Goal: Task Accomplishment & Management: Manage account settings

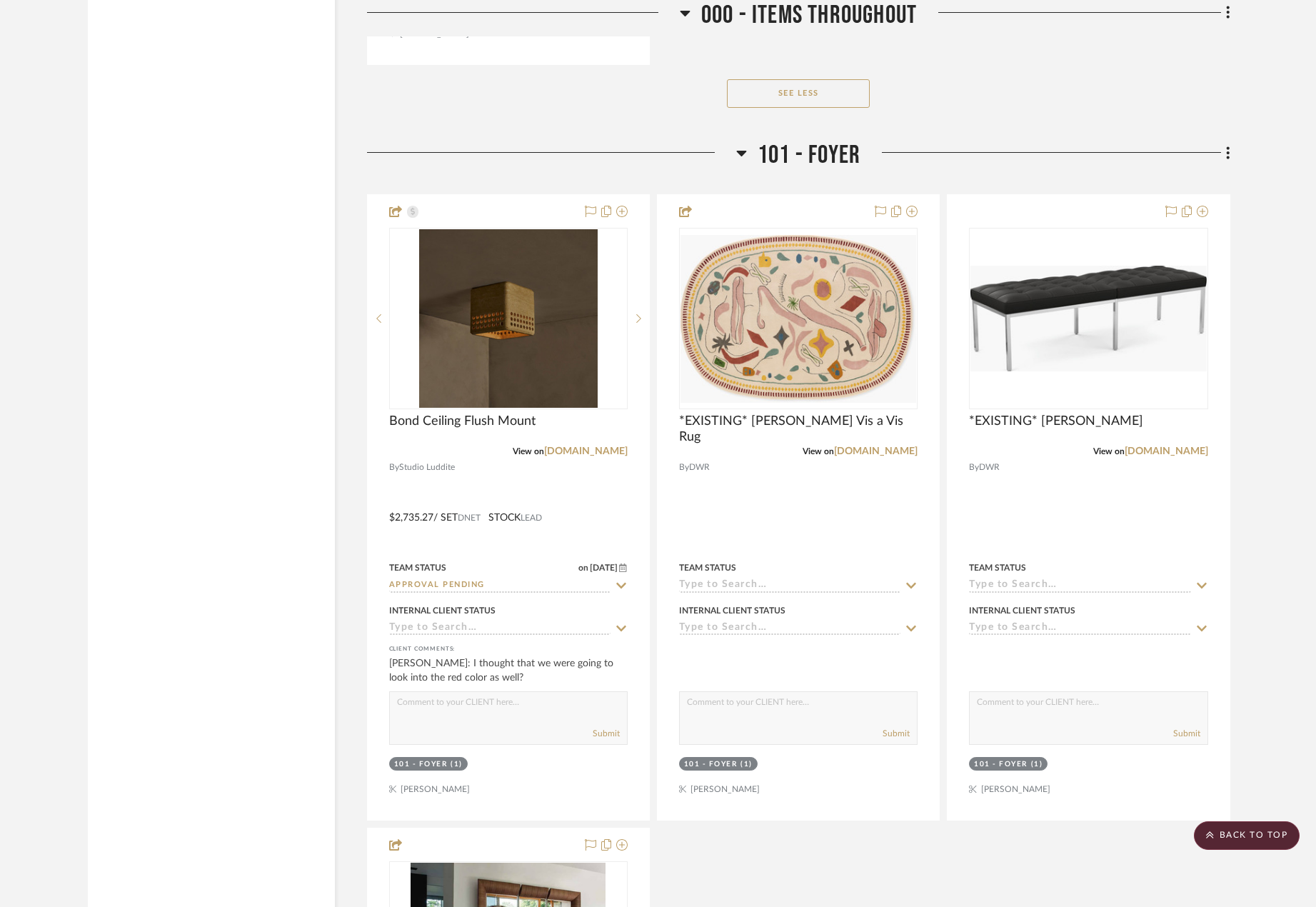
scroll to position [4212, 0]
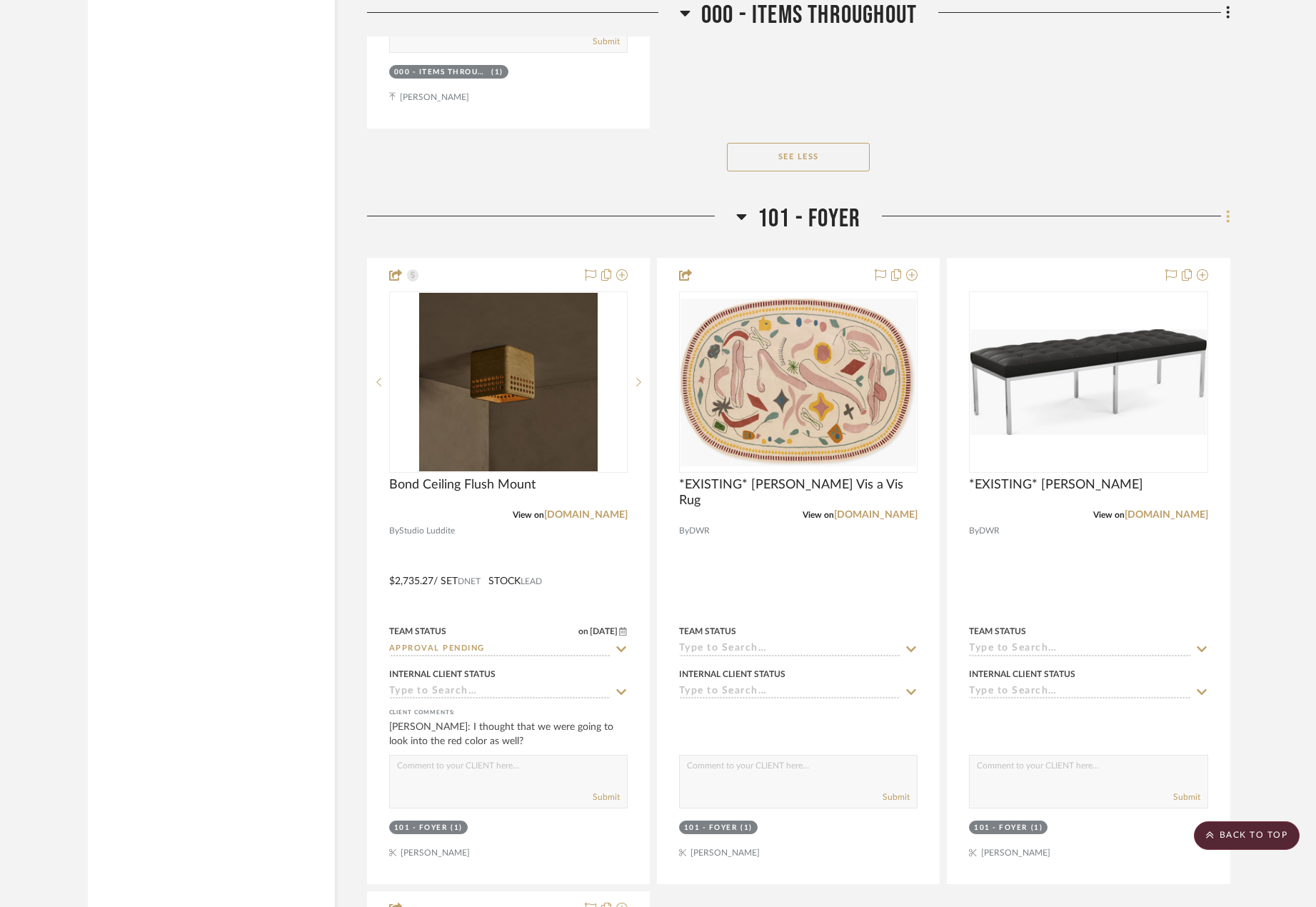
click at [1221, 216] on fa-icon at bounding box center [1225, 217] width 9 height 24
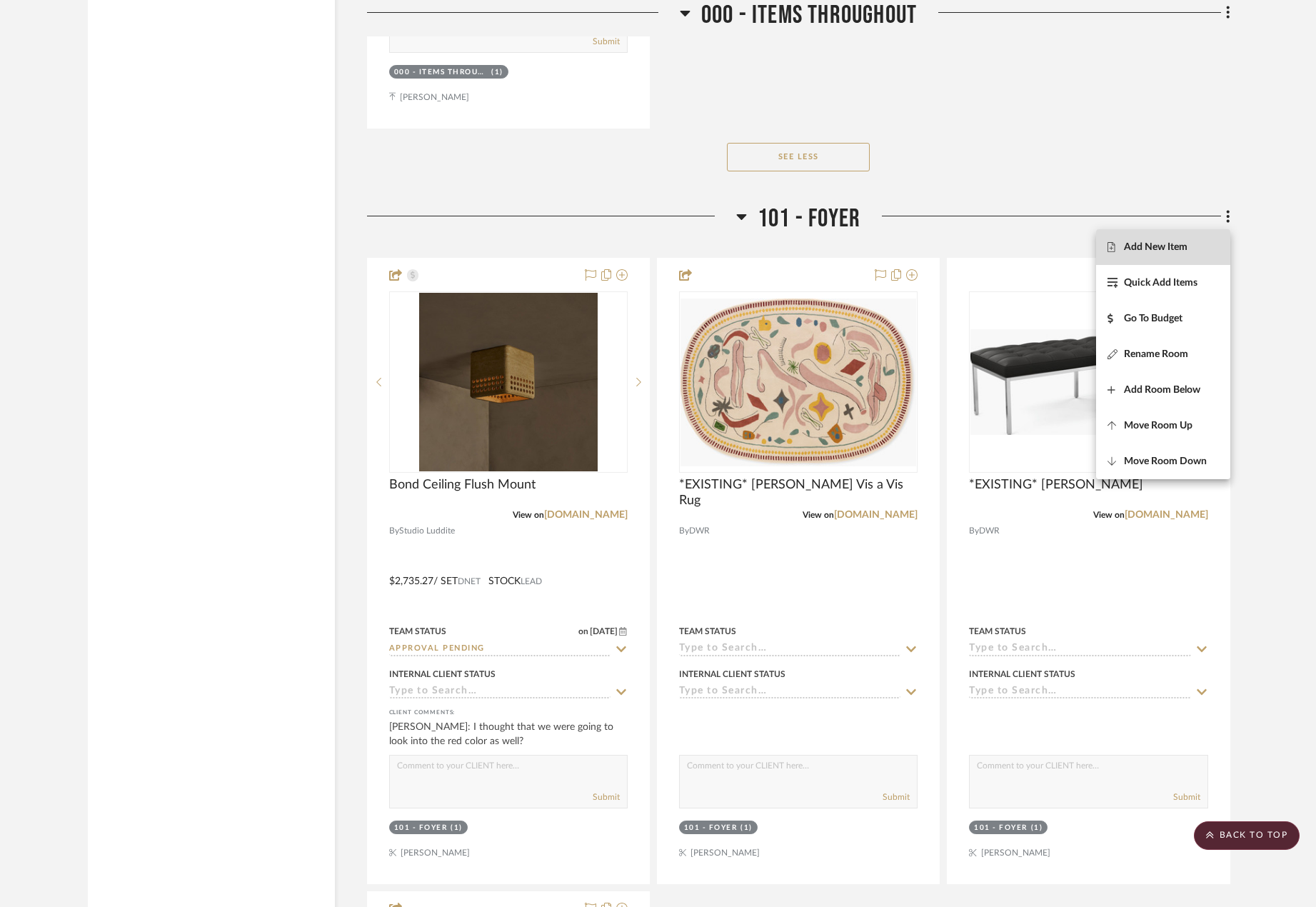
click at [1175, 249] on span "Add New Item" at bounding box center [1155, 247] width 64 height 12
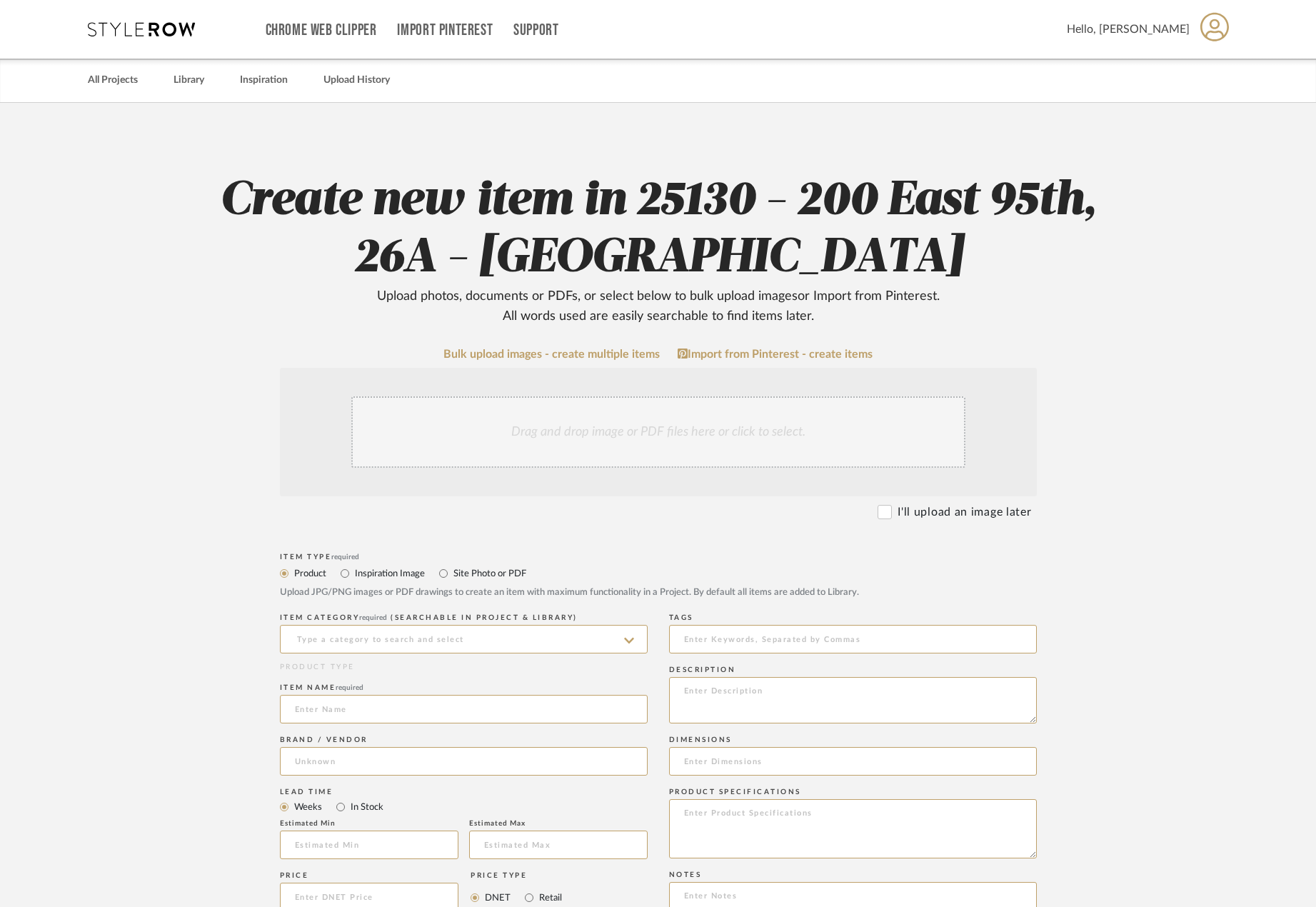
click at [467, 575] on label "Site Photo or PDF" at bounding box center [489, 574] width 74 height 16
click at [452, 575] on input "Site Photo or PDF" at bounding box center [443, 573] width 17 height 17
radio input "true"
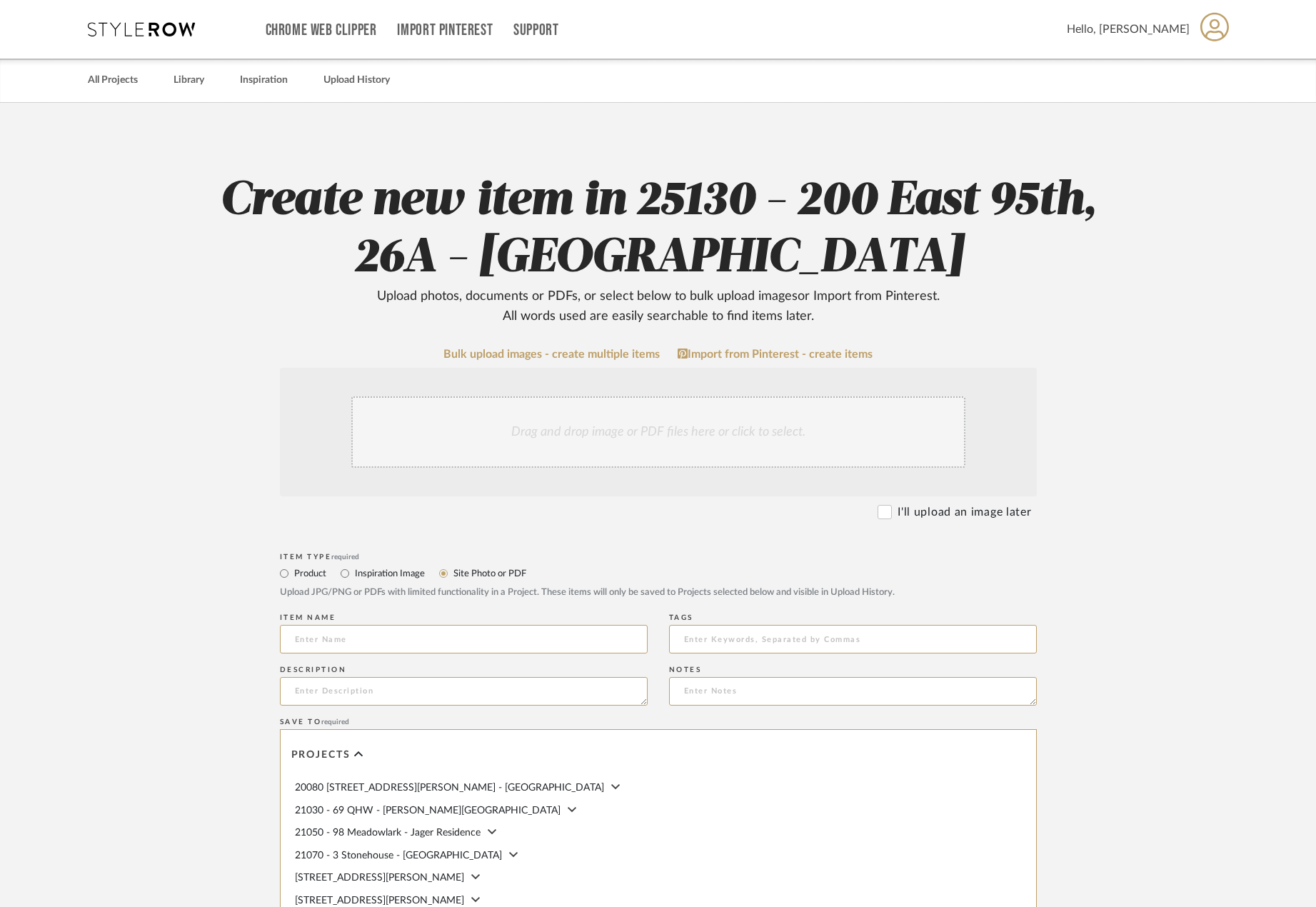
click at [496, 430] on div "Drag and drop image or PDF files here or click to select." at bounding box center [658, 431] width 614 height 72
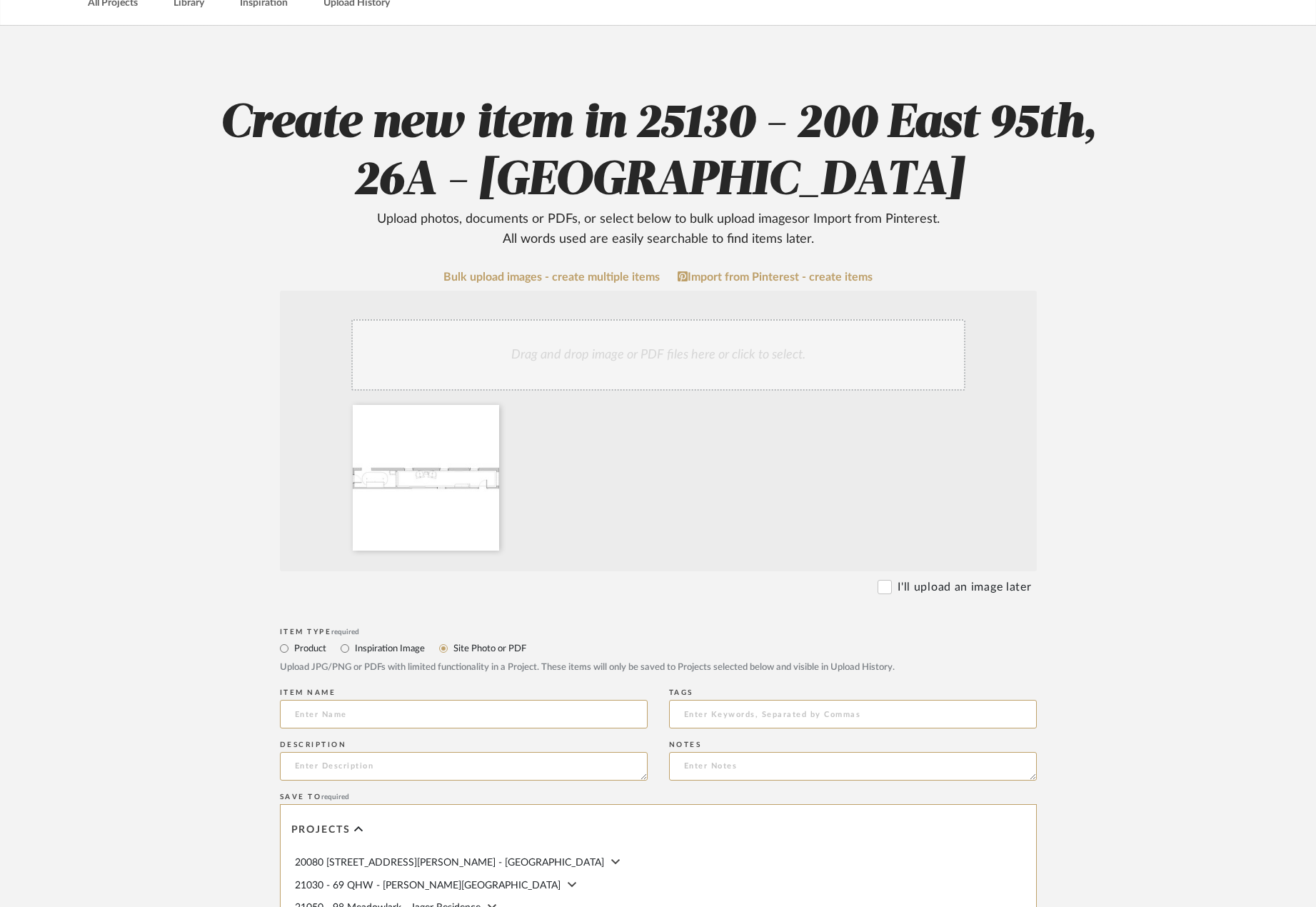
scroll to position [143, 0]
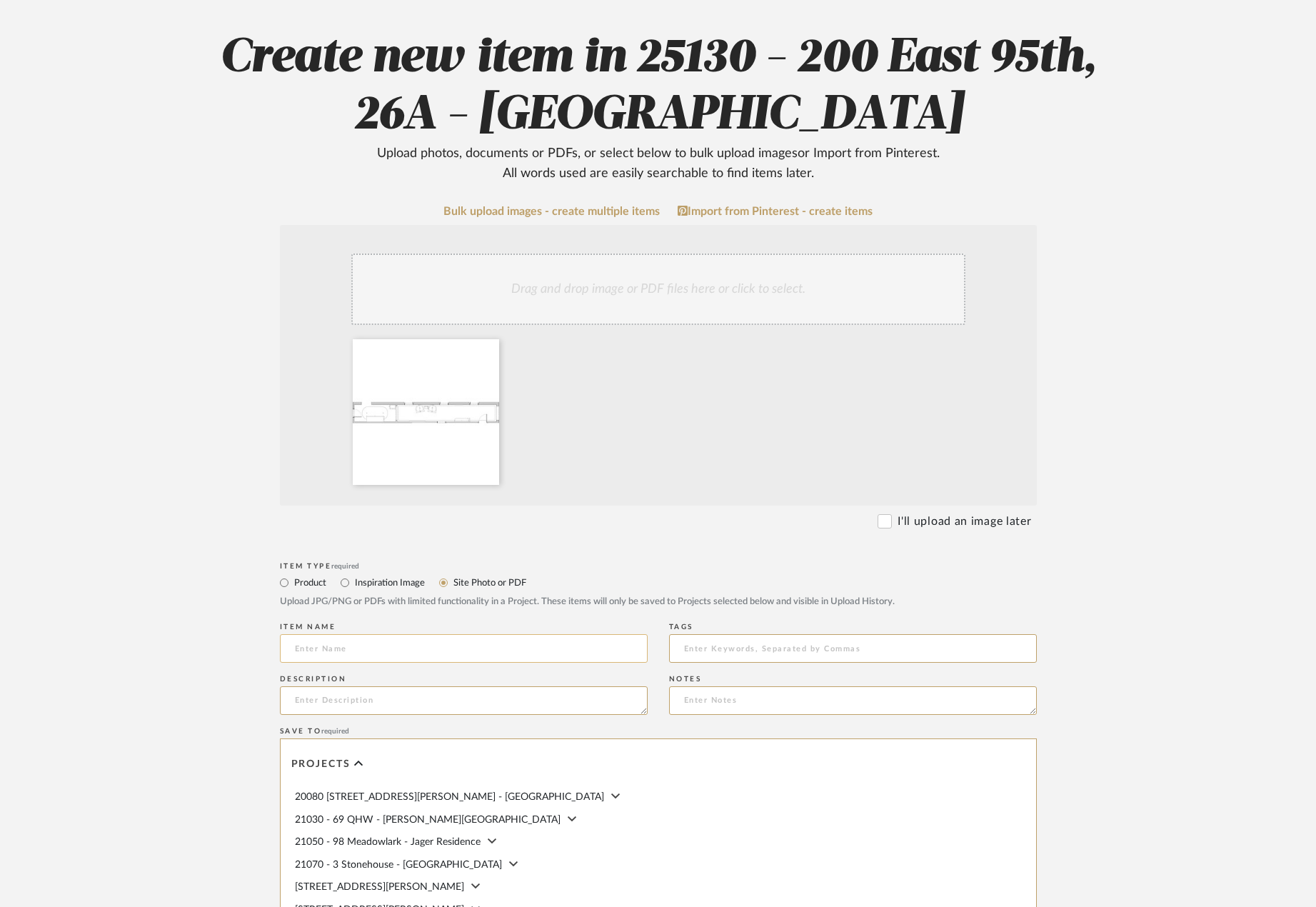
click at [407, 658] on input at bounding box center [464, 648] width 368 height 28
type input "Foyer and Gallery Dimensioned Plan"
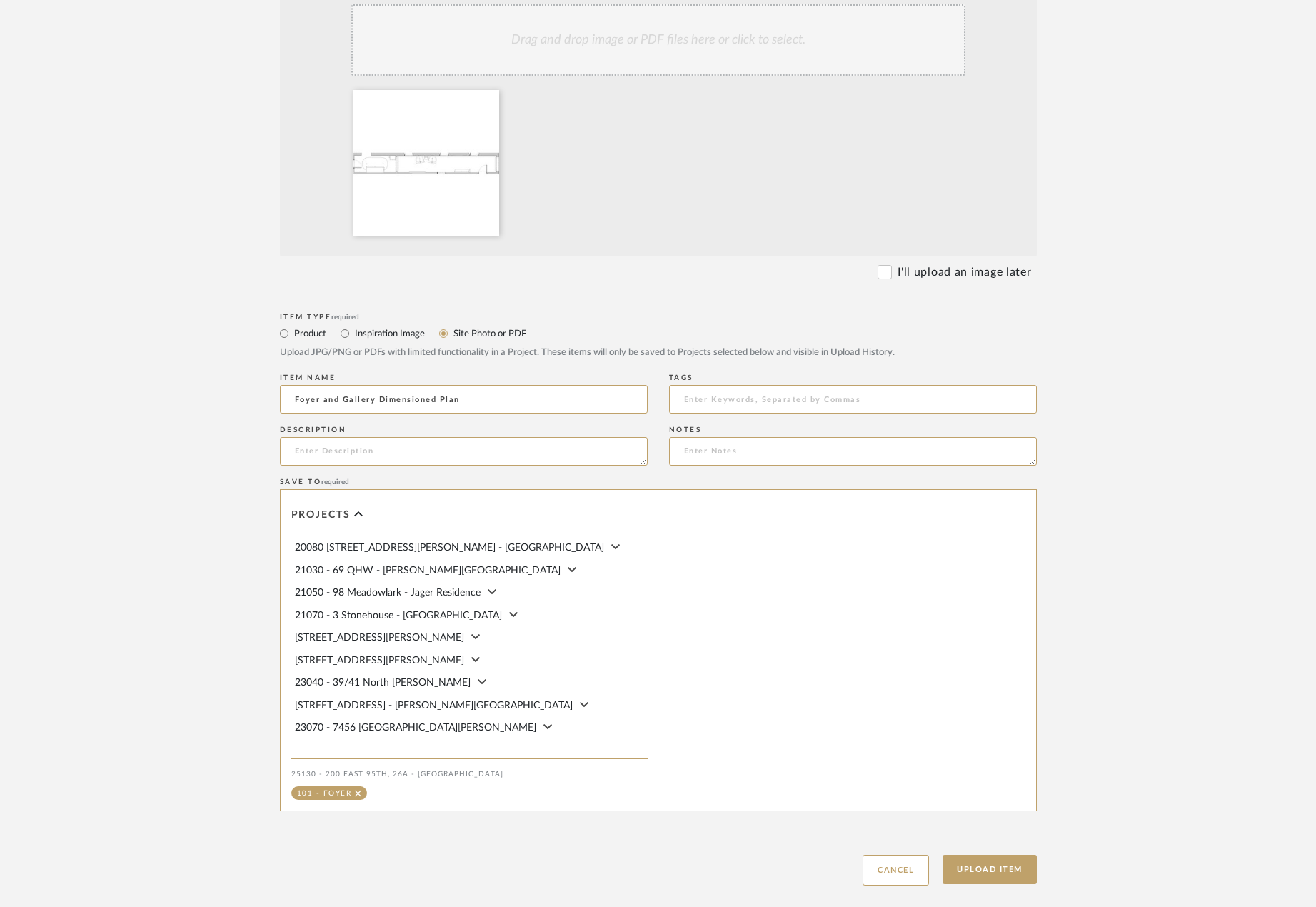
scroll to position [429, 0]
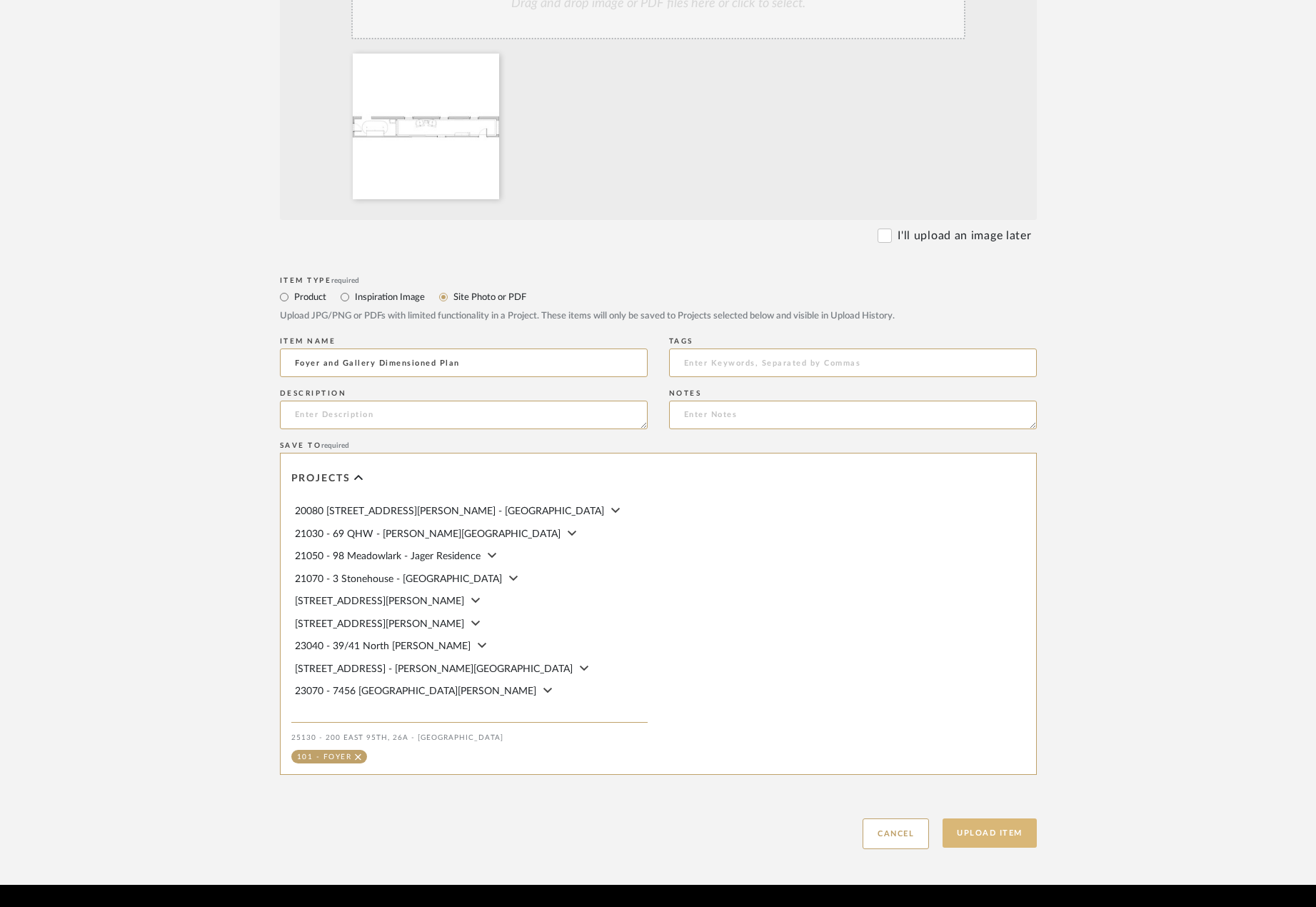
click at [996, 840] on button "Upload Item" at bounding box center [989, 833] width 95 height 29
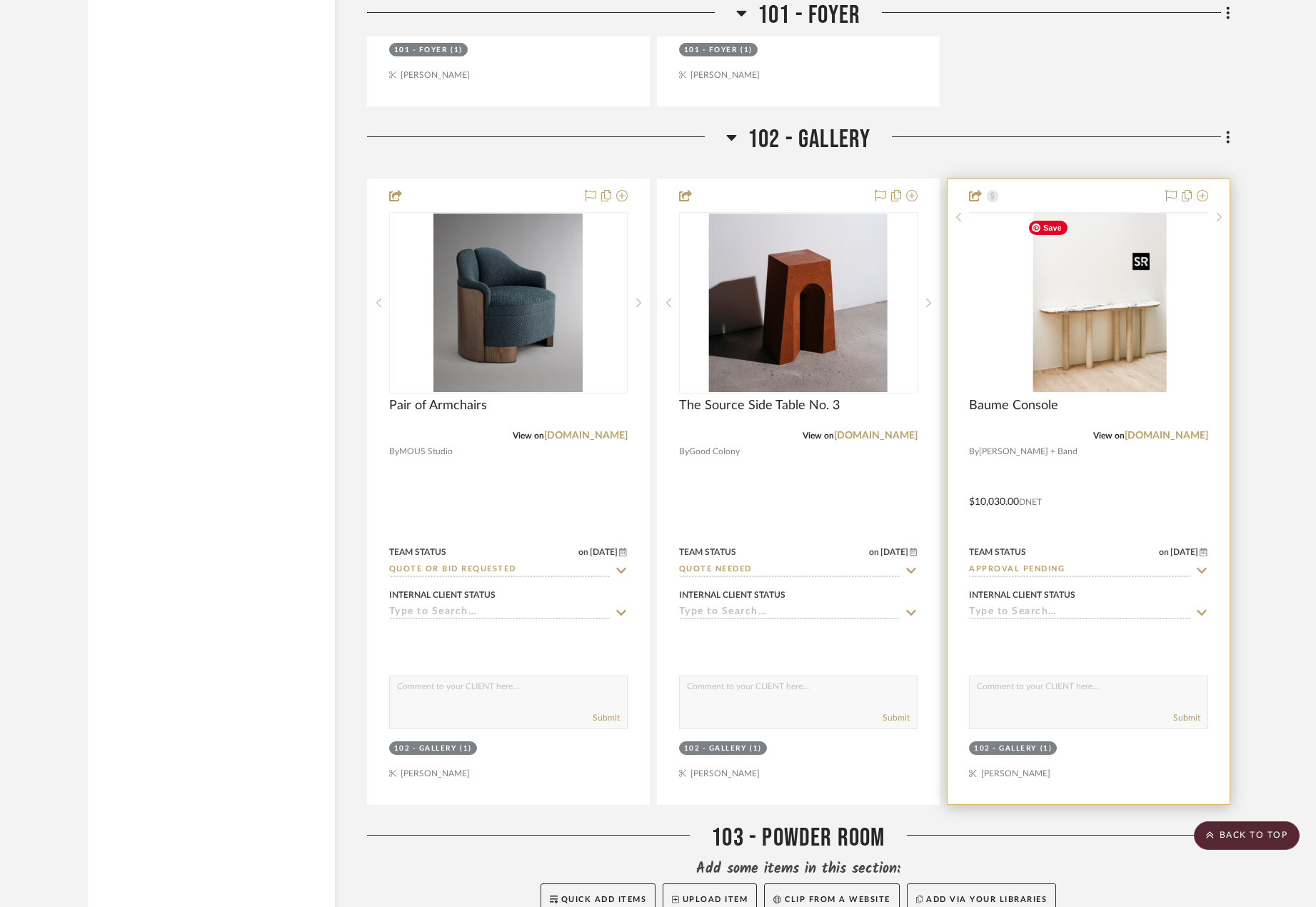
scroll to position [5626, 0]
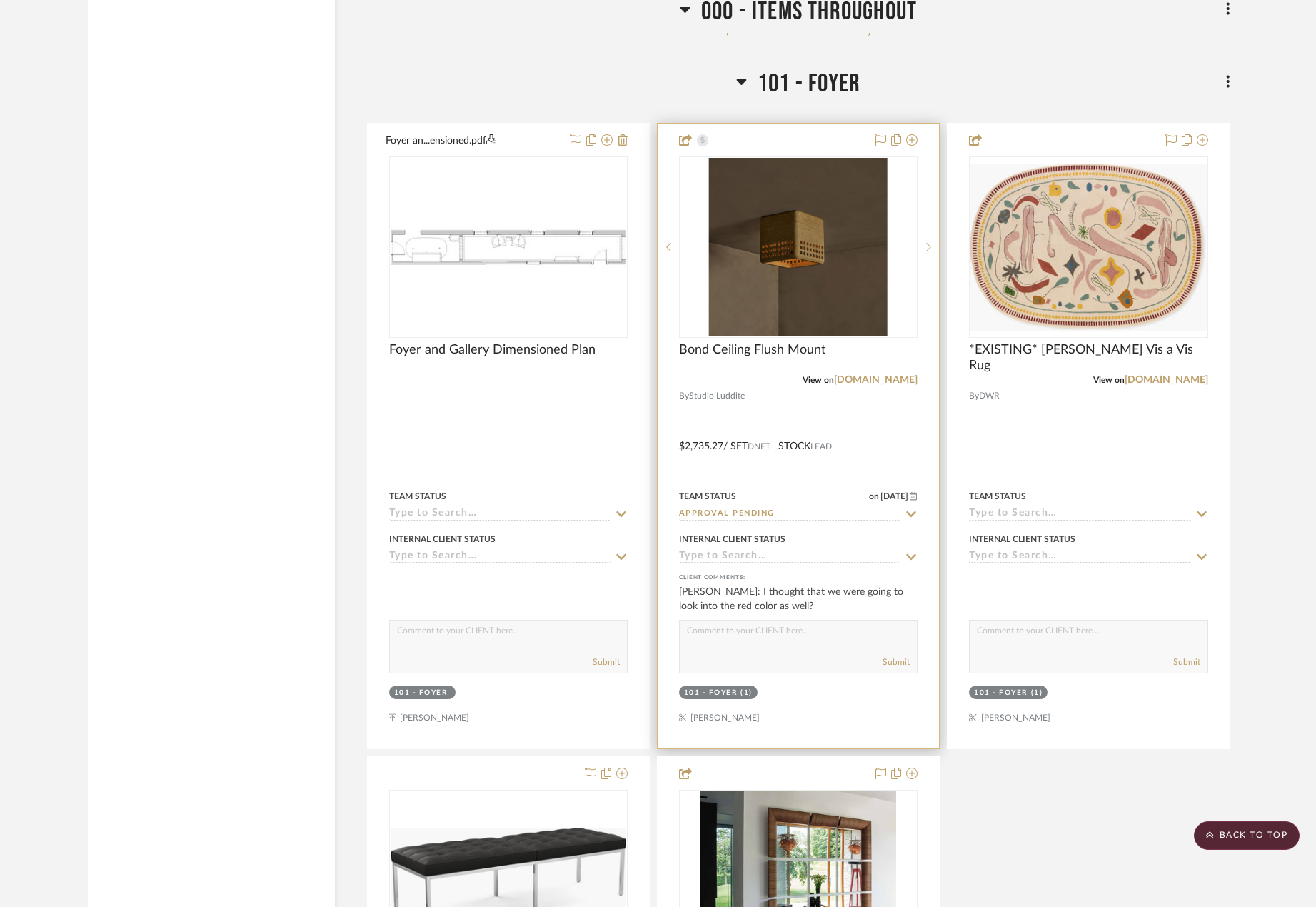
scroll to position [4341, 0]
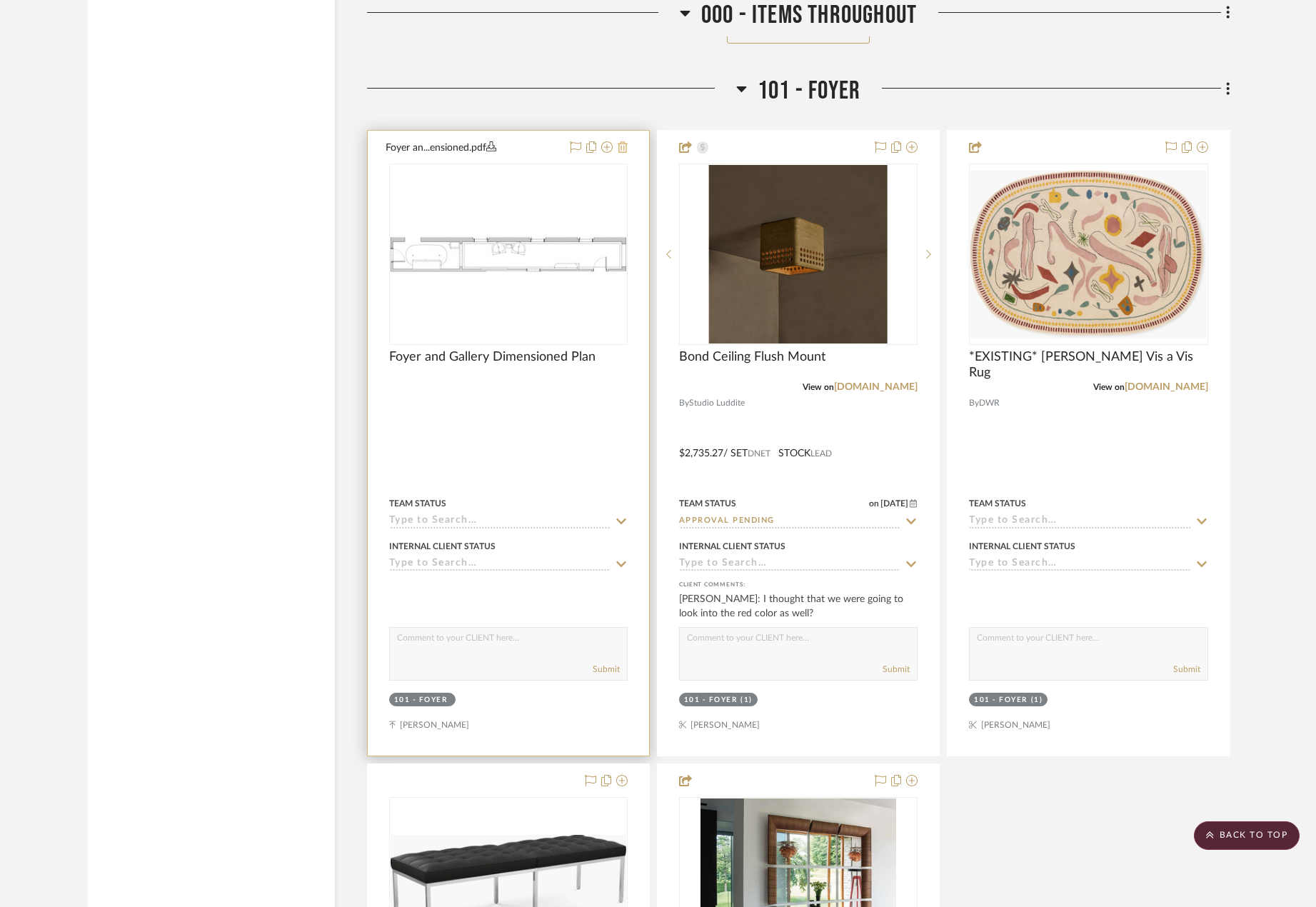
click at [618, 150] on icon at bounding box center [622, 147] width 10 height 11
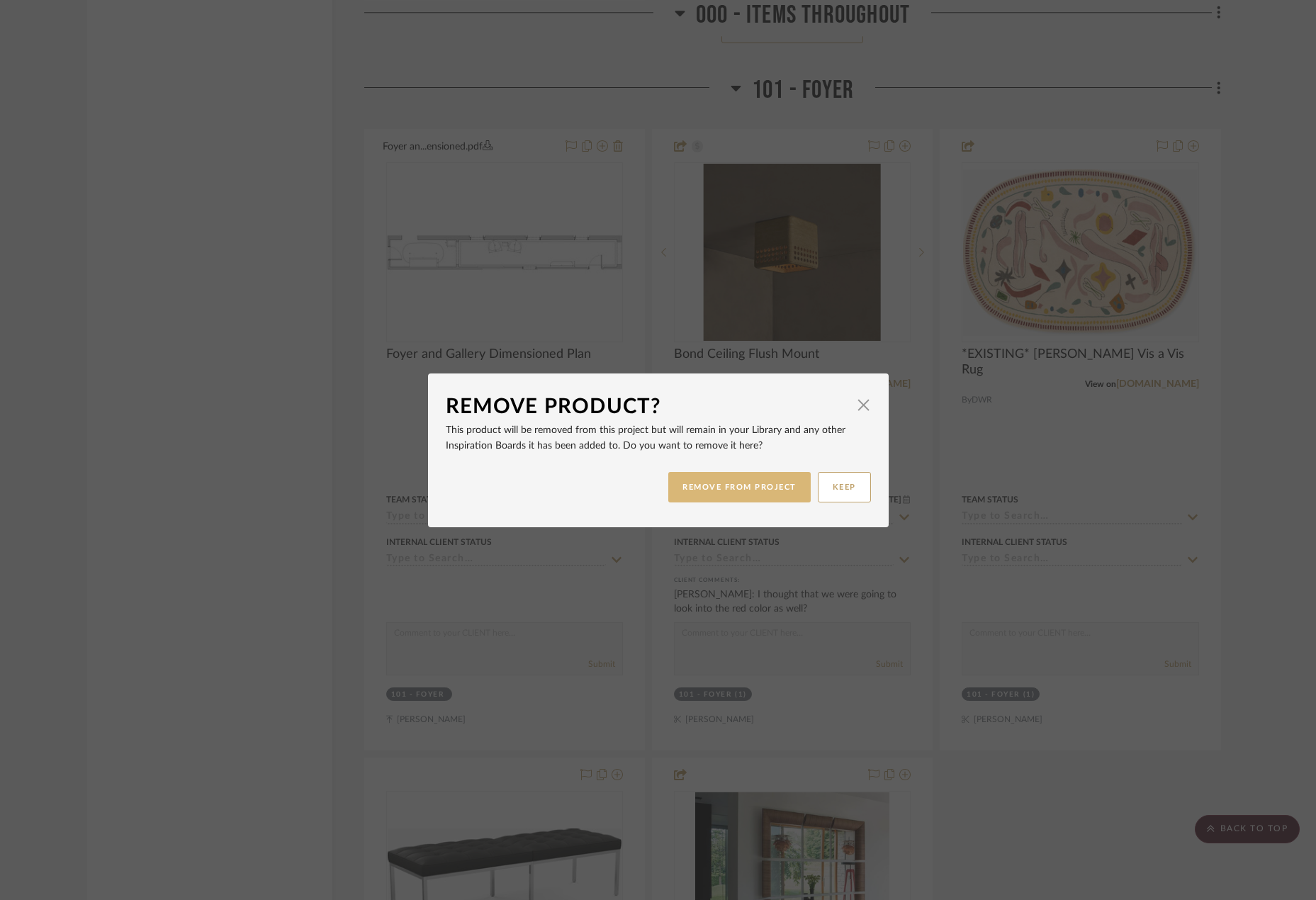
click at [776, 496] on button "REMOVE FROM PROJECT" at bounding box center [740, 487] width 142 height 31
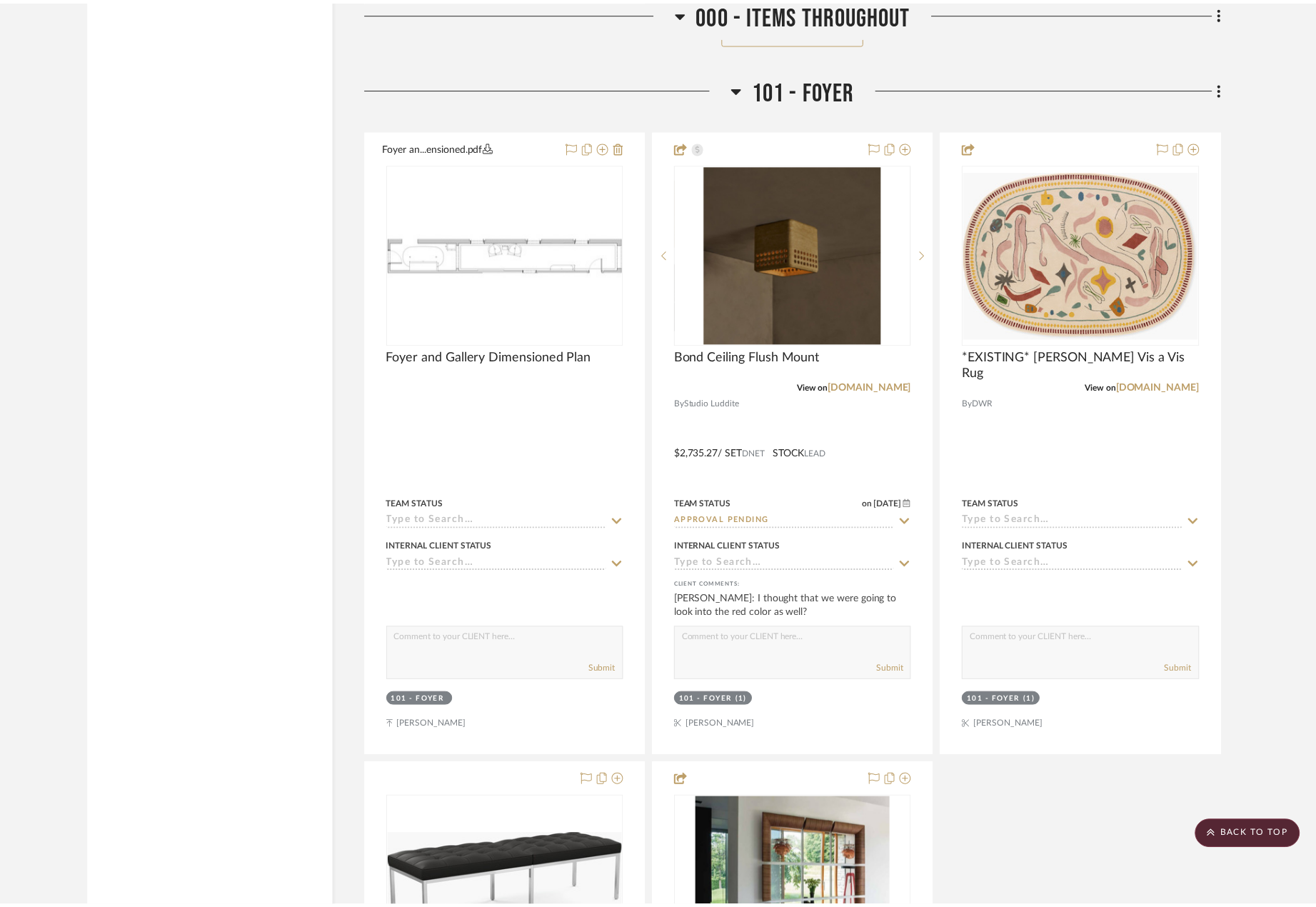
scroll to position [4341, 0]
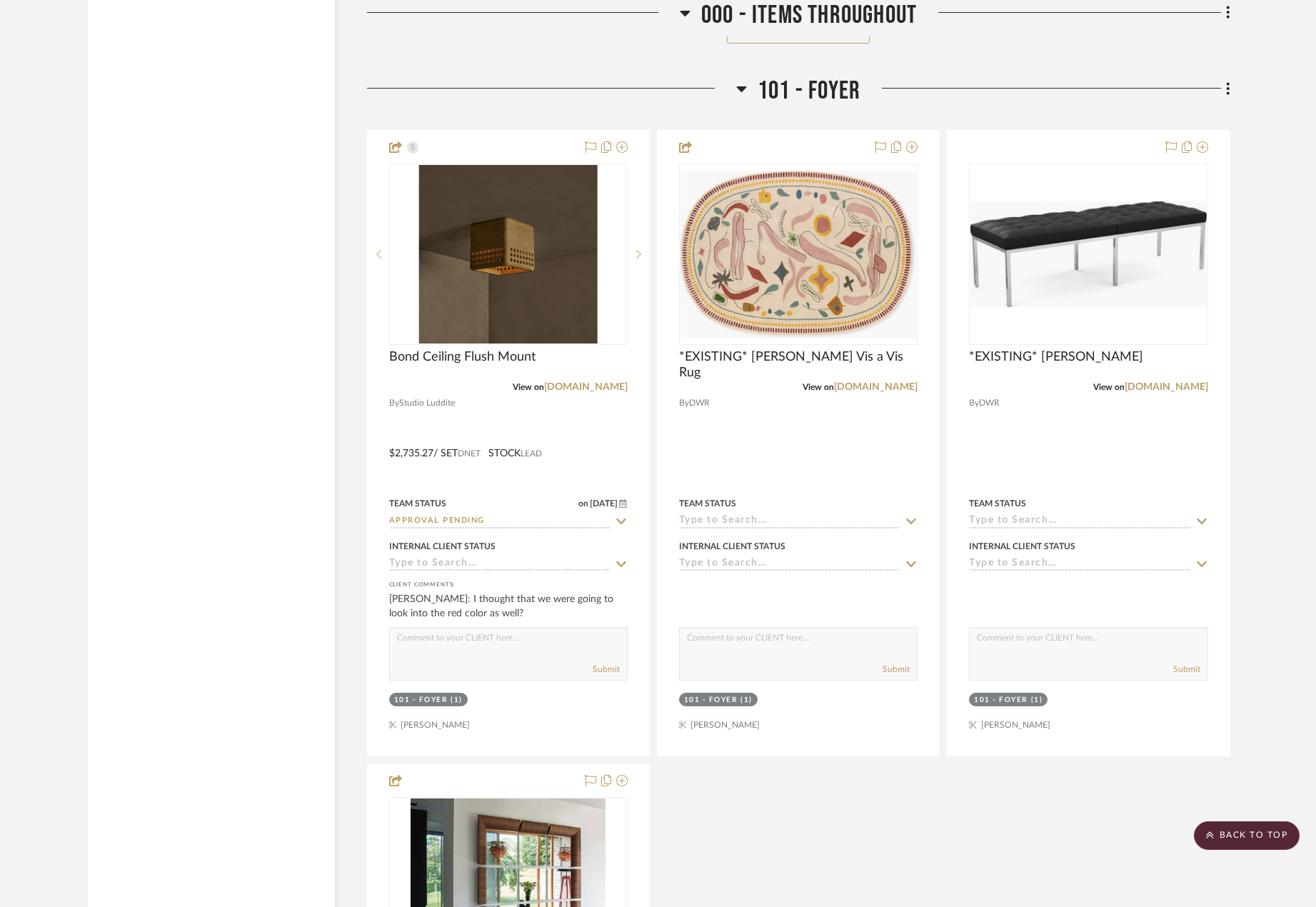
click at [1223, 95] on fa-icon at bounding box center [1225, 89] width 9 height 24
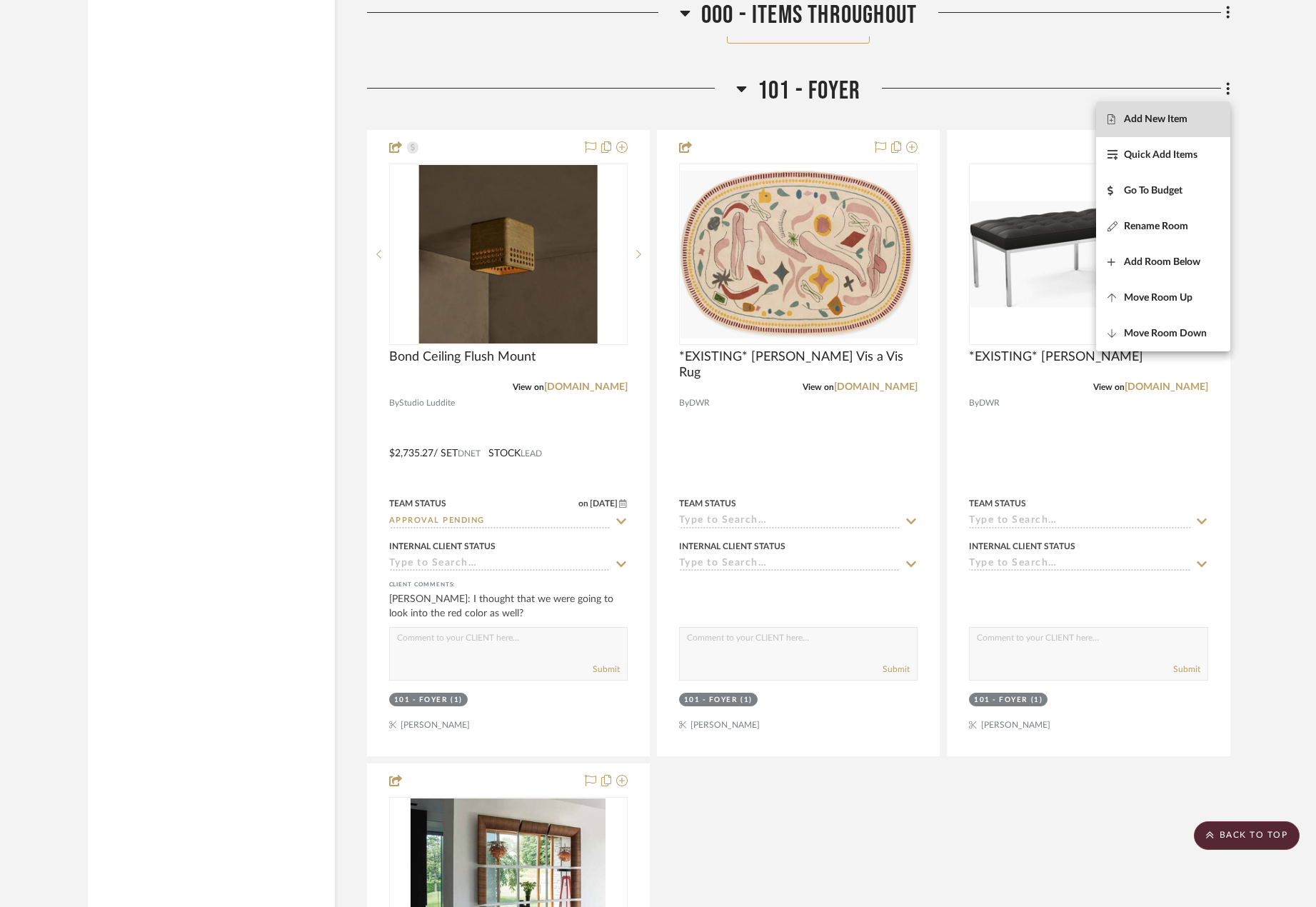
click at [1171, 124] on span "Add New Item" at bounding box center [1155, 119] width 64 height 12
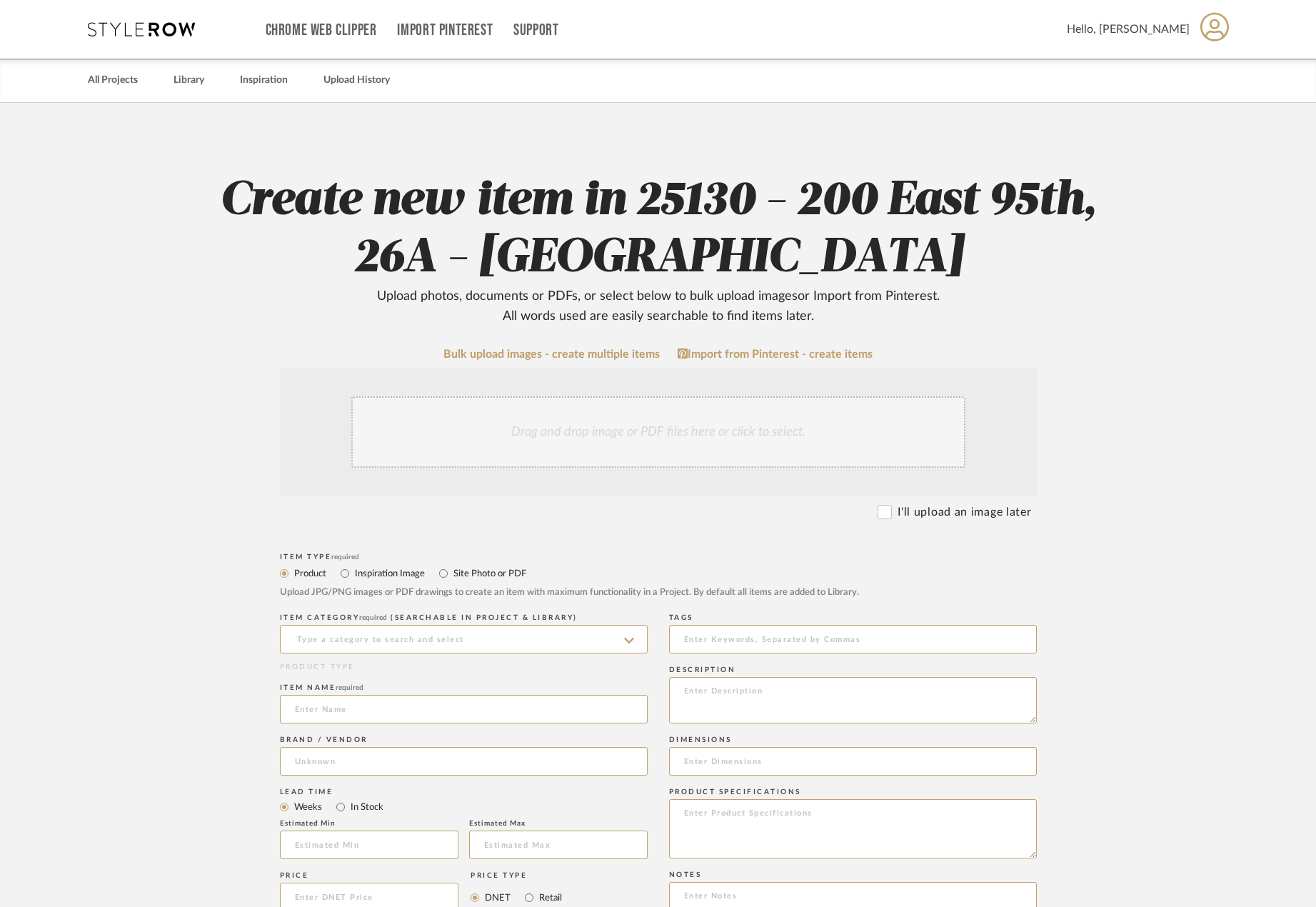
click at [621, 453] on div "Drag and drop image or PDF files here or click to select." at bounding box center [658, 431] width 614 height 72
click at [454, 577] on label "Site Photo or PDF" at bounding box center [489, 574] width 74 height 16
click at [452, 577] on input "Site Photo or PDF" at bounding box center [443, 573] width 17 height 17
radio input "true"
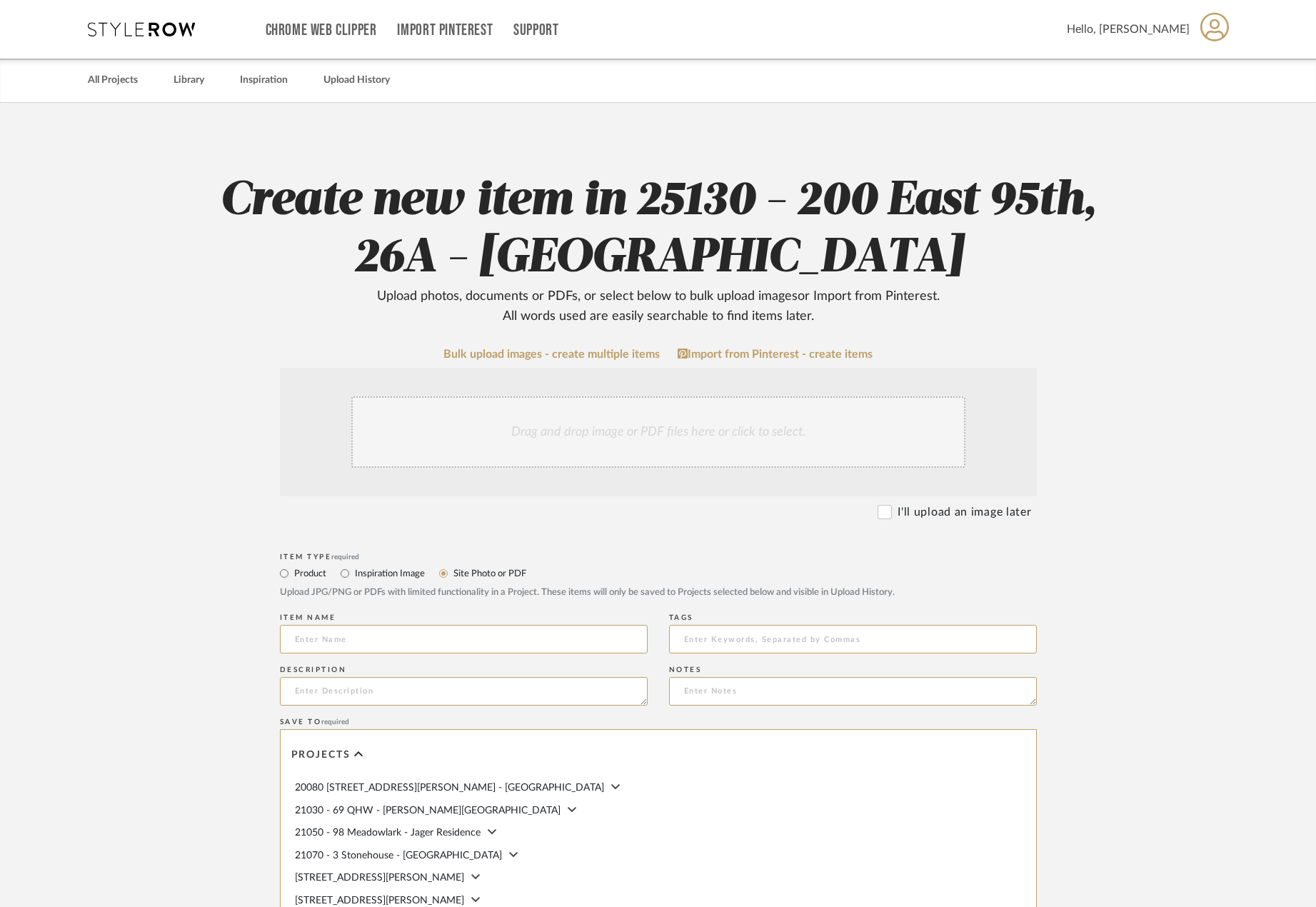
click at [503, 454] on div "Drag and drop image or PDF files here or click to select." at bounding box center [658, 431] width 614 height 72
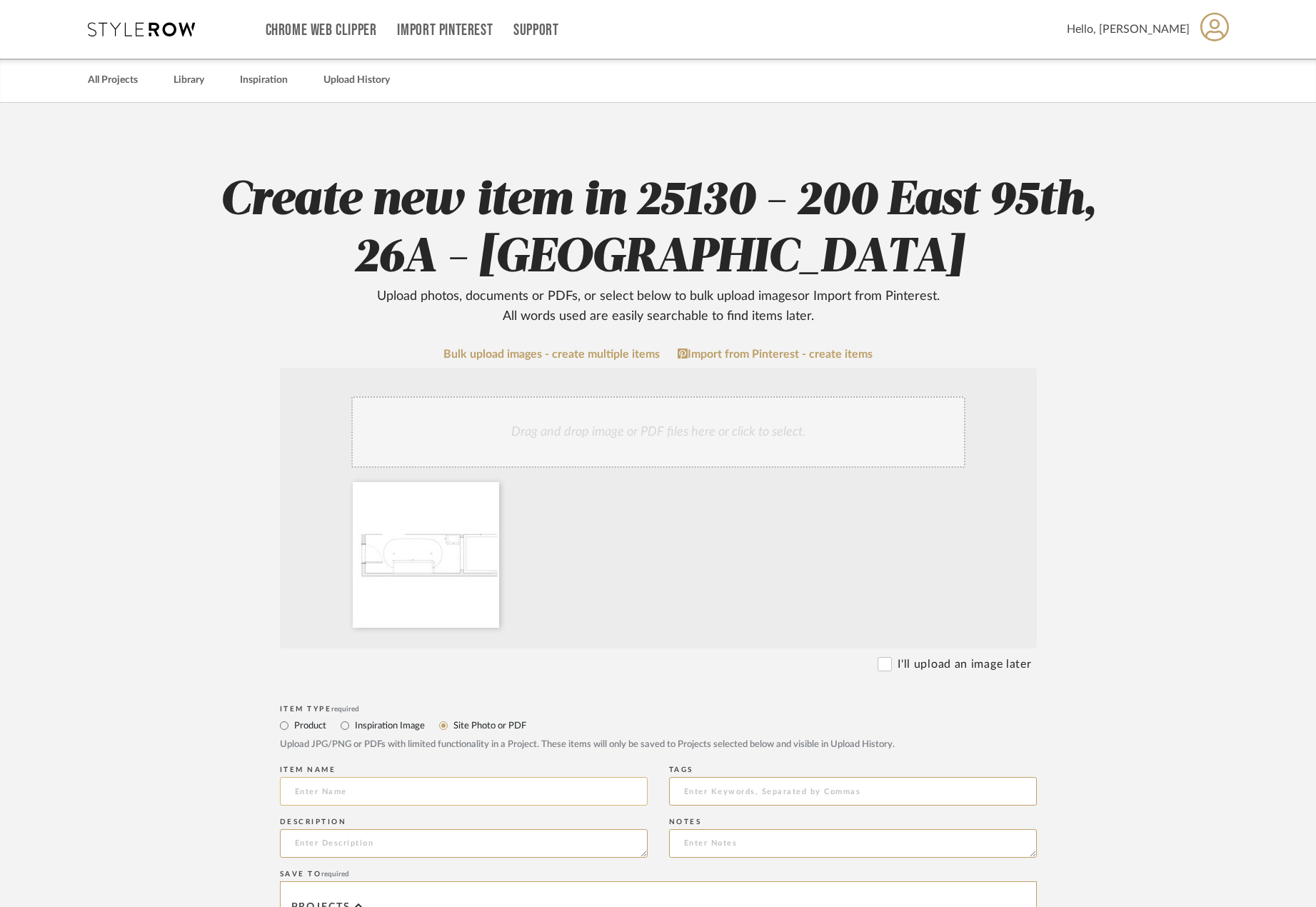
click at [471, 790] on input at bounding box center [464, 791] width 368 height 28
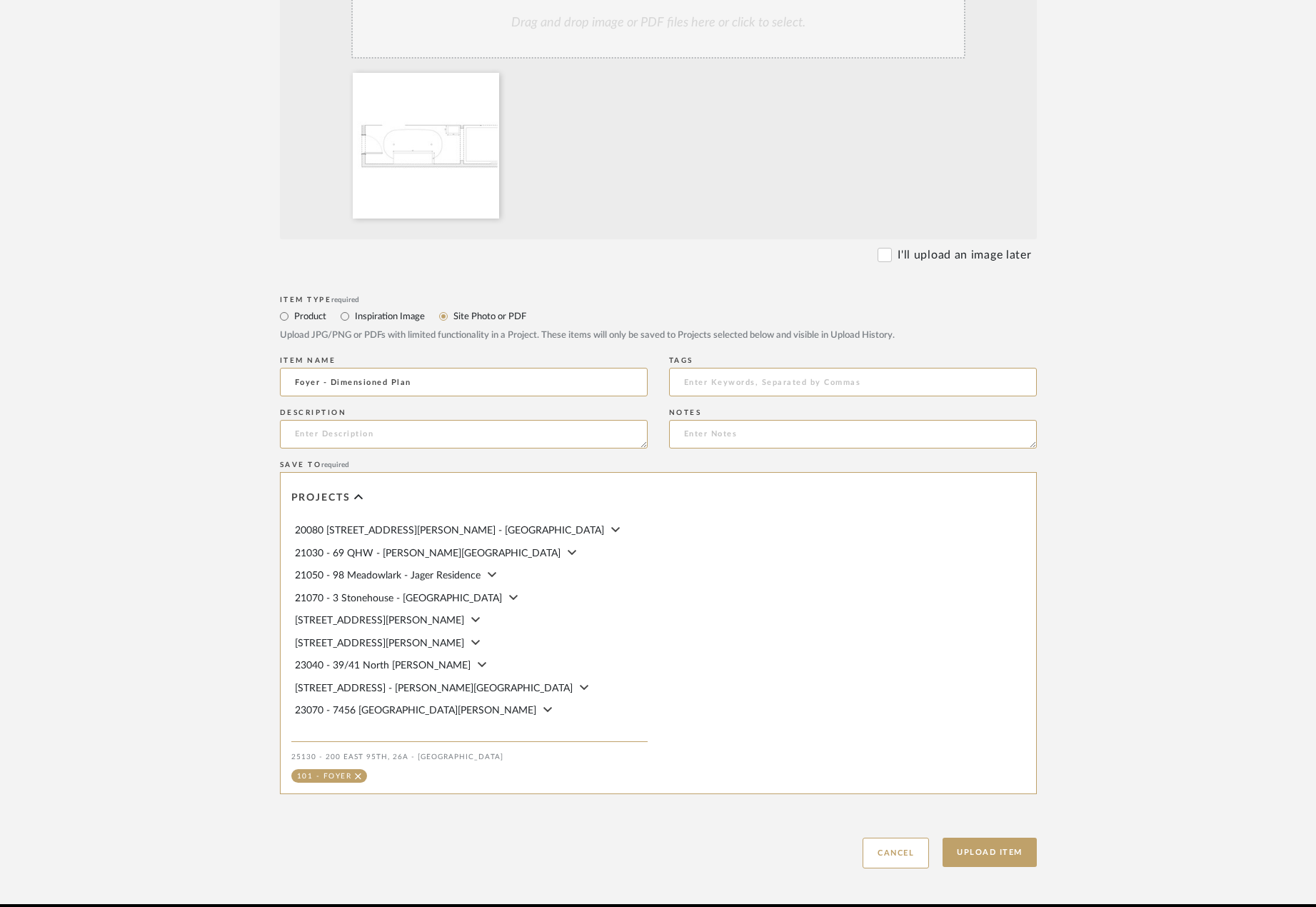
scroll to position [472, 0]
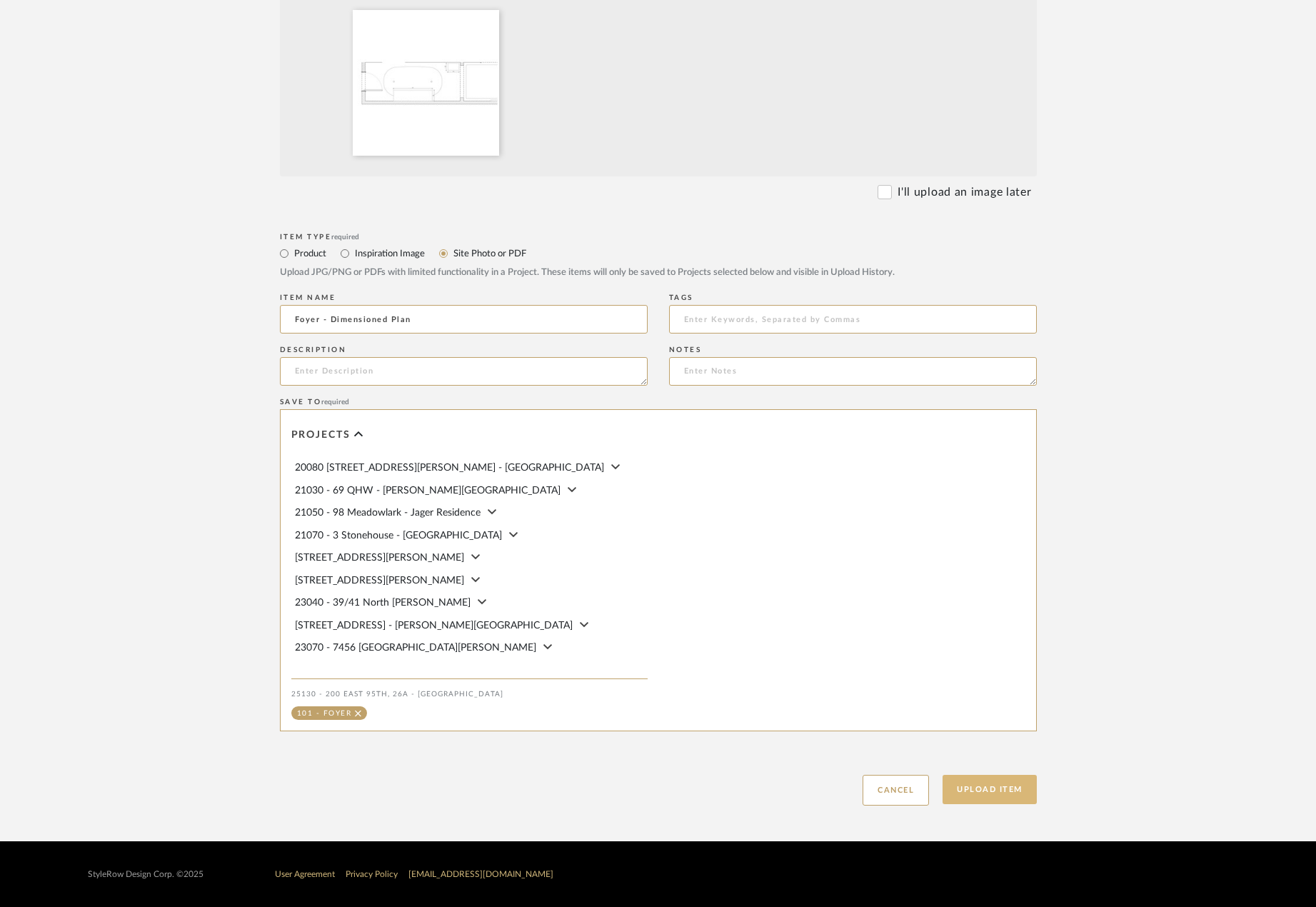
type input "Foyer - Dimensioned Plan"
click at [1008, 794] on button "Upload Item" at bounding box center [989, 789] width 95 height 29
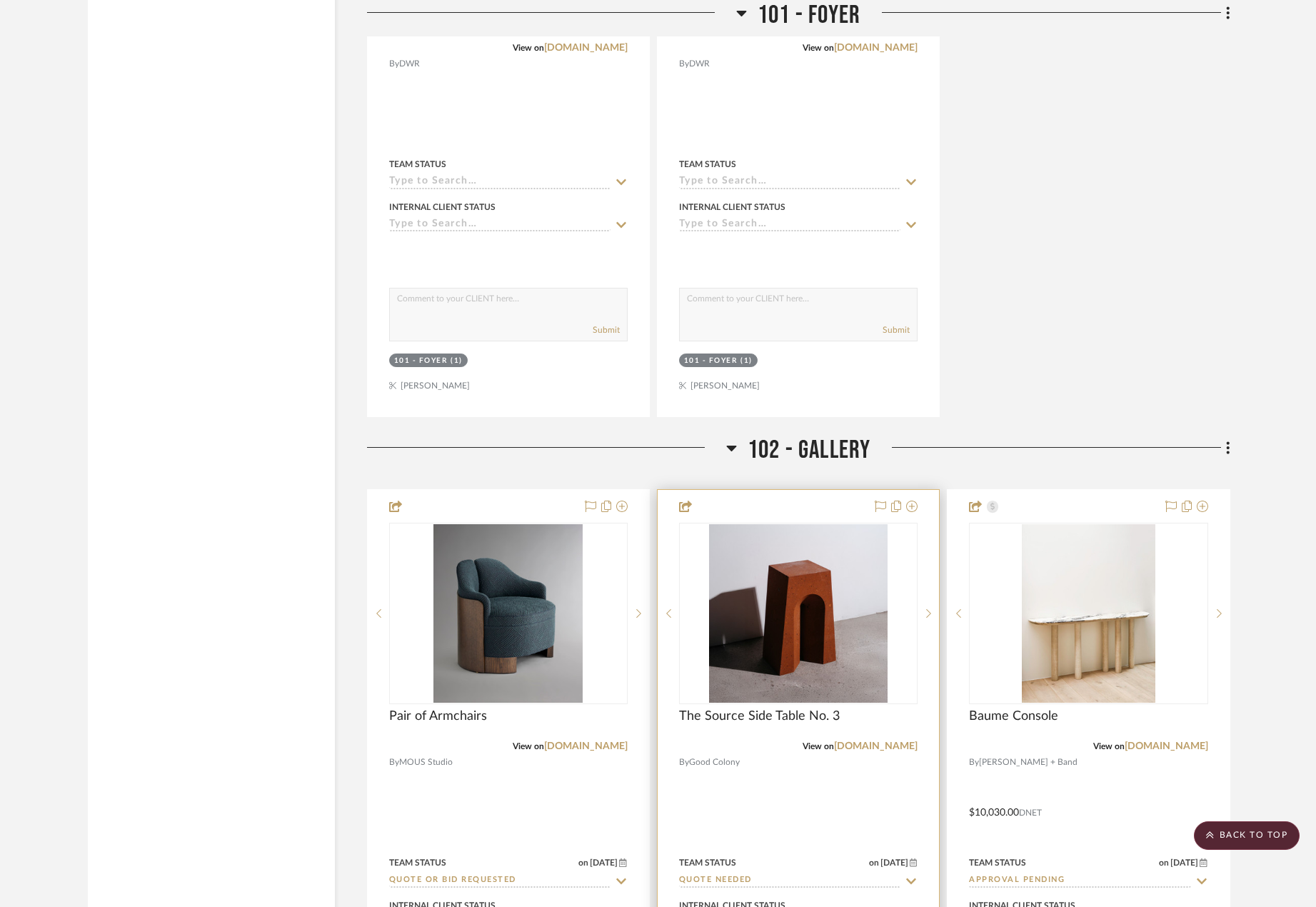
scroll to position [5481, 0]
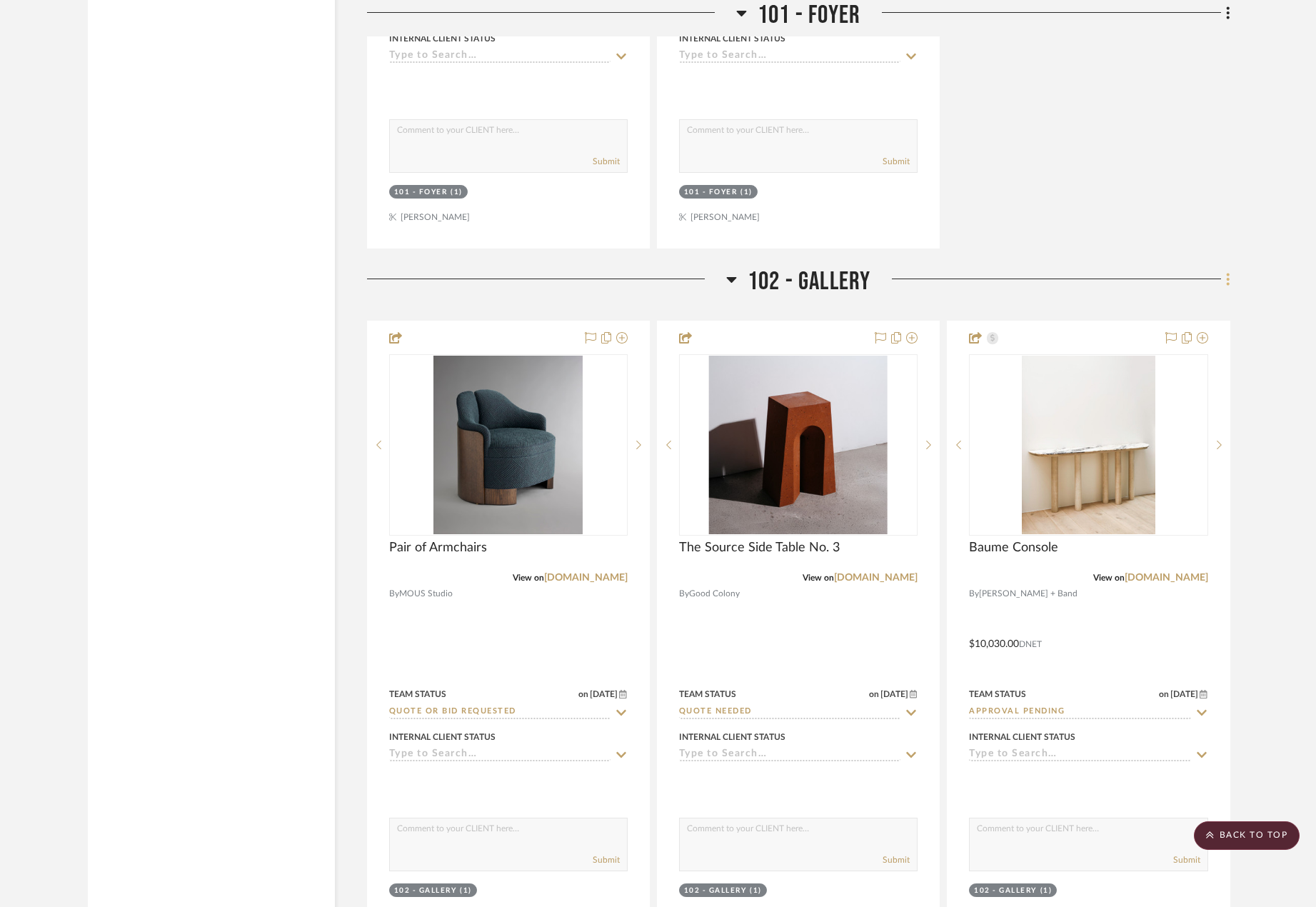
click at [1227, 273] on icon at bounding box center [1228, 279] width 3 height 12
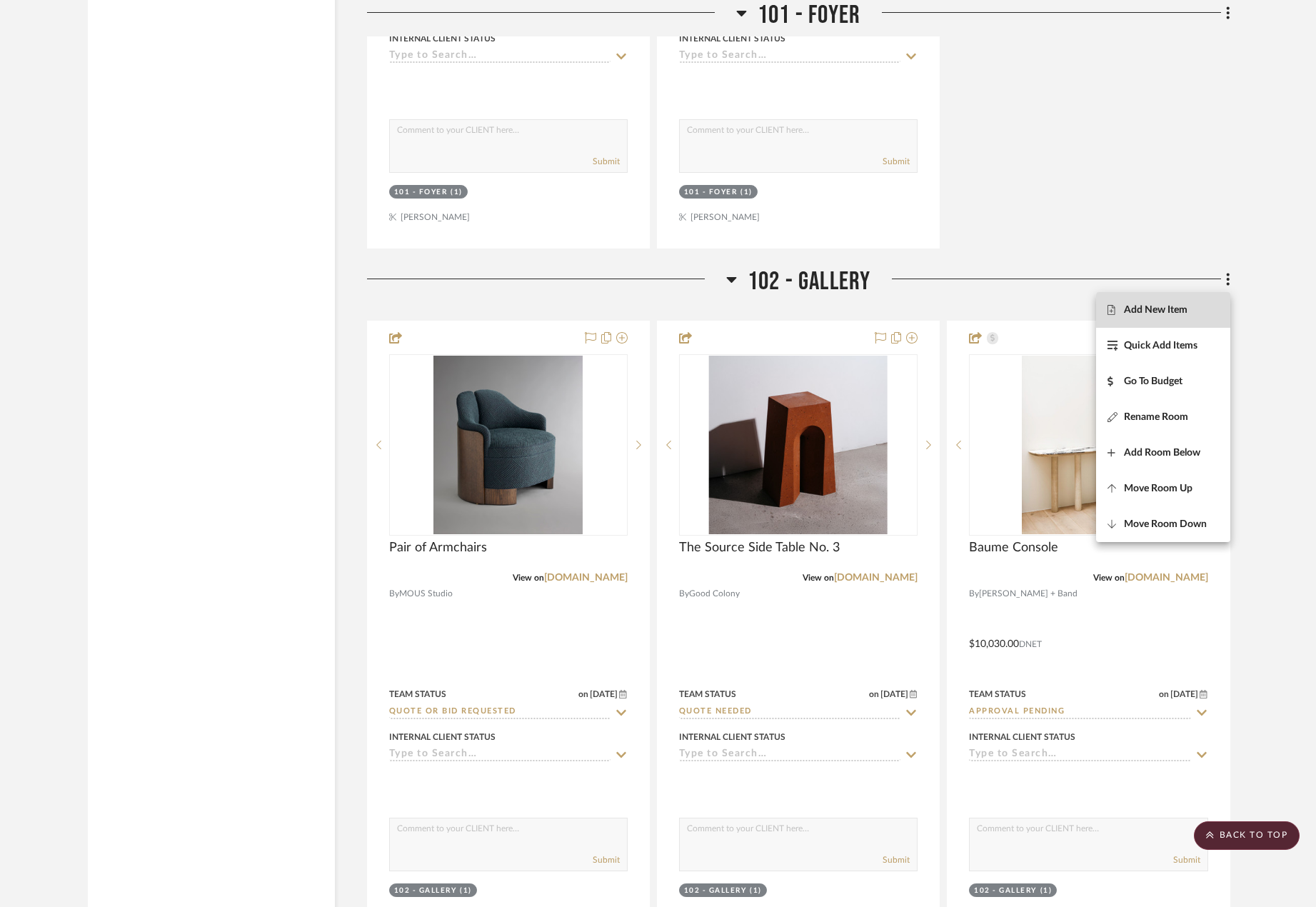
click at [1207, 312] on span "Add New Item" at bounding box center [1163, 310] width 111 height 12
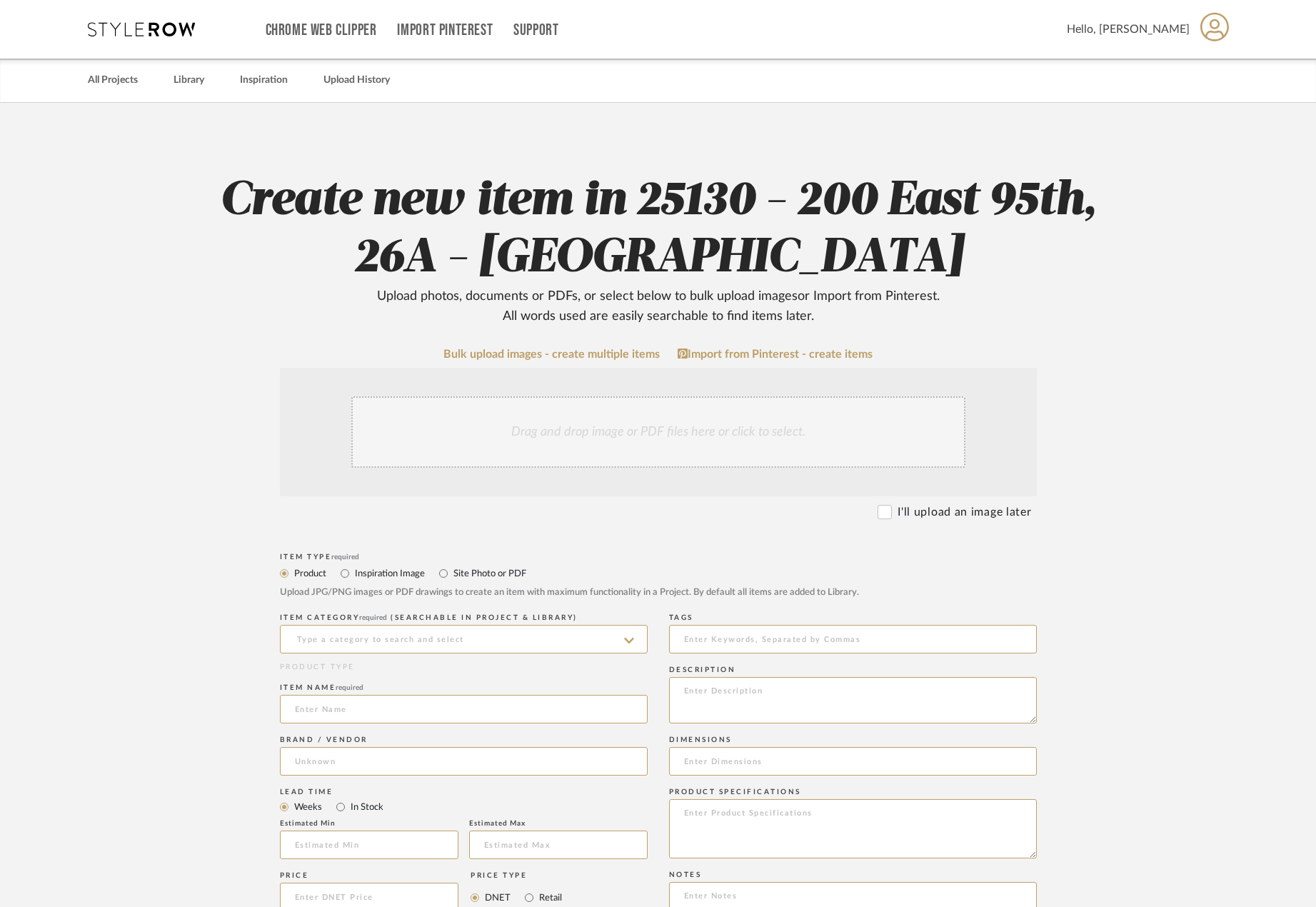
click at [478, 579] on label "Site Photo or PDF" at bounding box center [489, 574] width 74 height 16
click at [452, 579] on input "Site Photo or PDF" at bounding box center [443, 573] width 17 height 17
radio input "true"
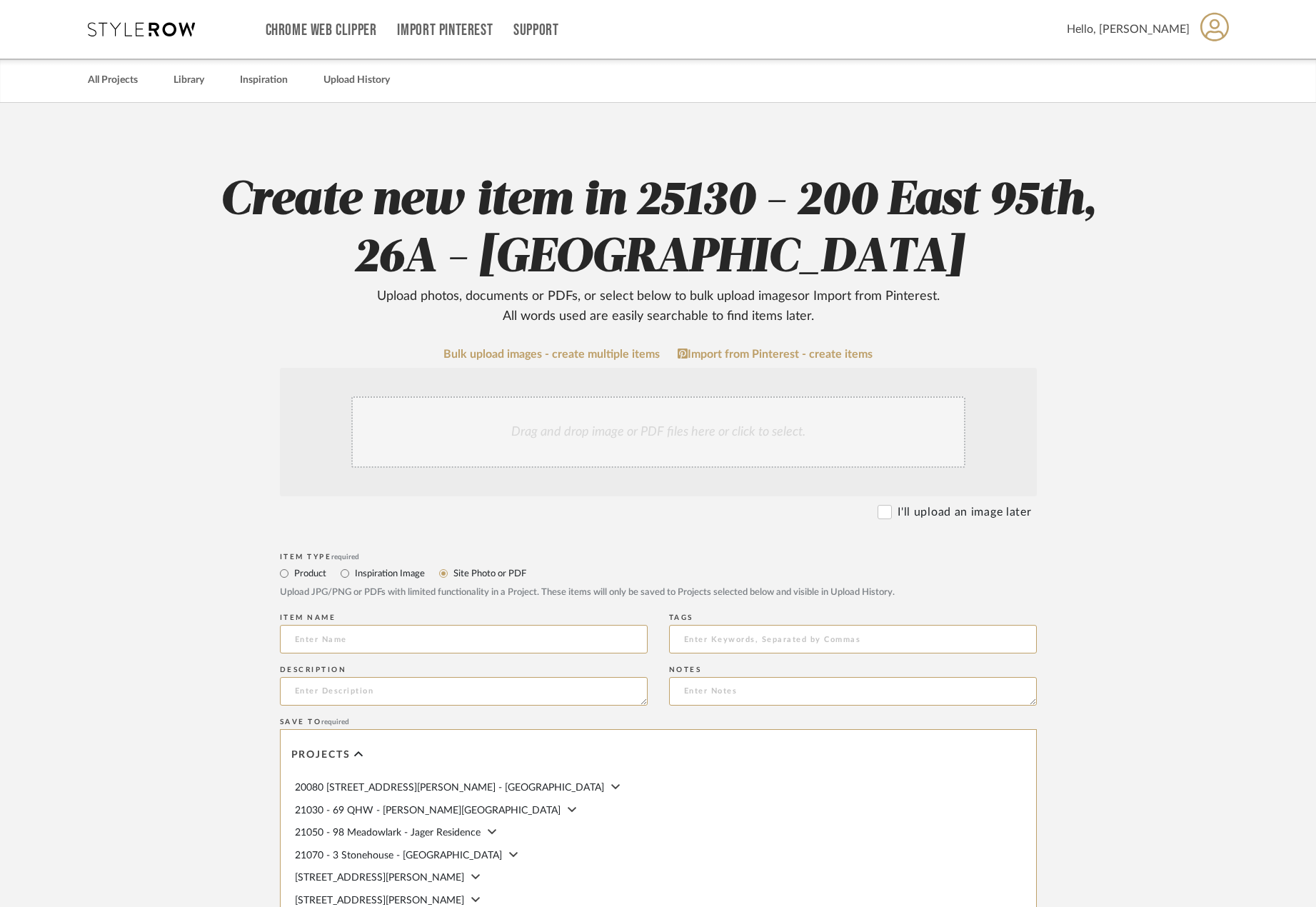
click at [555, 440] on div "Drag and drop image or PDF files here or click to select." at bounding box center [658, 431] width 614 height 72
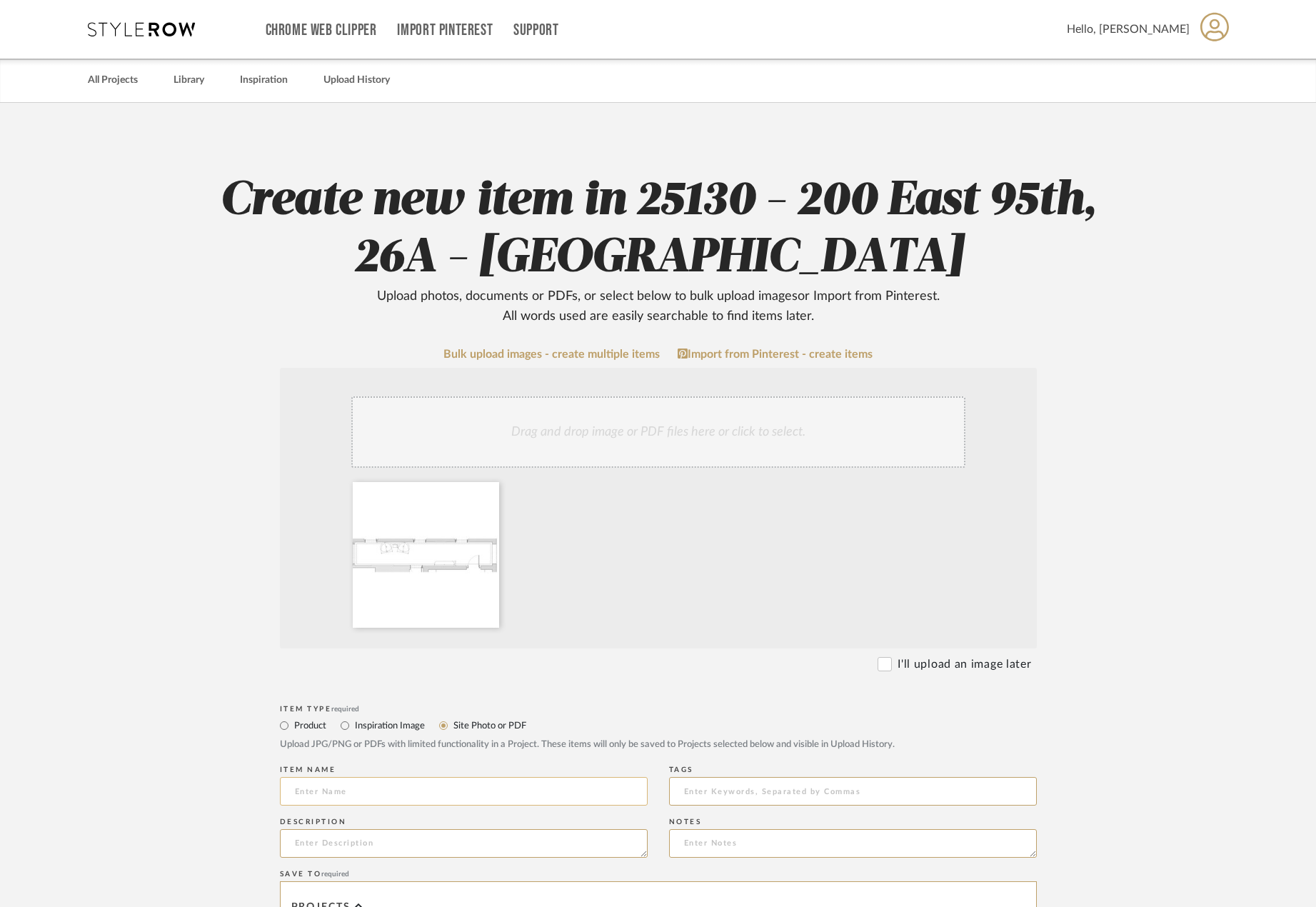
click at [373, 795] on input at bounding box center [464, 791] width 368 height 28
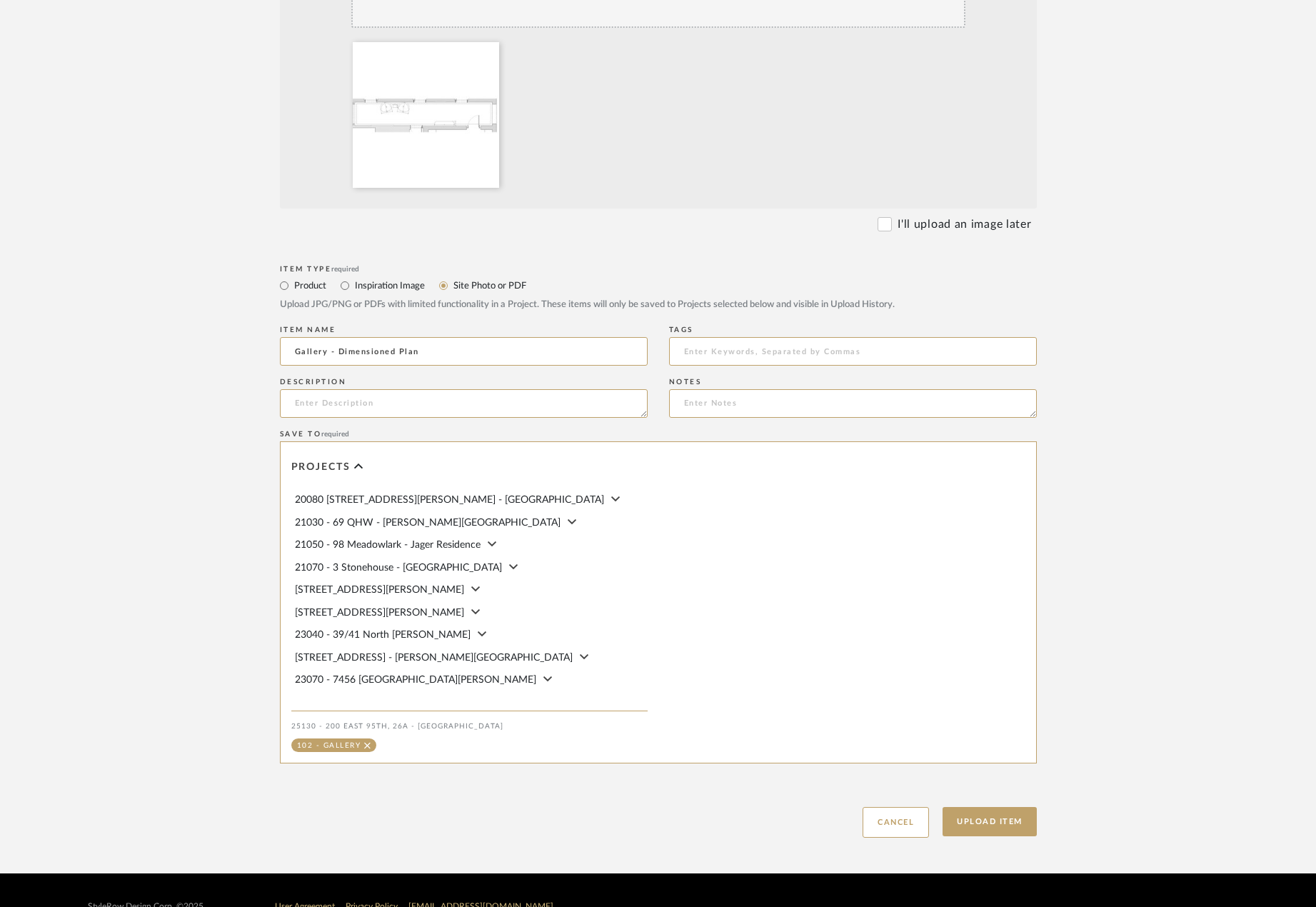
scroll to position [472, 0]
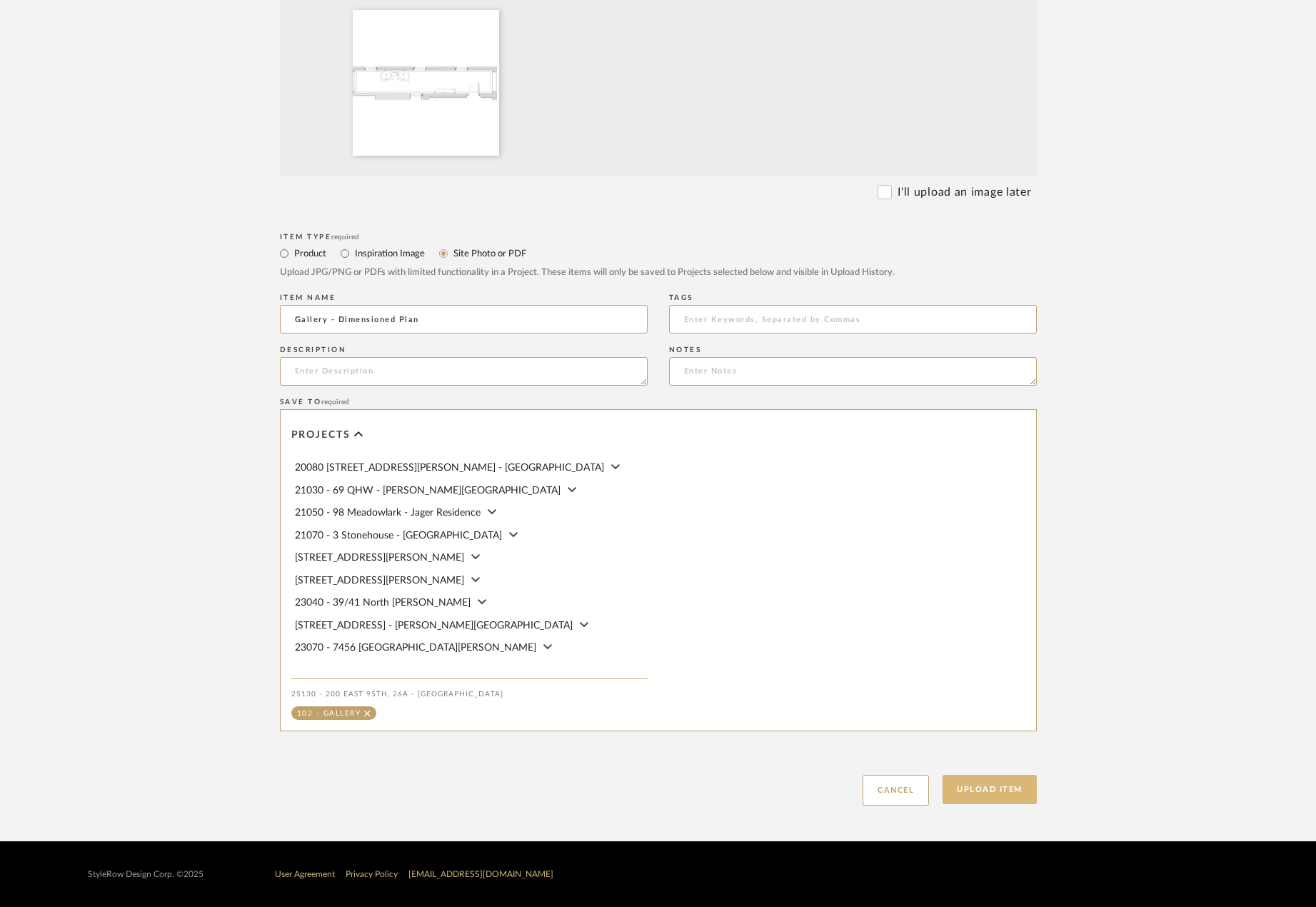
type input "Gallery - Dimensioned Plan"
click at [982, 783] on button "Upload Item" at bounding box center [989, 789] width 95 height 29
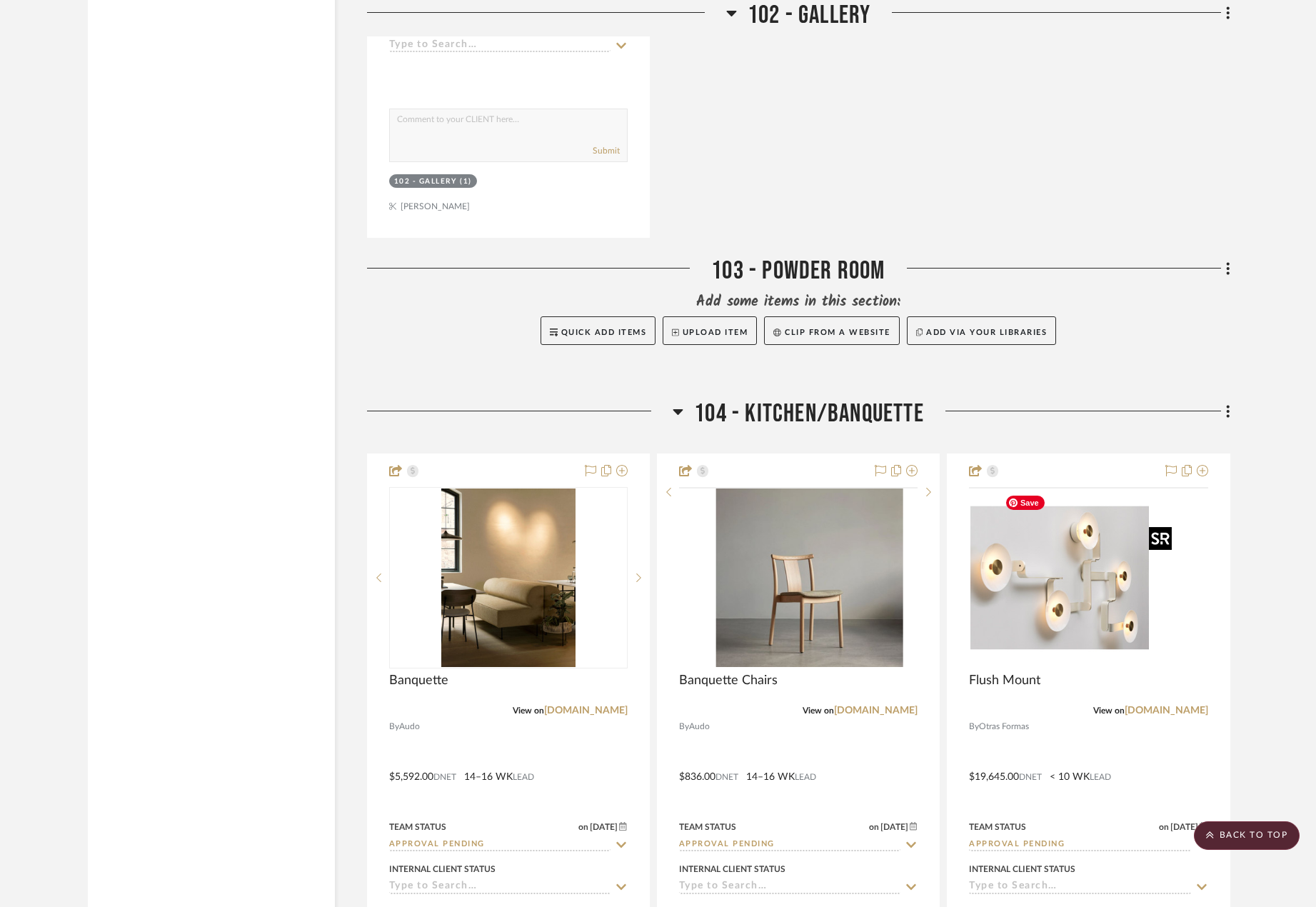
scroll to position [6953, 0]
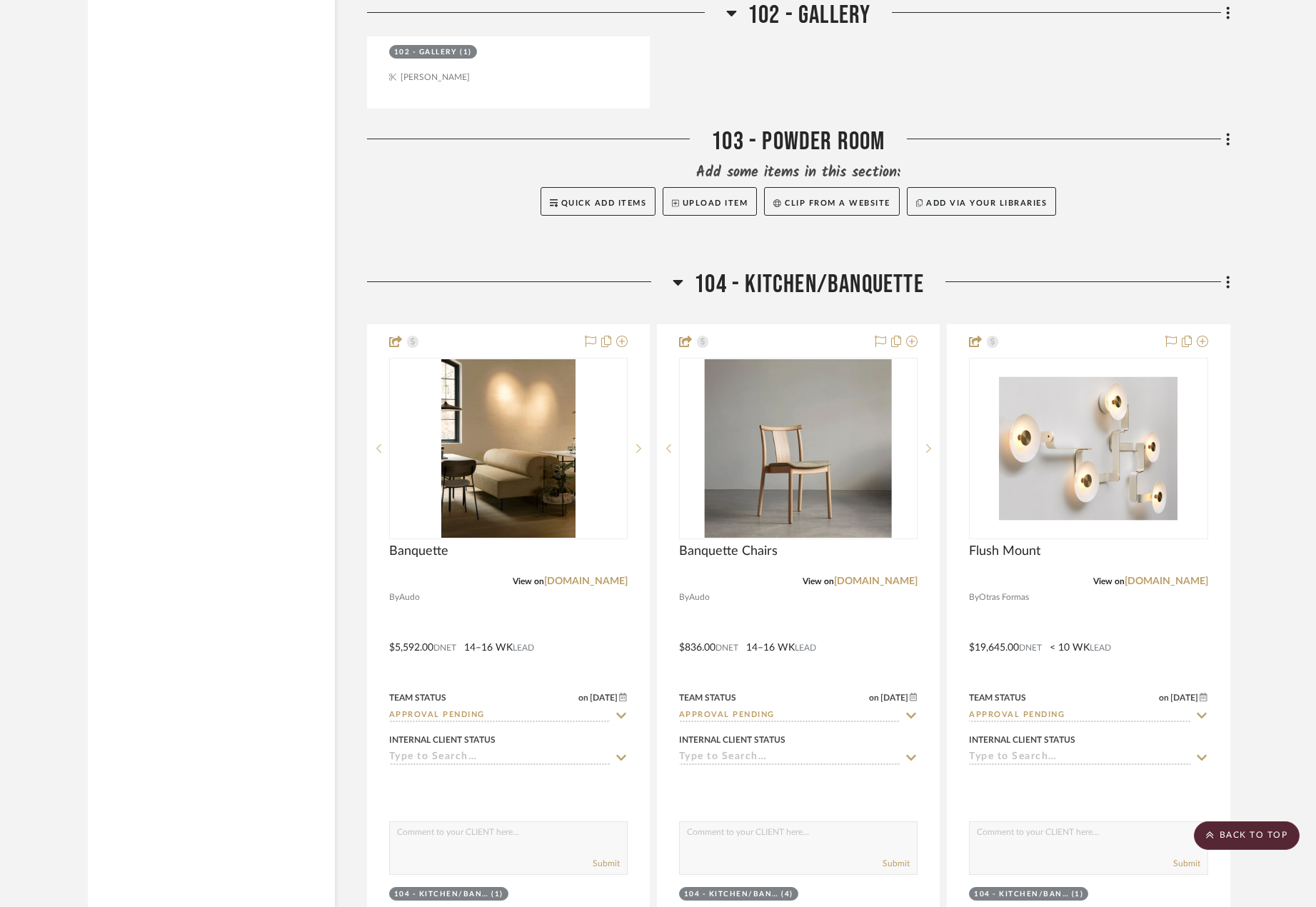
click at [1229, 279] on icon at bounding box center [1228, 282] width 4 height 16
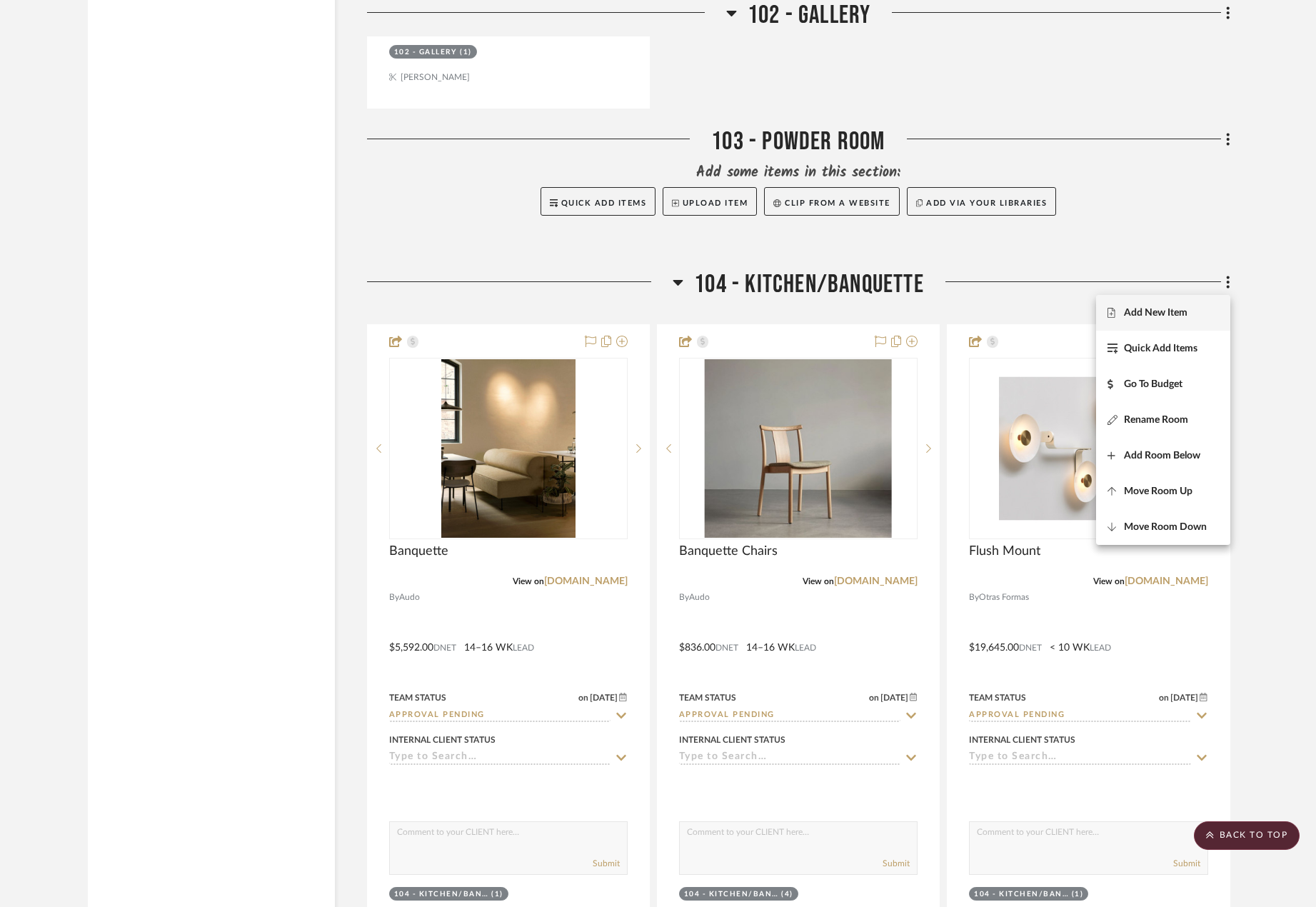
click at [1194, 302] on button "Add New Item" at bounding box center [1163, 313] width 134 height 35
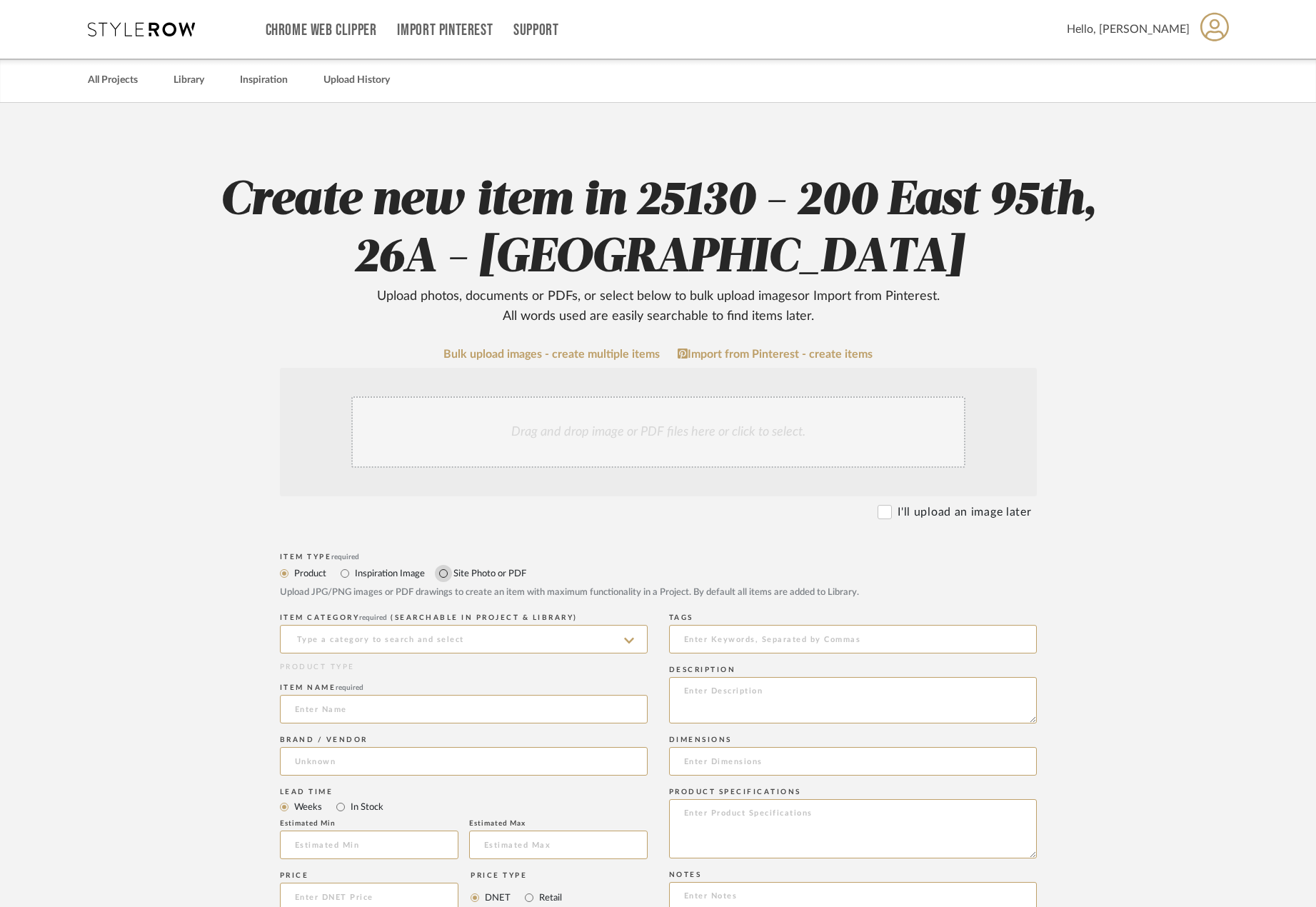
click at [451, 570] on input "Site Photo or PDF" at bounding box center [443, 573] width 17 height 17
radio input "true"
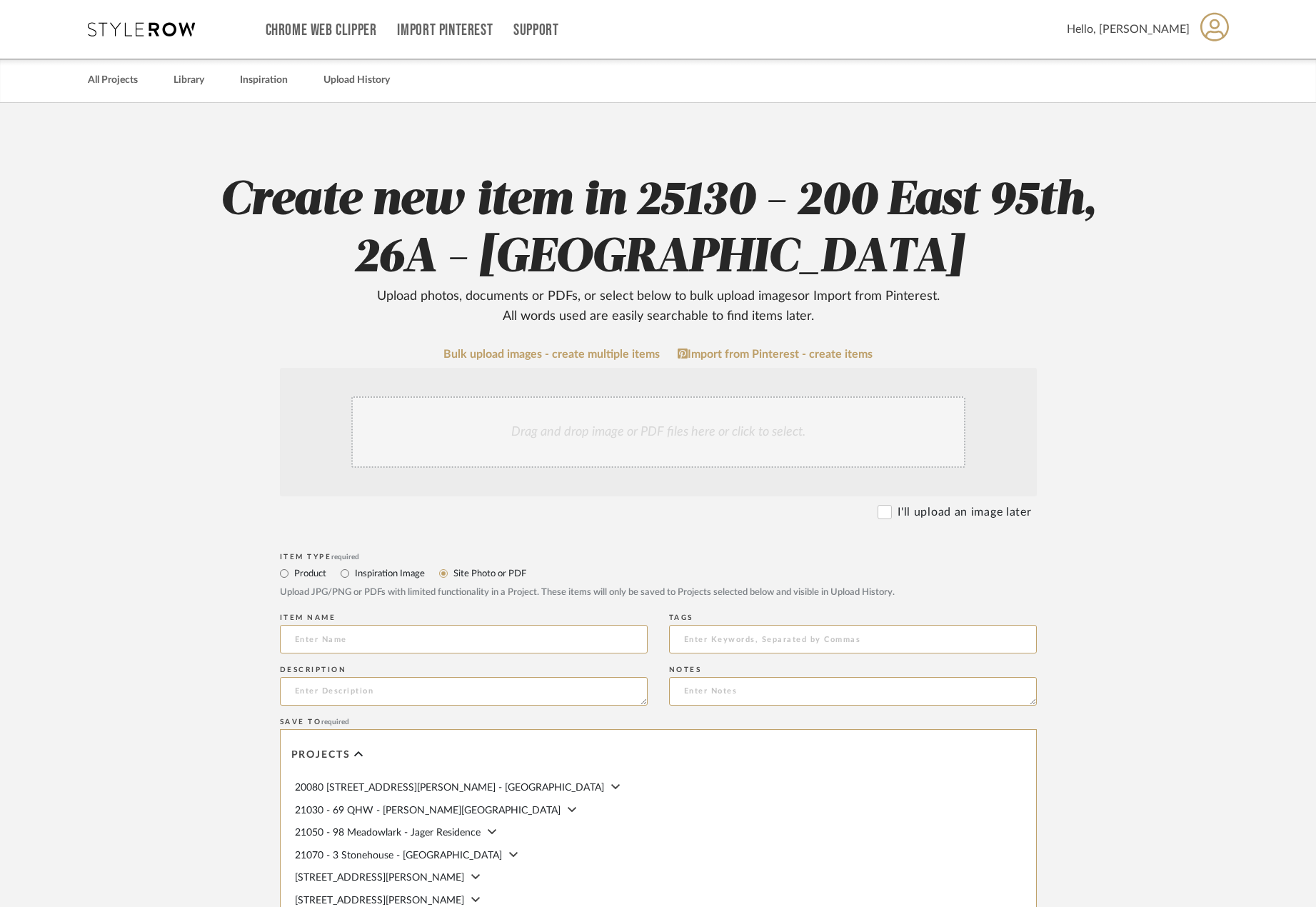
click at [495, 454] on div "Drag and drop image or PDF files here or click to select." at bounding box center [658, 431] width 614 height 72
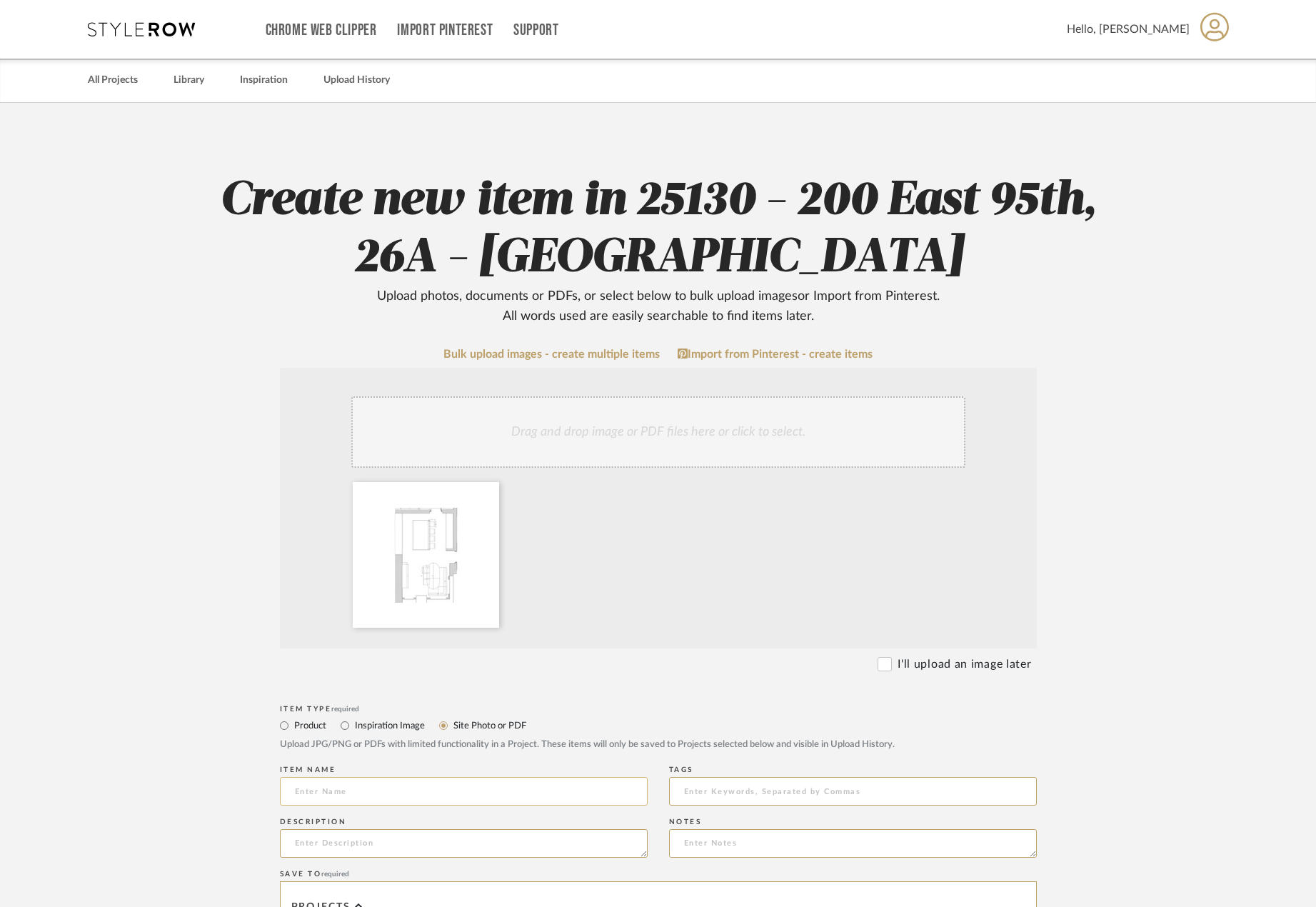
click at [436, 789] on input at bounding box center [464, 791] width 368 height 28
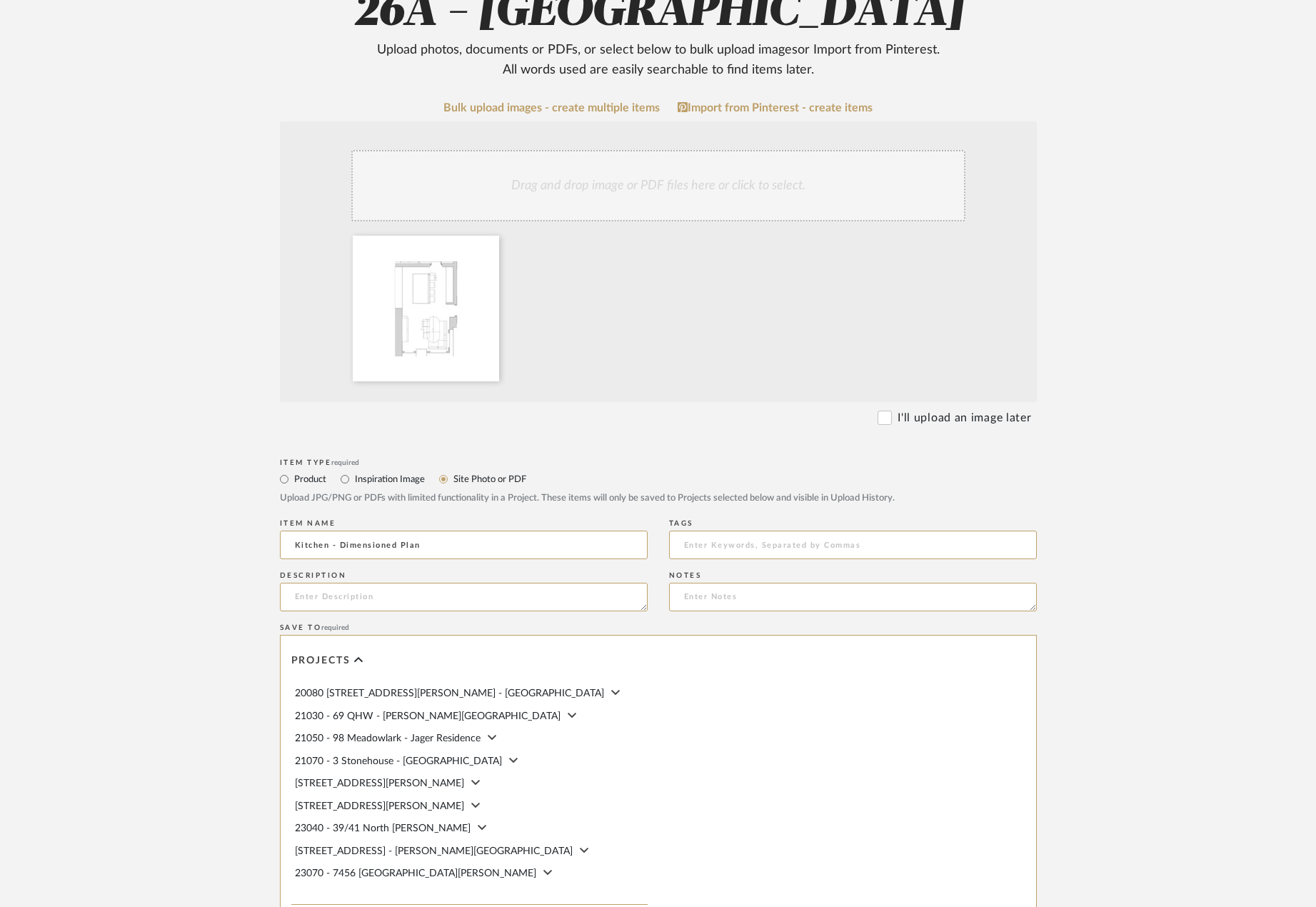
scroll to position [472, 0]
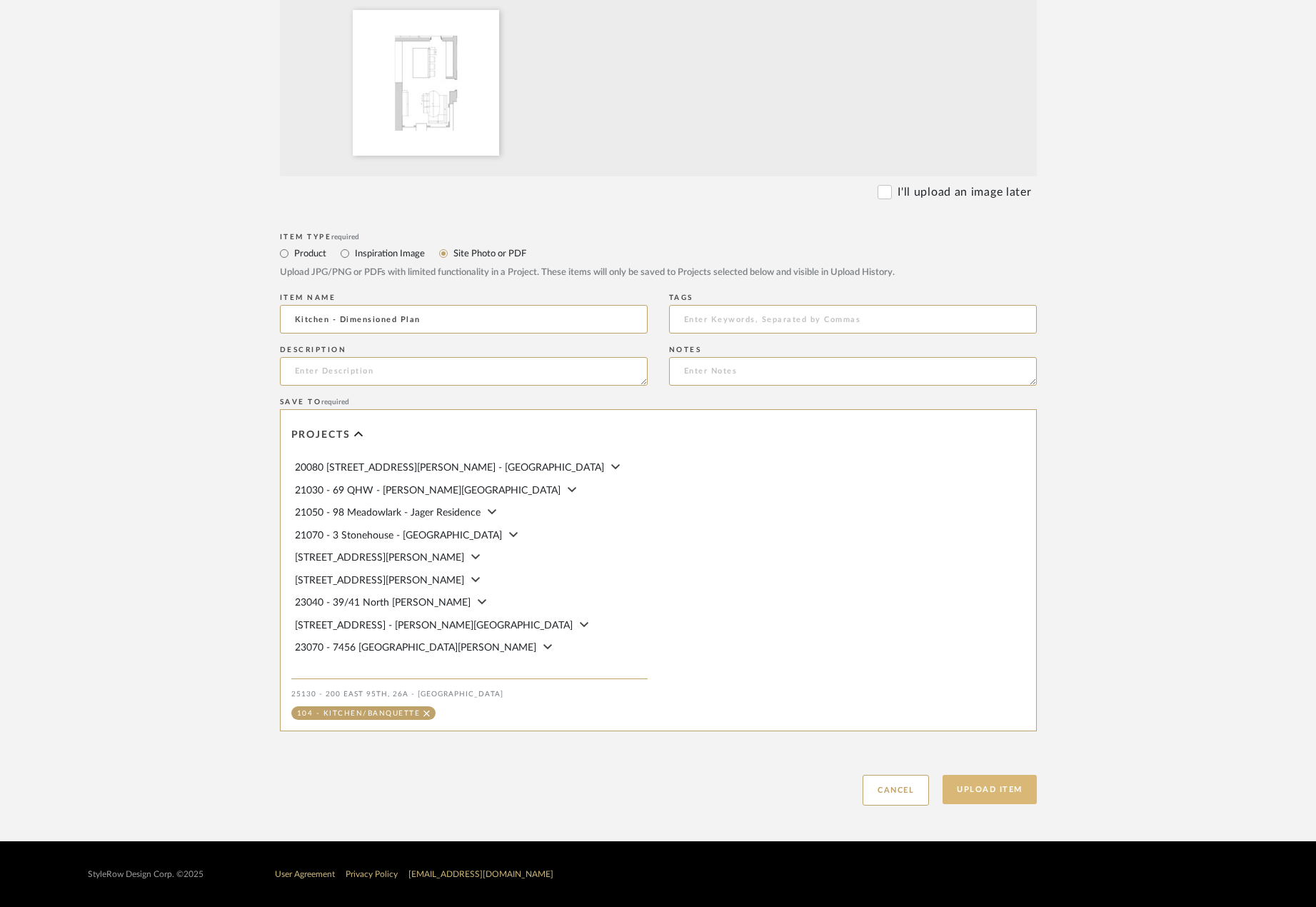
type input "Kitchen - Dimensioned Plan"
click at [960, 789] on button "Upload Item" at bounding box center [989, 789] width 95 height 29
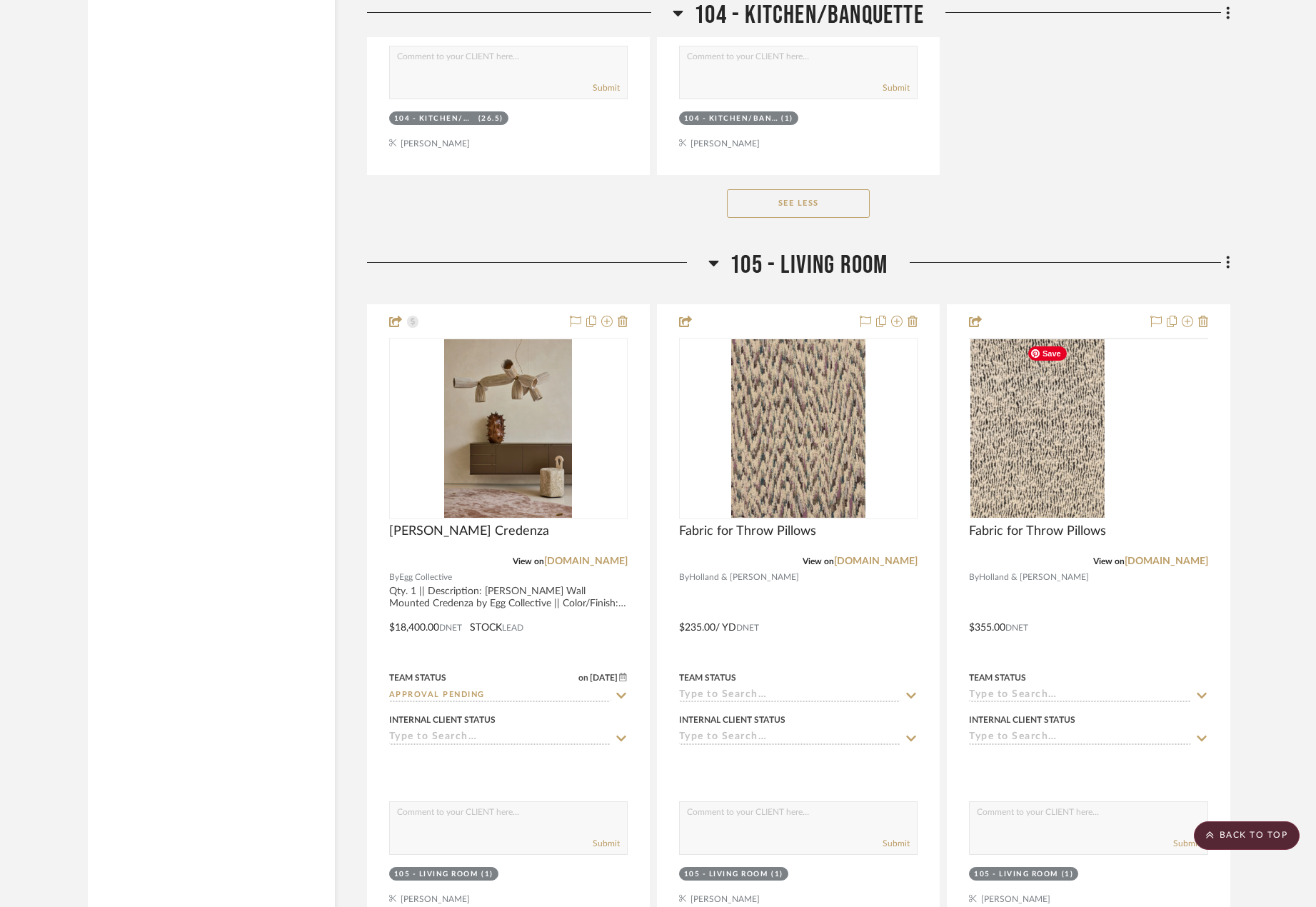
scroll to position [9638, 0]
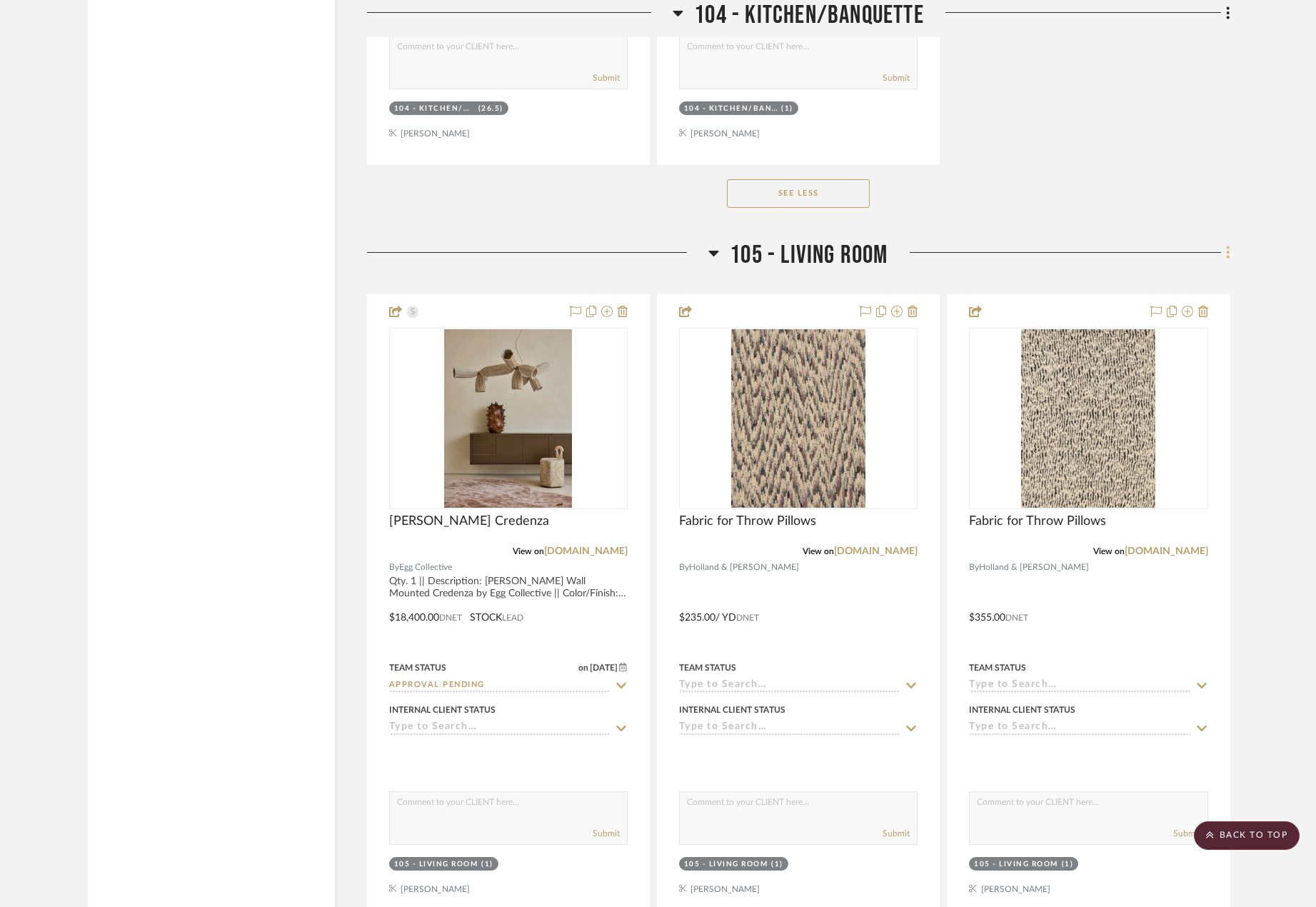
click at [1225, 257] on fa-icon at bounding box center [1225, 254] width 9 height 24
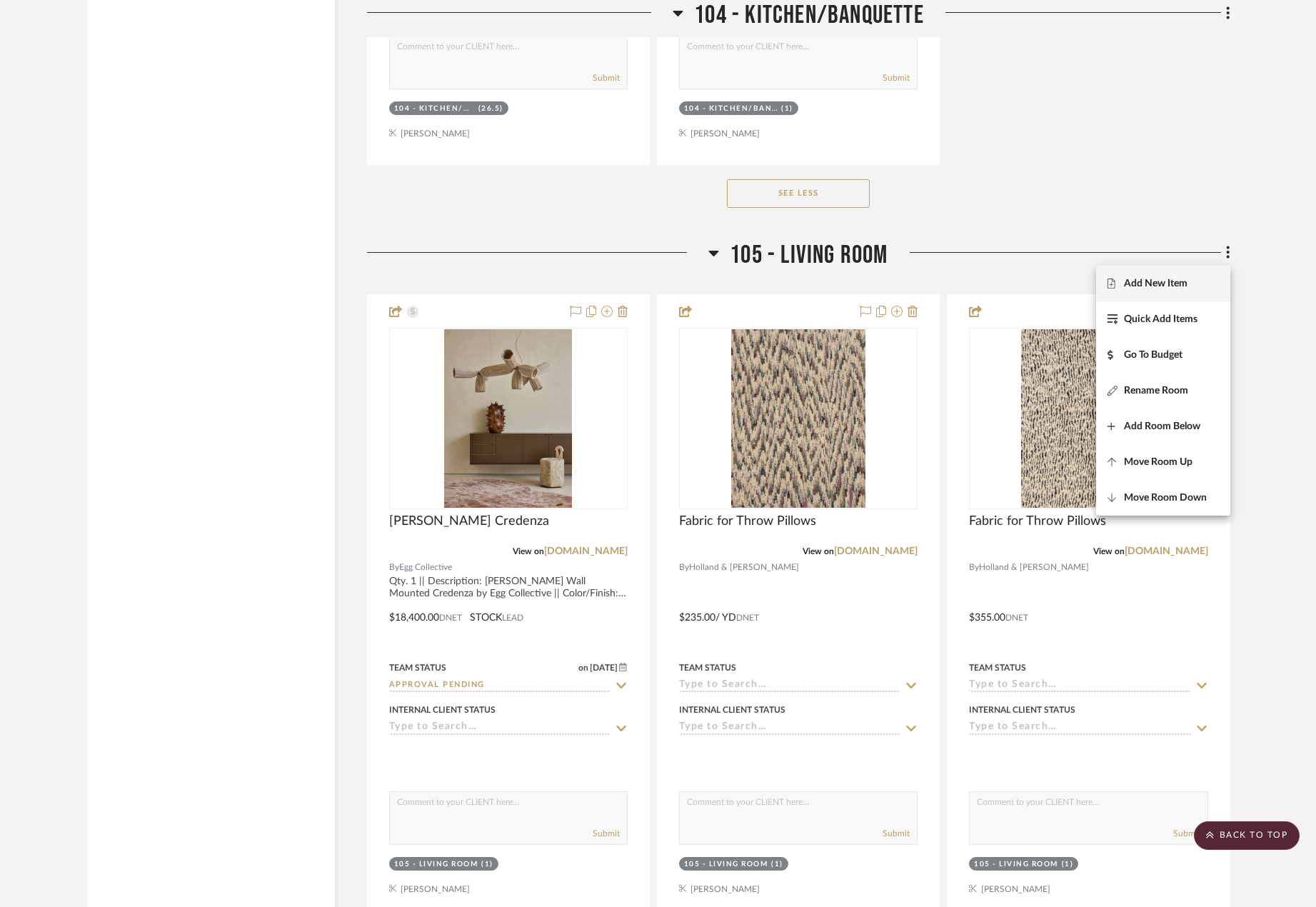
click at [1180, 273] on button "Add New Item" at bounding box center [1163, 283] width 134 height 35
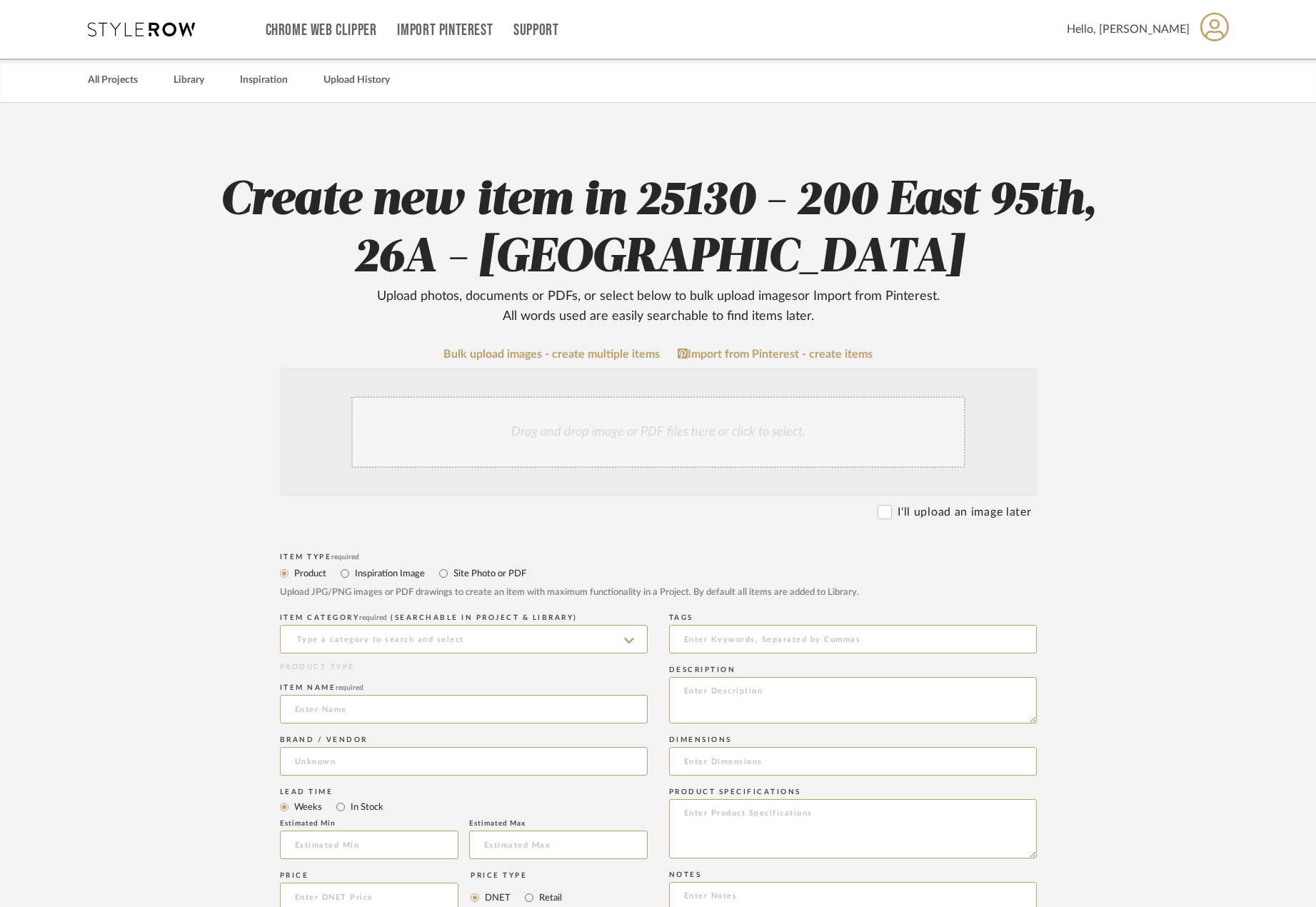
click at [481, 566] on label "Site Photo or PDF" at bounding box center [489, 574] width 74 height 16
click at [452, 566] on input "Site Photo or PDF" at bounding box center [443, 573] width 17 height 17
radio input "true"
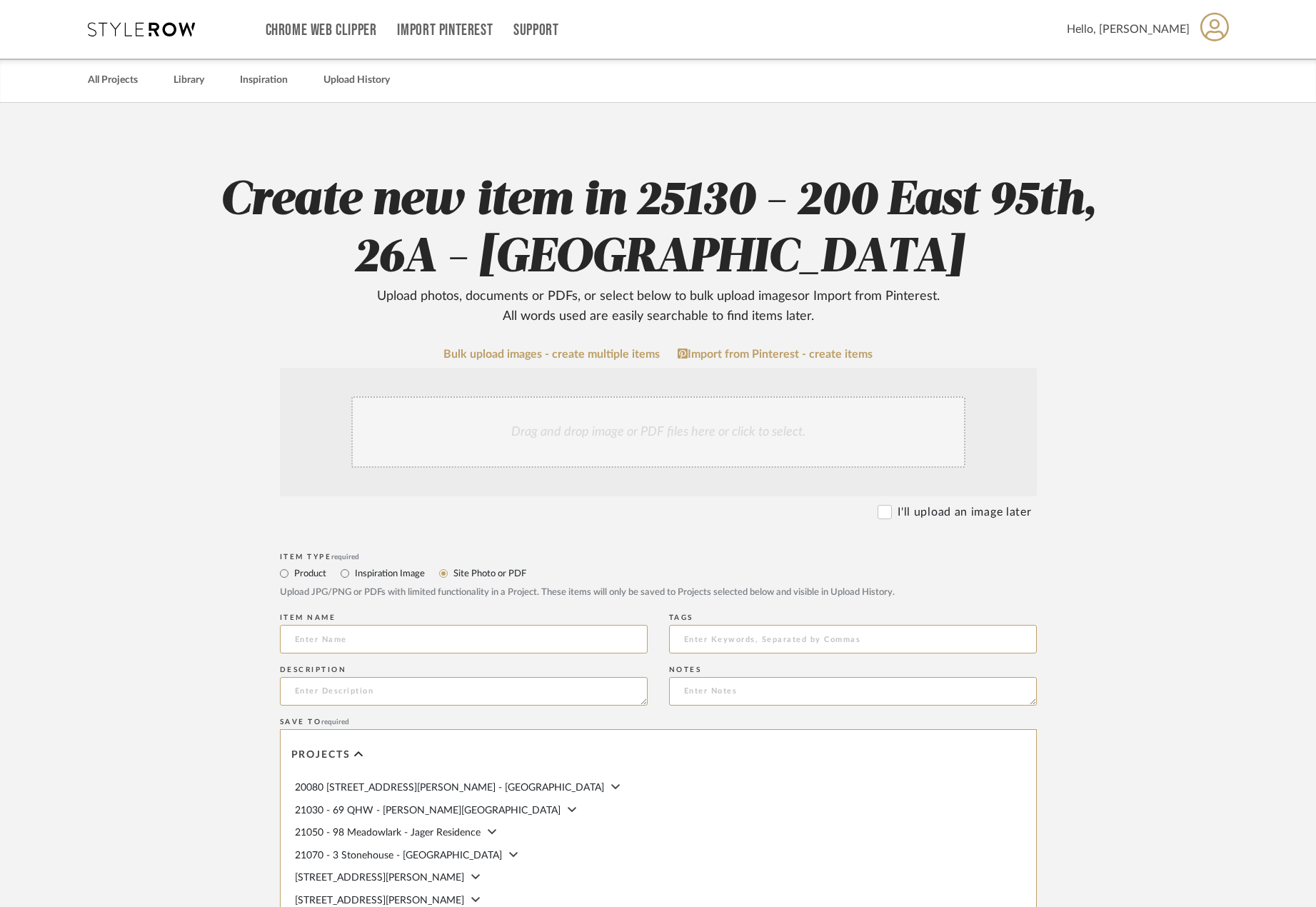
click at [516, 386] on div "Drag and drop image or PDF files here or click to select." at bounding box center [658, 431] width 757 height 128
click at [515, 425] on div "Drag and drop image or PDF files here or click to select." at bounding box center [658, 431] width 614 height 72
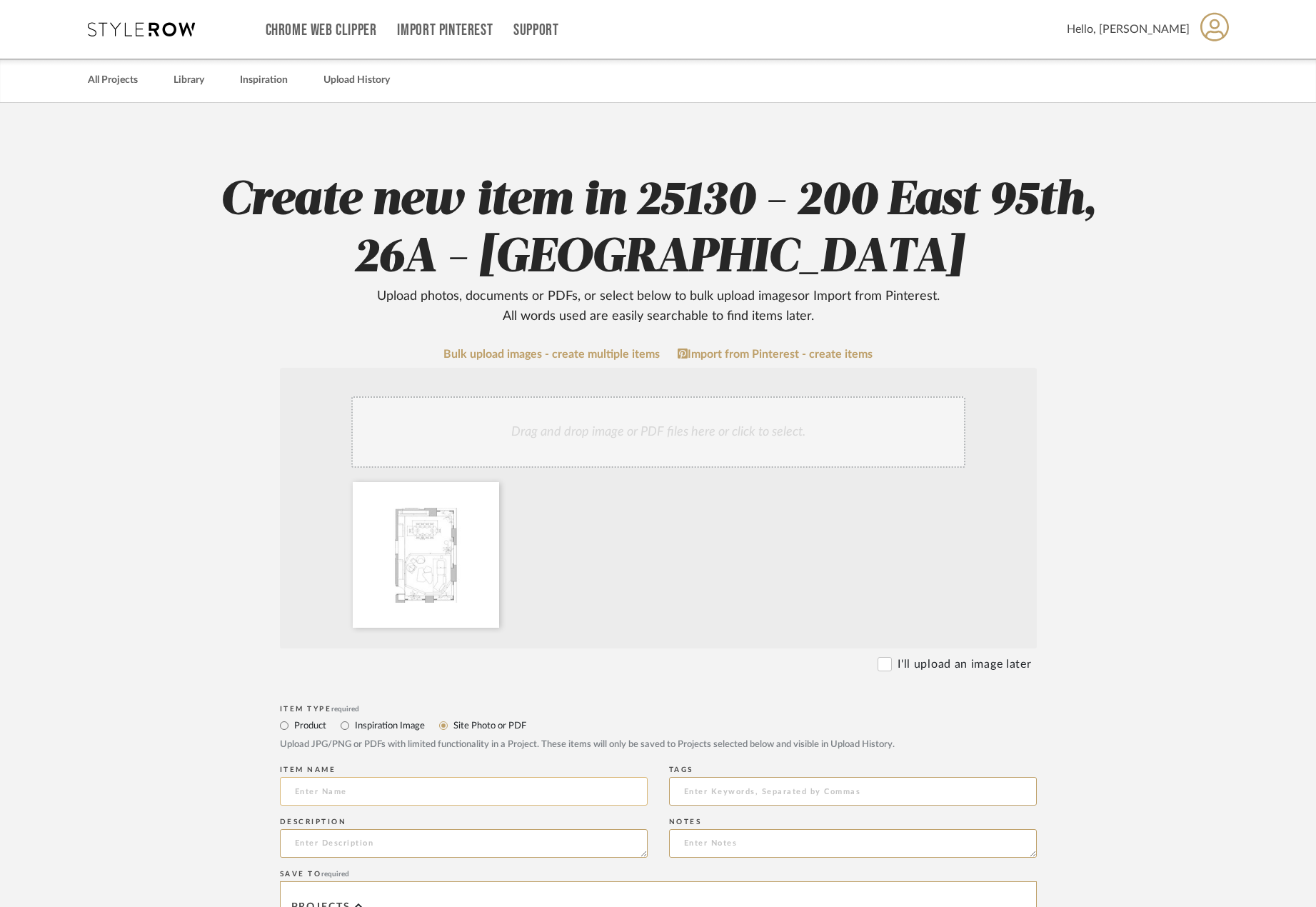
click at [544, 789] on input at bounding box center [464, 791] width 368 height 28
click at [99, 762] on upload-items "Create new item in 25130 - 200 East 95th, 26A - Kosheleva Upload photos, docume…" at bounding box center [658, 707] width 1316 height 1210
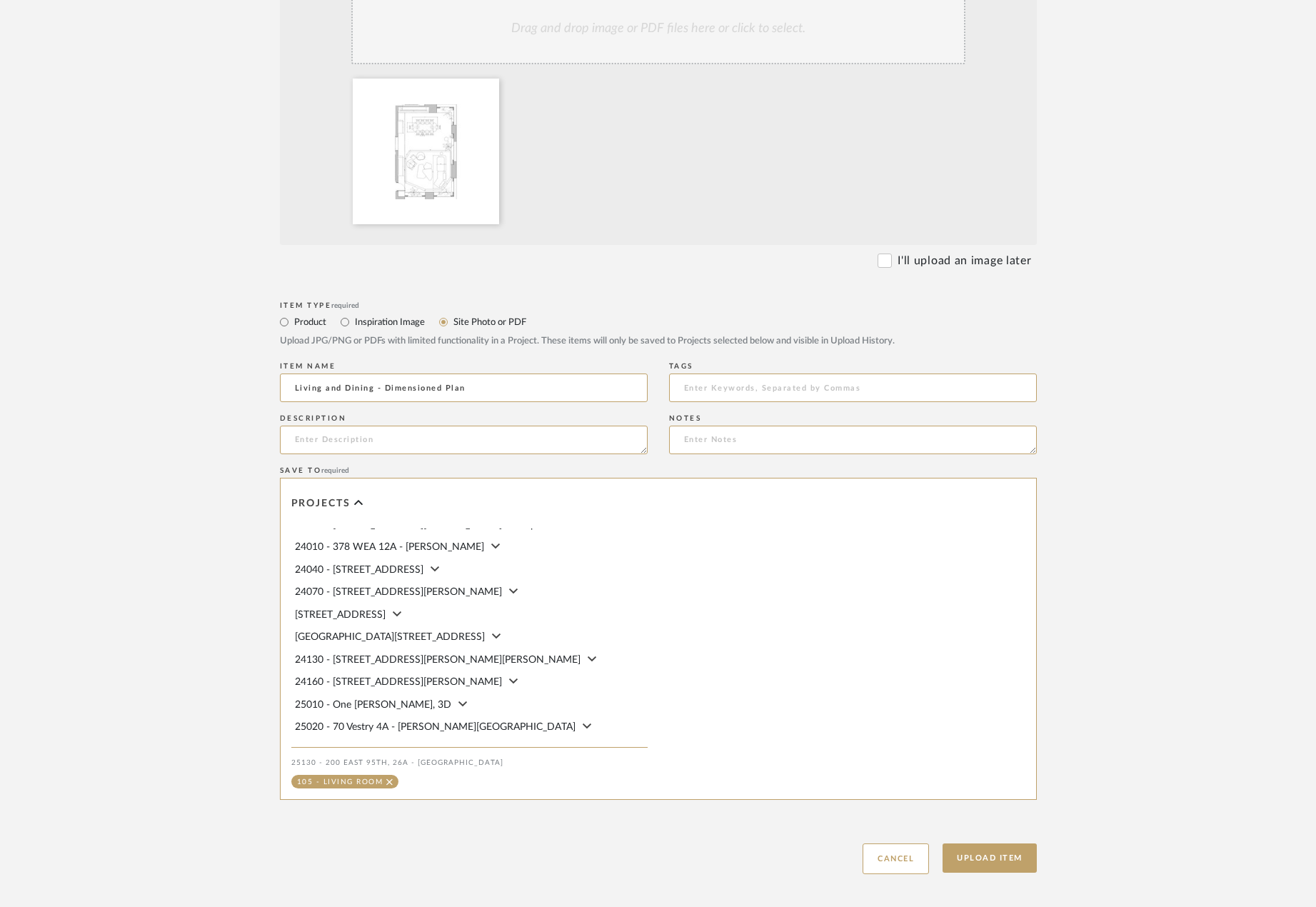
scroll to position [472, 0]
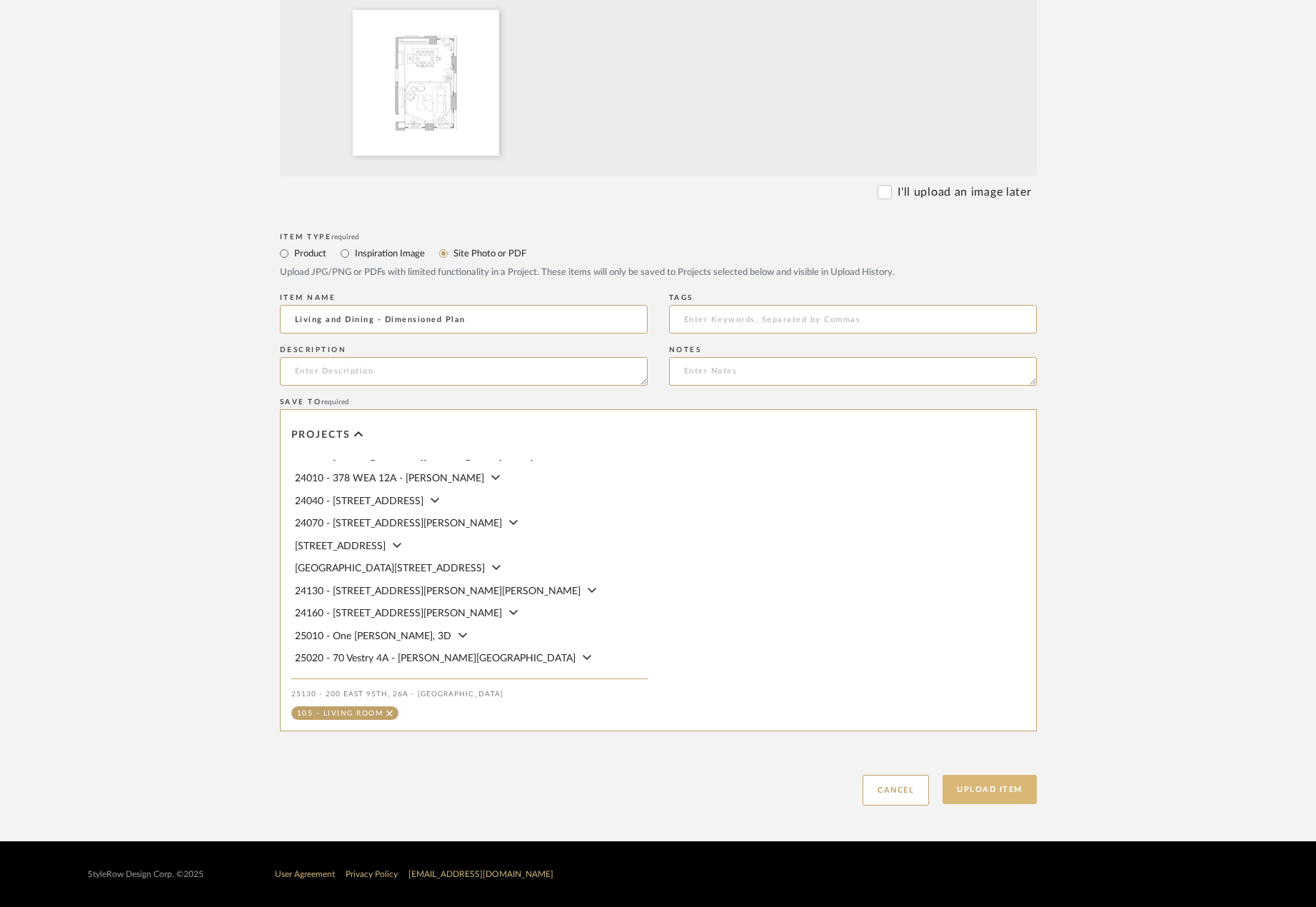
type input "Living and Dining - Dimensioned Plan"
click at [993, 796] on button "Upload Item" at bounding box center [989, 789] width 95 height 29
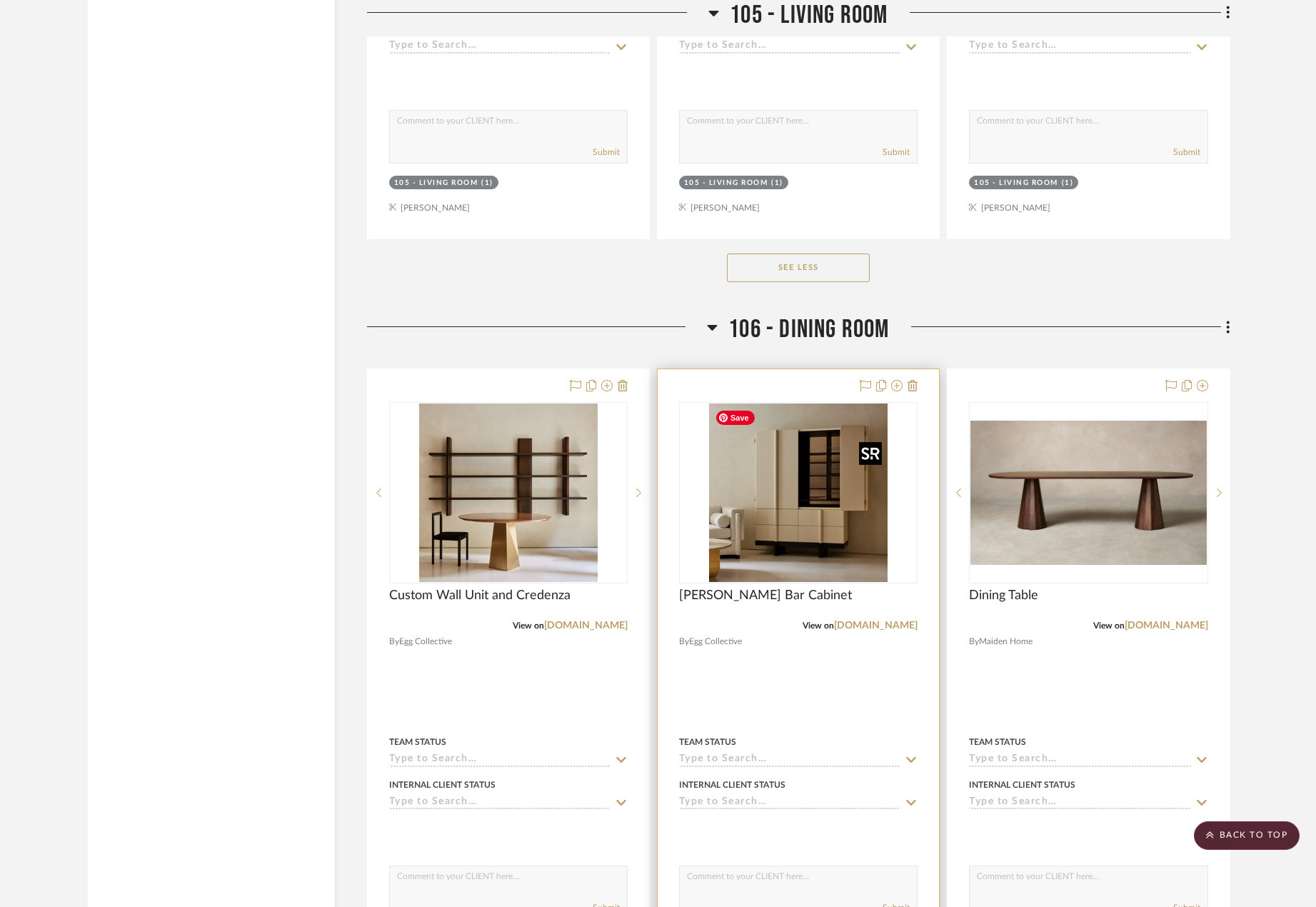
scroll to position [11086, 0]
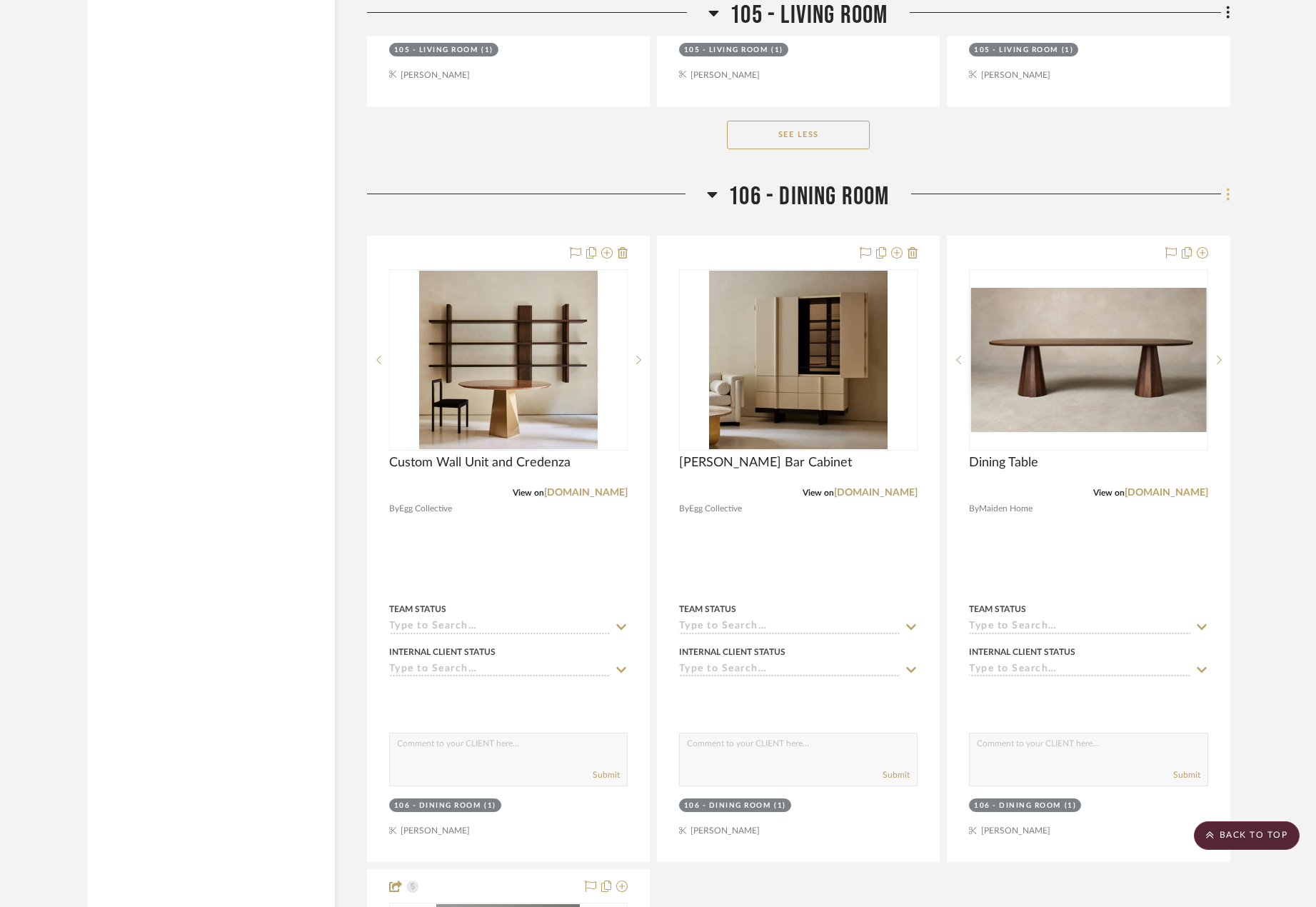
click at [1227, 192] on icon at bounding box center [1228, 194] width 4 height 16
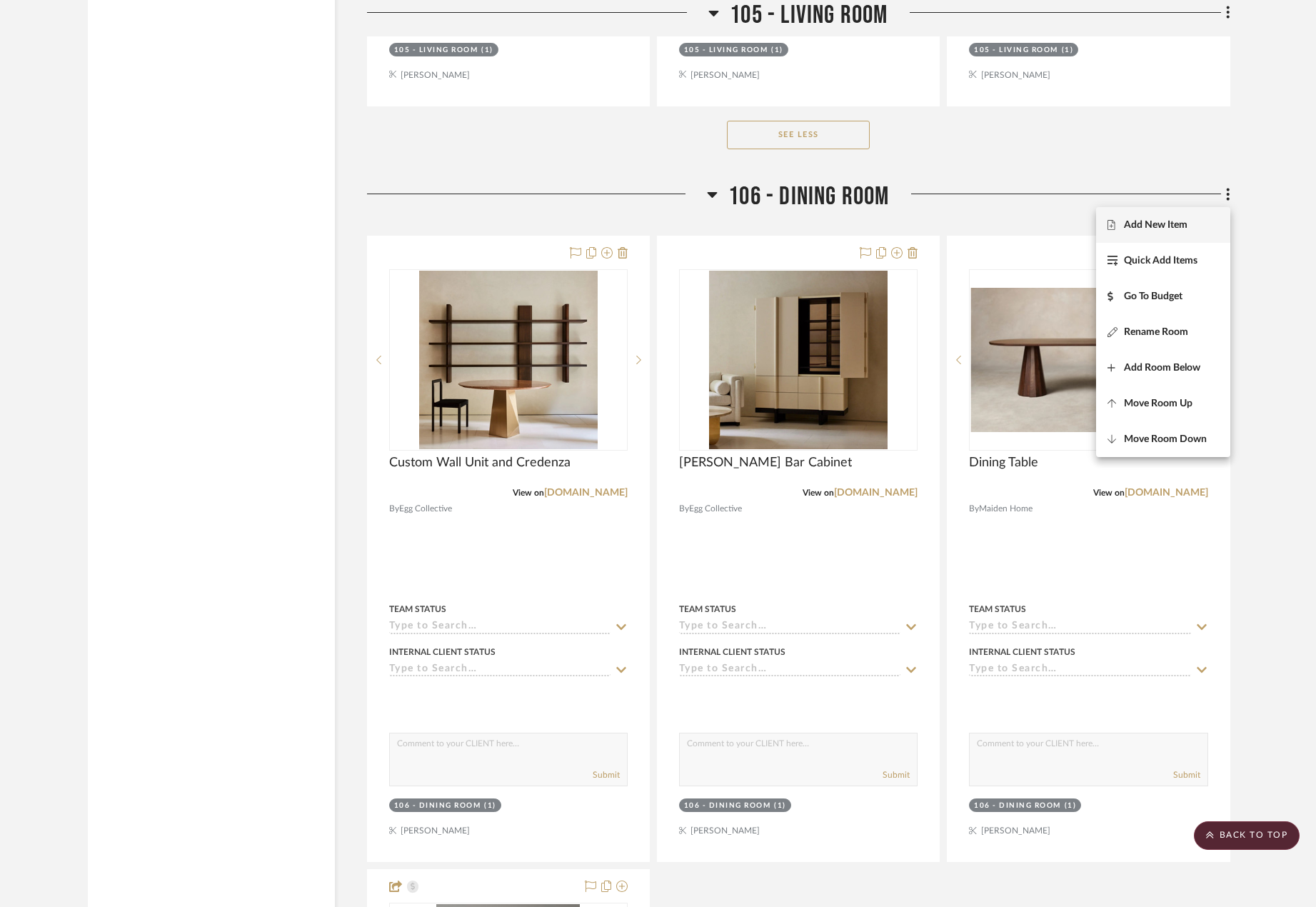
click at [1186, 217] on button "Add New Item" at bounding box center [1163, 225] width 134 height 35
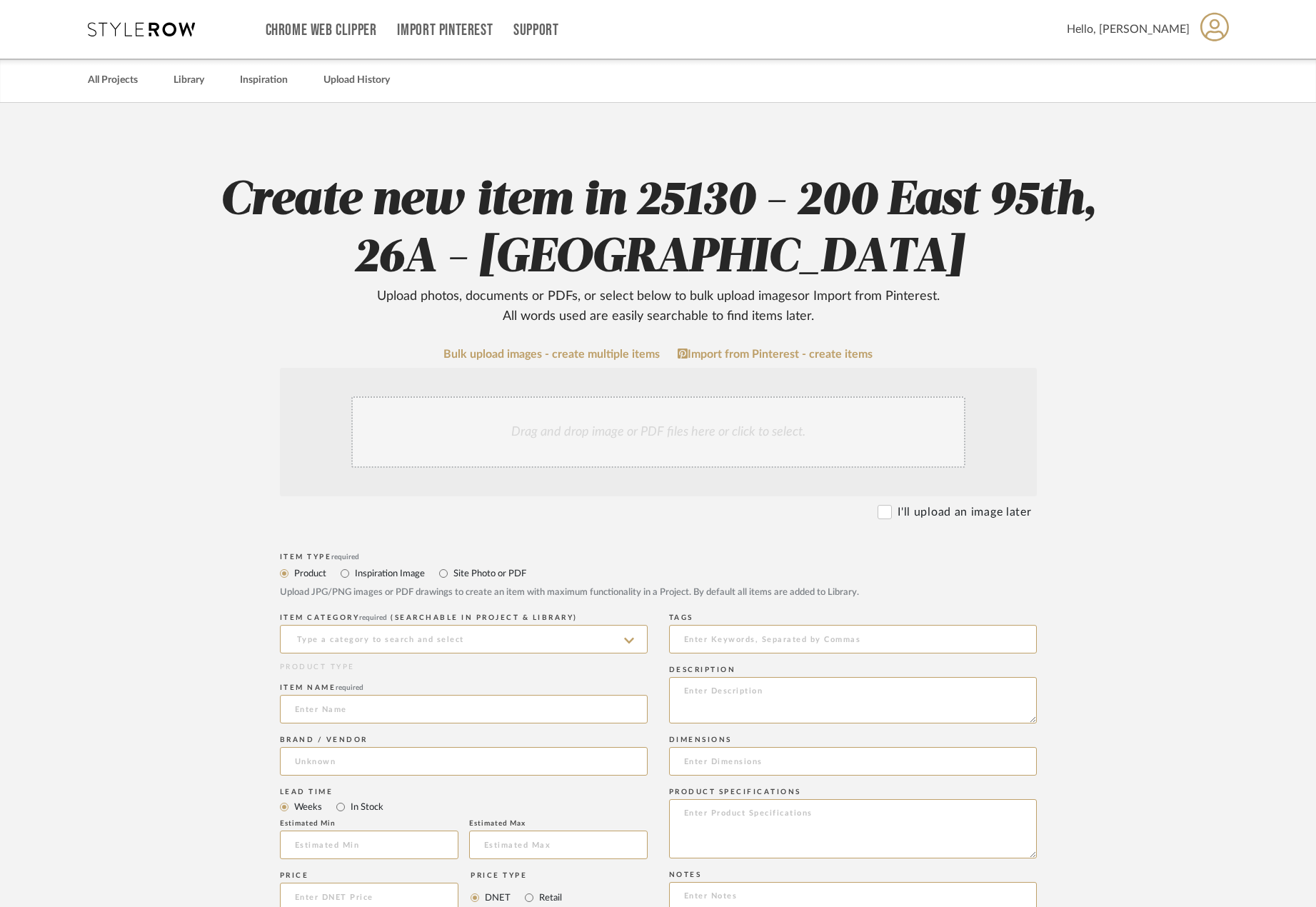
click at [459, 571] on label "Site Photo or PDF" at bounding box center [489, 574] width 74 height 16
click at [452, 571] on input "Site Photo or PDF" at bounding box center [443, 573] width 17 height 17
radio input "true"
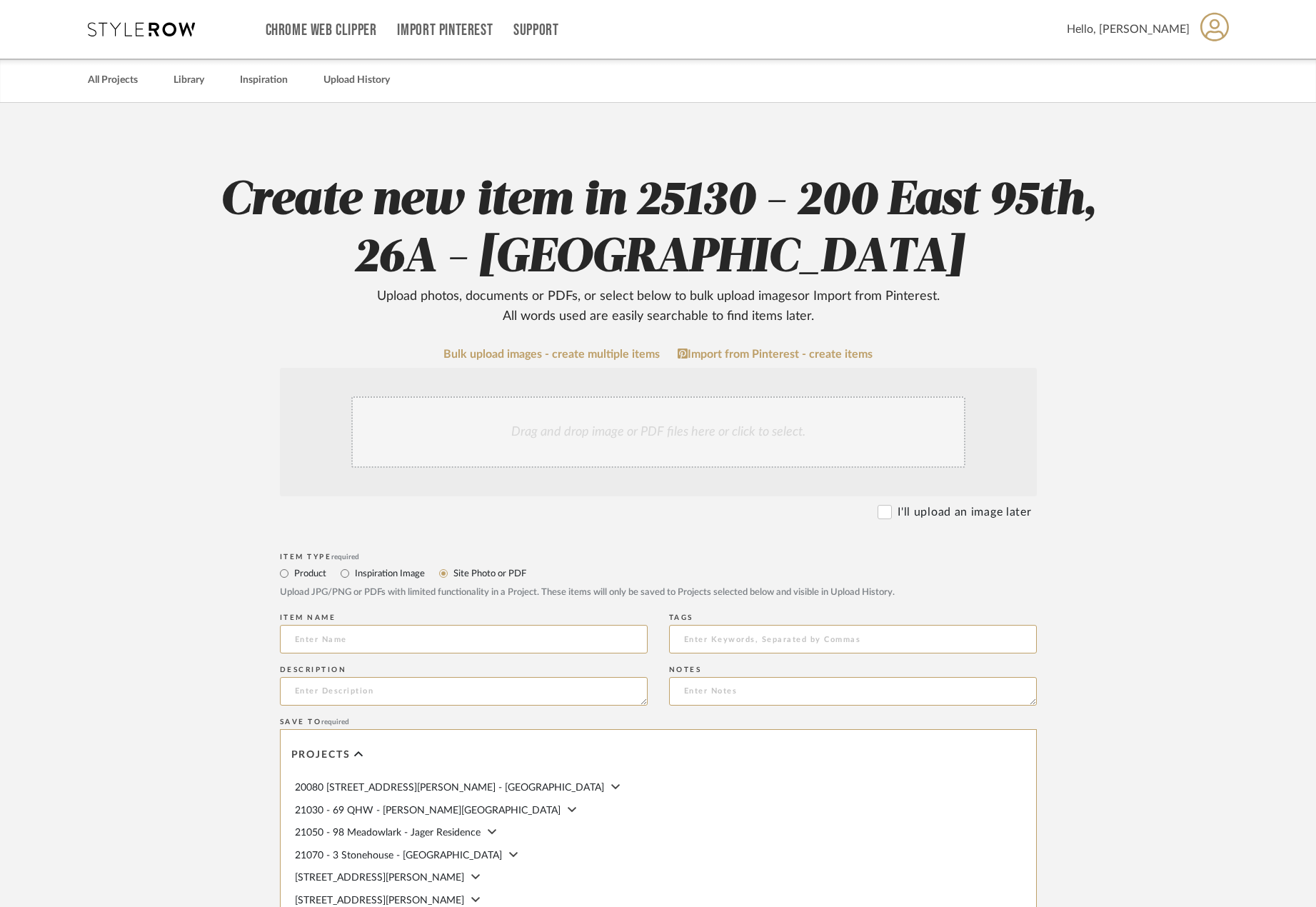
click at [487, 442] on div "Drag and drop image or PDF files here or click to select." at bounding box center [658, 431] width 614 height 72
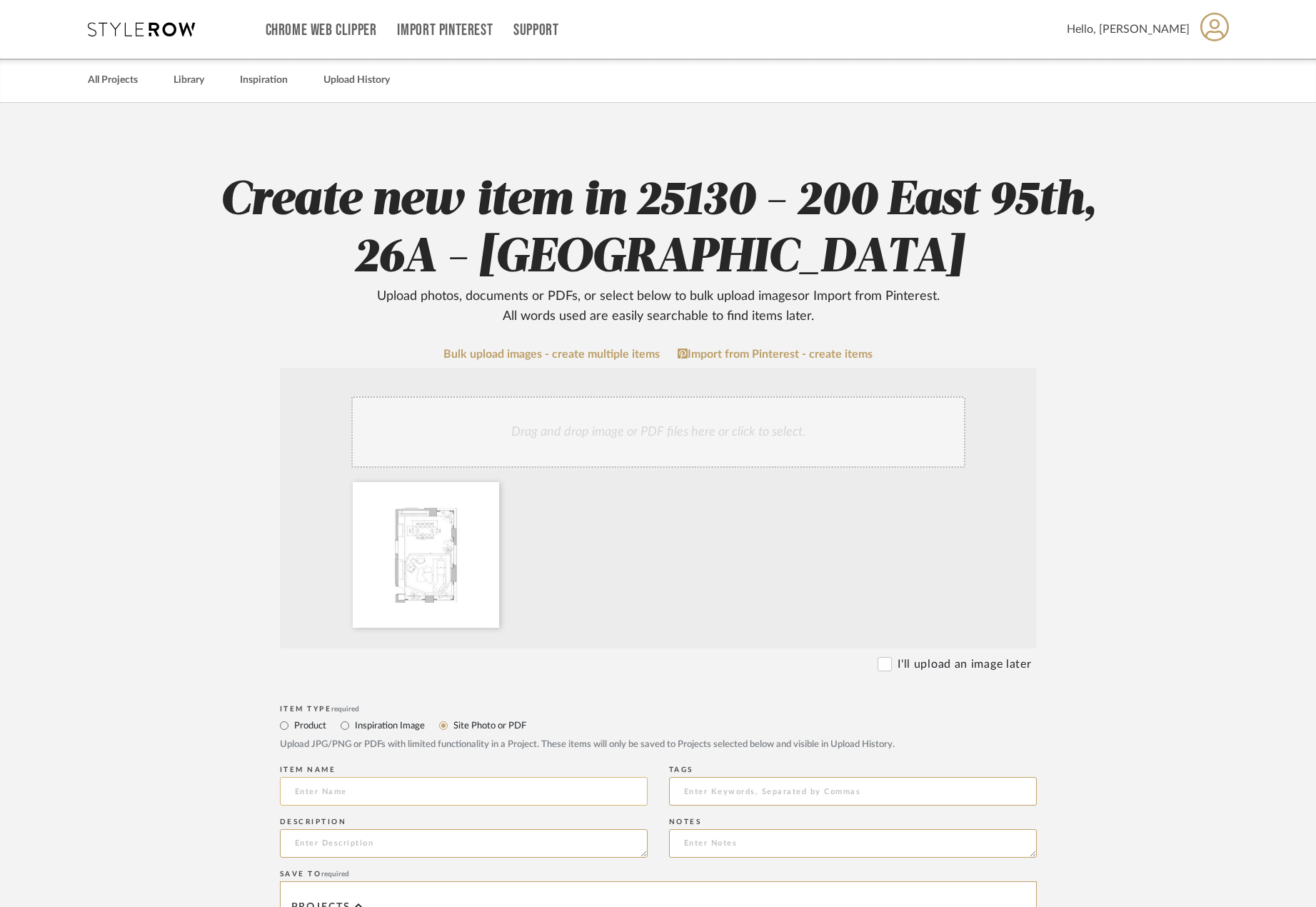
click at [416, 799] on input at bounding box center [464, 791] width 368 height 28
type input "L"
paste input "Living and Dining - Dimensioned Plan"
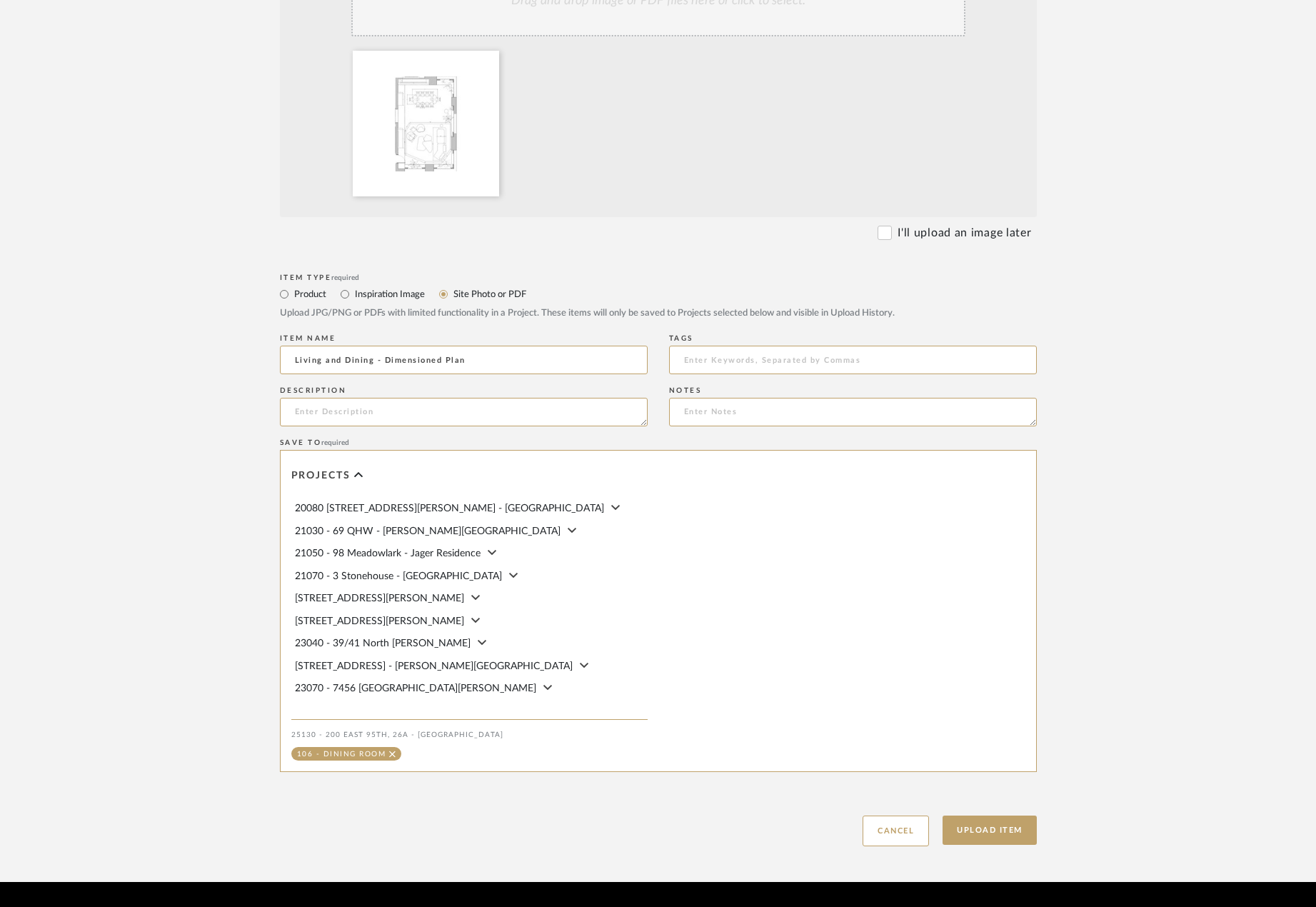
scroll to position [472, 0]
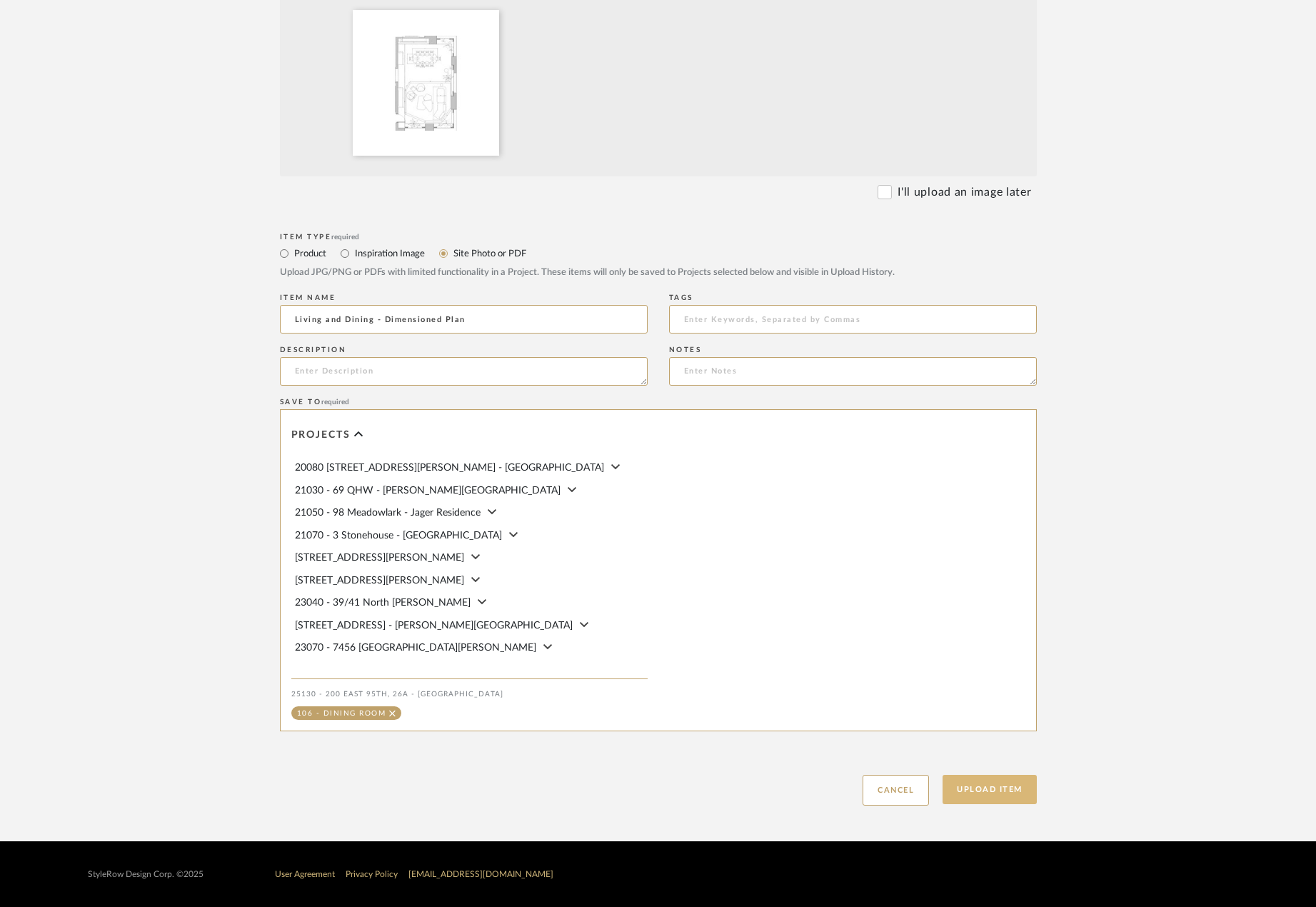
type input "Living and Dining - Dimensioned Plan"
click at [974, 799] on button "Upload Item" at bounding box center [989, 789] width 95 height 29
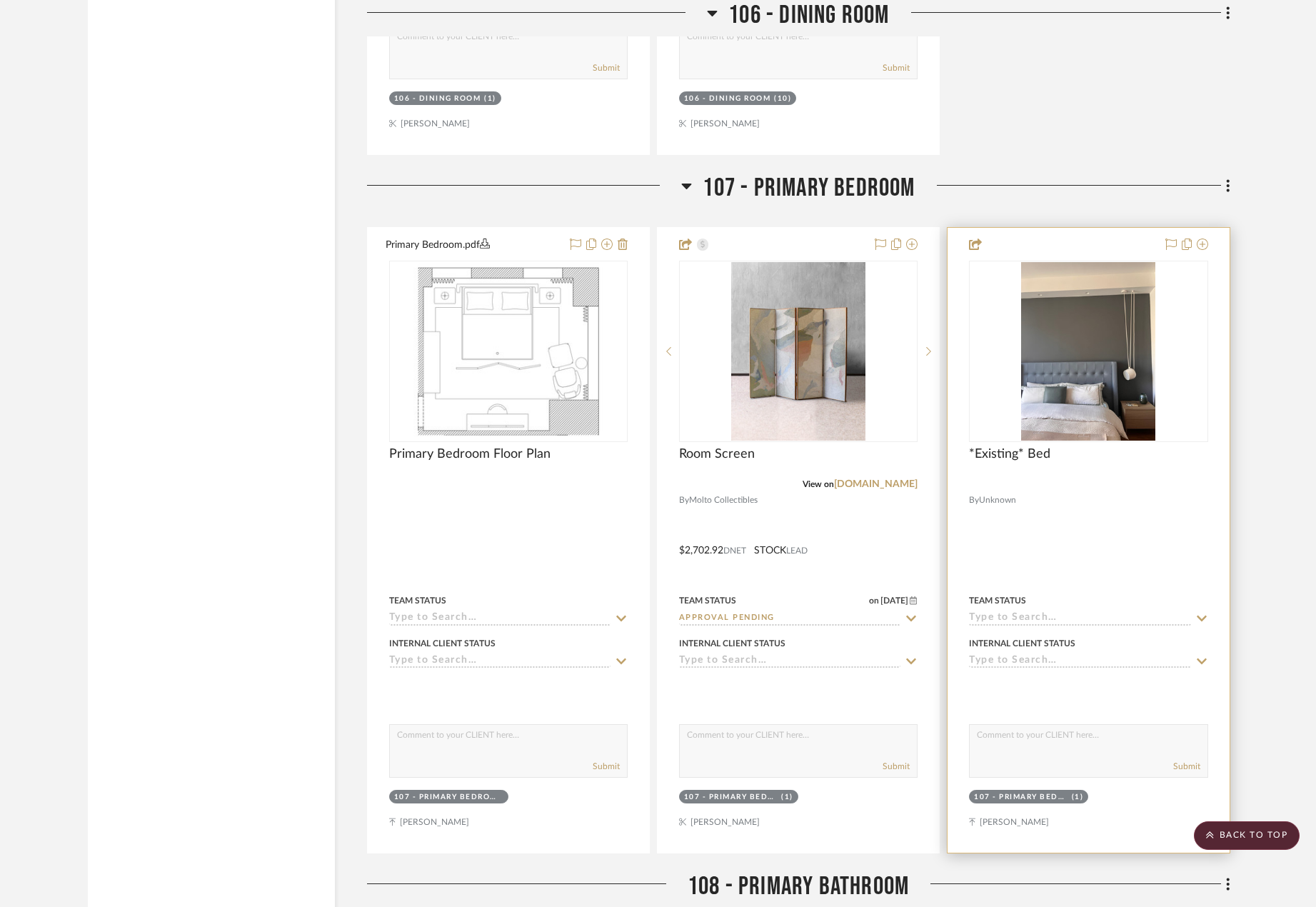
scroll to position [12603, 0]
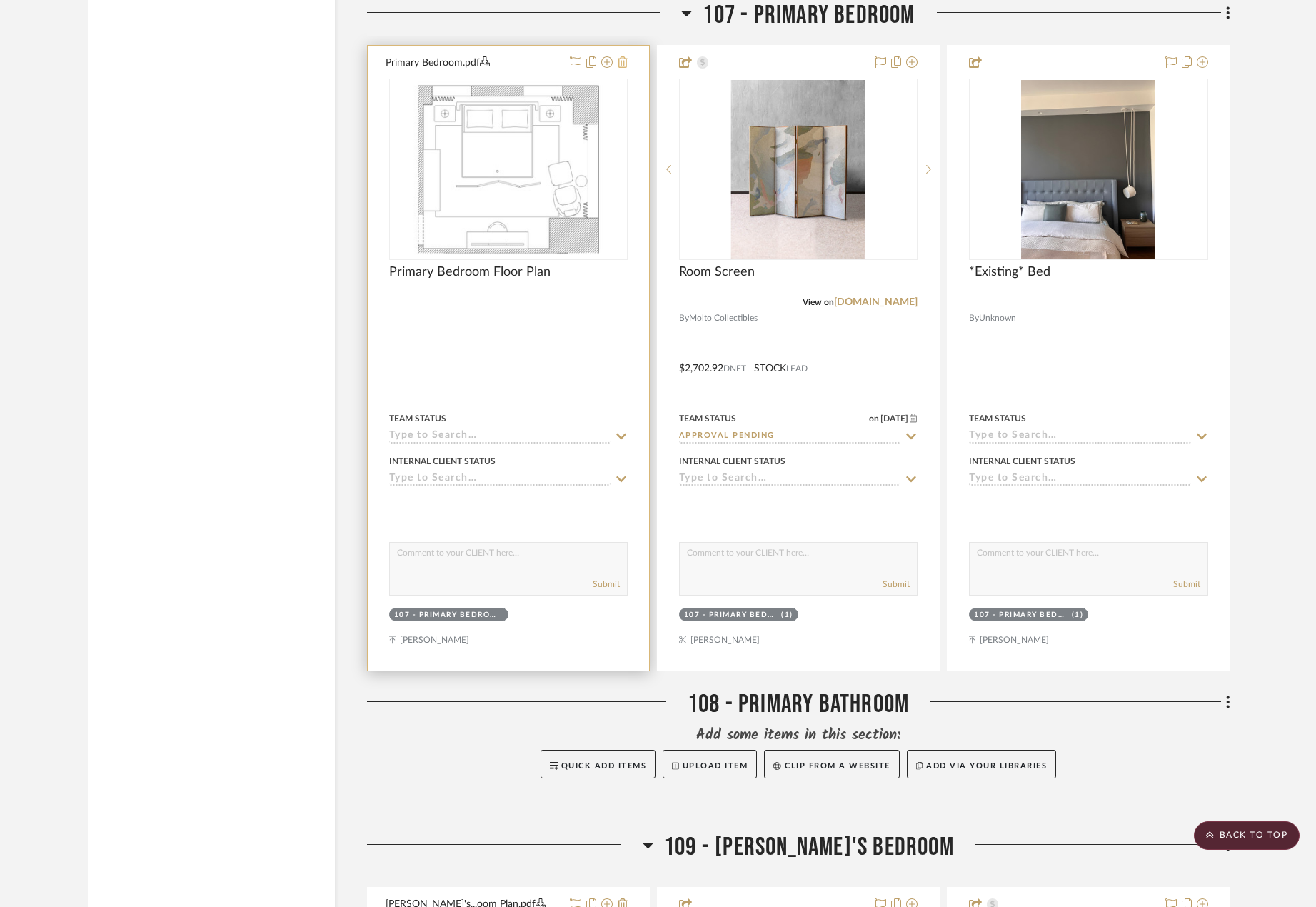
click at [626, 58] on icon at bounding box center [622, 62] width 10 height 11
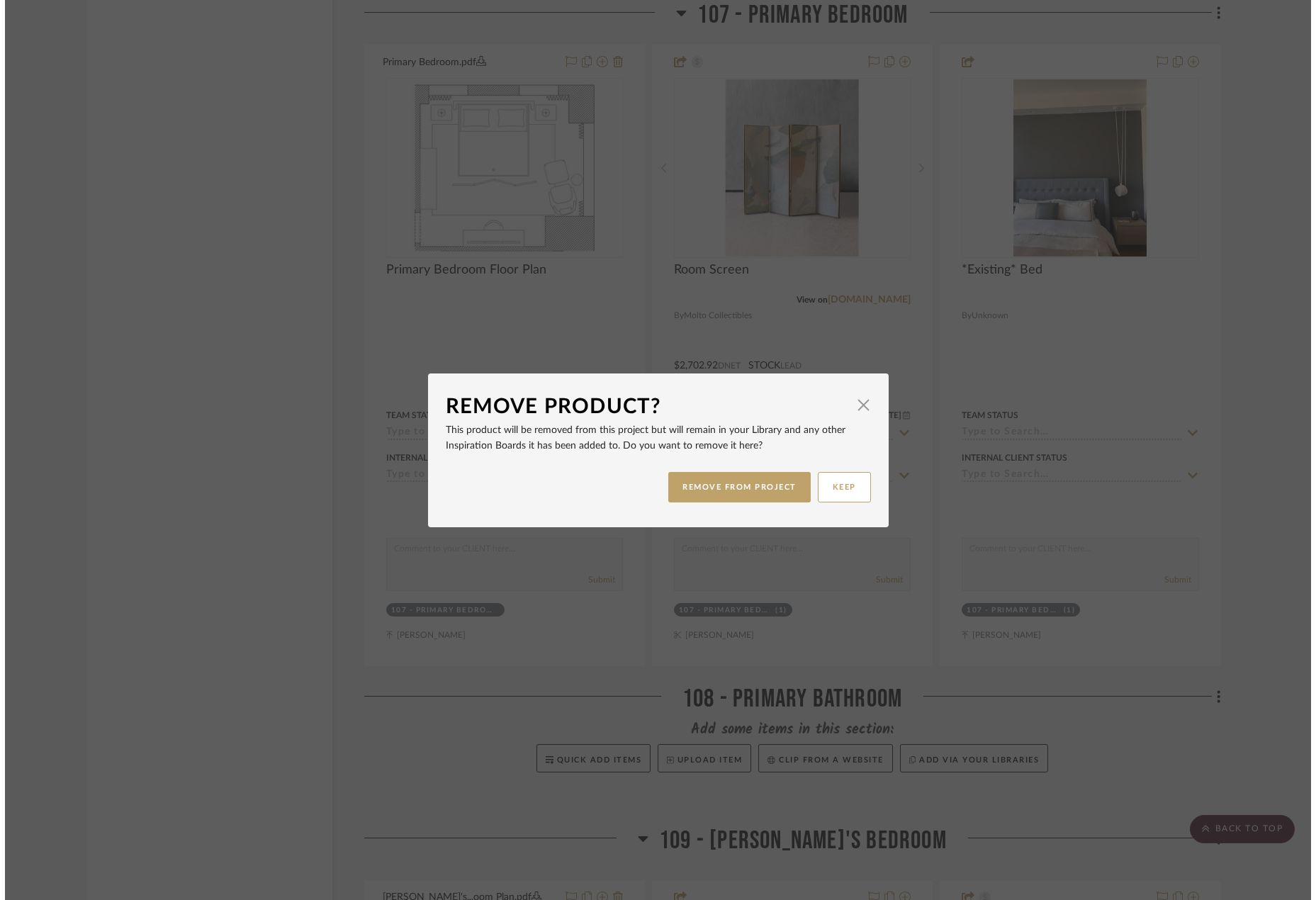
scroll to position [0, 0]
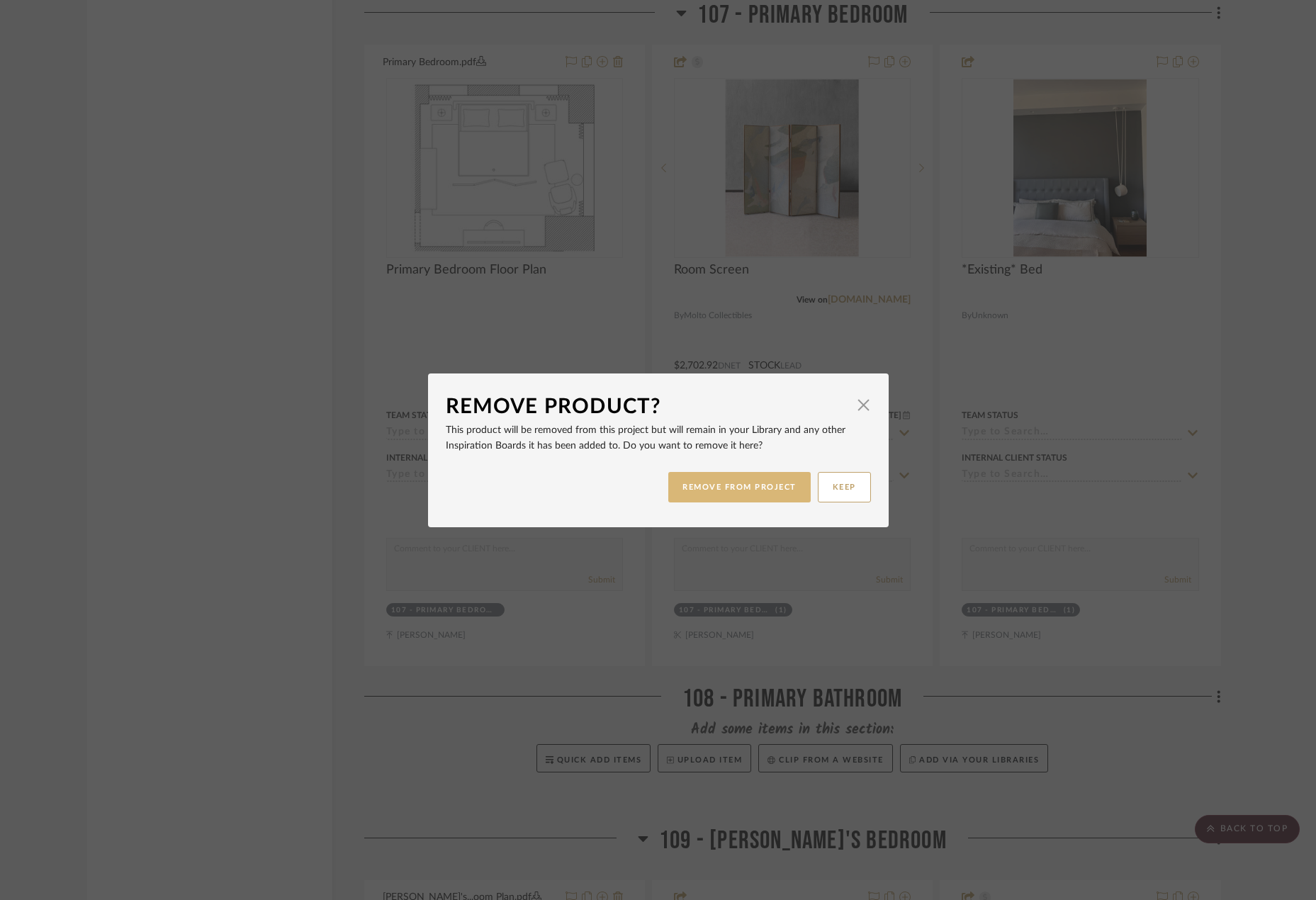
click at [723, 482] on button "REMOVE FROM PROJECT" at bounding box center [740, 487] width 142 height 31
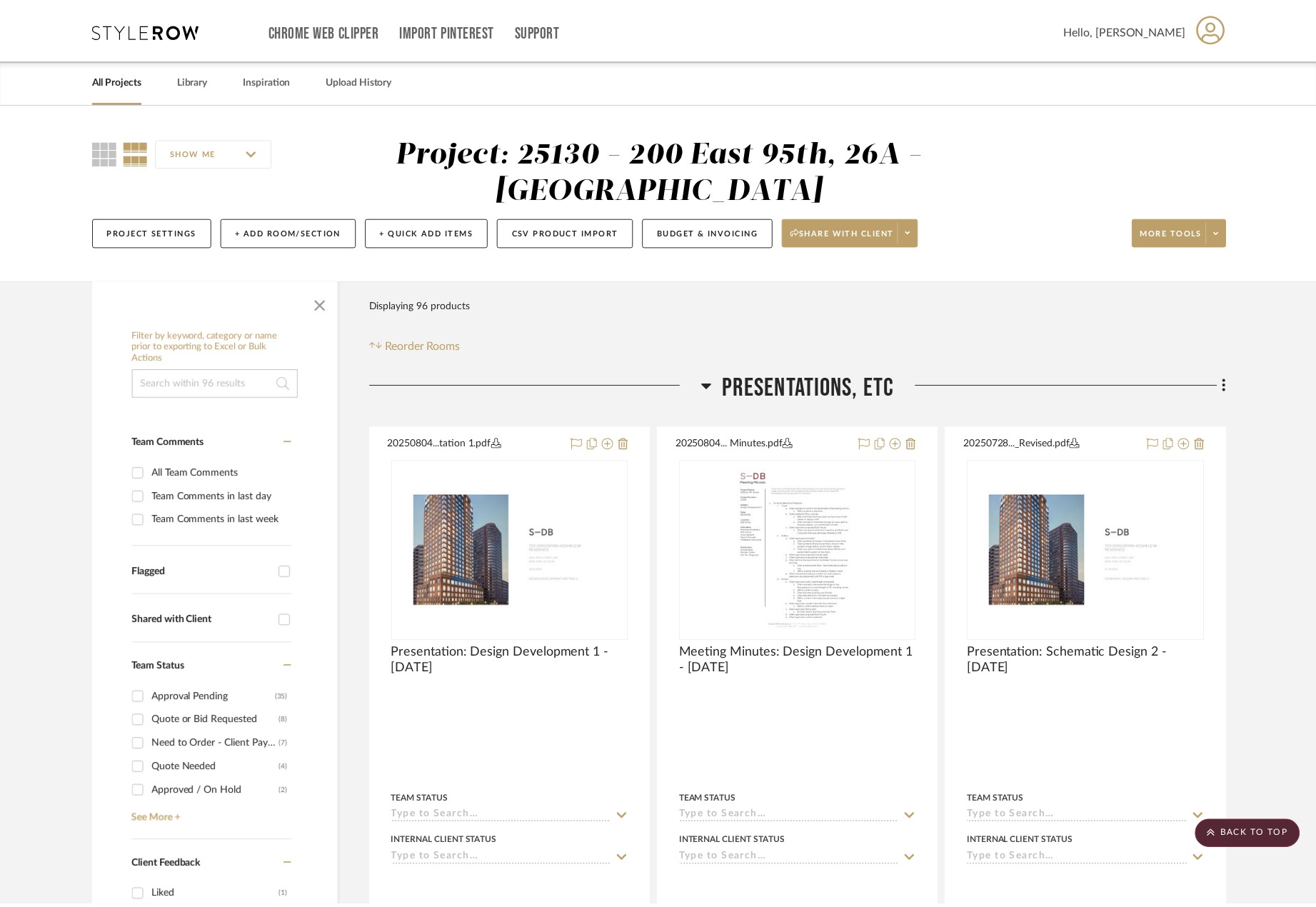
scroll to position [12603, 0]
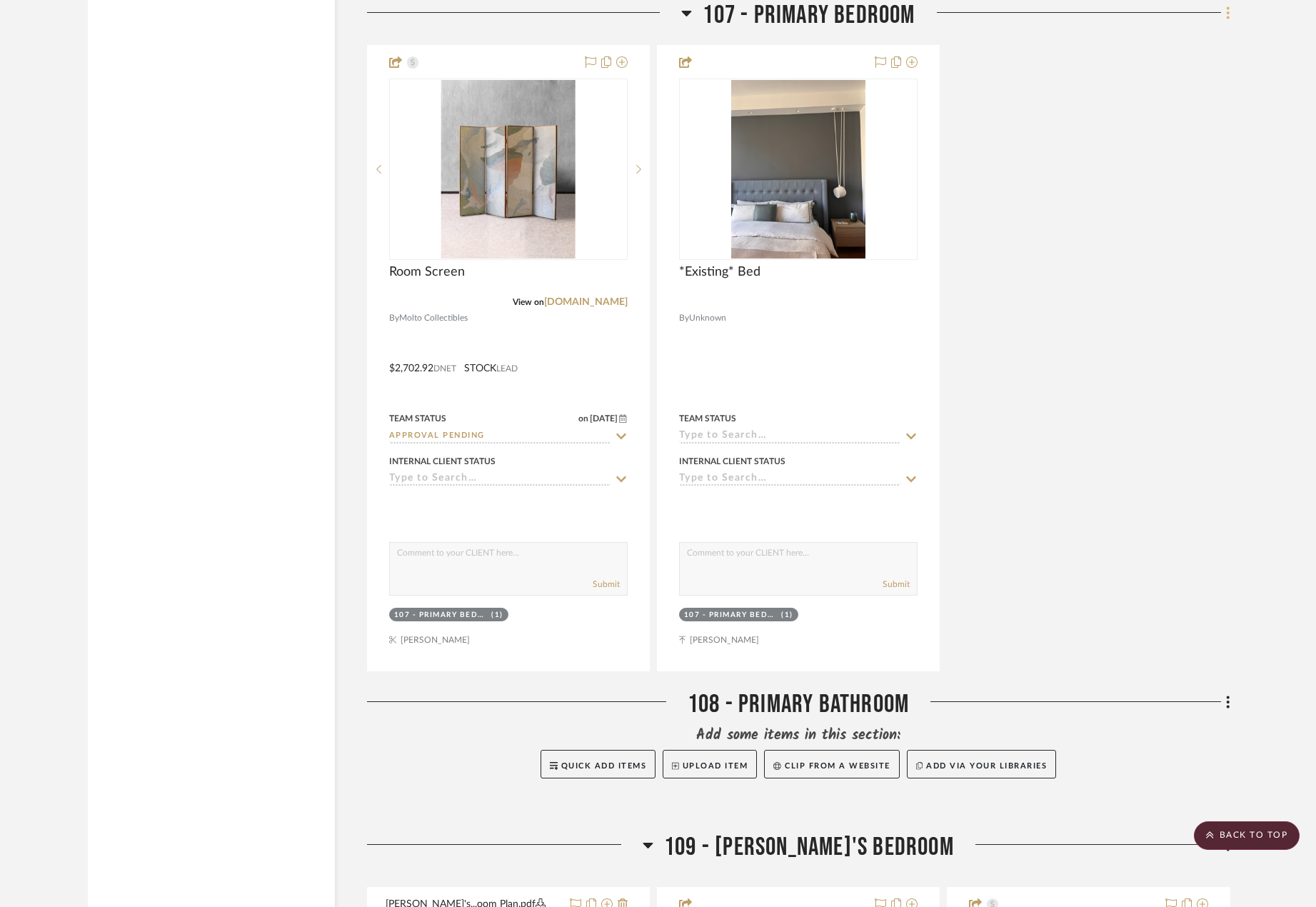
click at [1226, 16] on icon at bounding box center [1228, 13] width 4 height 16
click at [1193, 49] on span "Add New Item" at bounding box center [1163, 44] width 111 height 12
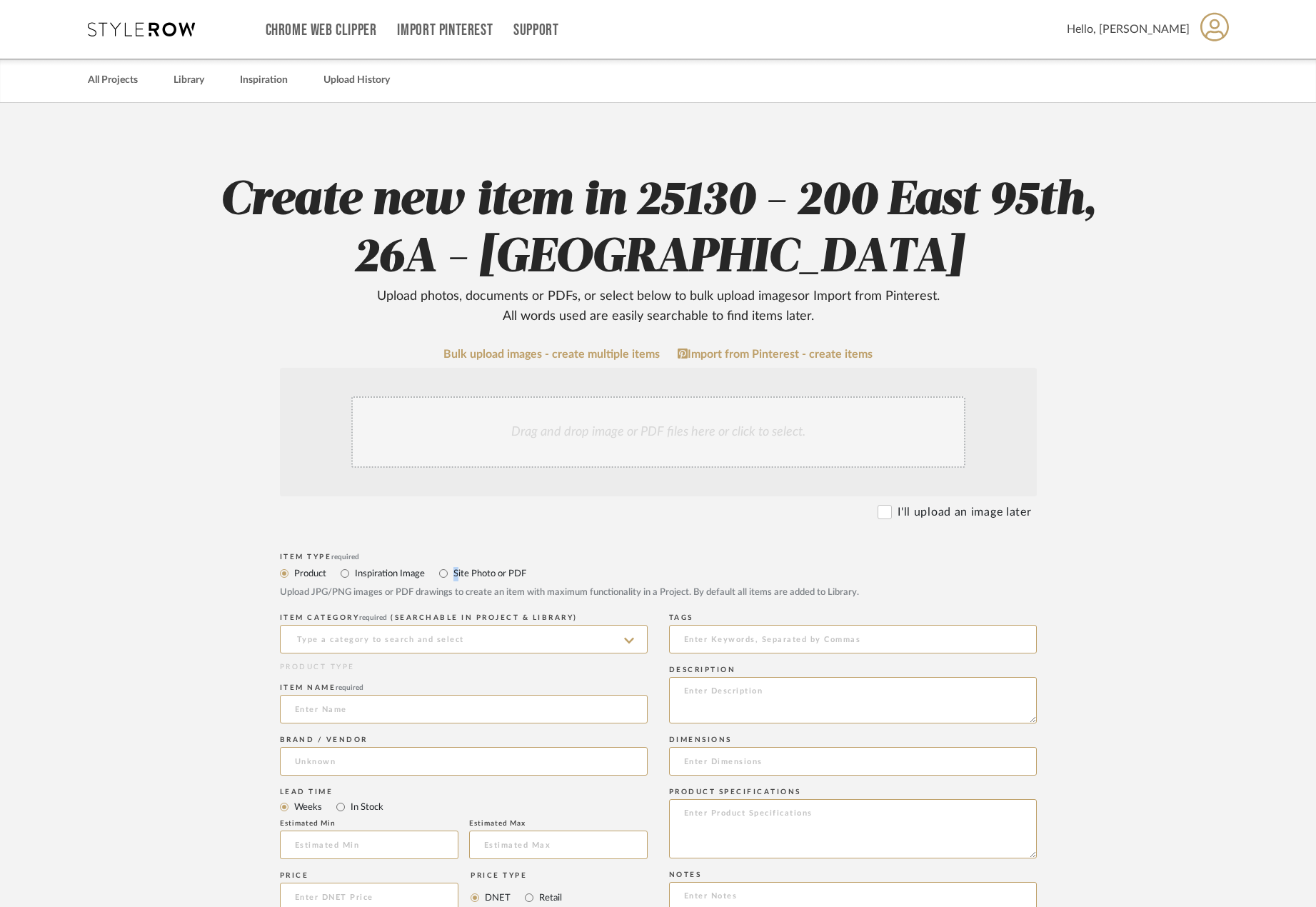
click at [456, 568] on label "Site Photo or PDF" at bounding box center [489, 574] width 74 height 16
click at [453, 570] on label "Site Photo or PDF" at bounding box center [489, 574] width 74 height 16
click at [452, 570] on input "Site Photo or PDF" at bounding box center [443, 573] width 17 height 17
radio input "true"
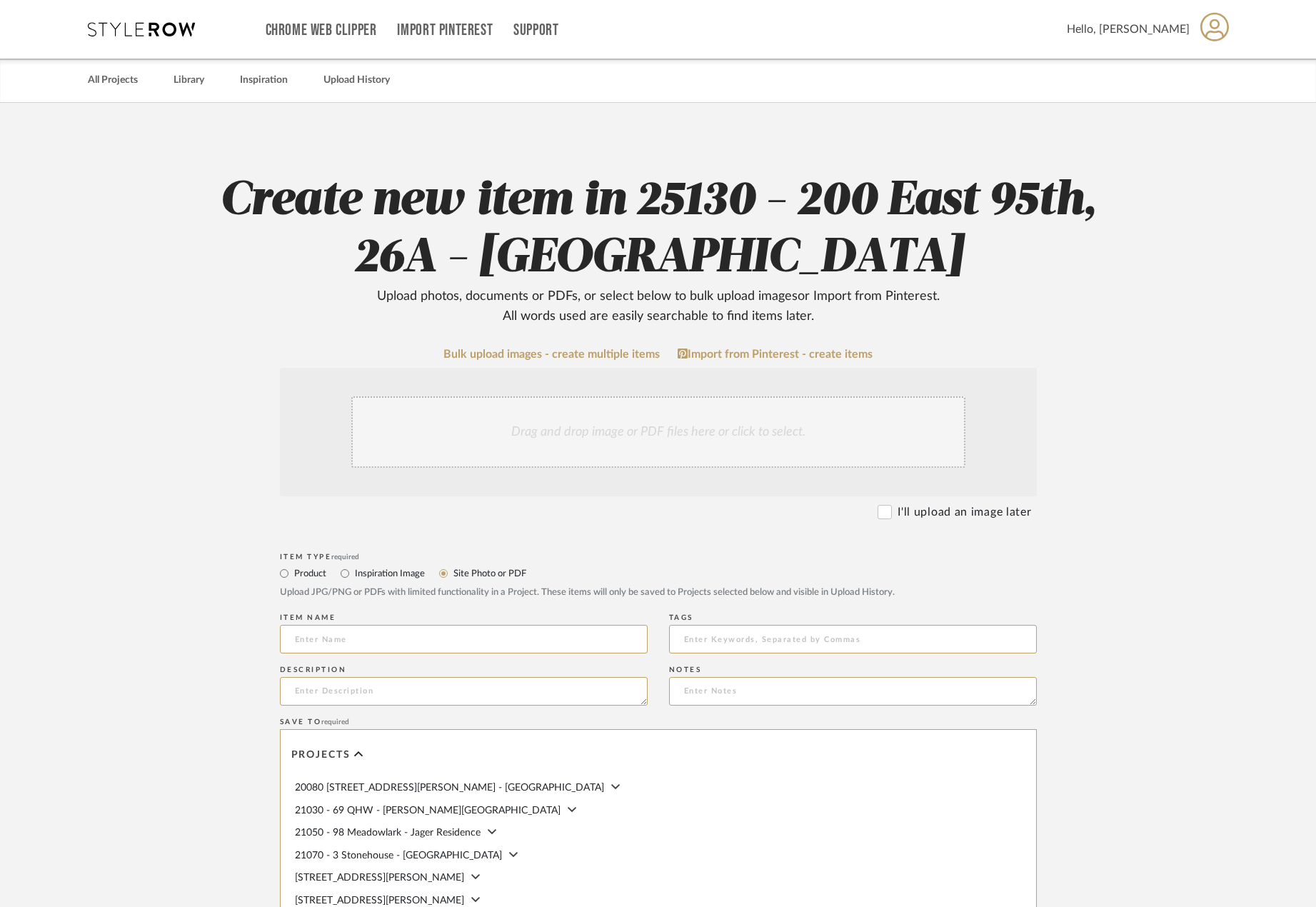
click at [460, 462] on div "Drag and drop image or PDF files here or click to select." at bounding box center [658, 431] width 614 height 72
click at [469, 450] on div "Drag and drop image or PDF files here or click to select." at bounding box center [658, 431] width 614 height 72
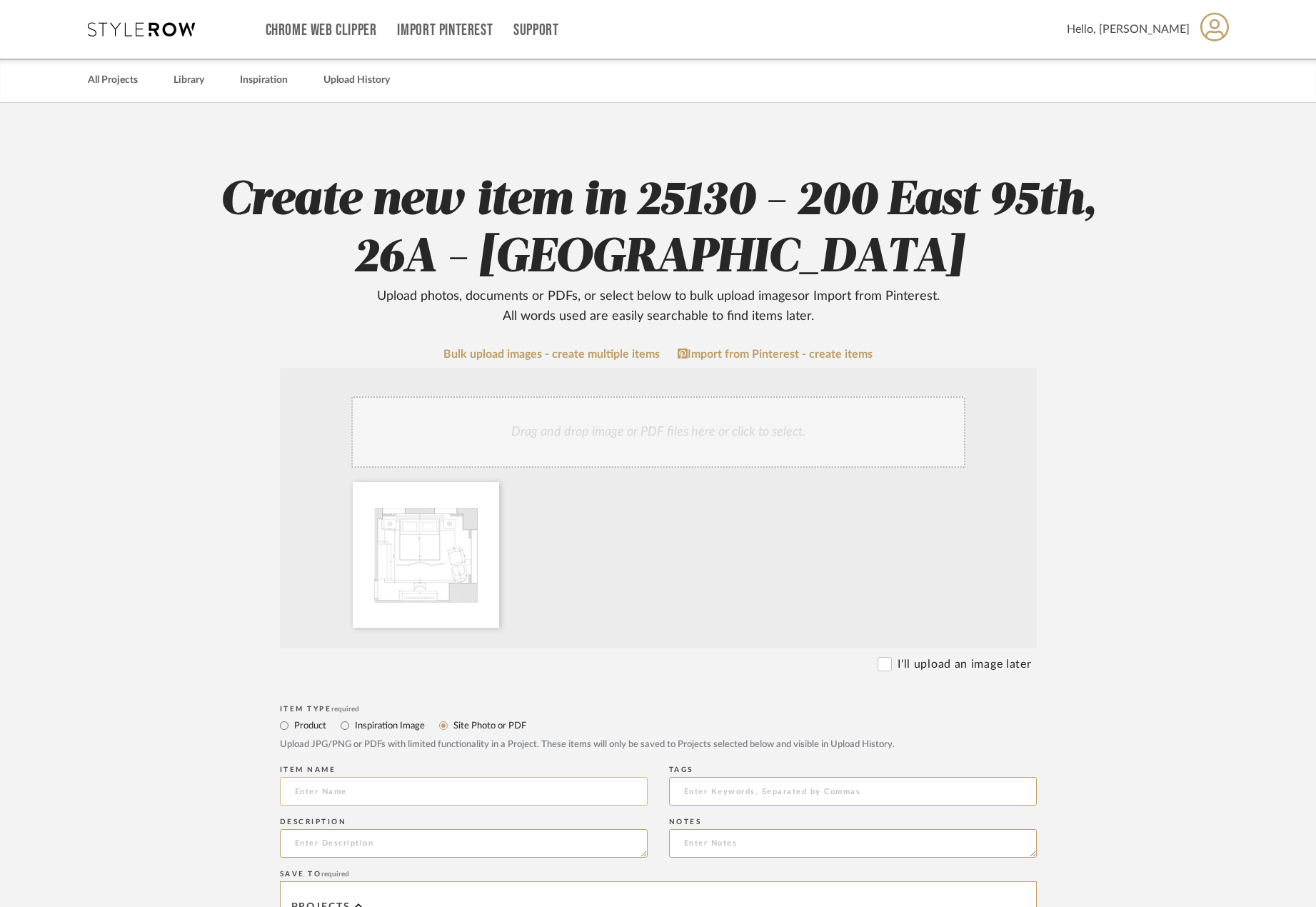
click at [427, 794] on input at bounding box center [464, 791] width 368 height 28
type input "Primary Bedroom - Dimensioned Plan"
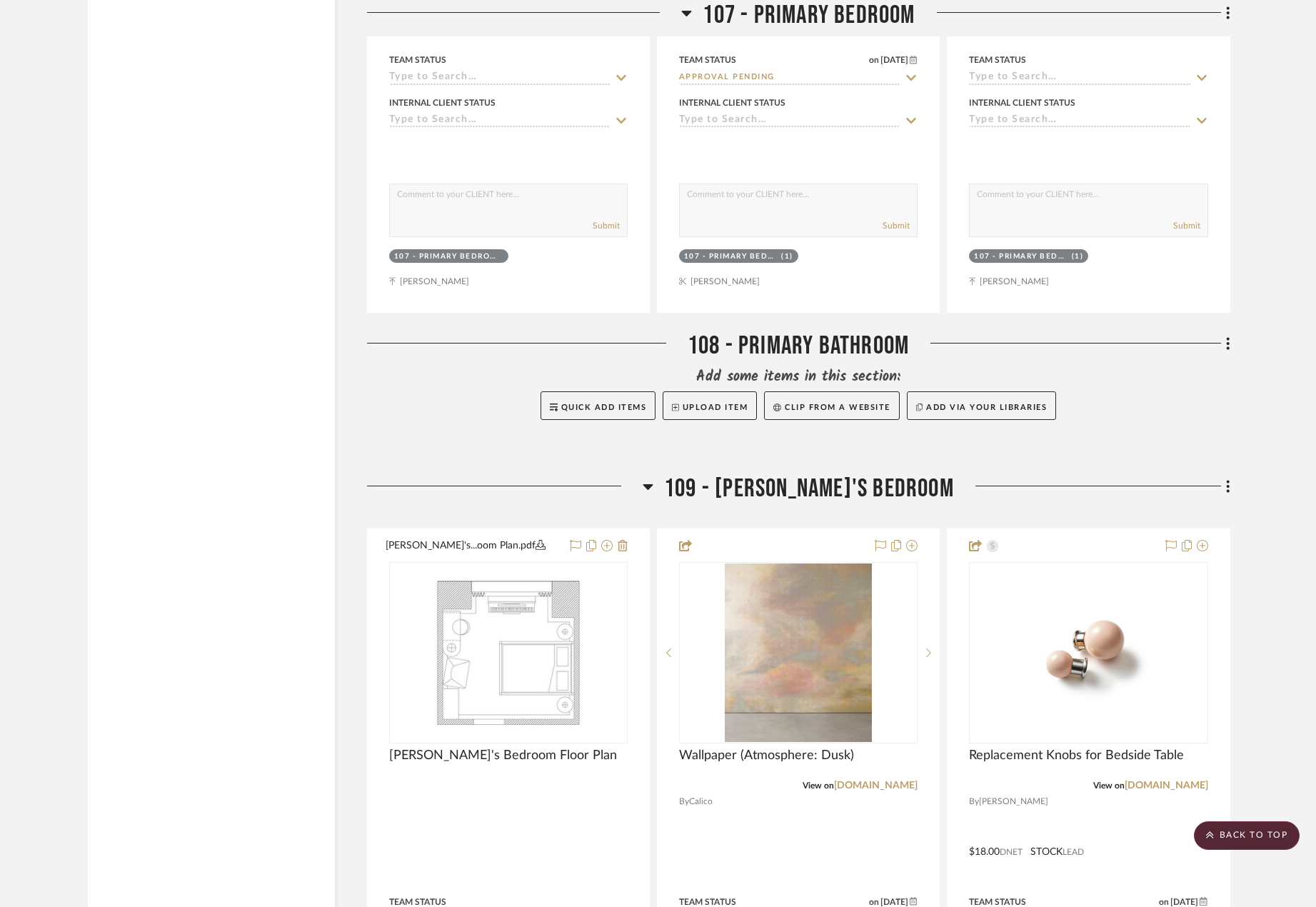
scroll to position [13075, 0]
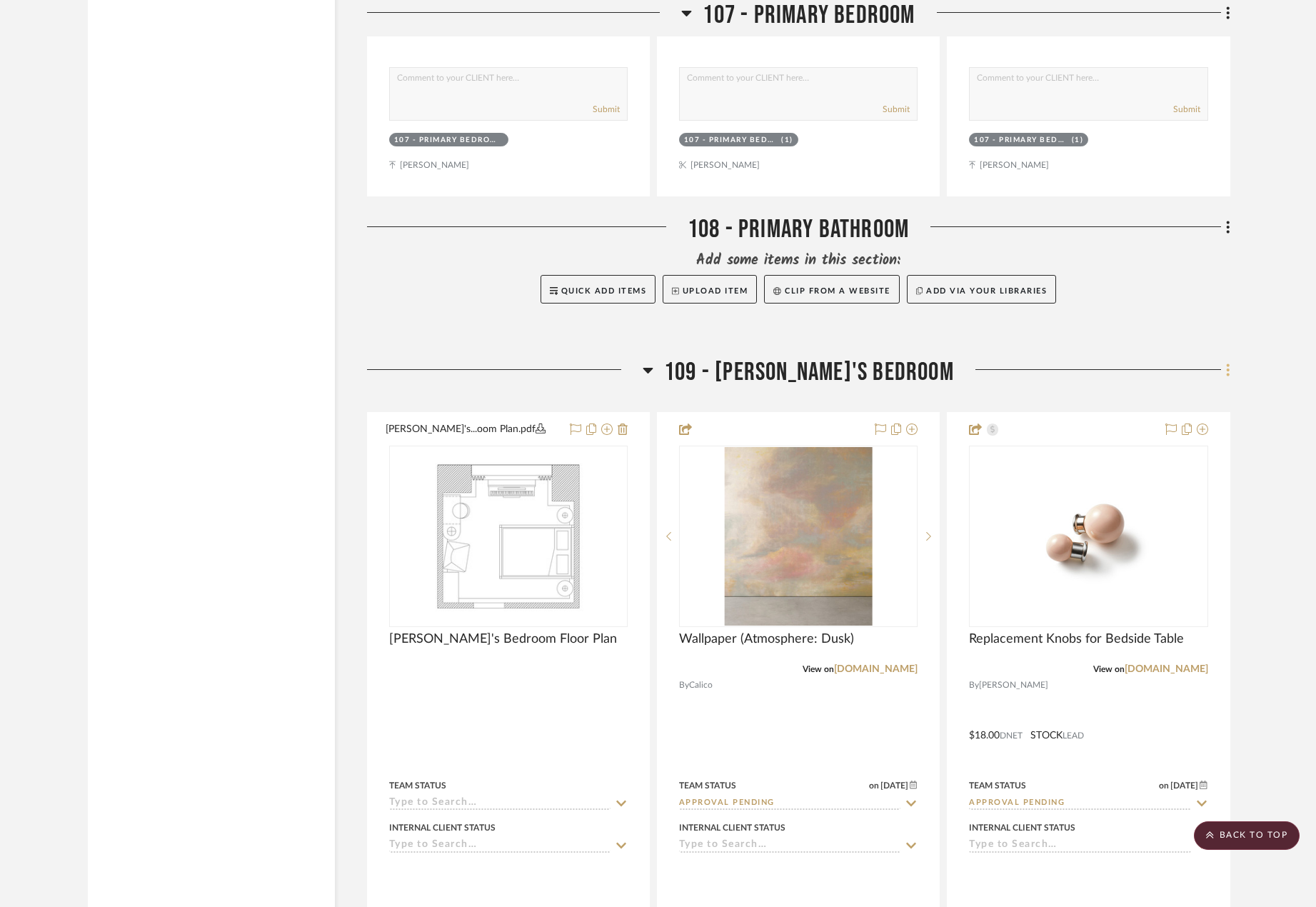
click at [1228, 372] on icon at bounding box center [1228, 370] width 4 height 16
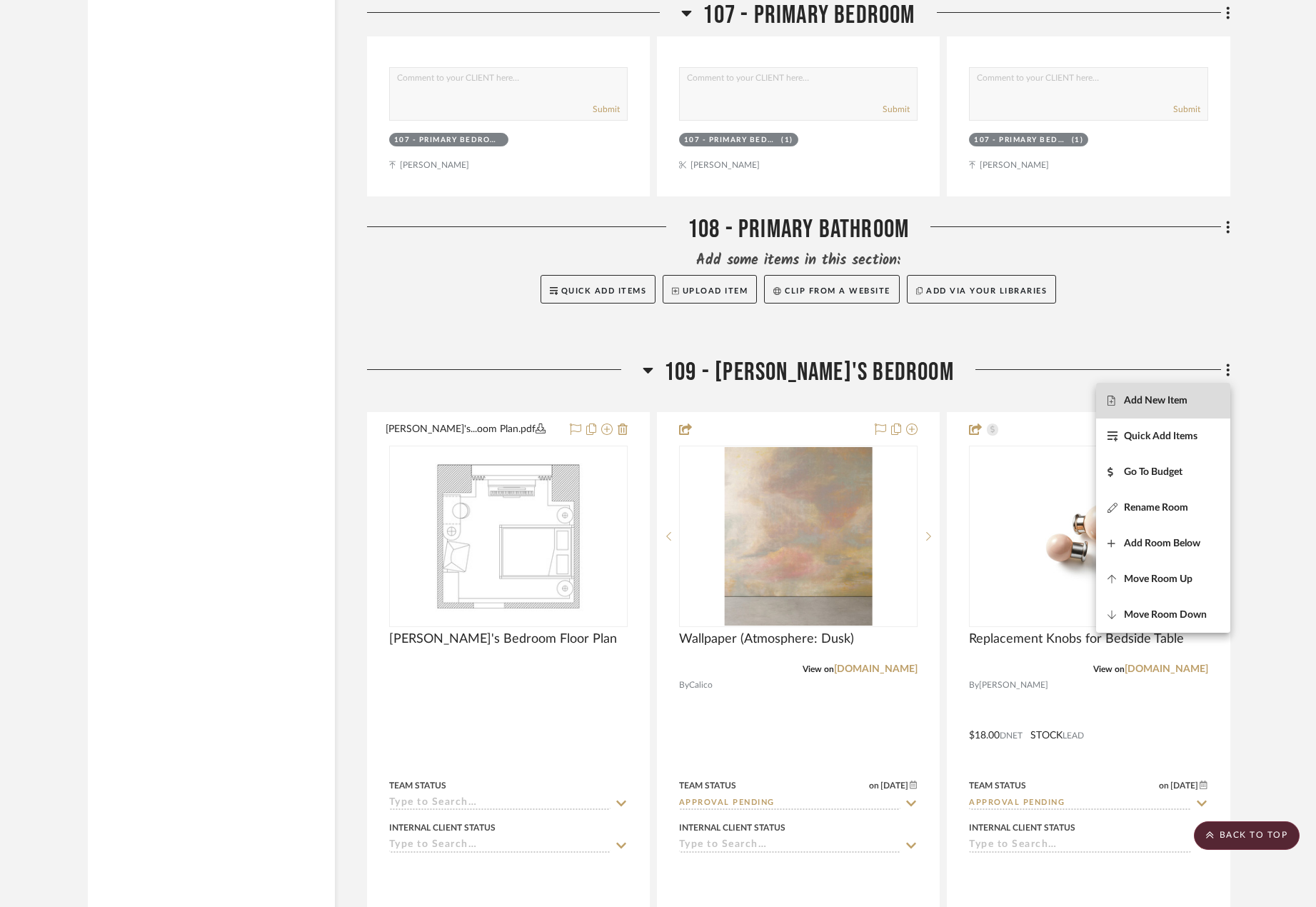
click at [1203, 404] on span "Add New Item" at bounding box center [1163, 401] width 111 height 12
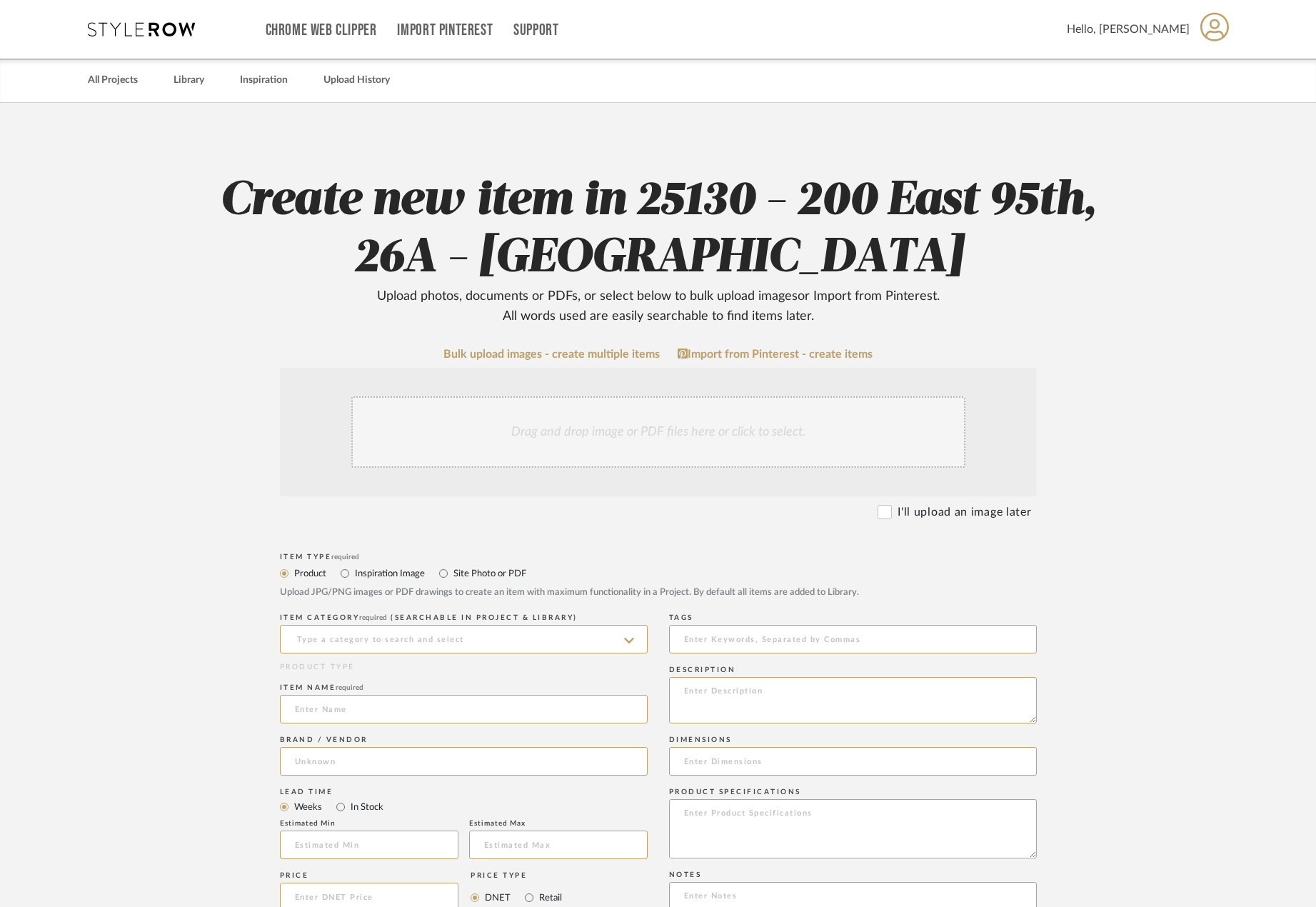
click at [461, 587] on div "Upload JPG/PNG images or PDF drawings to create an item with maximum functional…" at bounding box center [658, 592] width 757 height 14
click at [457, 567] on label "Site Photo or PDF" at bounding box center [489, 574] width 74 height 16
click at [452, 567] on input "Site Photo or PDF" at bounding box center [443, 573] width 17 height 17
radio input "true"
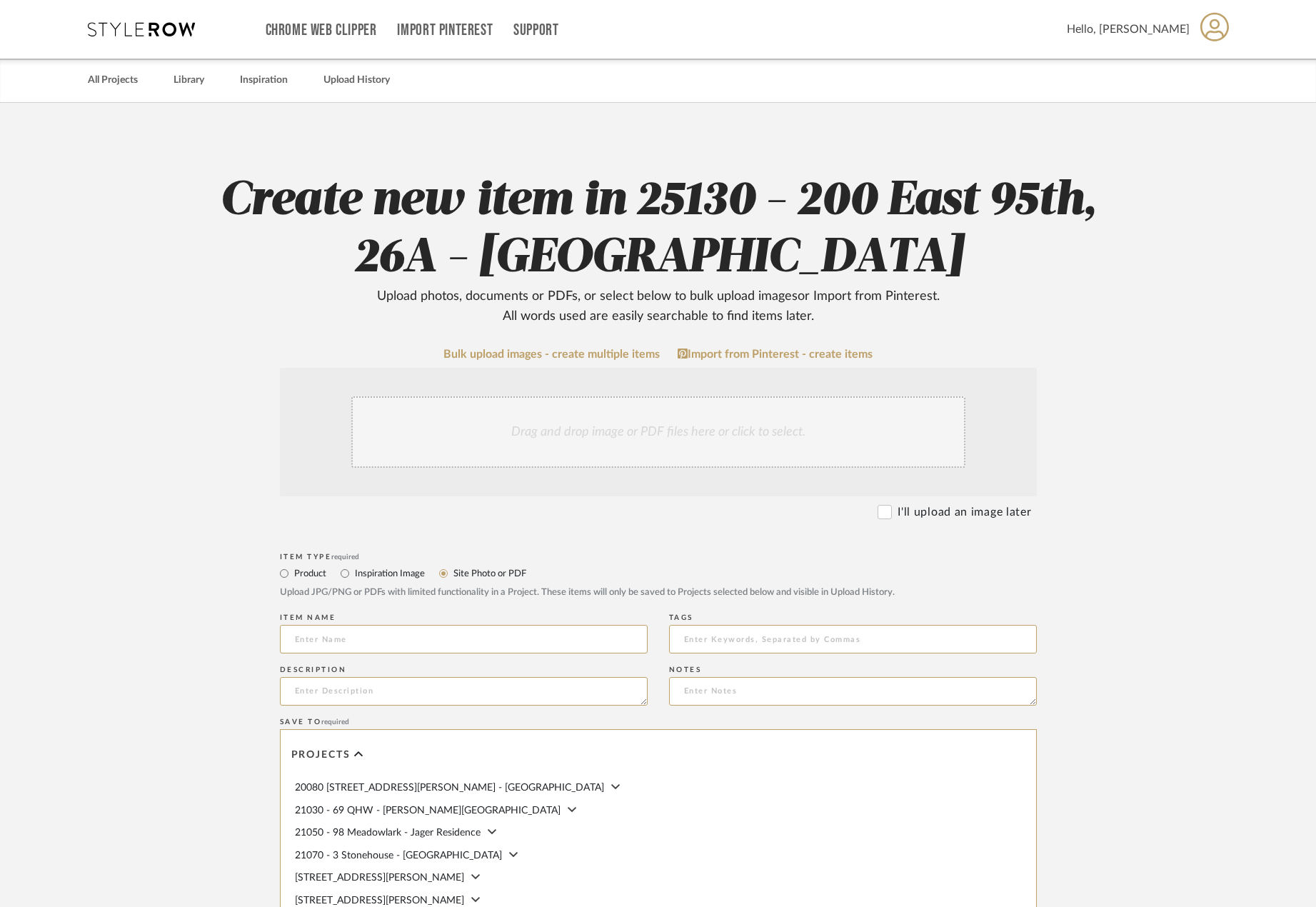
click at [472, 444] on div "Drag and drop image or PDF files here or click to select." at bounding box center [658, 431] width 614 height 72
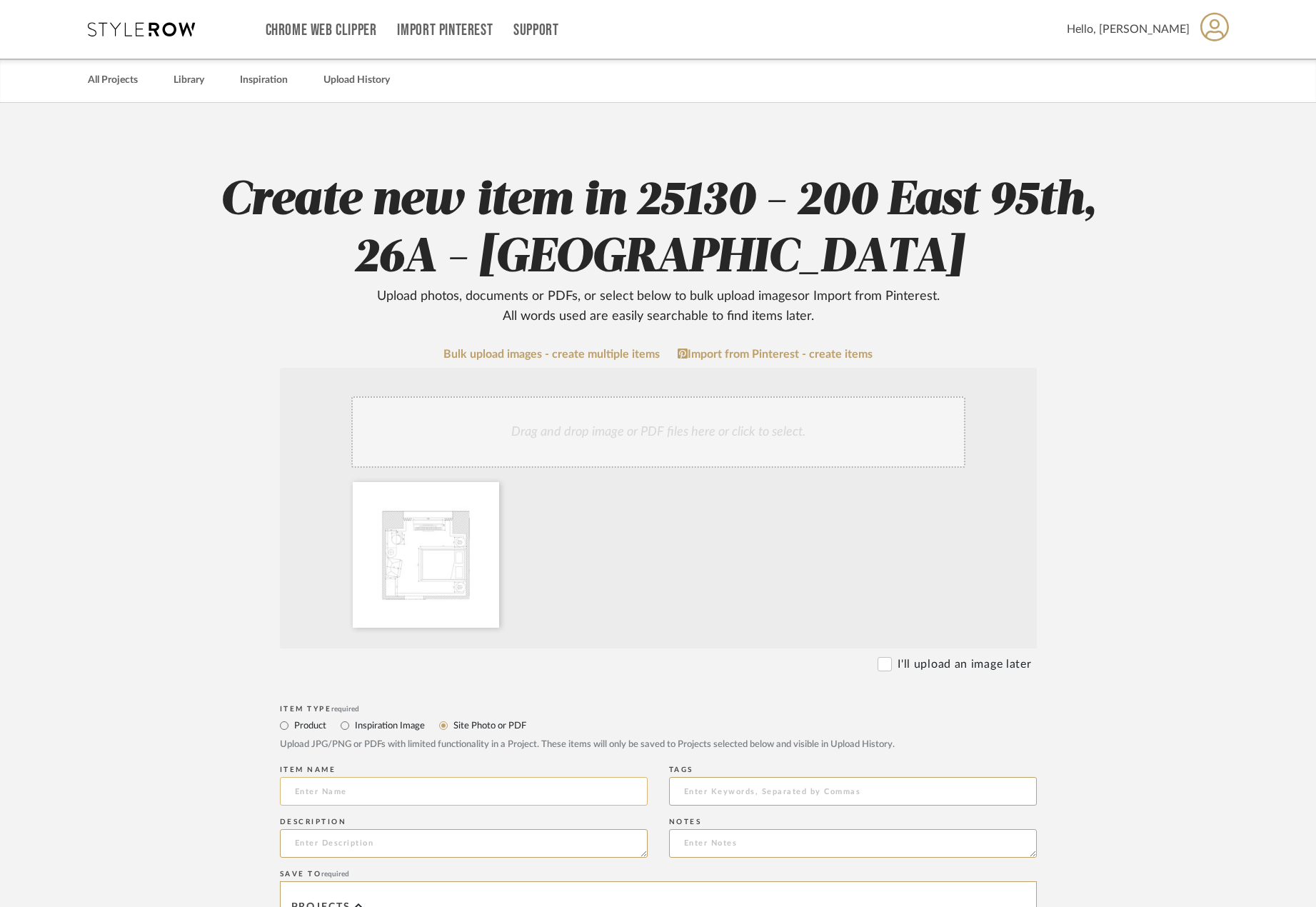
click at [468, 792] on input at bounding box center [464, 791] width 368 height 28
type input "[PERSON_NAME]'s Bedroom - Dimensioned Plan"
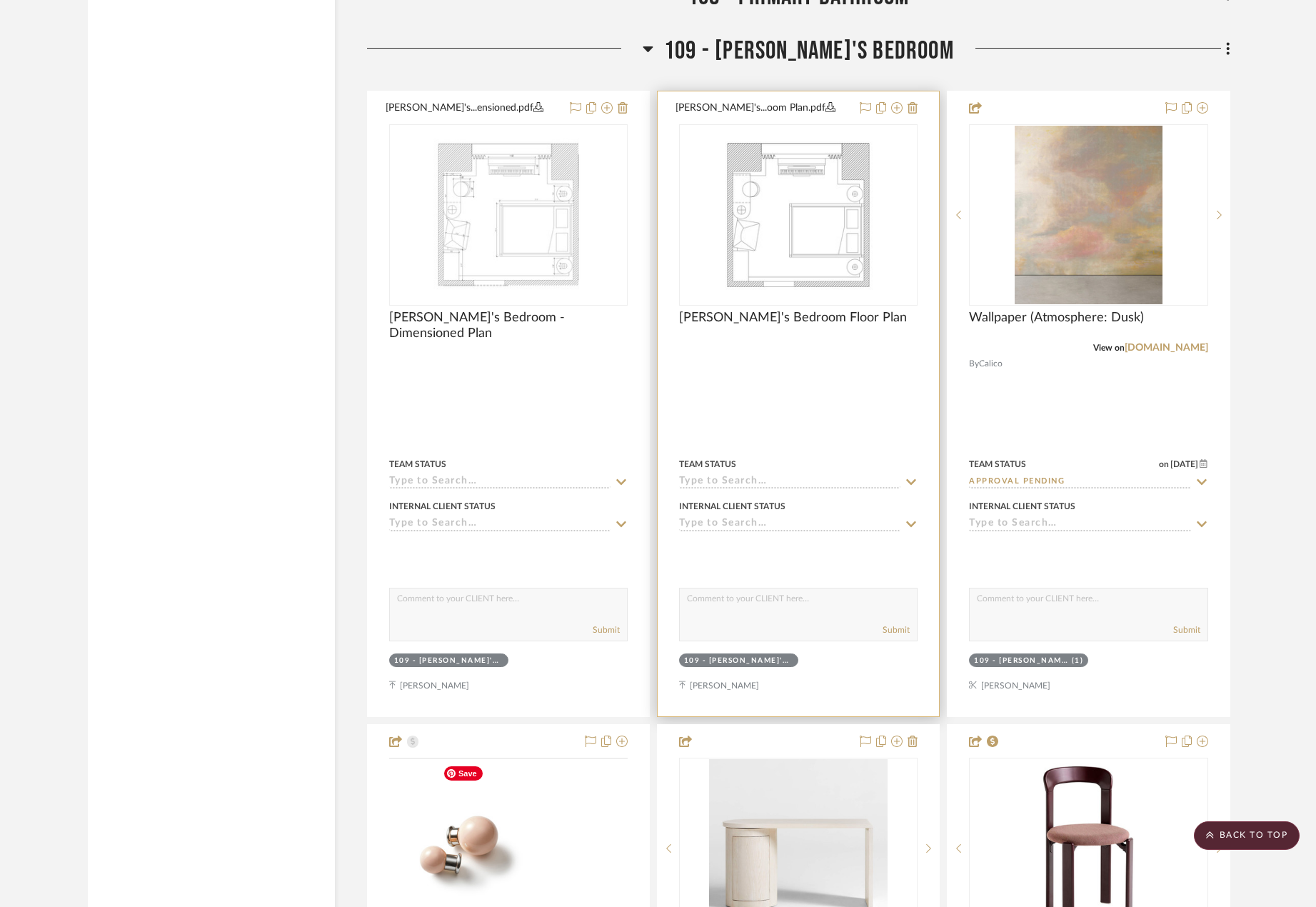
scroll to position [13415, 0]
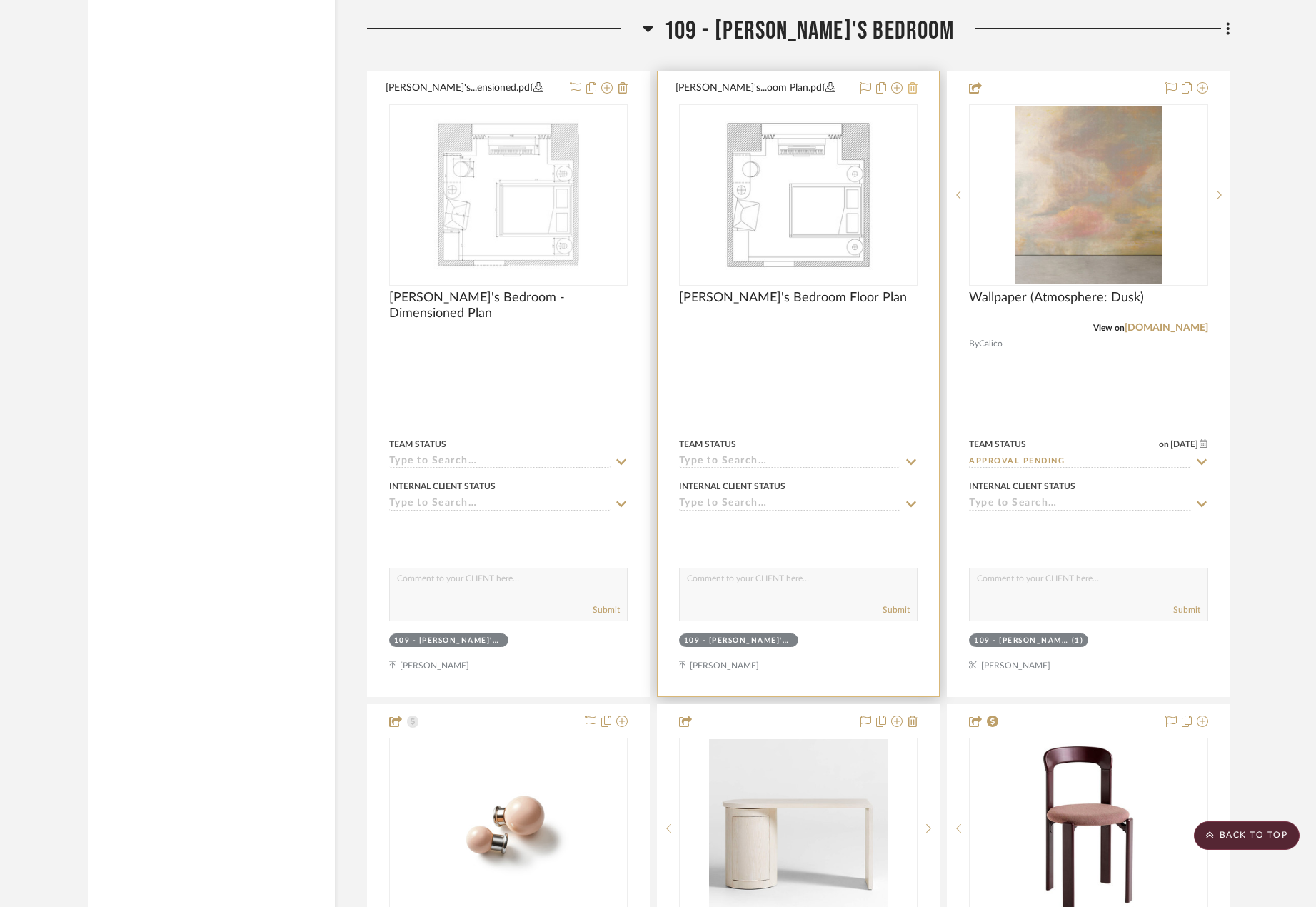
click at [909, 88] on icon at bounding box center [912, 88] width 10 height 11
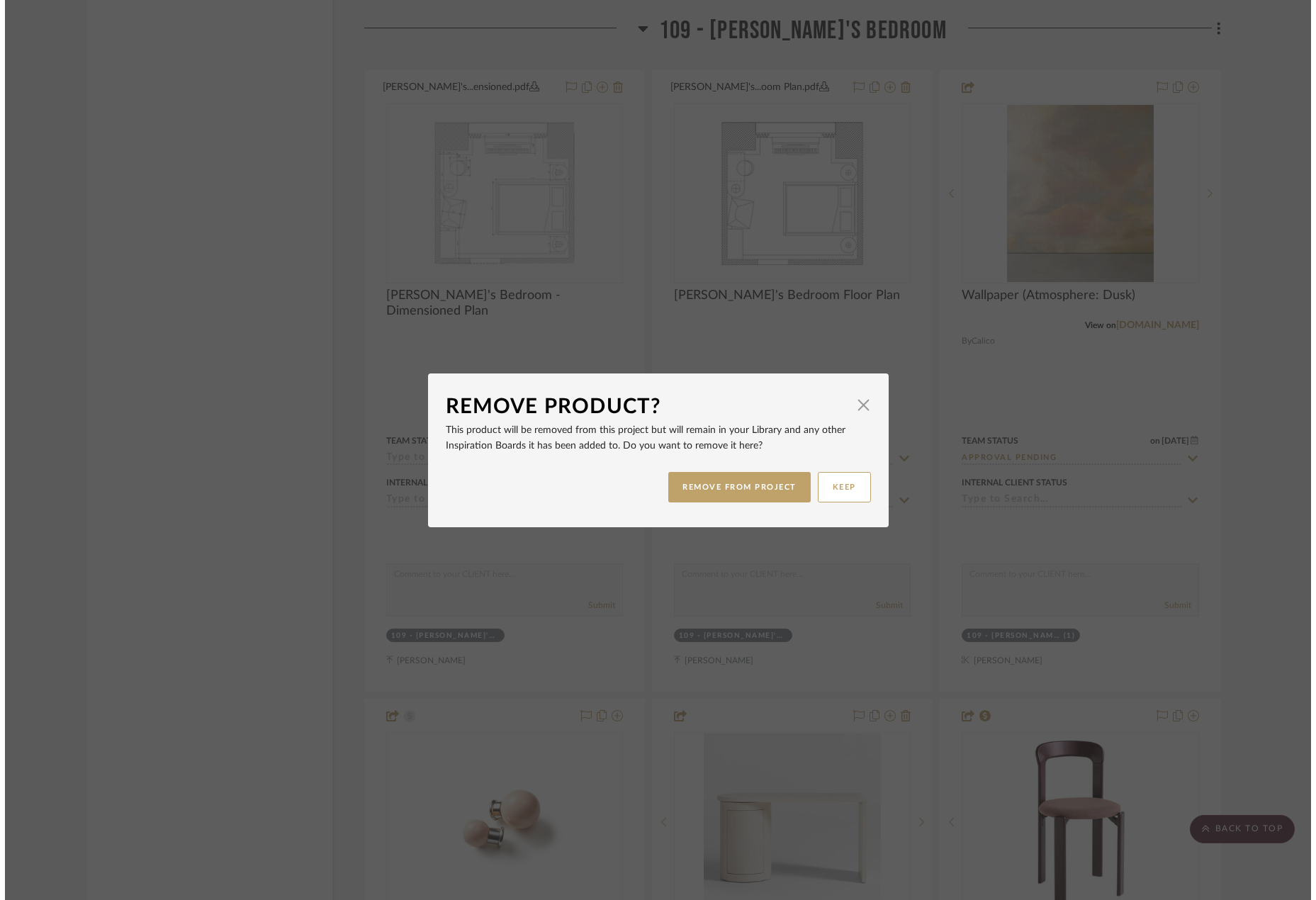
scroll to position [0, 0]
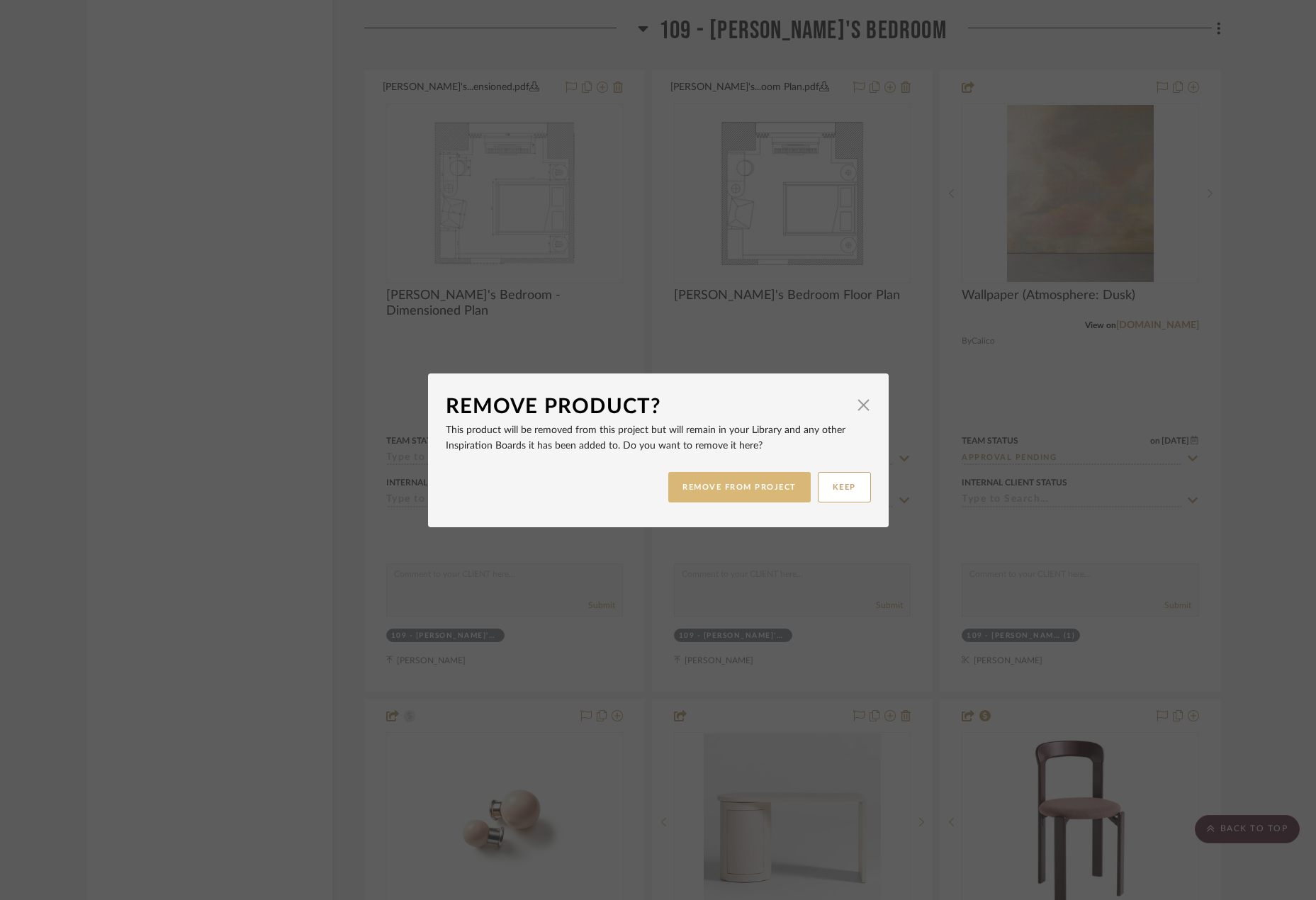
click at [776, 496] on button "REMOVE FROM PROJECT" at bounding box center [740, 487] width 142 height 31
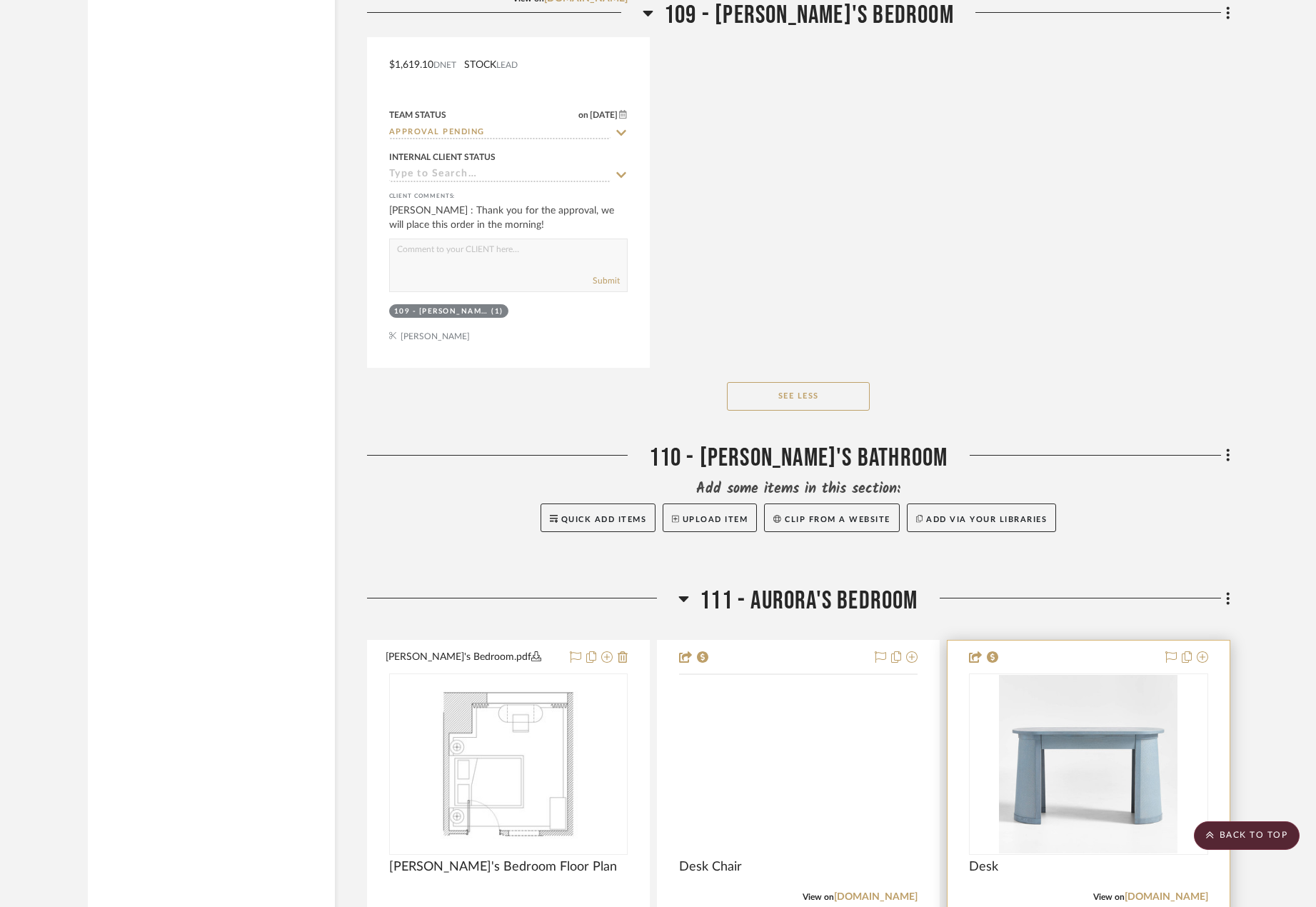
scroll to position [16557, 0]
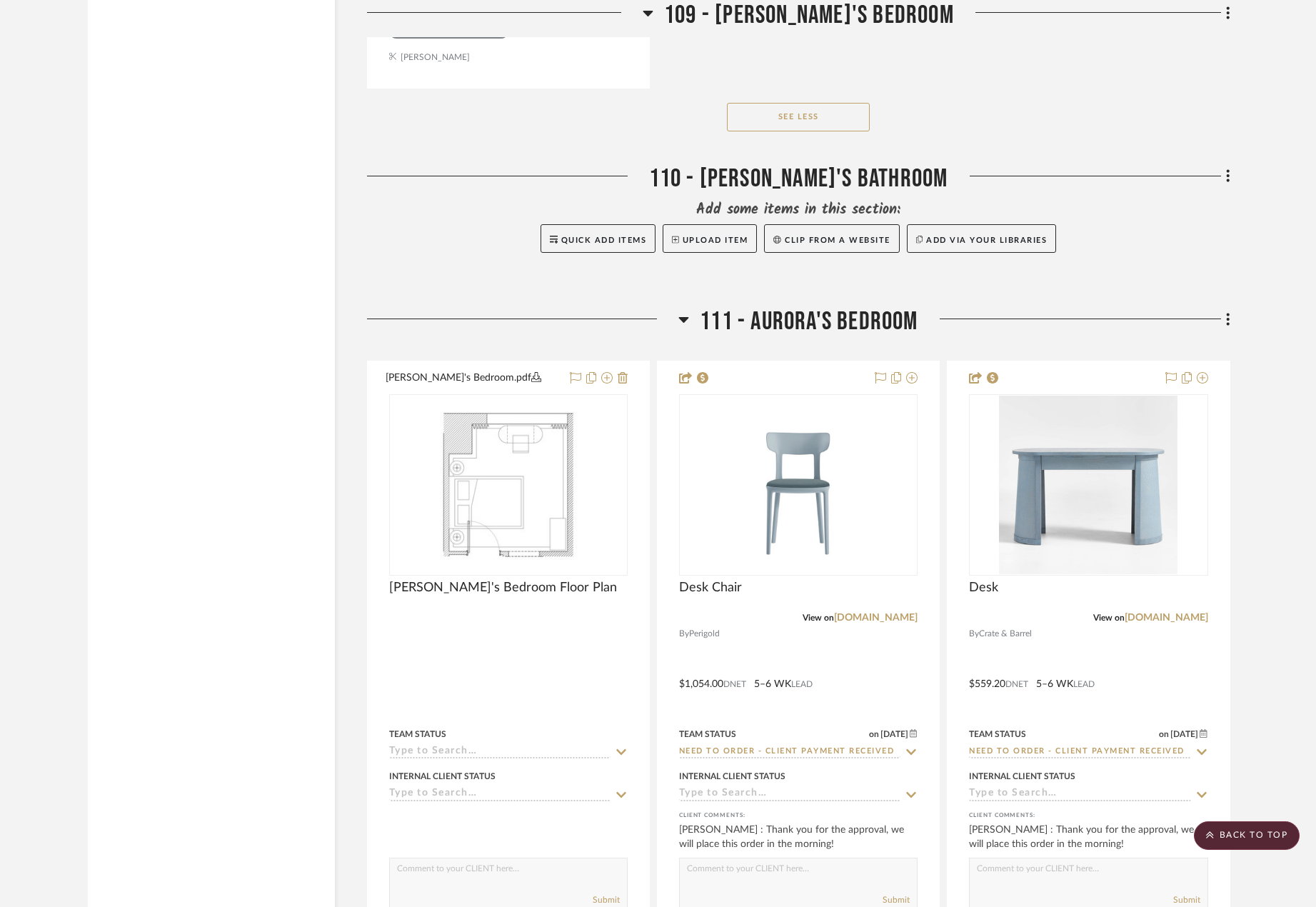
click at [1225, 315] on fa-icon at bounding box center [1225, 320] width 9 height 24
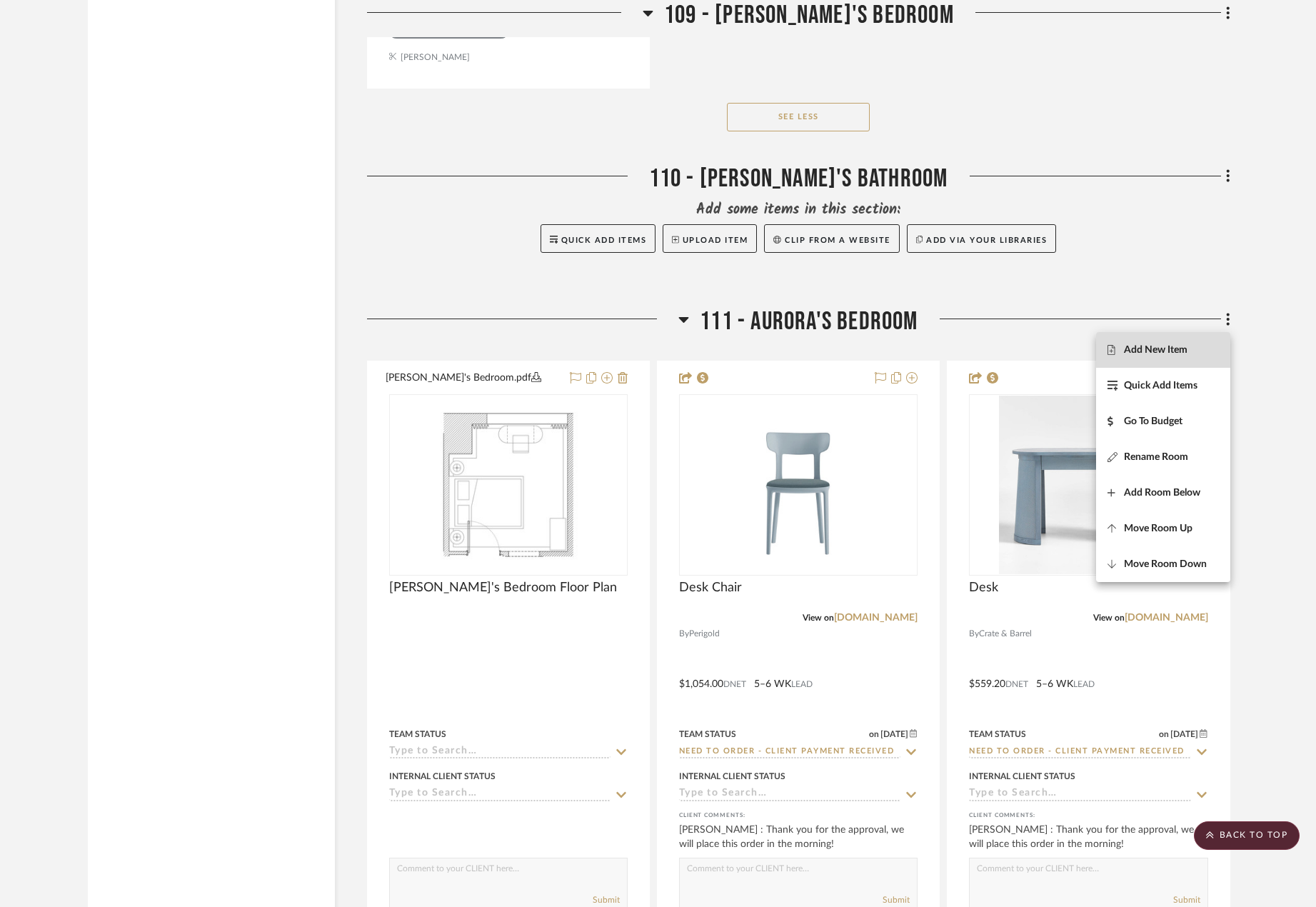
click at [1206, 358] on button "Add New Item" at bounding box center [1163, 350] width 134 height 35
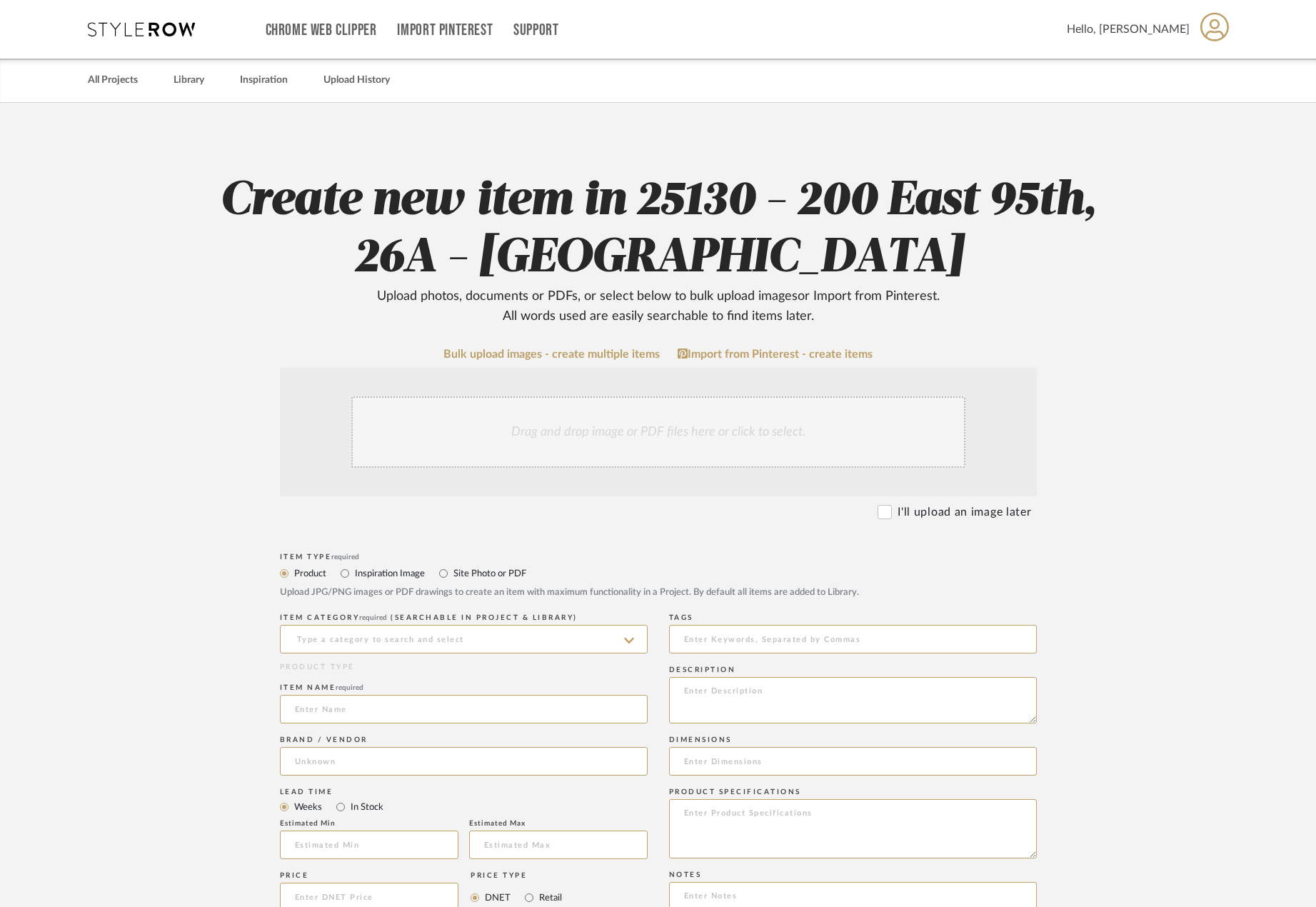
click at [793, 431] on div "Drag and drop image or PDF files here or click to select." at bounding box center [658, 431] width 614 height 72
click at [444, 576] on input "Site Photo or PDF" at bounding box center [443, 573] width 17 height 17
radio input "true"
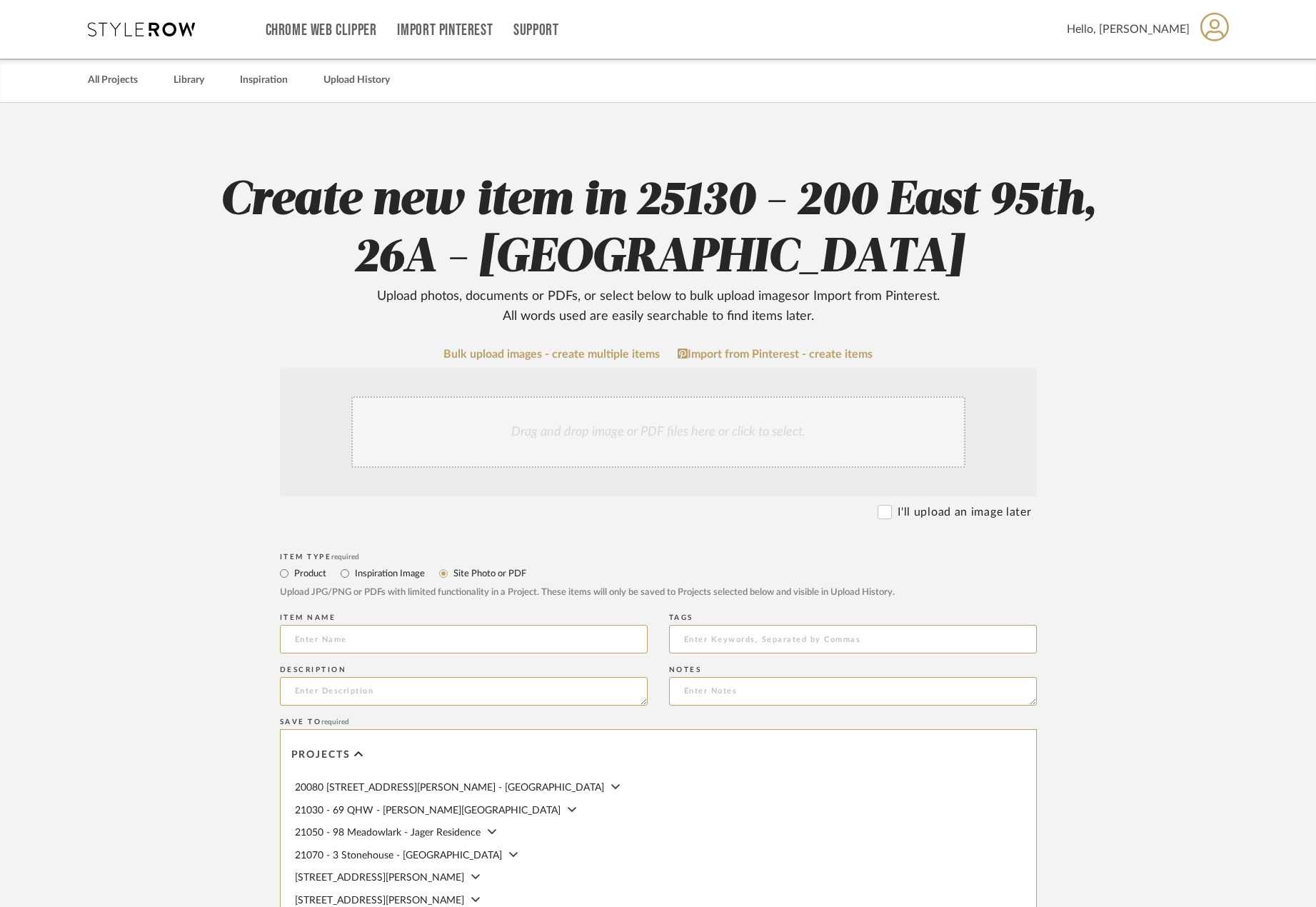
click at [460, 432] on div "Drag and drop image or PDF files here or click to select." at bounding box center [658, 431] width 614 height 72
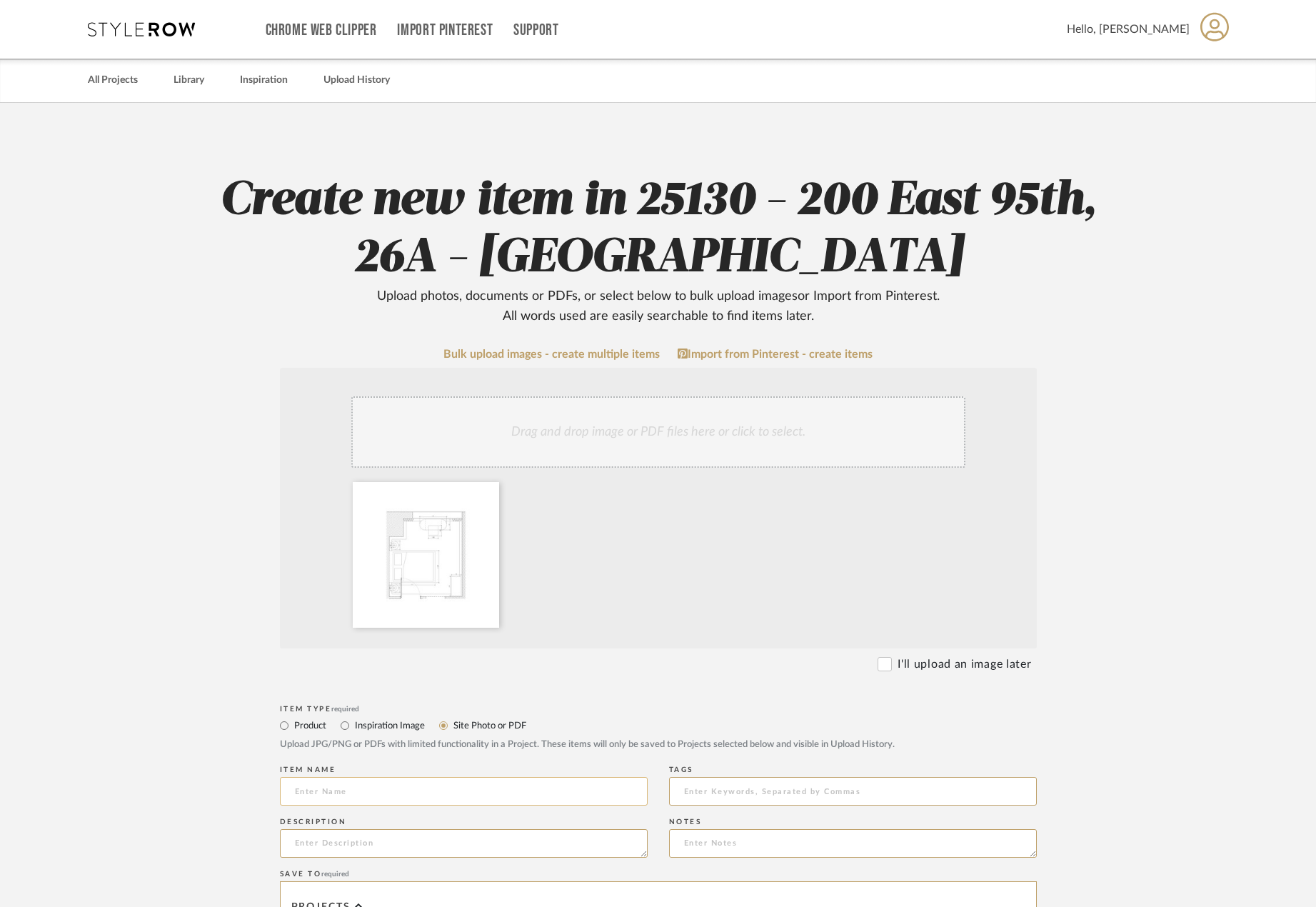
click at [506, 782] on input at bounding box center [464, 791] width 368 height 28
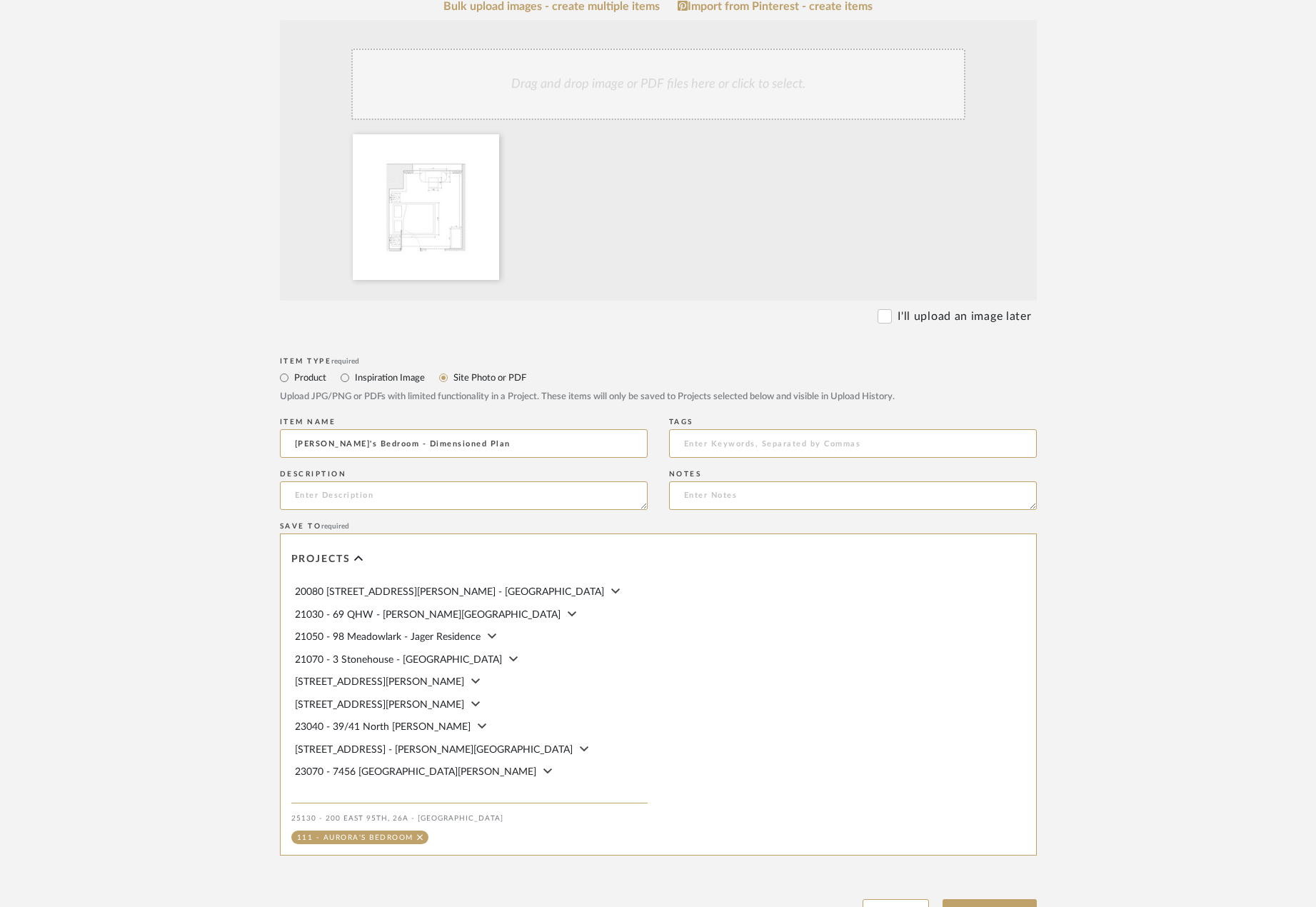
scroll to position [472, 0]
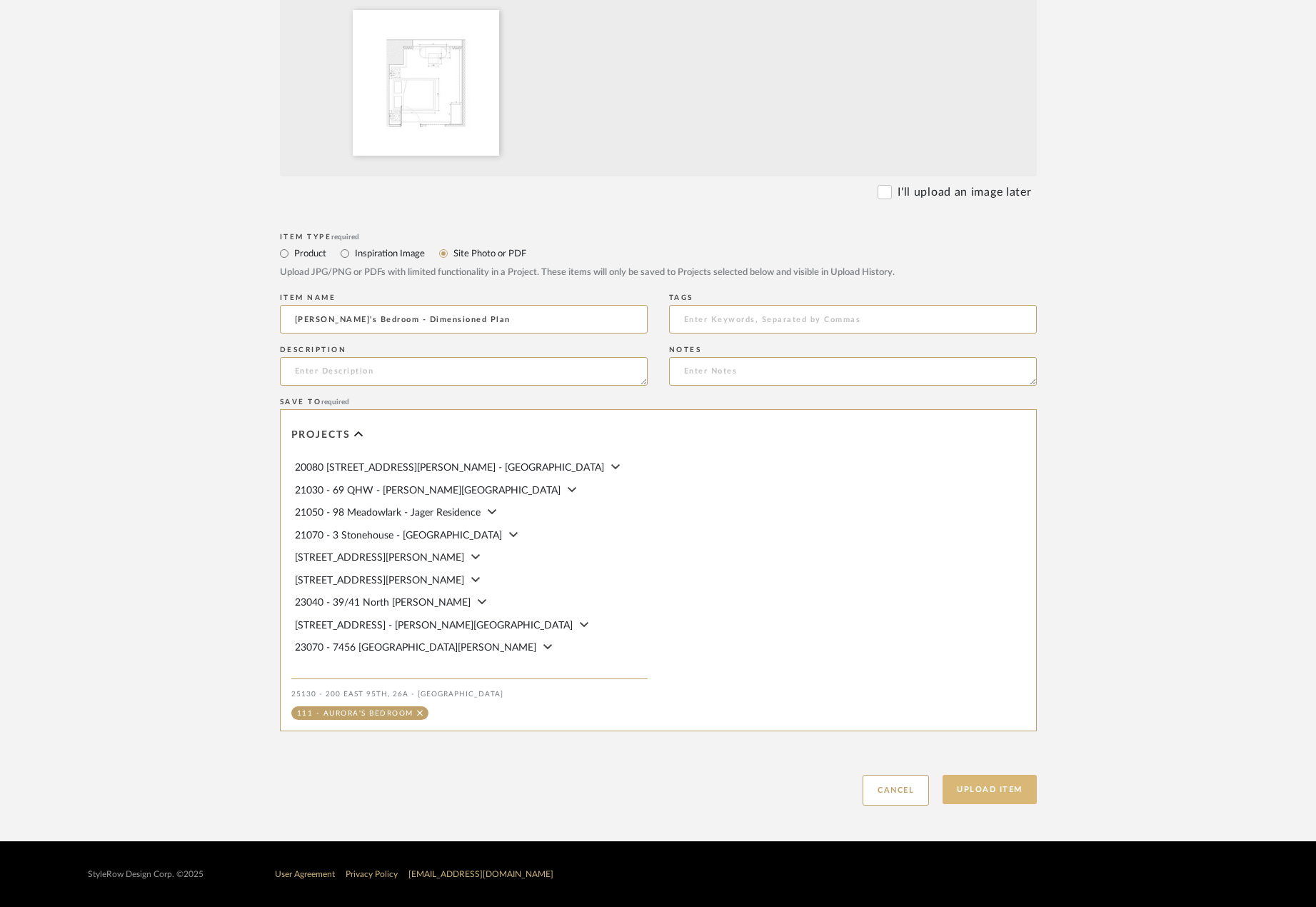
type input "[PERSON_NAME]'s Bedroom - Dimensioned Plan"
click at [1022, 789] on button "Upload Item" at bounding box center [989, 789] width 95 height 29
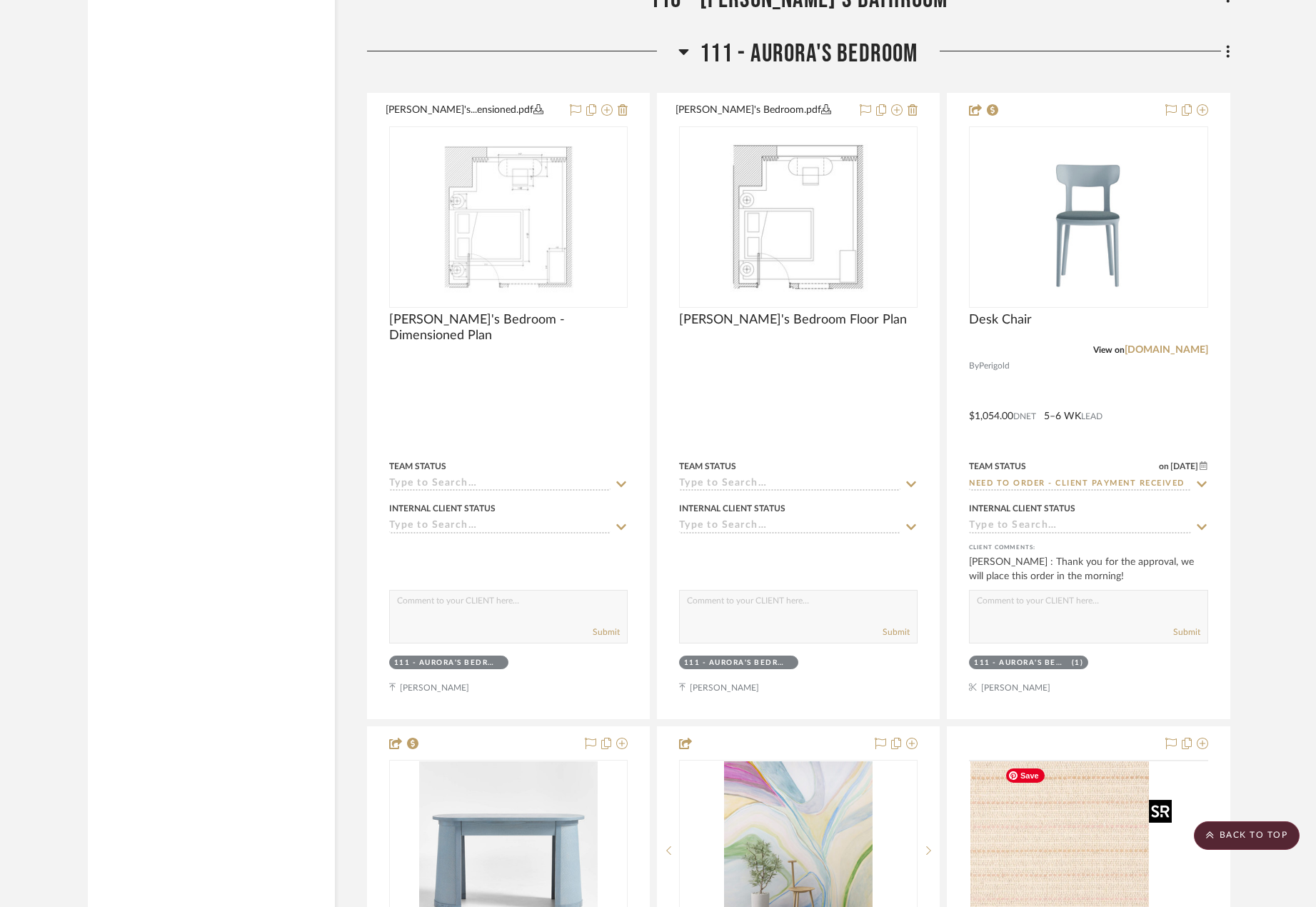
scroll to position [15576, 0]
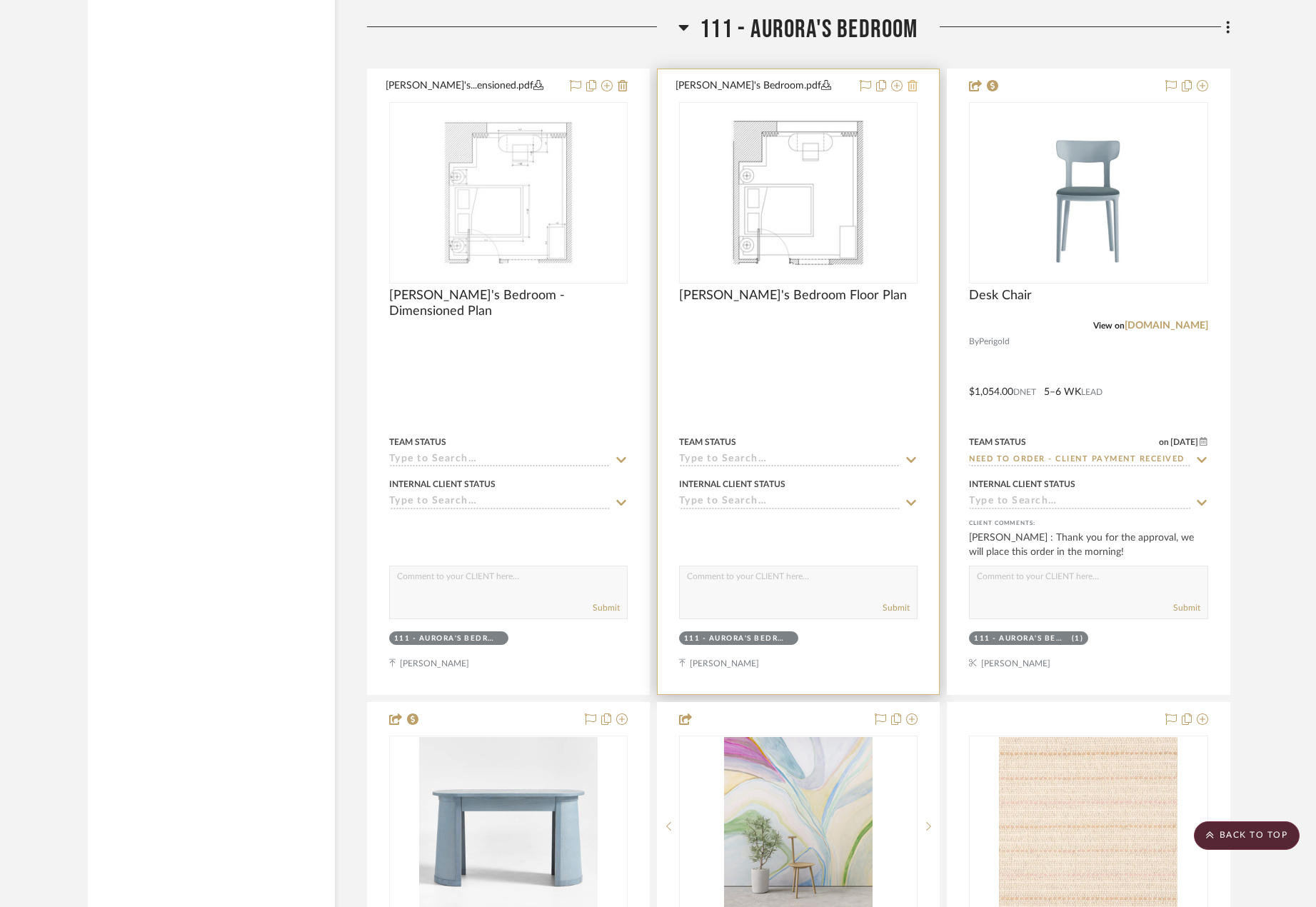
click at [914, 90] on icon at bounding box center [912, 85] width 10 height 11
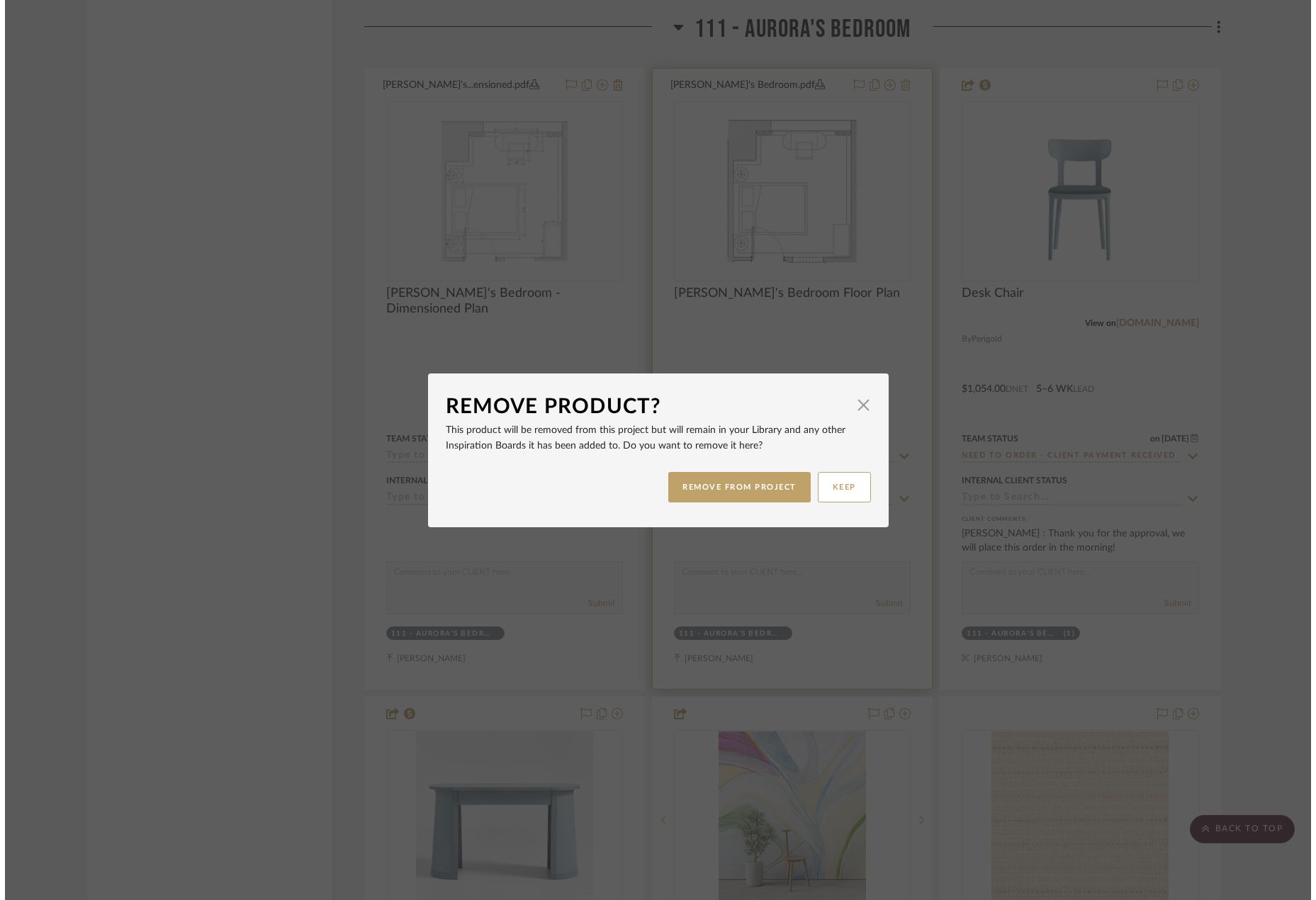
scroll to position [0, 0]
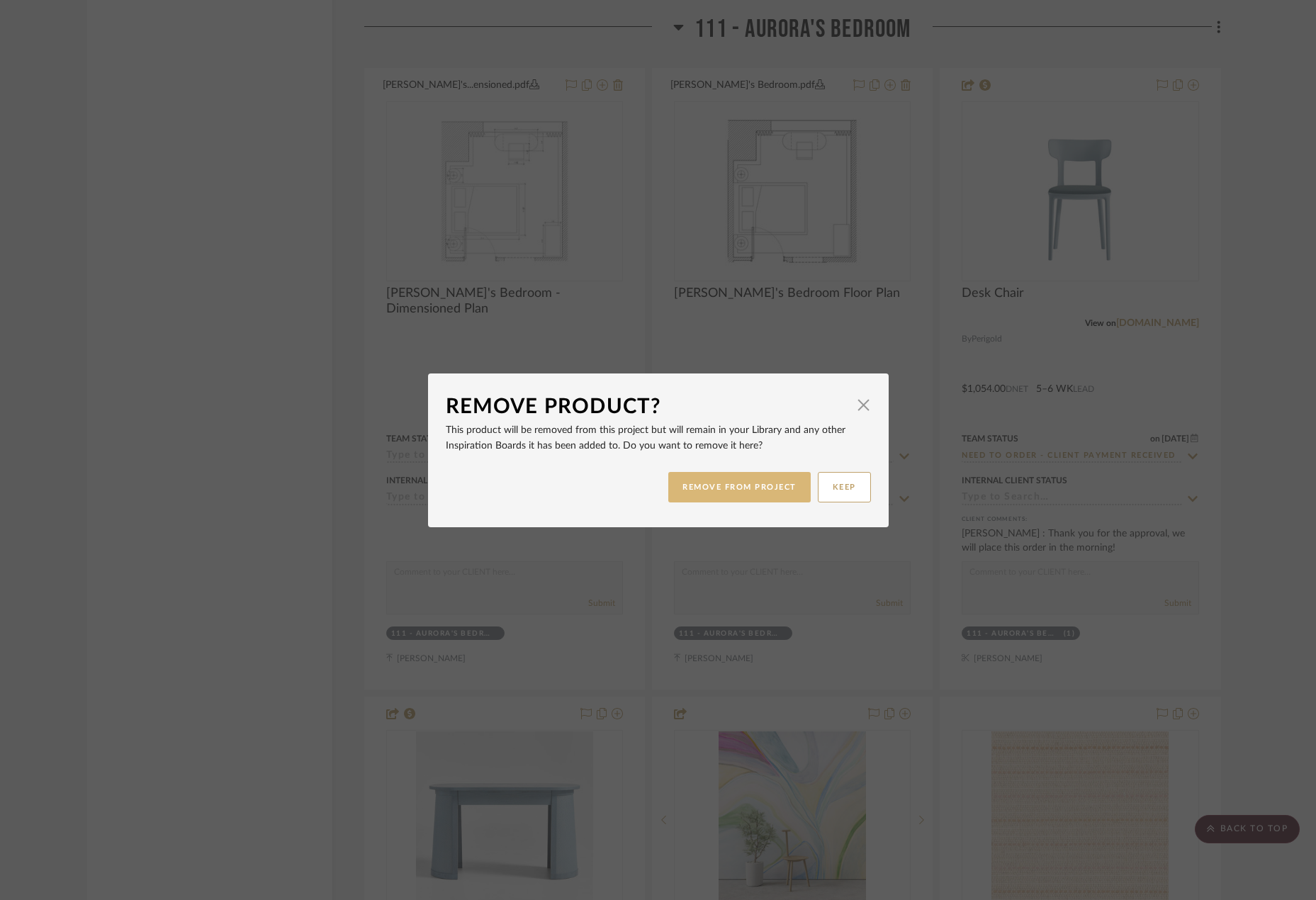
click at [712, 487] on button "REMOVE FROM PROJECT" at bounding box center [740, 487] width 142 height 31
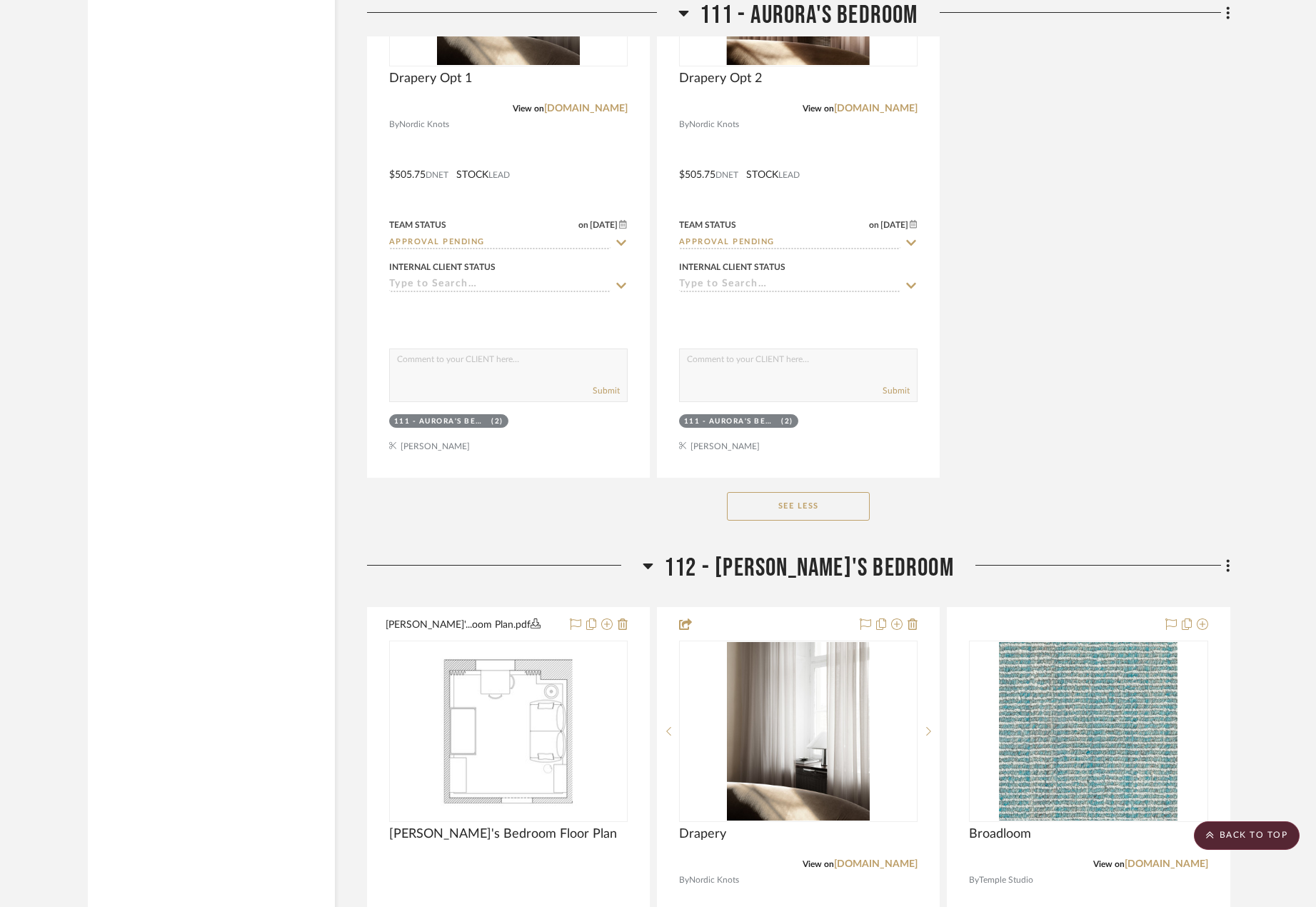
scroll to position [17932, 0]
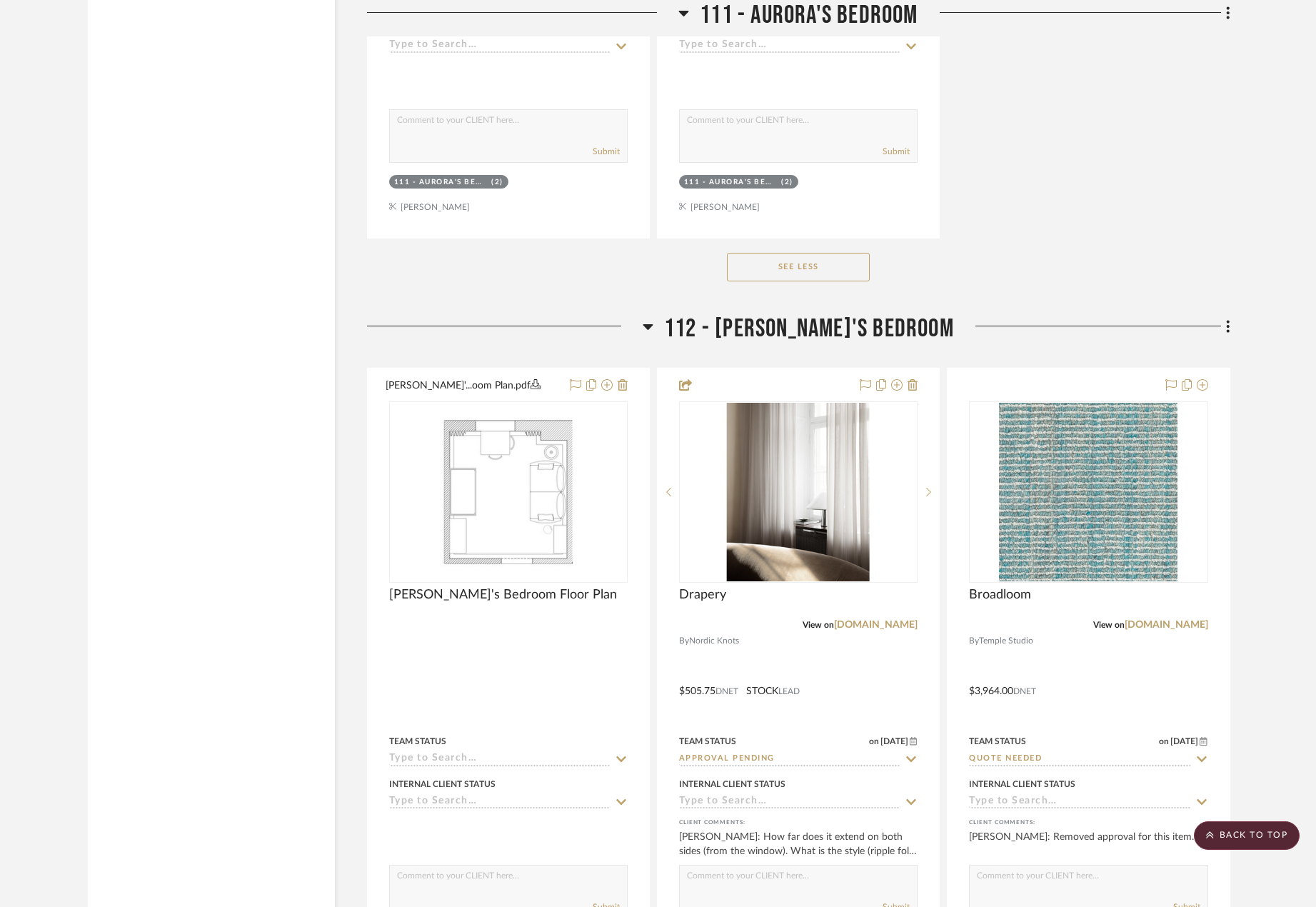
click at [1221, 339] on div at bounding box center [1092, 332] width 277 height 36
click at [1223, 332] on fa-icon at bounding box center [1225, 327] width 9 height 24
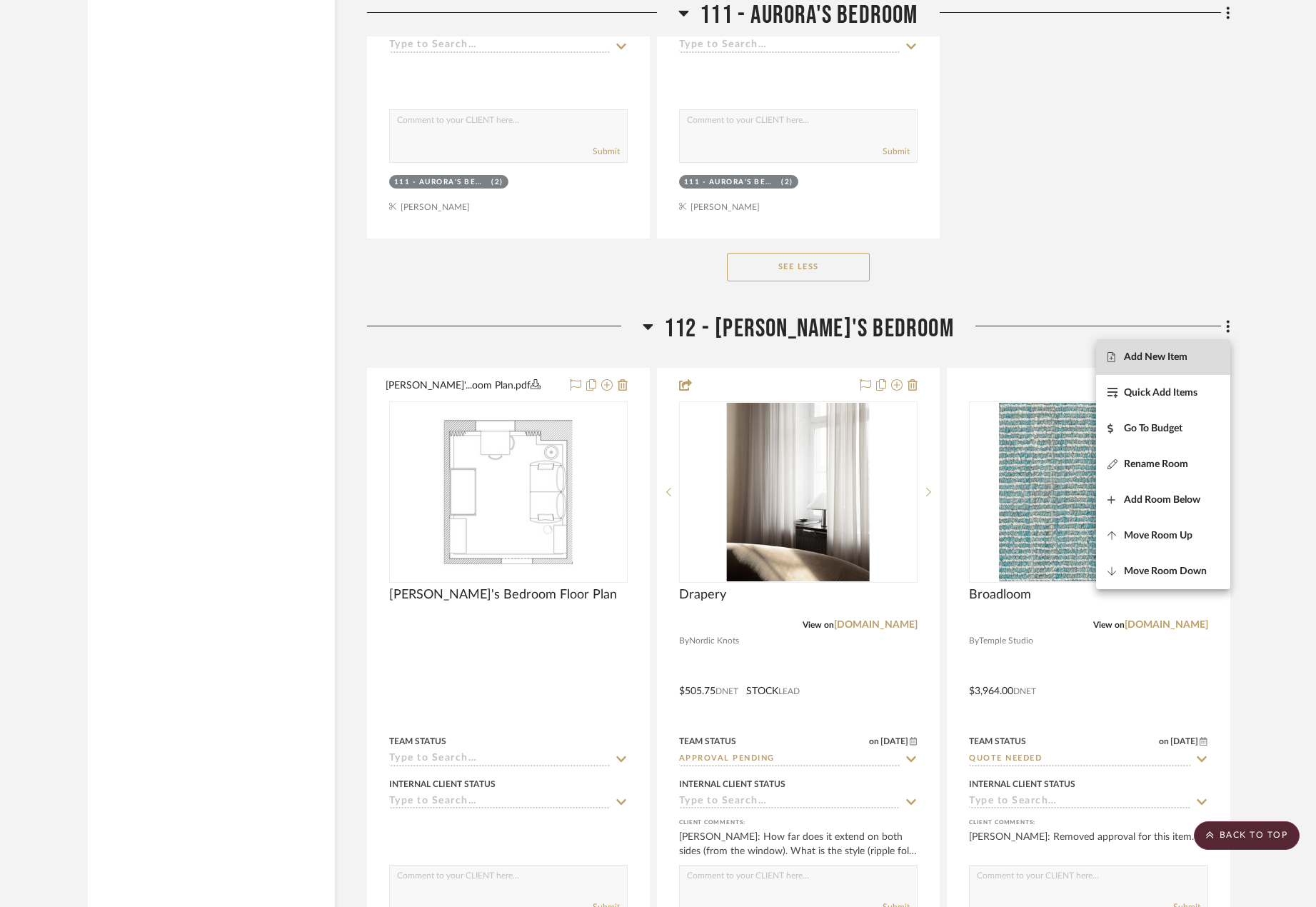
click at [1217, 346] on button "Add New Item" at bounding box center [1163, 357] width 134 height 35
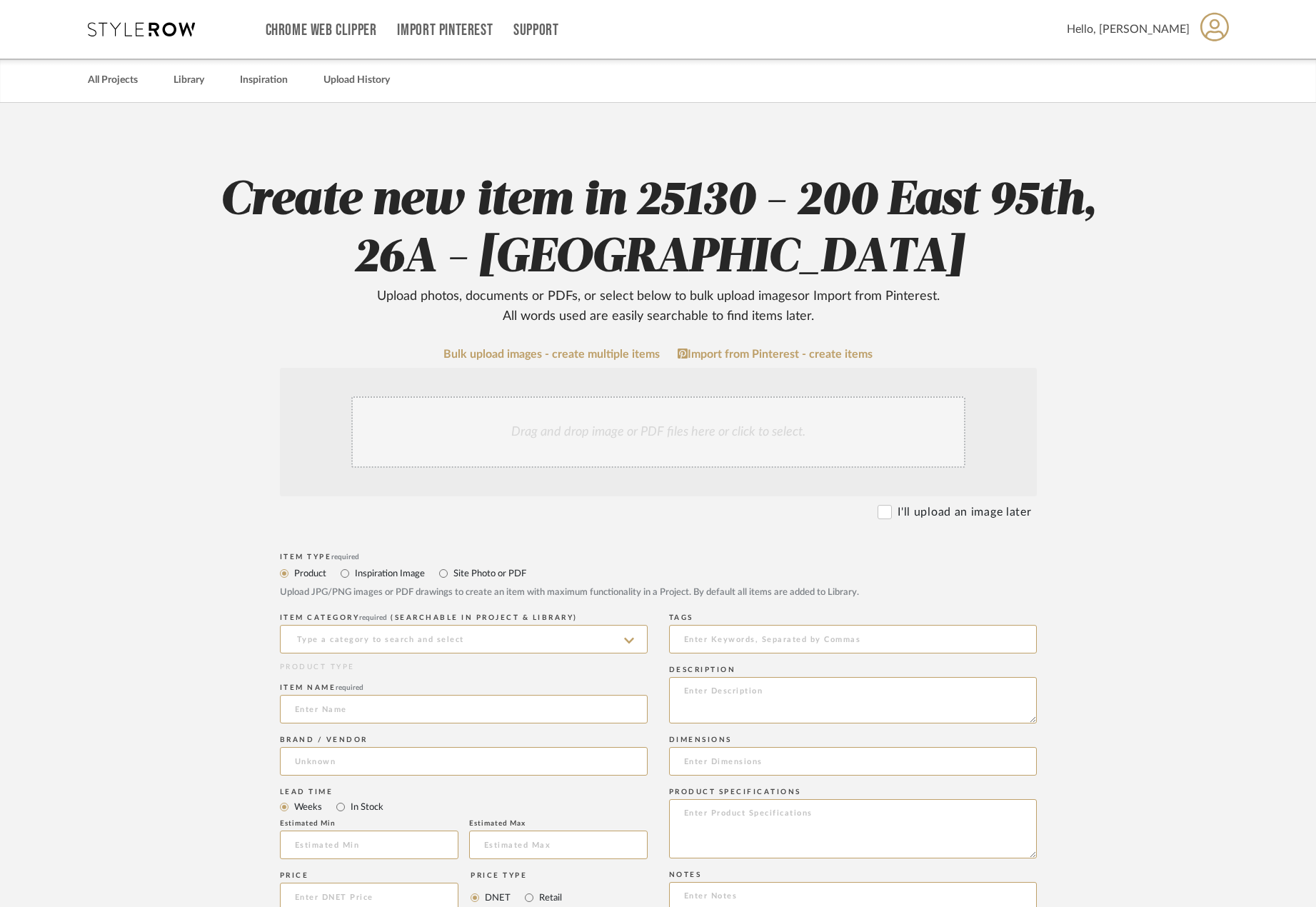
click at [476, 574] on label "Site Photo or PDF" at bounding box center [489, 574] width 74 height 16
click at [452, 574] on input "Site Photo or PDF" at bounding box center [443, 573] width 17 height 17
radio input "true"
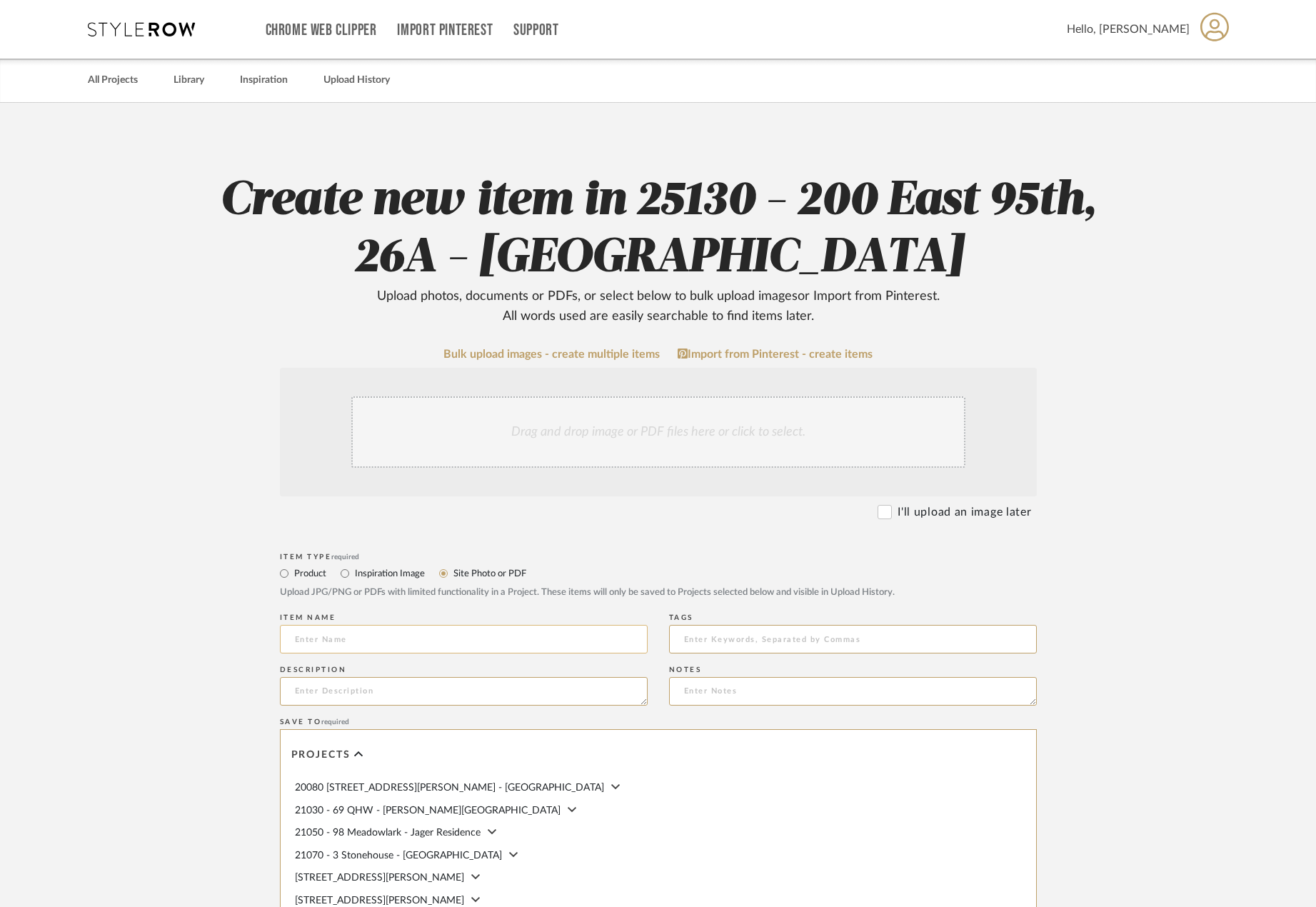
click at [491, 640] on input at bounding box center [464, 639] width 368 height 28
click at [610, 431] on div "Drag and drop image or PDF files here or click to select." at bounding box center [658, 431] width 614 height 72
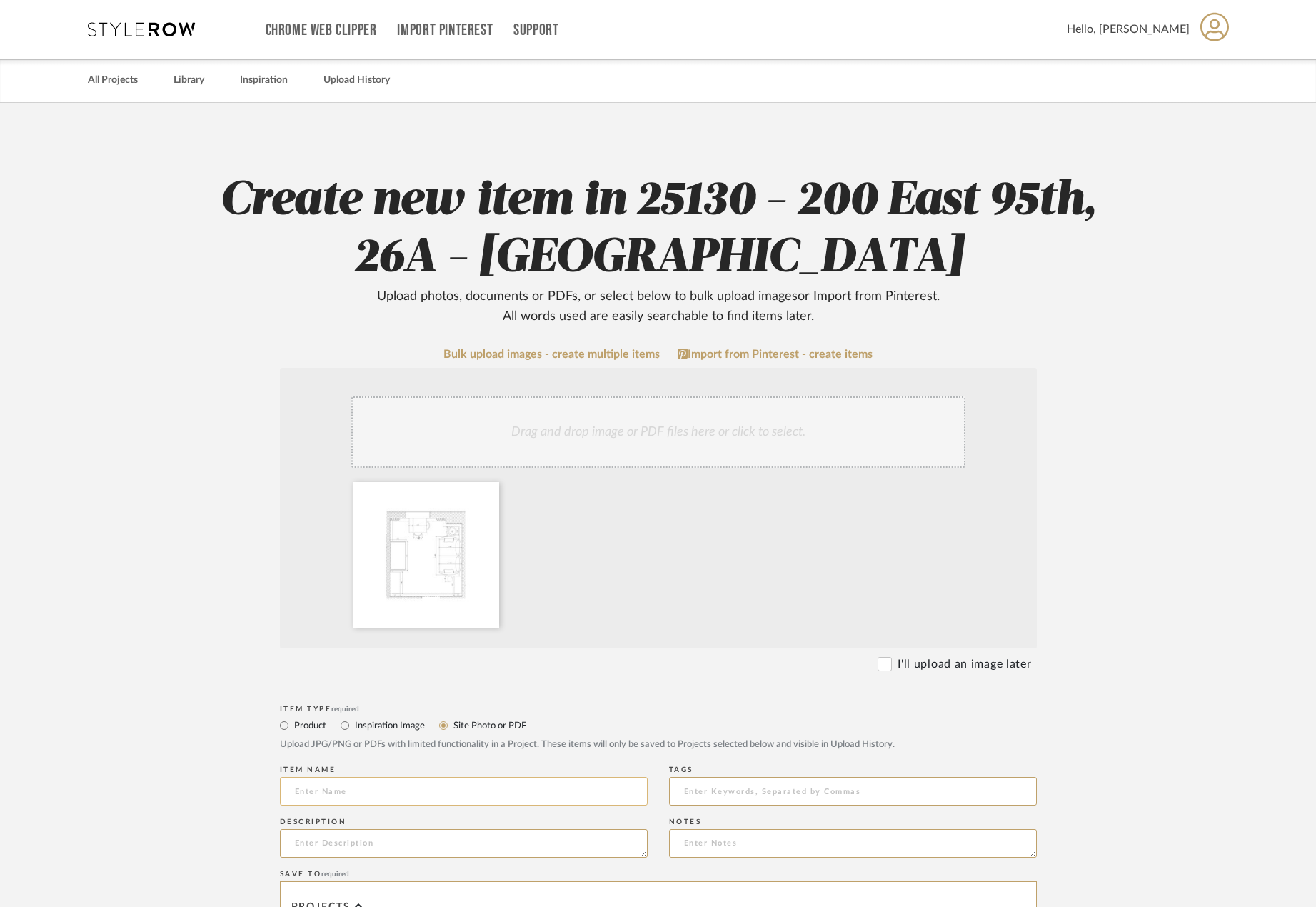
click at [419, 797] on input at bounding box center [464, 791] width 368 height 28
type input "Eleanor's Bedroom - Dimensioned"
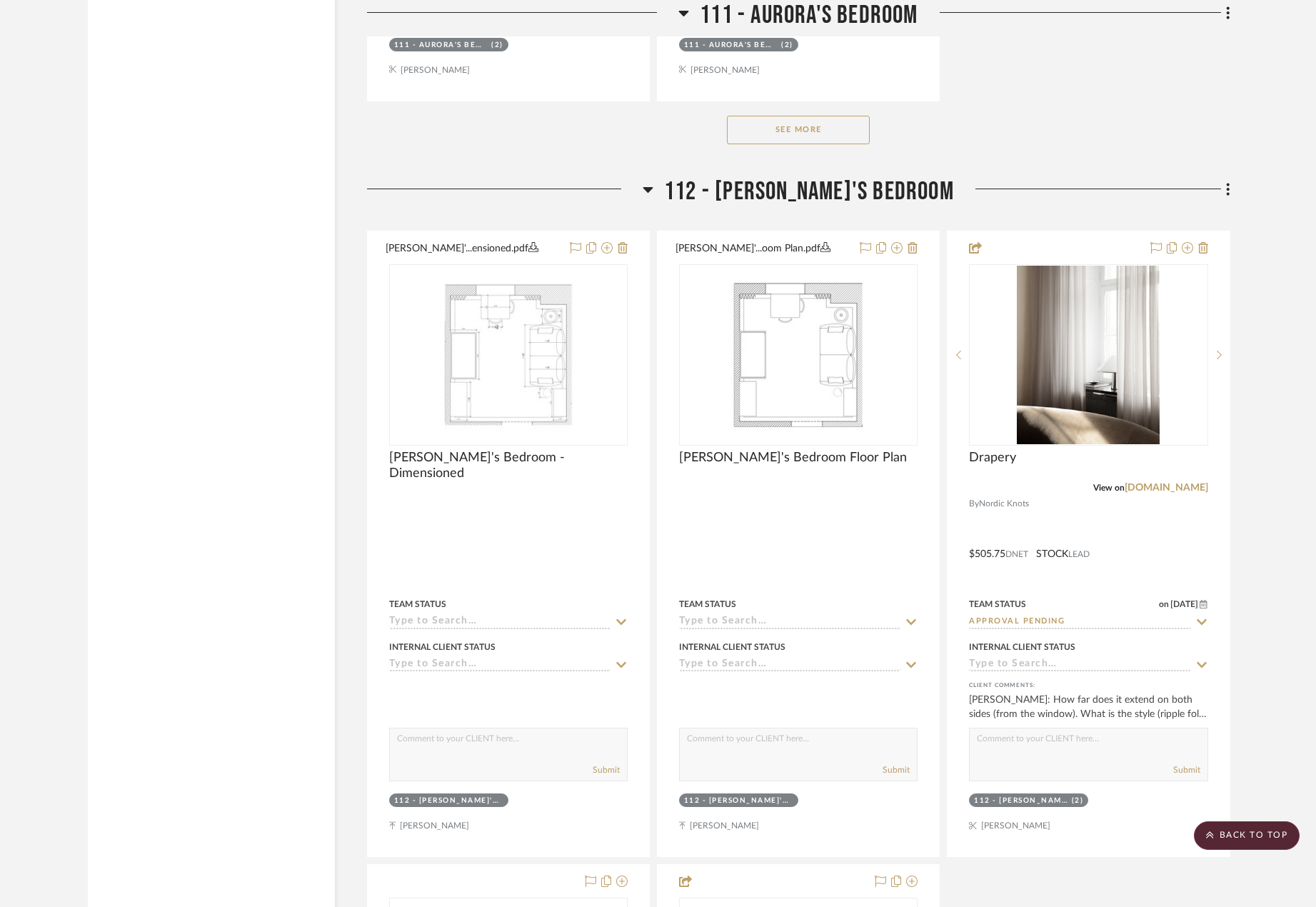
scroll to position [17594, 0]
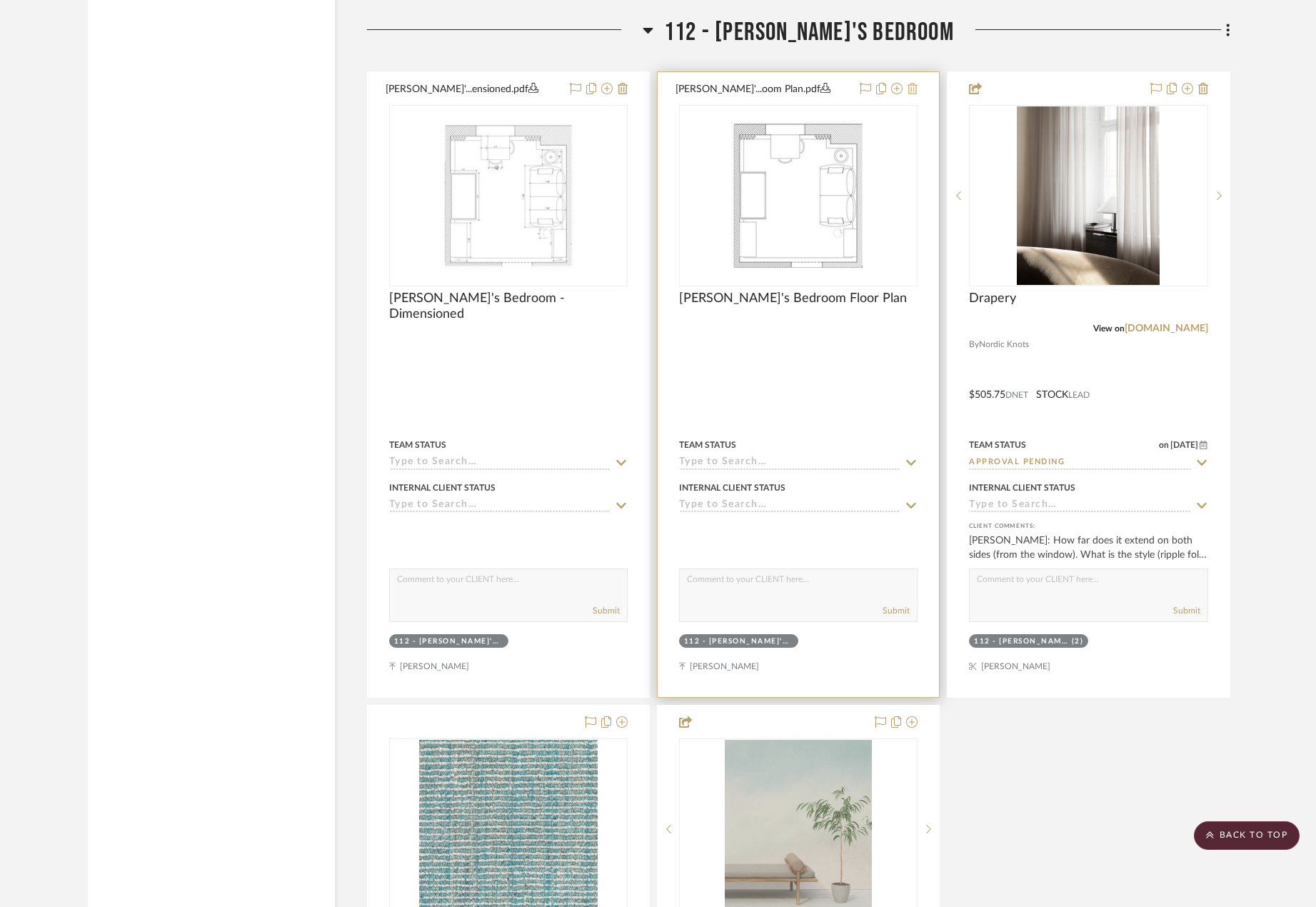
click at [913, 87] on icon at bounding box center [912, 88] width 10 height 11
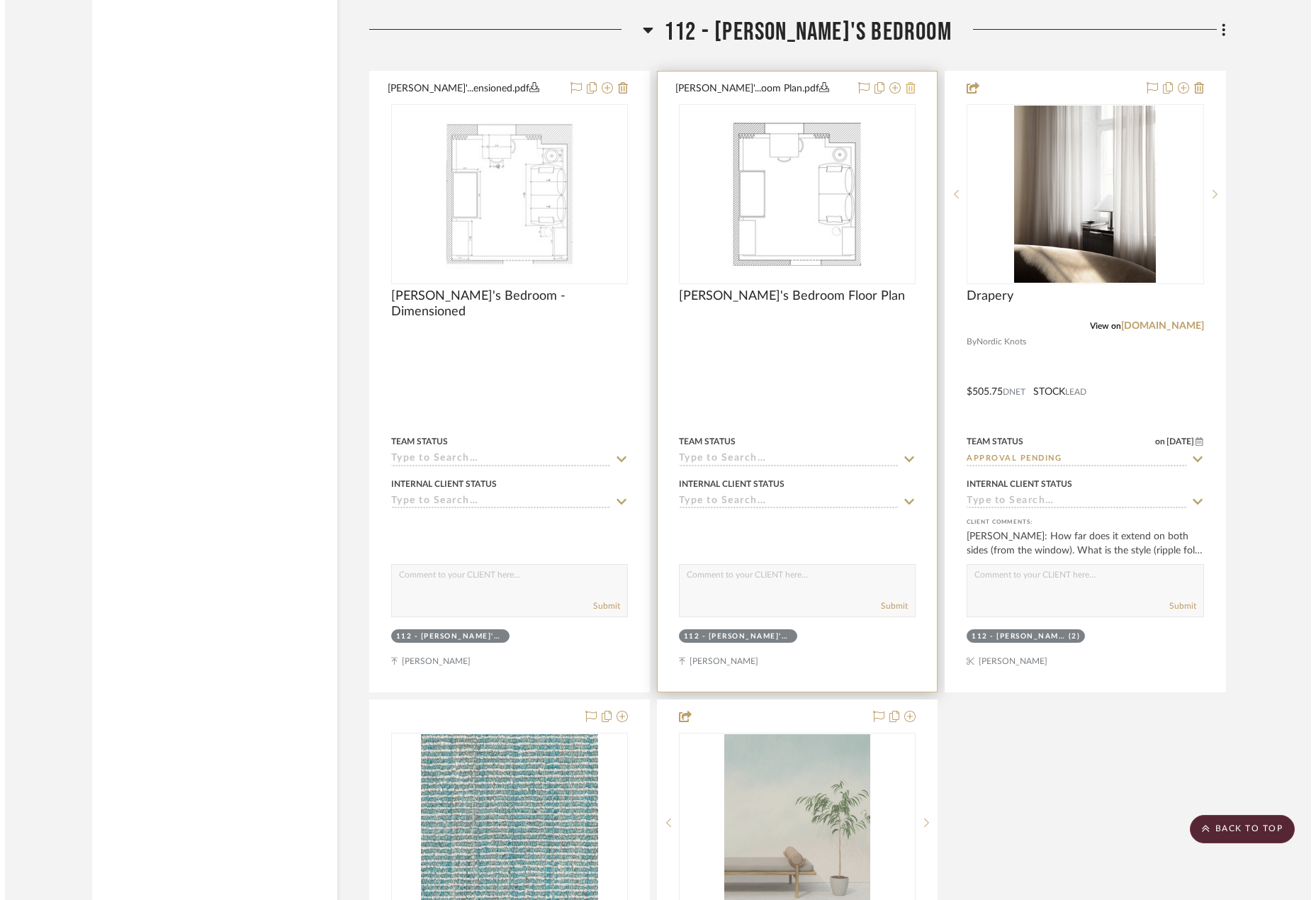
scroll to position [0, 0]
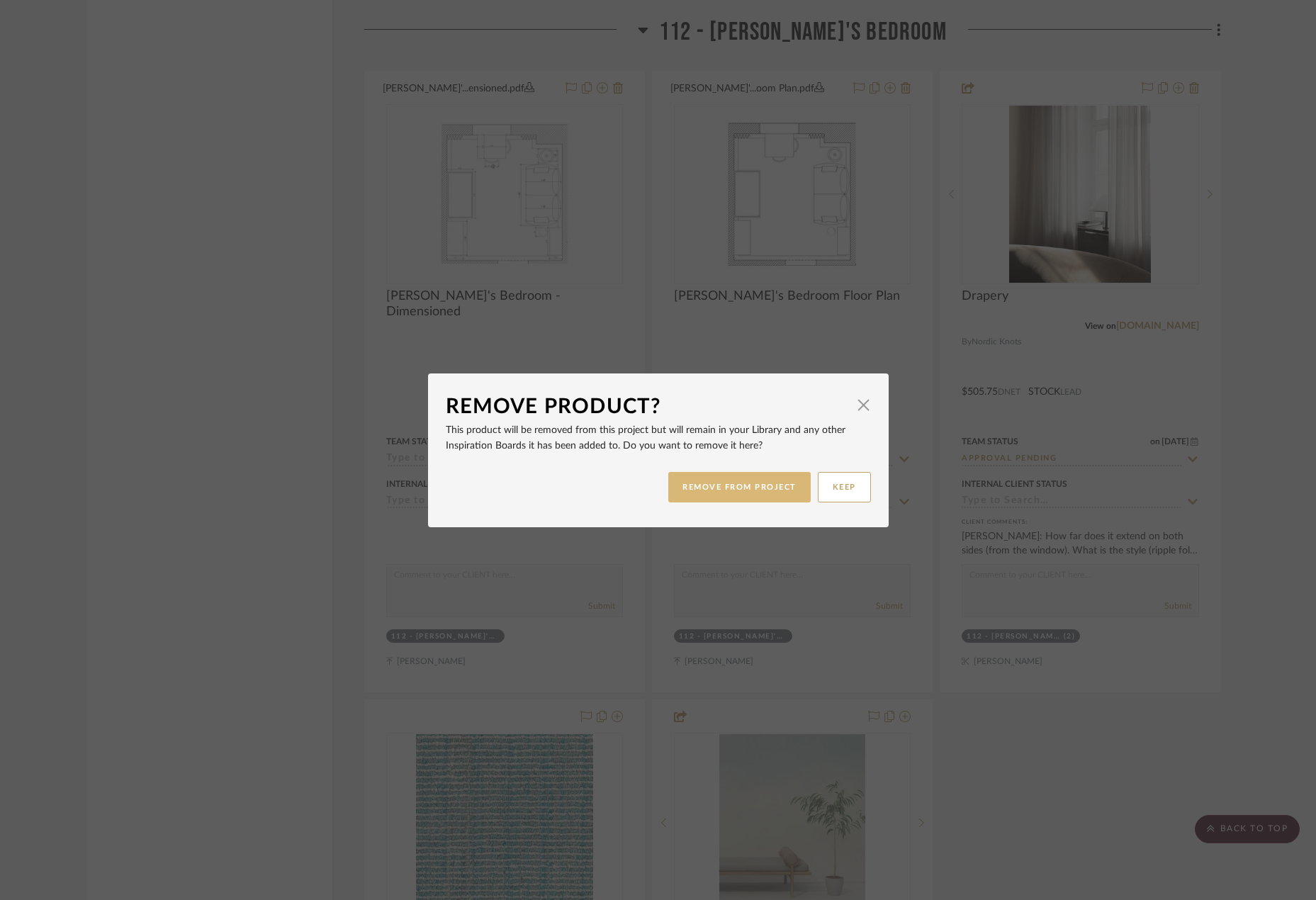
click at [717, 478] on button "REMOVE FROM PROJECT" at bounding box center [740, 487] width 142 height 31
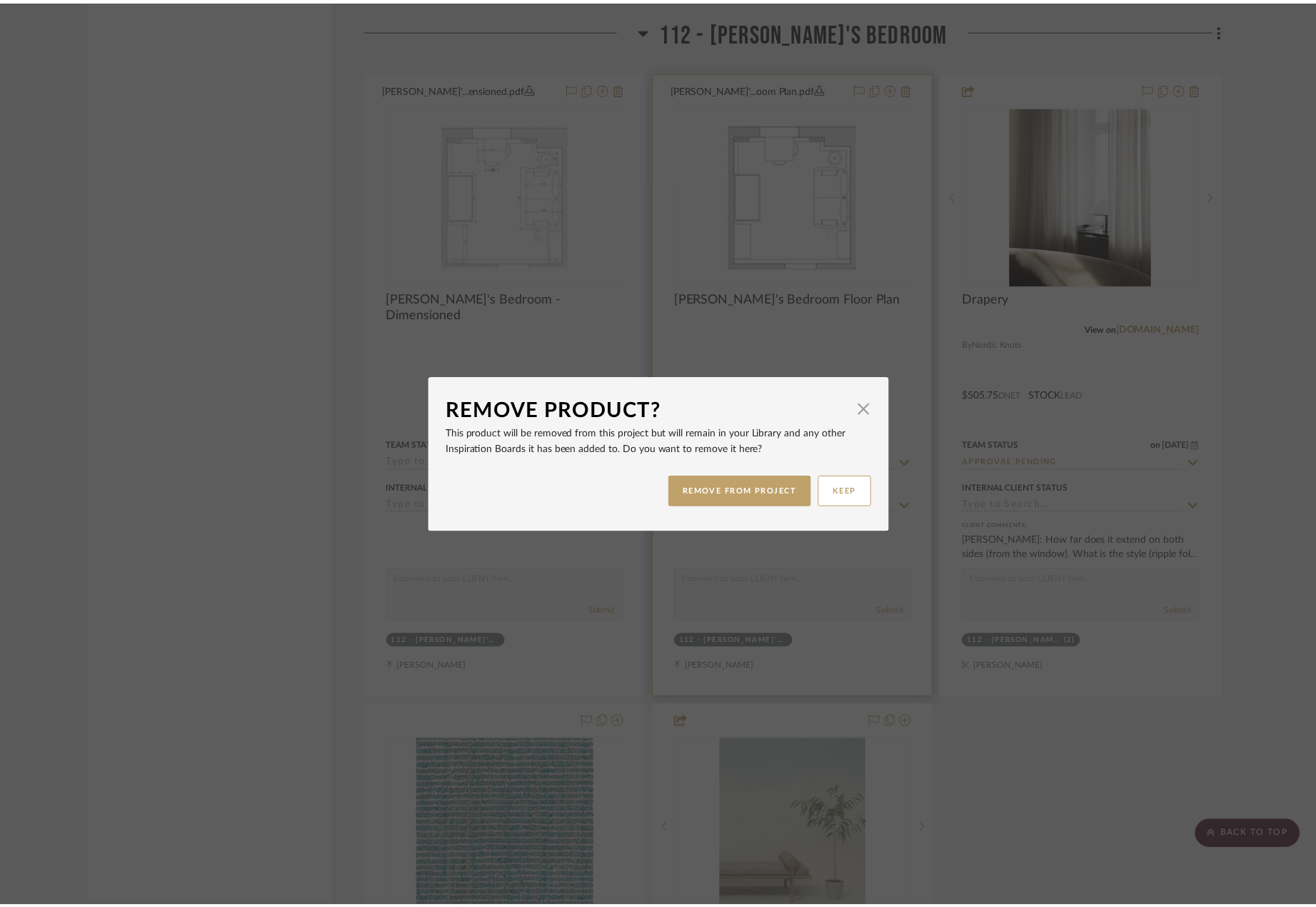
scroll to position [17594, 0]
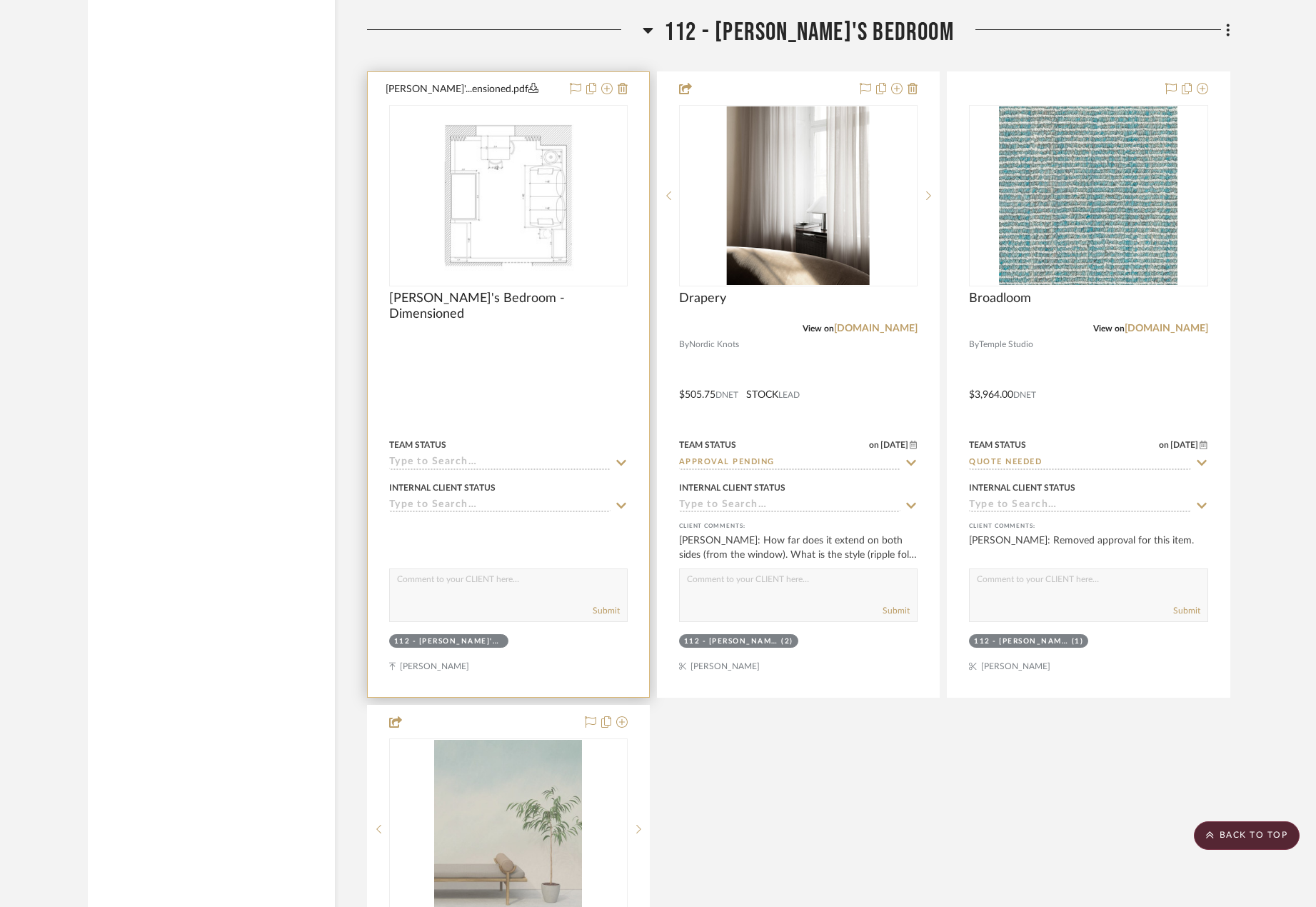
click at [498, 402] on div at bounding box center [508, 385] width 281 height 625
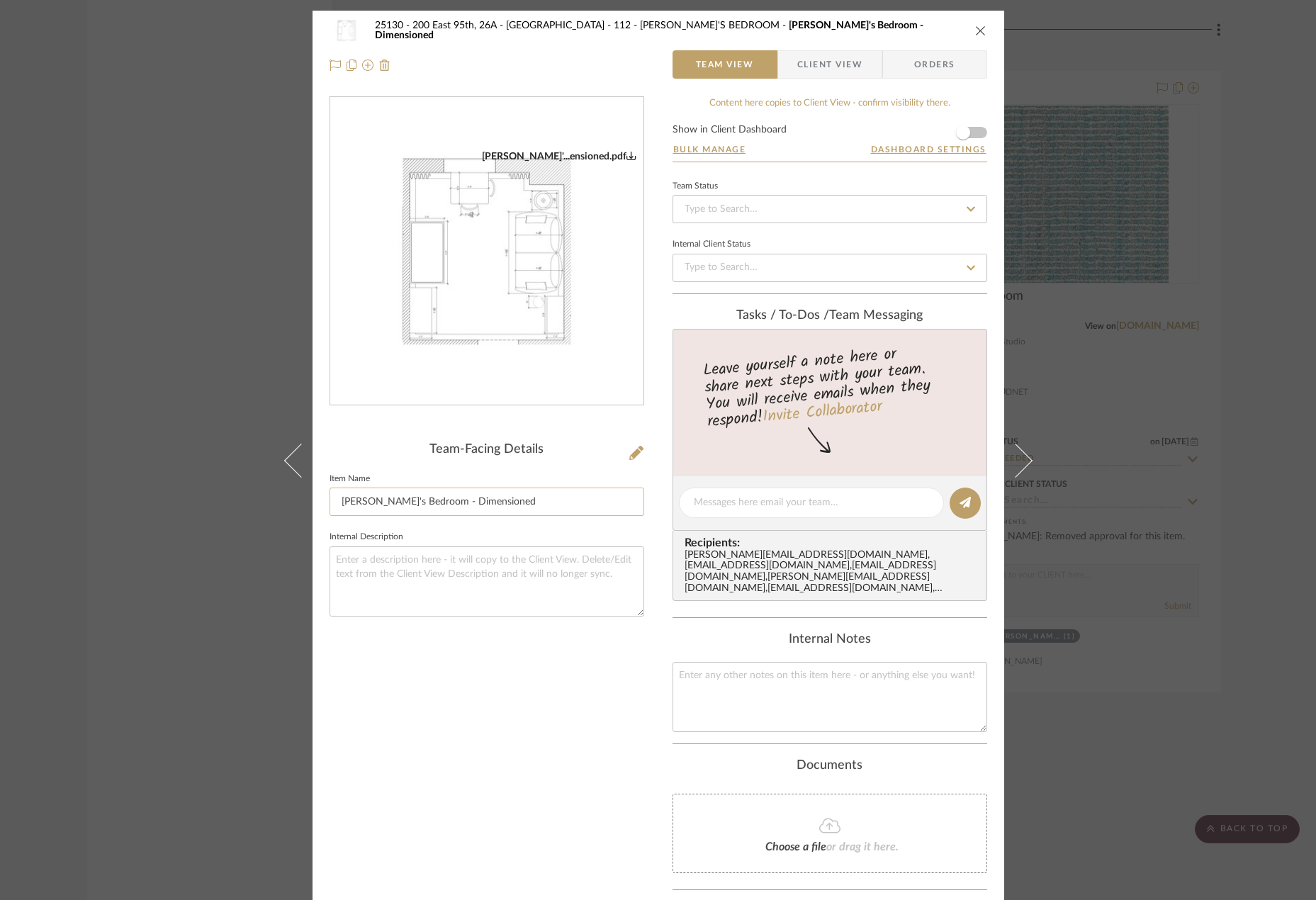
click at [540, 504] on input "Eleanor's Bedroom - Dimensioned" at bounding box center [487, 502] width 315 height 28
type input "[PERSON_NAME]'s Bedroom - Dimensioned Plan"
click at [588, 579] on textarea at bounding box center [487, 582] width 315 height 70
click at [1204, 649] on div "25130 - 200 East 95th, 26A - Kosheleva 112 - ELEANOR'S BEDROOM Eleanor's Bedroo…" at bounding box center [658, 450] width 1316 height 900
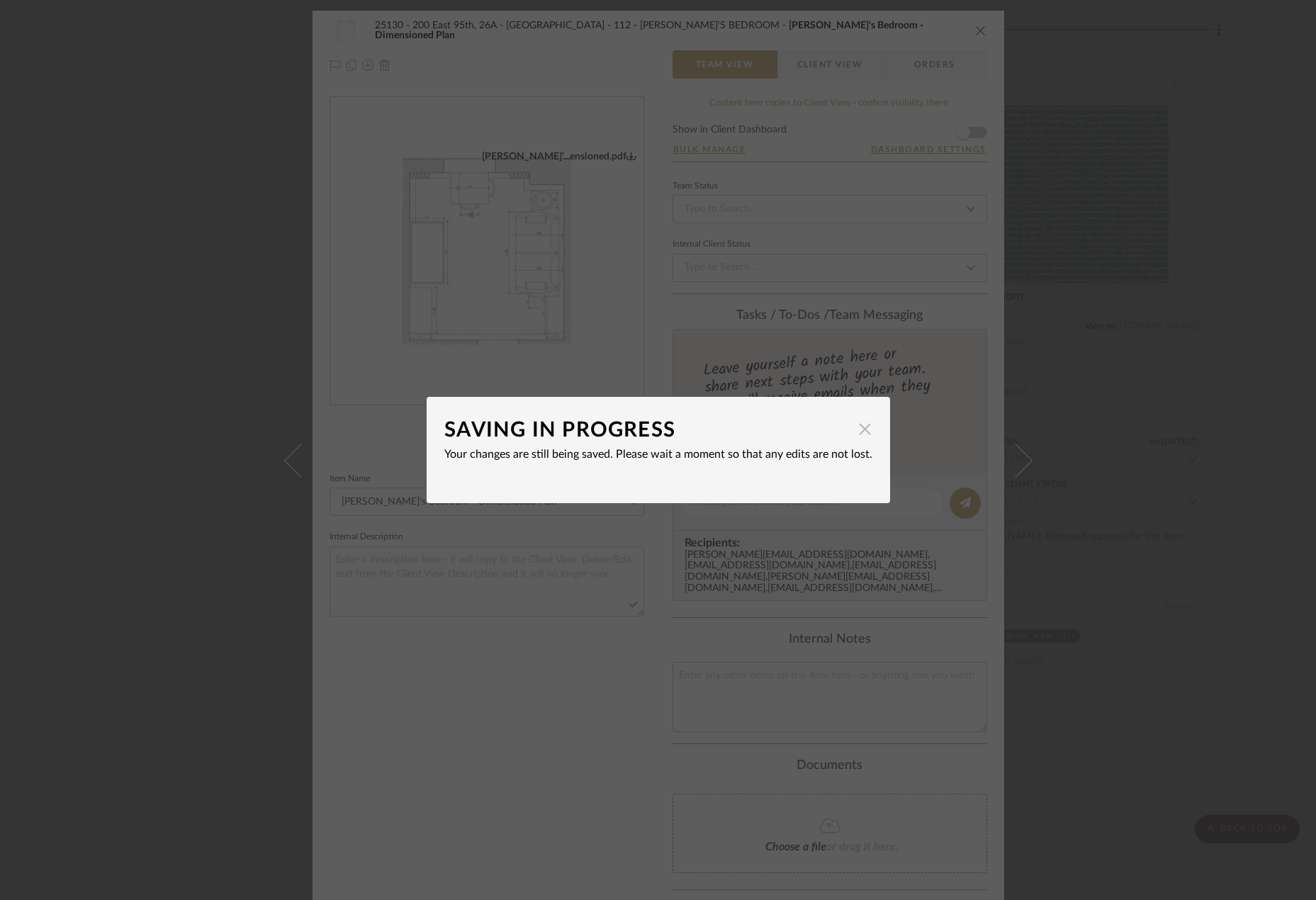
drag, startPoint x: 860, startPoint y: 436, endPoint x: 882, endPoint y: 432, distance: 22.4
click at [860, 437] on span "button" at bounding box center [865, 428] width 28 height 28
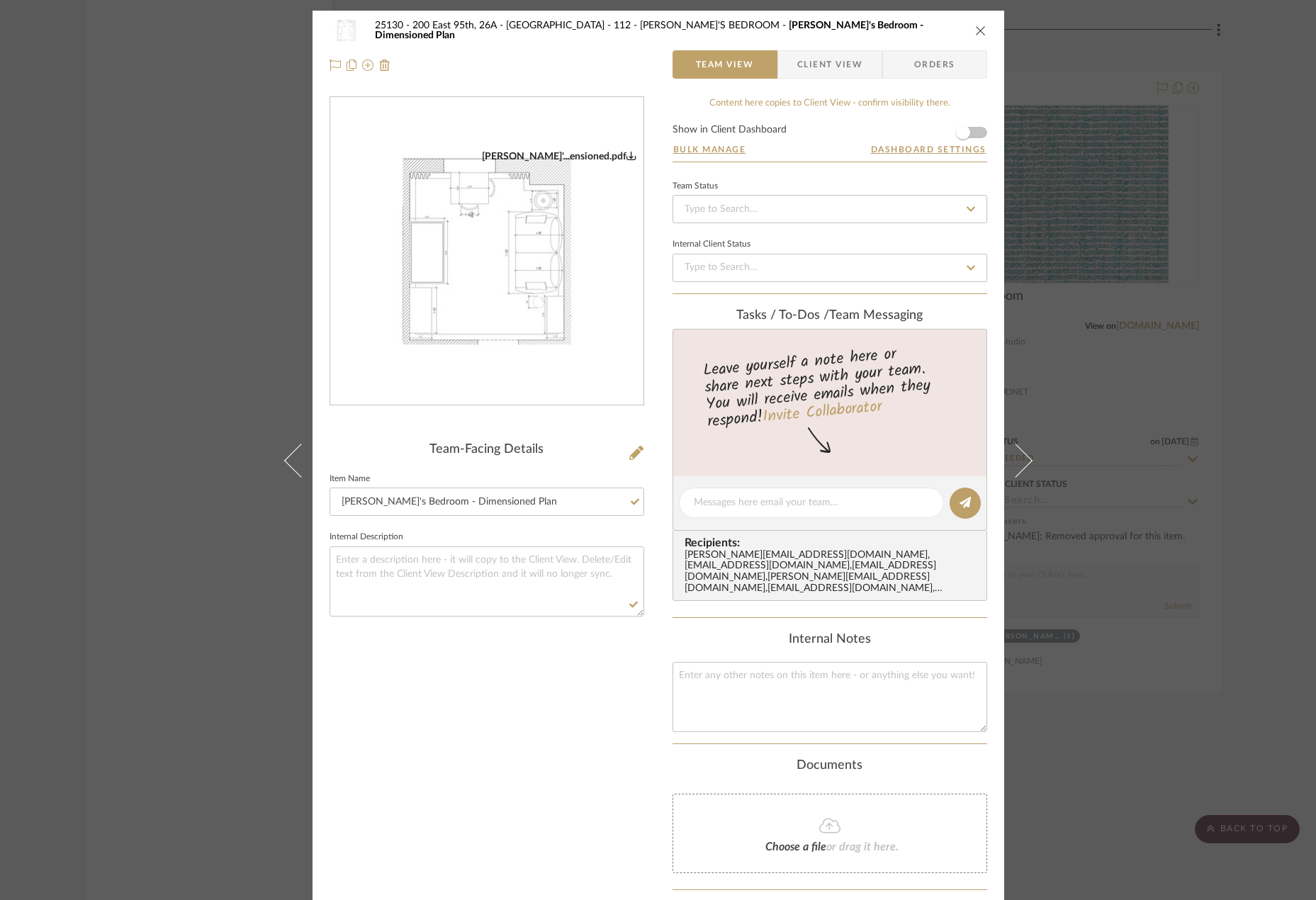
click at [1130, 370] on div "25130 - 200 East 95th, 26A - Kosheleva 112 - ELEANOR'S BEDROOM Eleanor's Bedroo…" at bounding box center [658, 450] width 1316 height 900
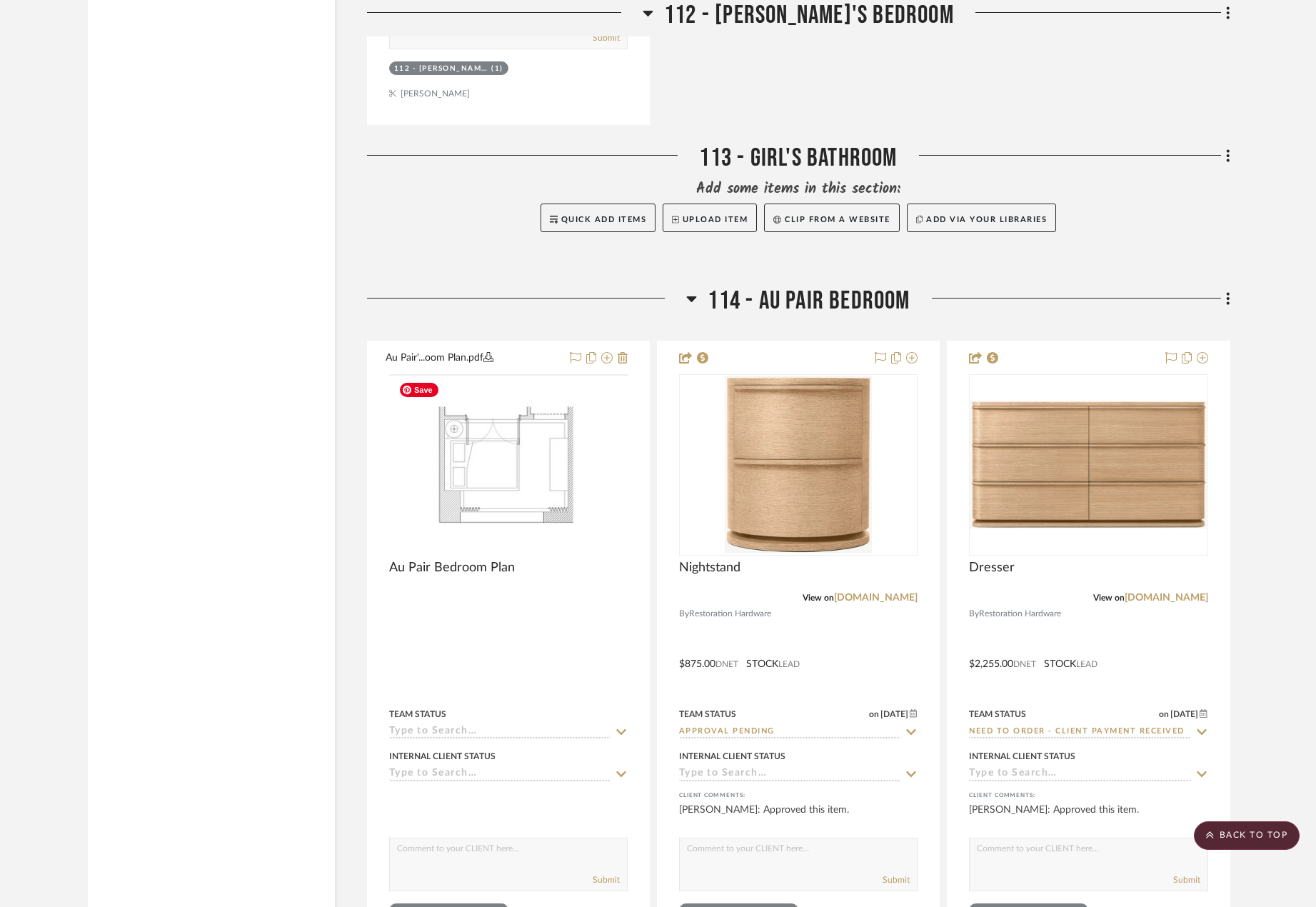
scroll to position [18951, 0]
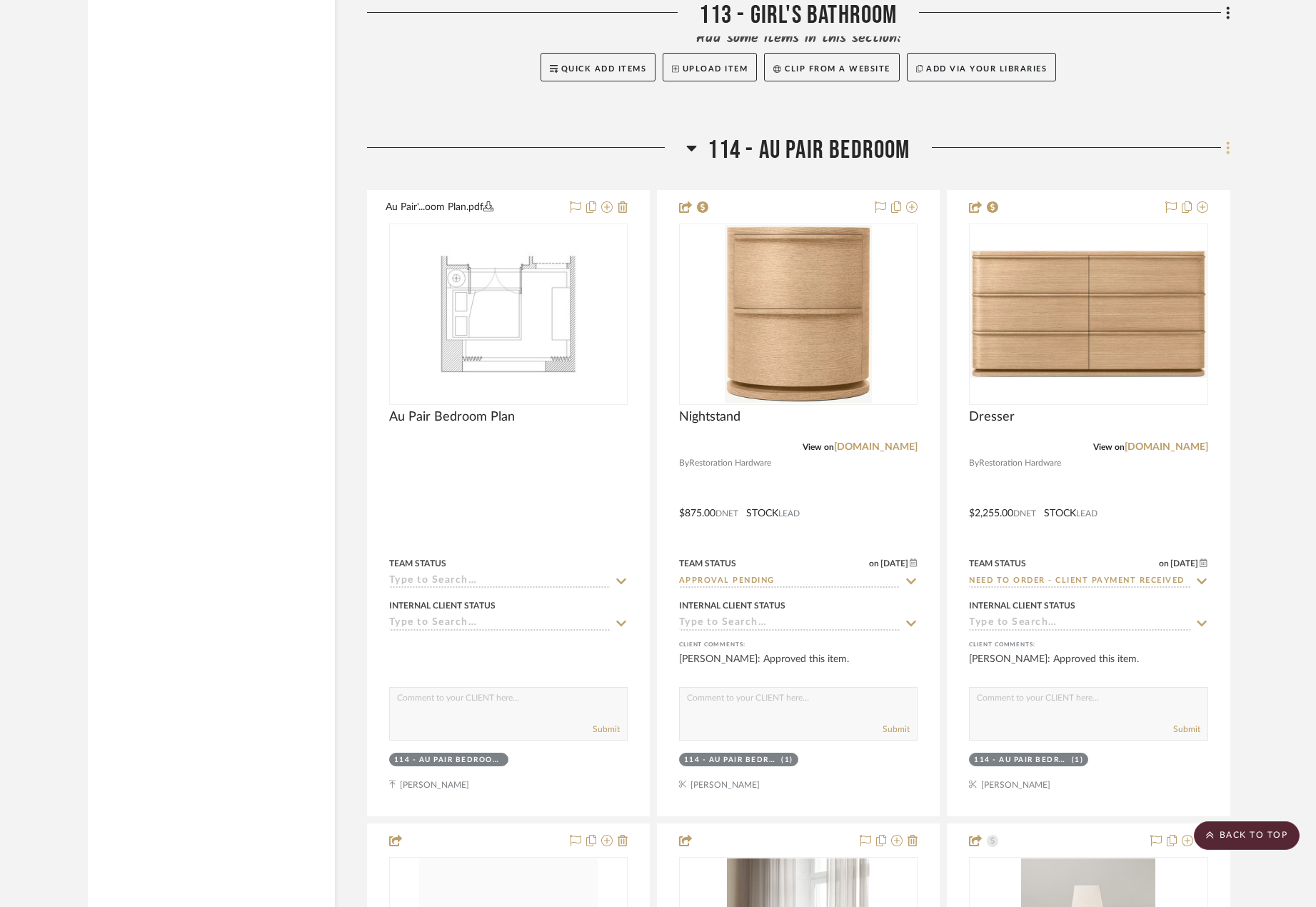
click at [1225, 146] on fa-icon at bounding box center [1225, 149] width 9 height 24
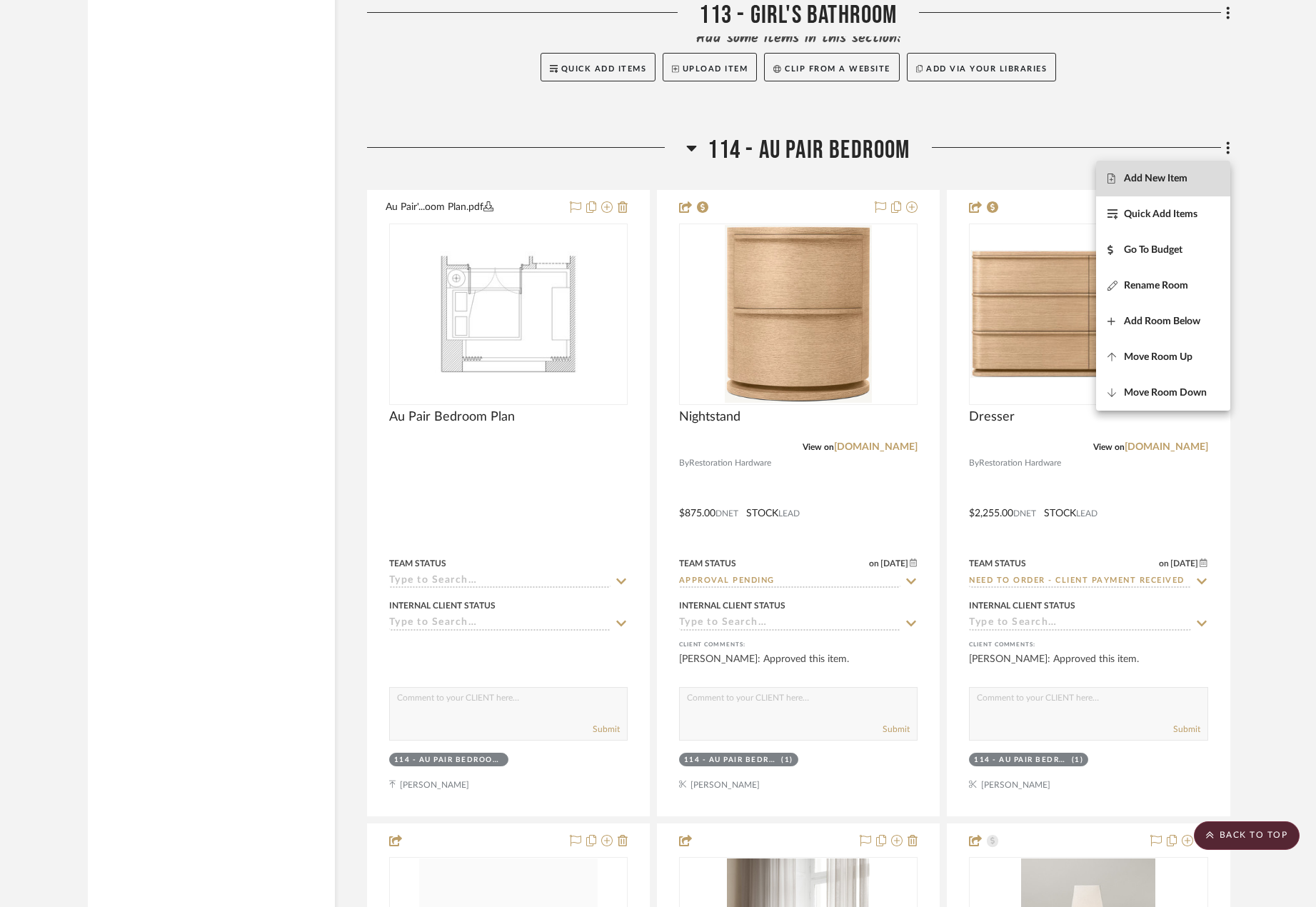
click at [1191, 186] on button "Add New Item" at bounding box center [1163, 179] width 134 height 35
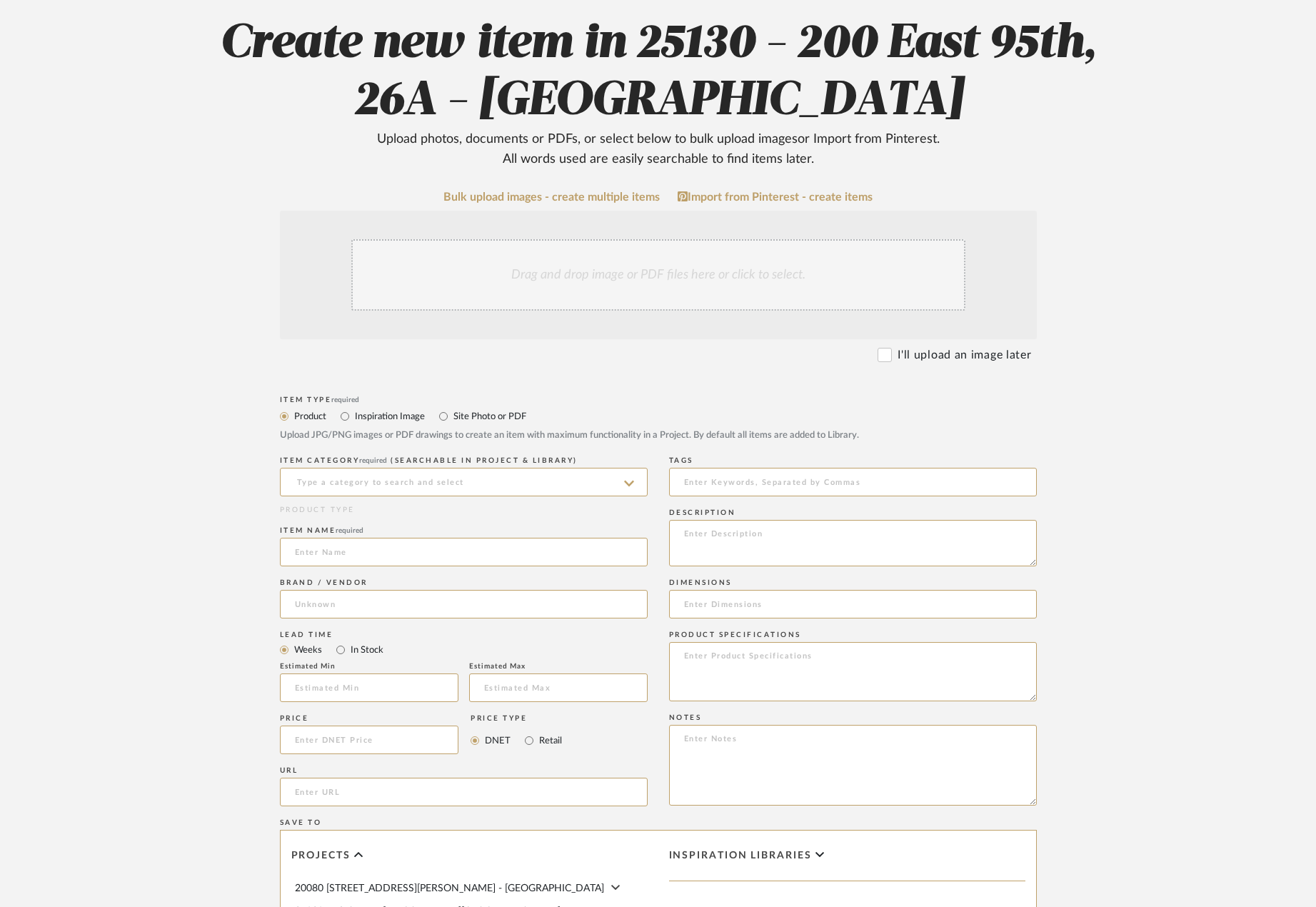
scroll to position [149, 0]
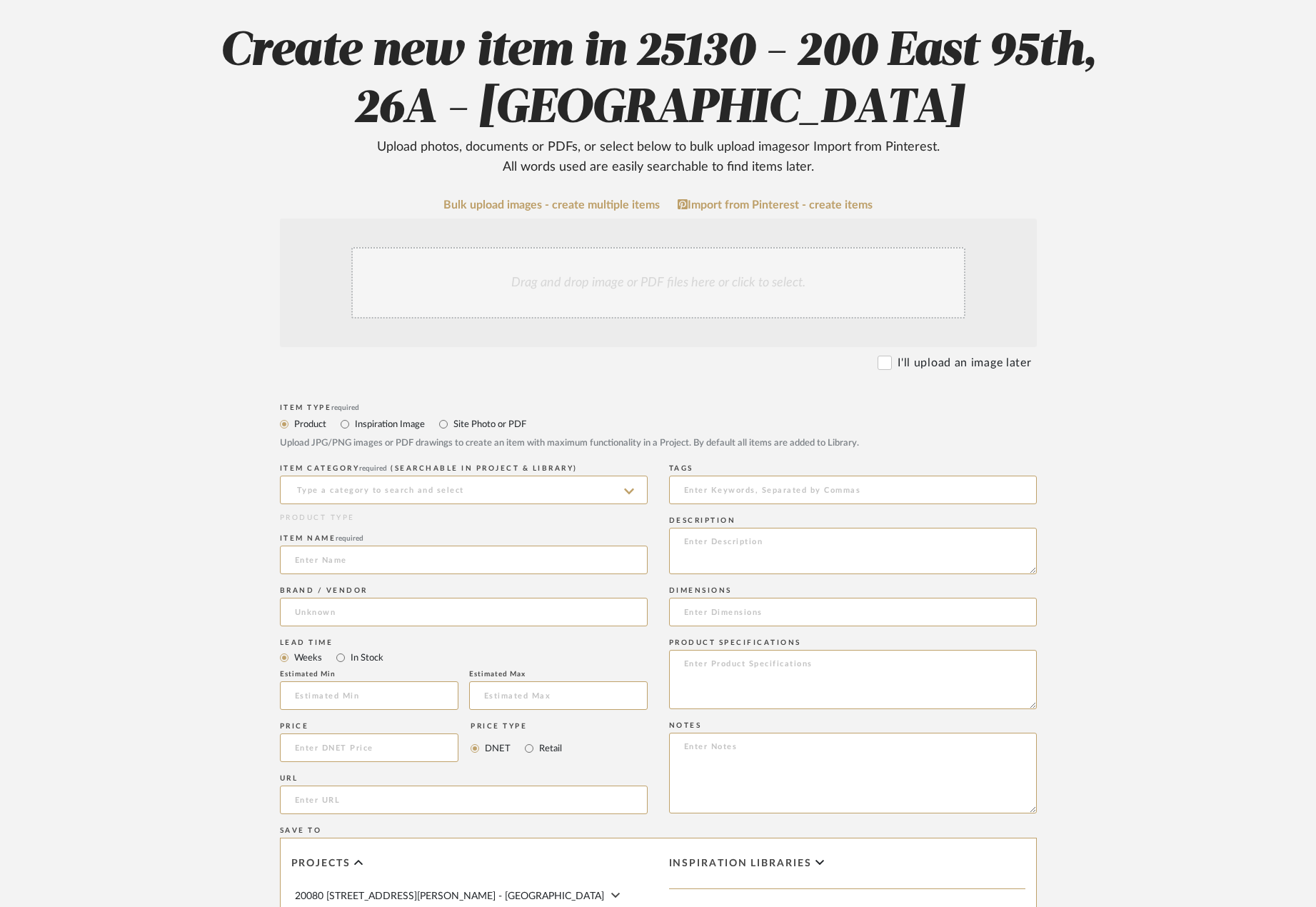
click at [454, 250] on div "Drag and drop image or PDF files here or click to select." at bounding box center [658, 282] width 614 height 72
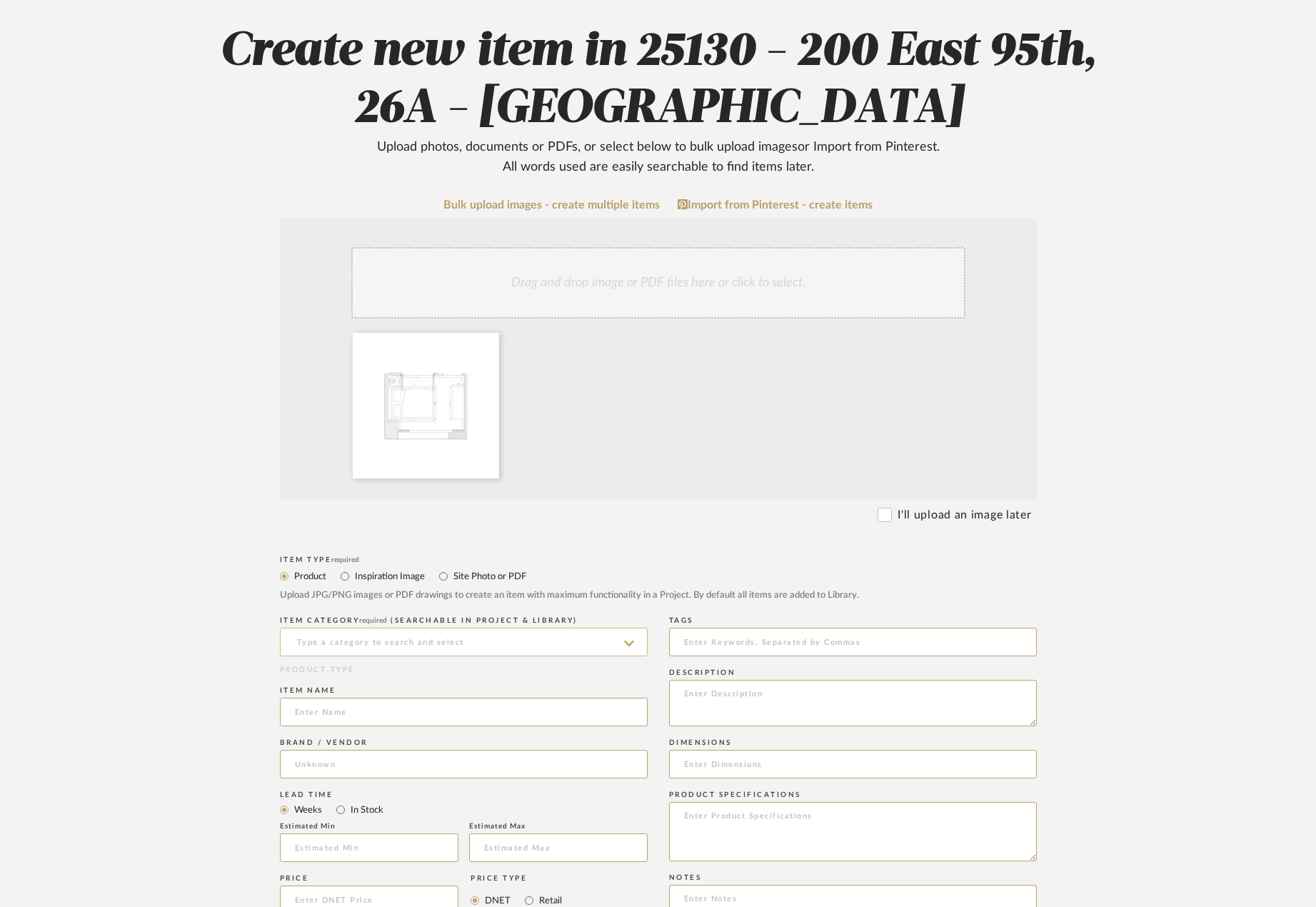
click at [435, 640] on input at bounding box center [464, 642] width 368 height 28
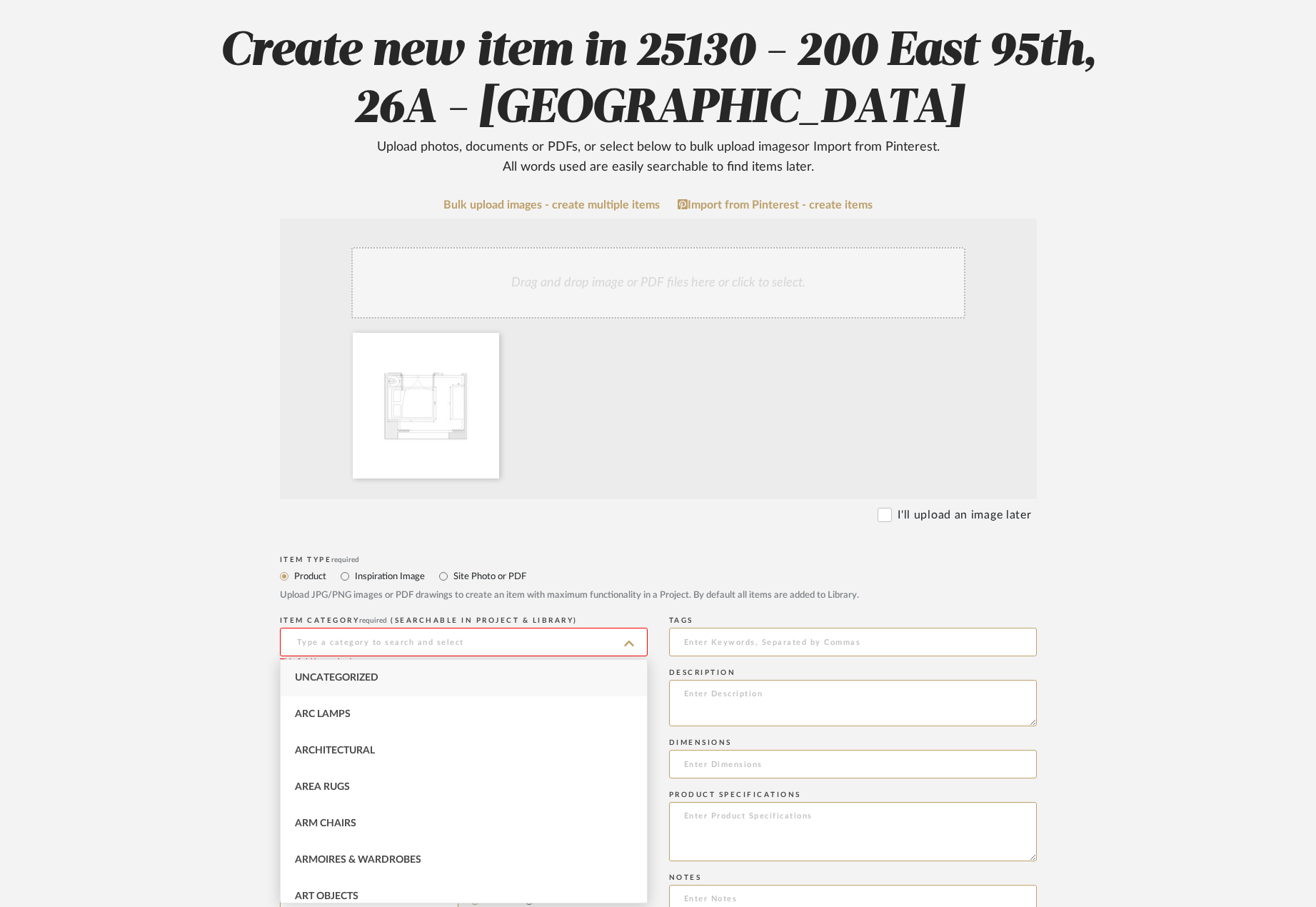
click at [452, 568] on label "Site Photo or PDF" at bounding box center [489, 576] width 74 height 16
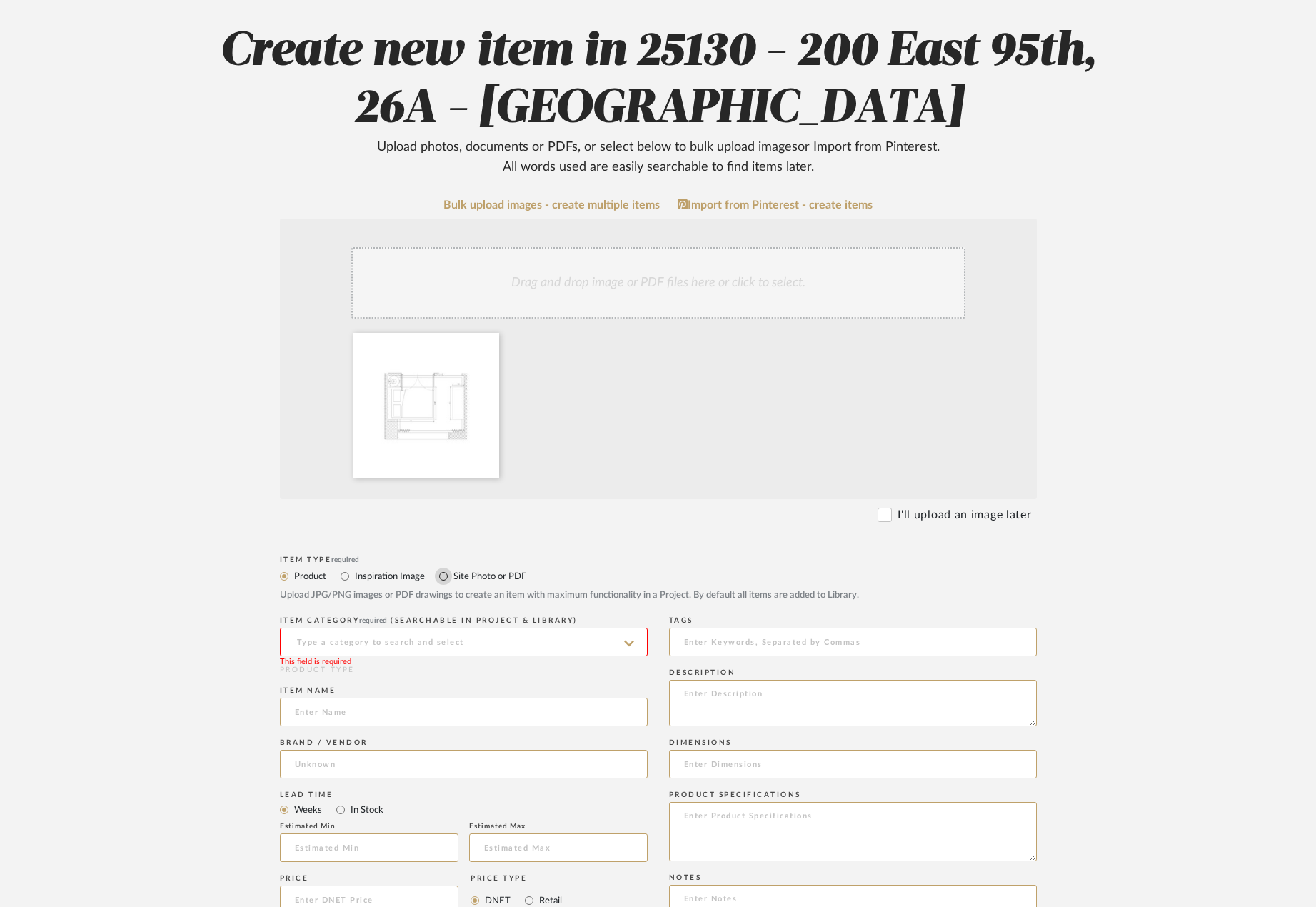
click at [451, 574] on input "Site Photo or PDF" at bounding box center [443, 575] width 17 height 17
radio input "true"
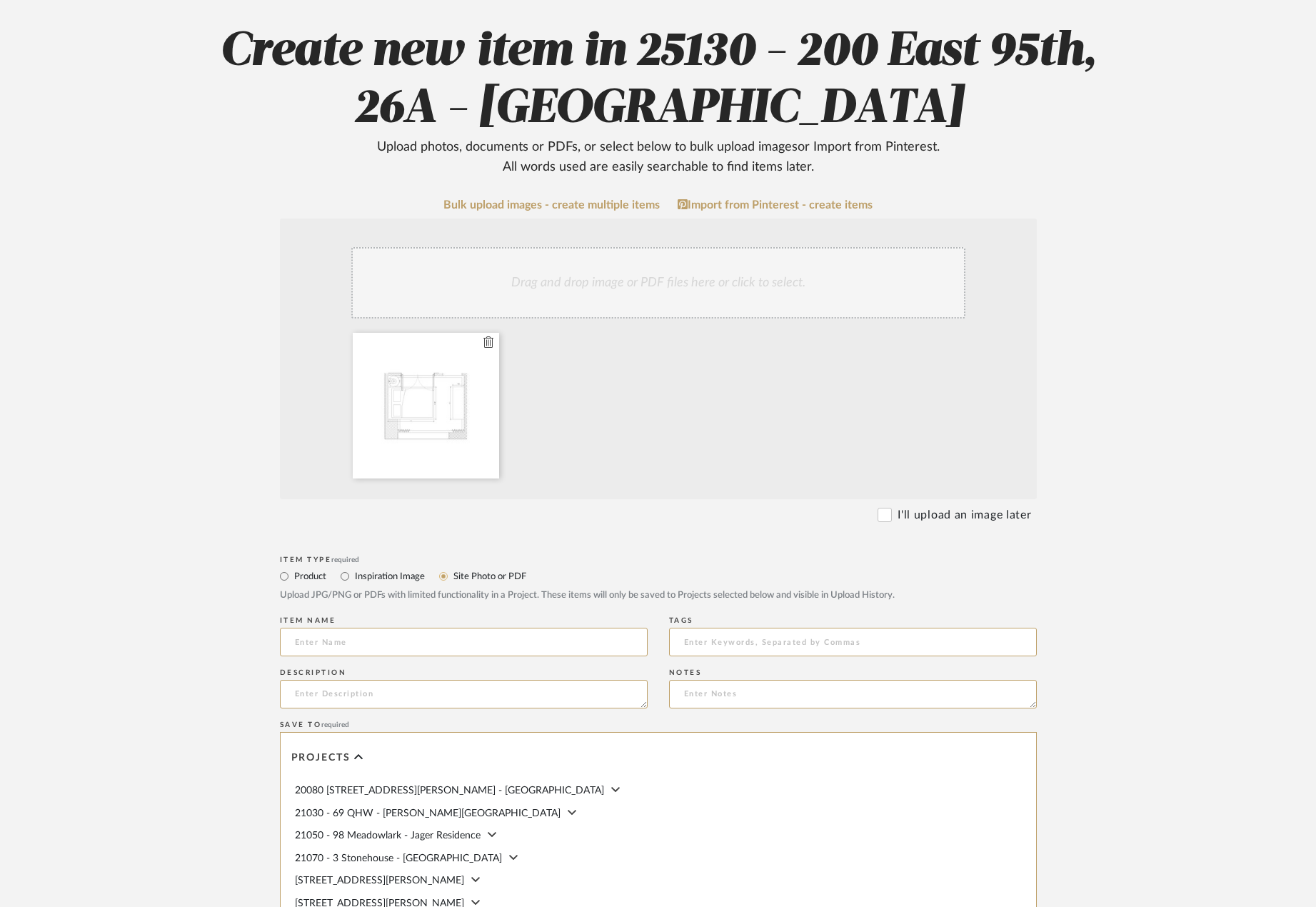
click at [425, 400] on div at bounding box center [426, 405] width 147 height 146
click at [389, 640] on input at bounding box center [464, 642] width 368 height 28
type input "Au Pair's Bedroom - Dimensioned Plan"
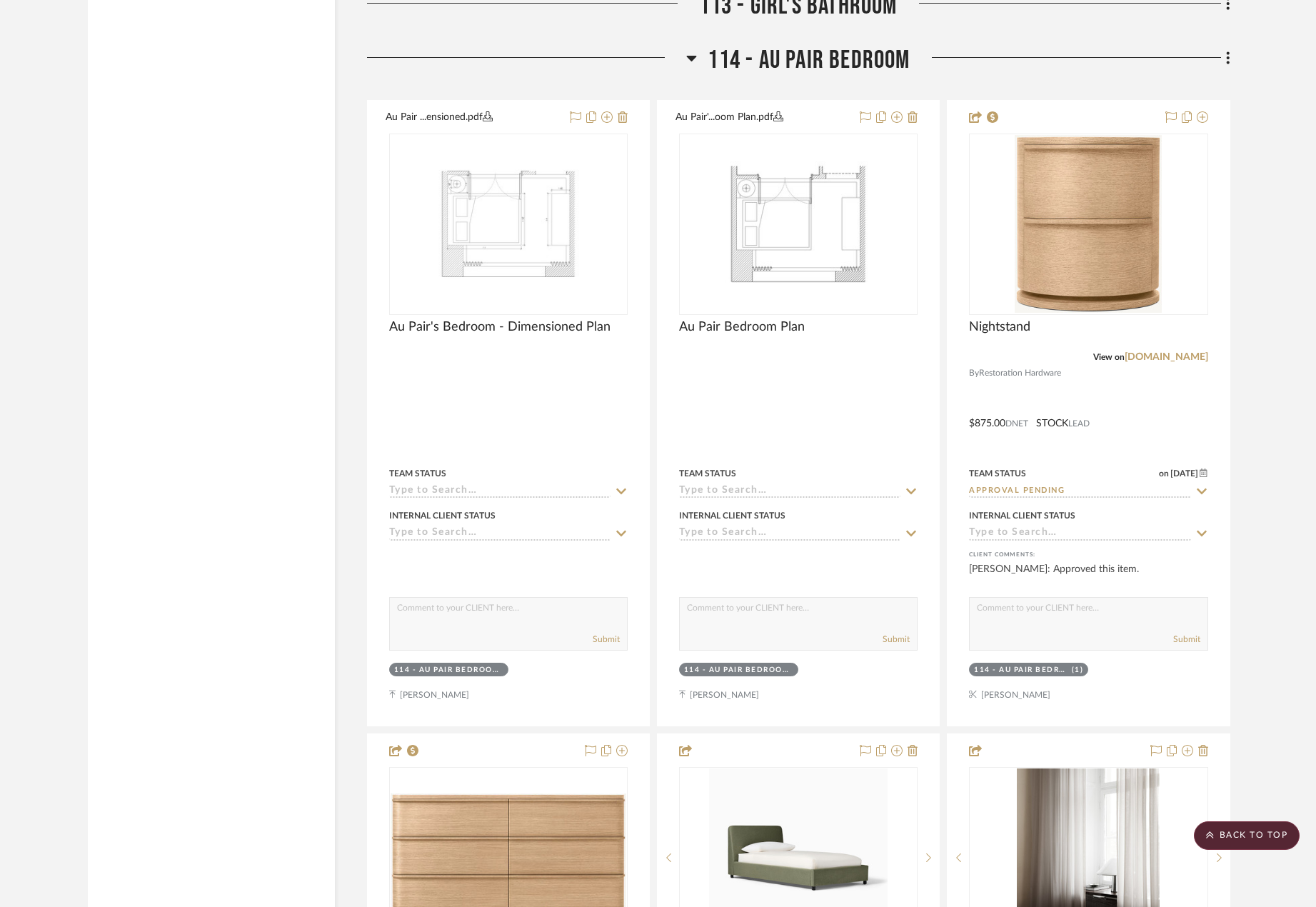
scroll to position [19066, 0]
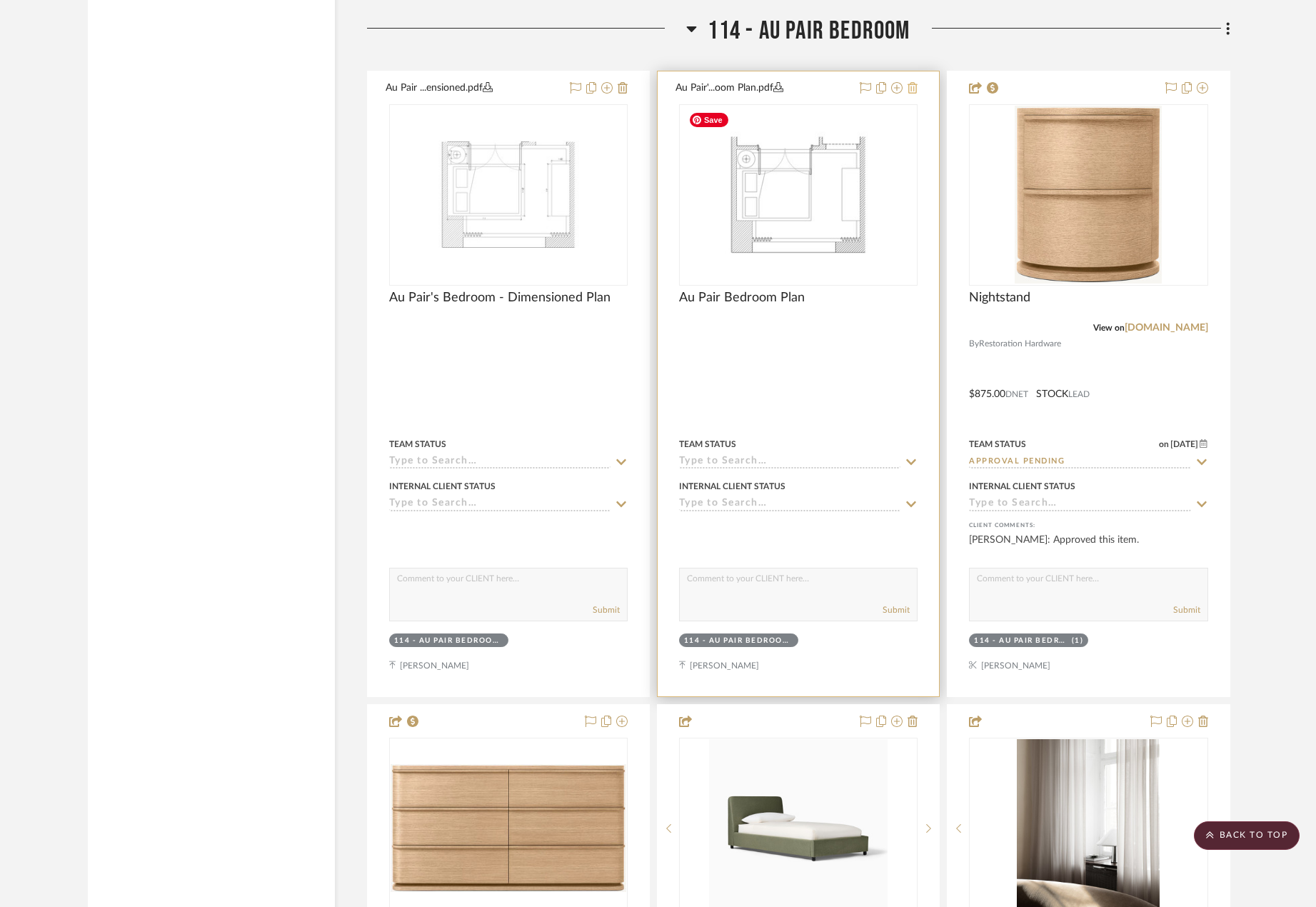
click at [911, 94] on fa-icon at bounding box center [912, 88] width 10 height 11
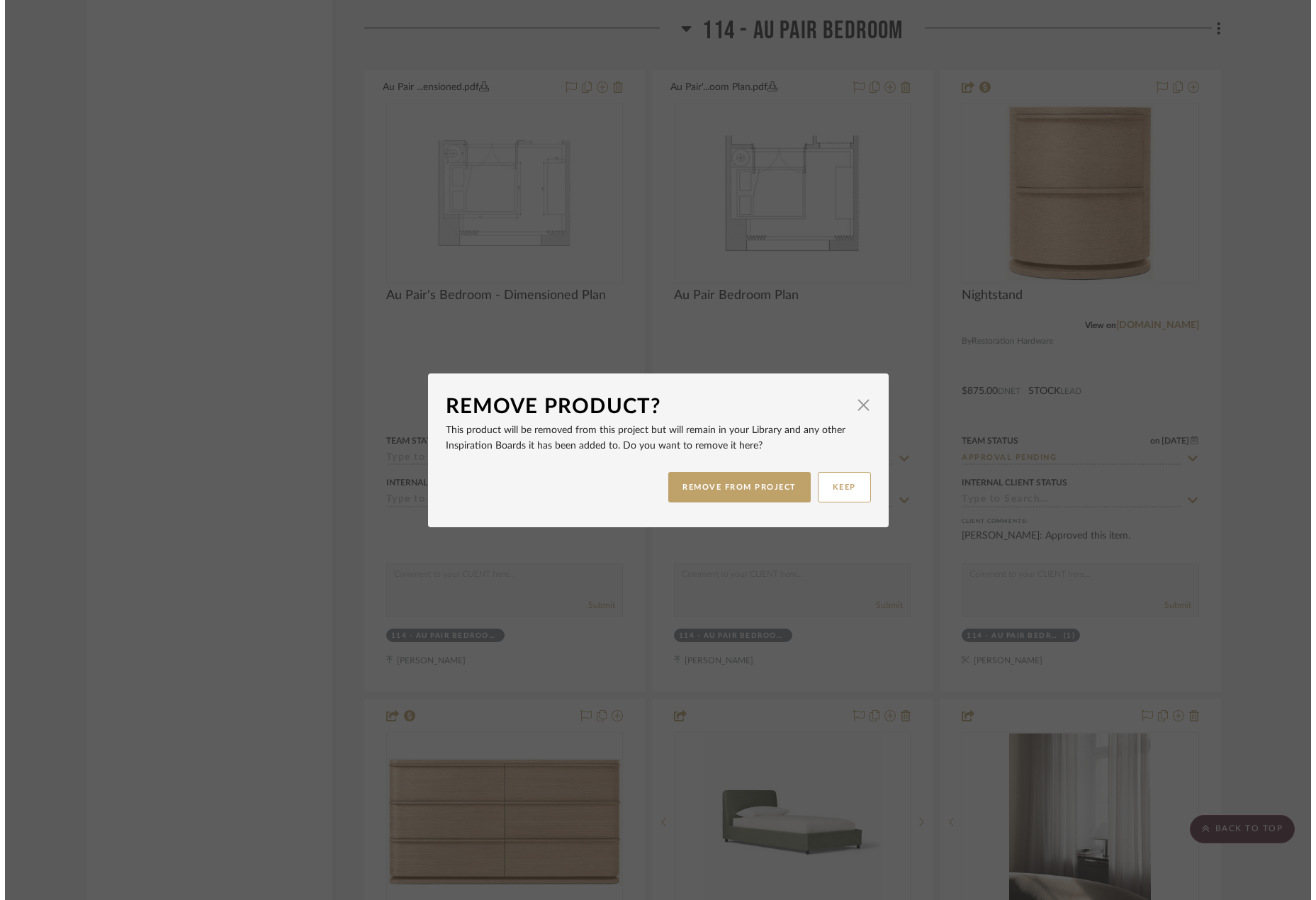
scroll to position [0, 0]
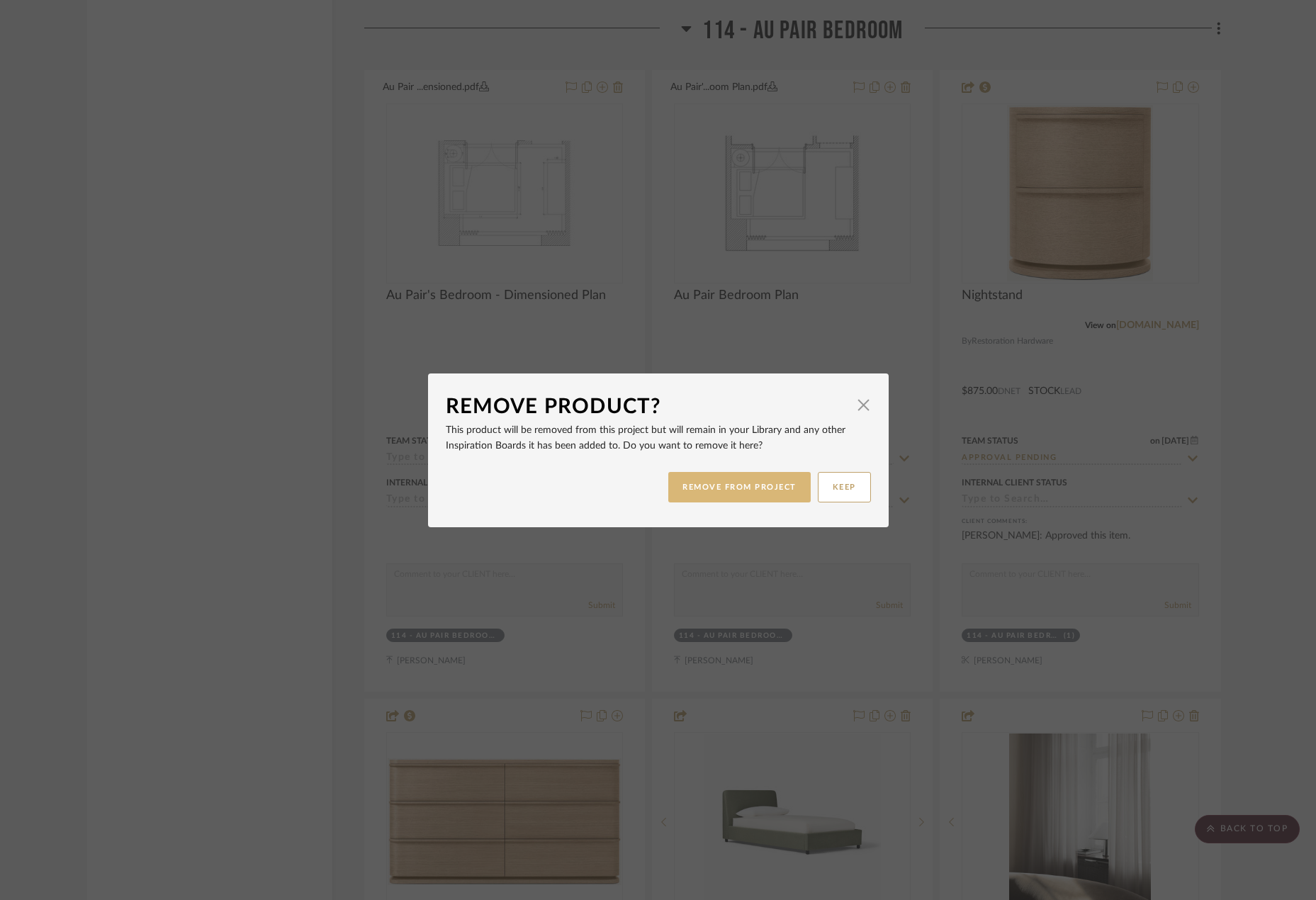
click at [776, 496] on button "REMOVE FROM PROJECT" at bounding box center [740, 487] width 142 height 31
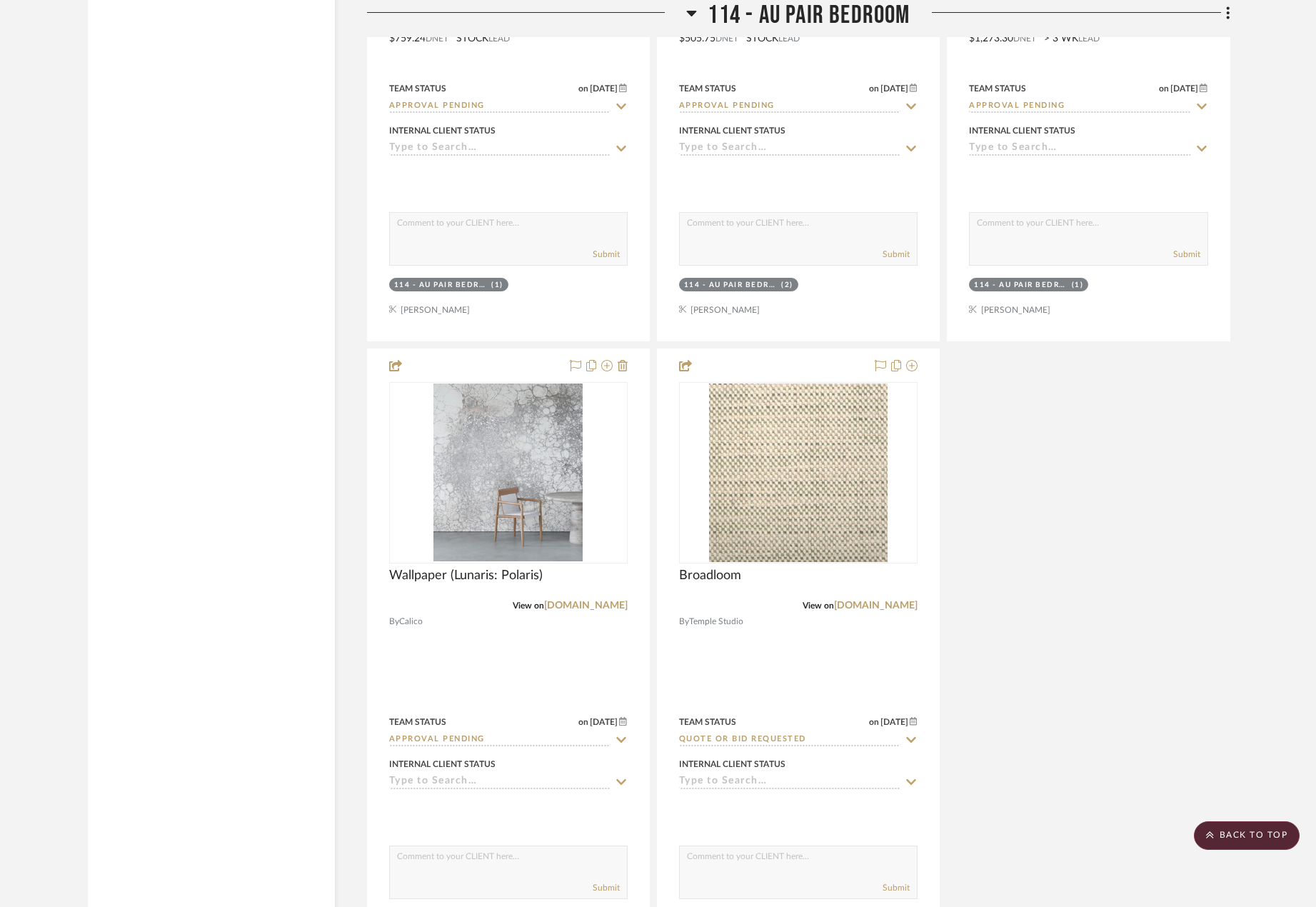
scroll to position [20295, 0]
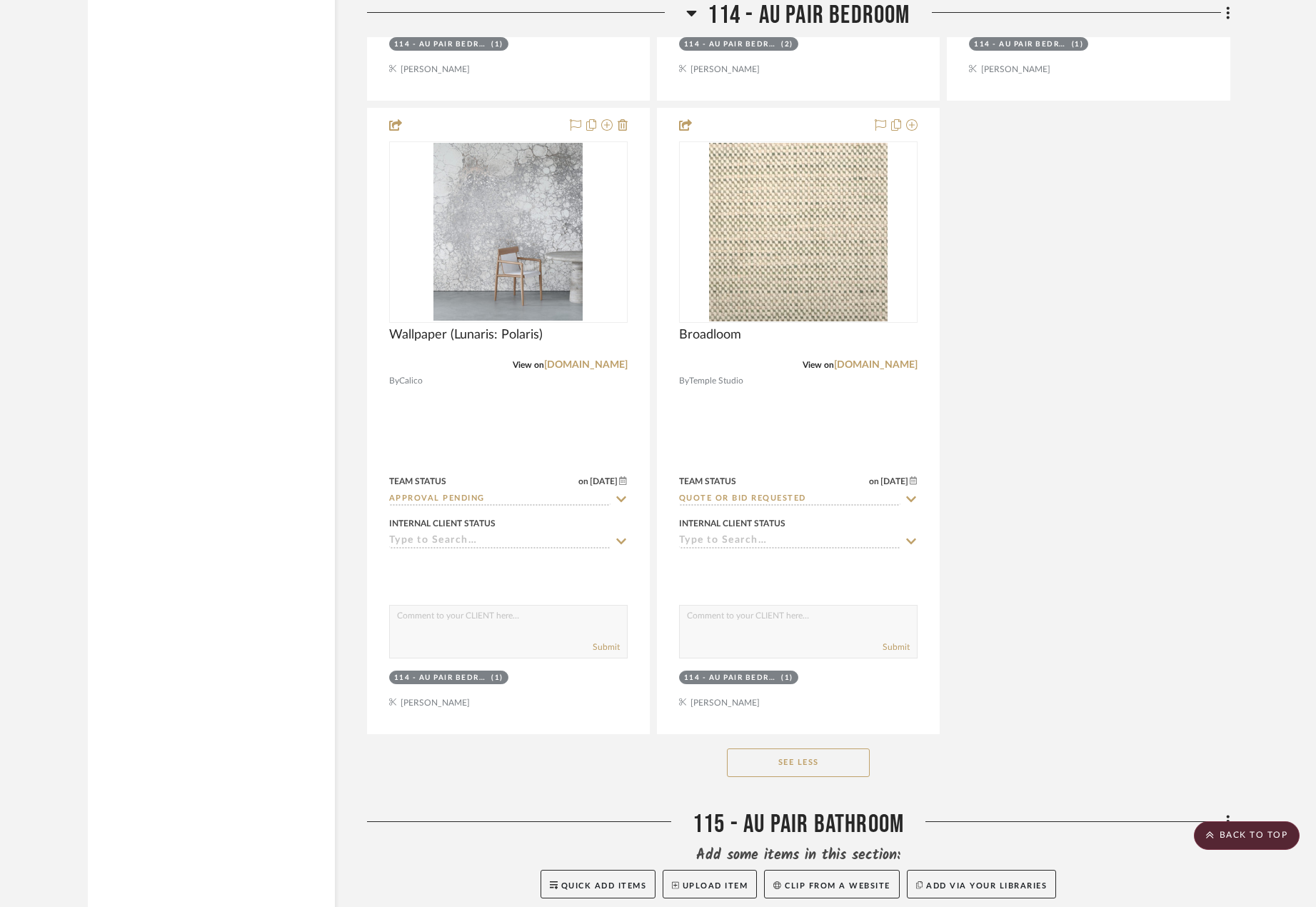
click at [816, 751] on button "See Less" at bounding box center [798, 762] width 143 height 28
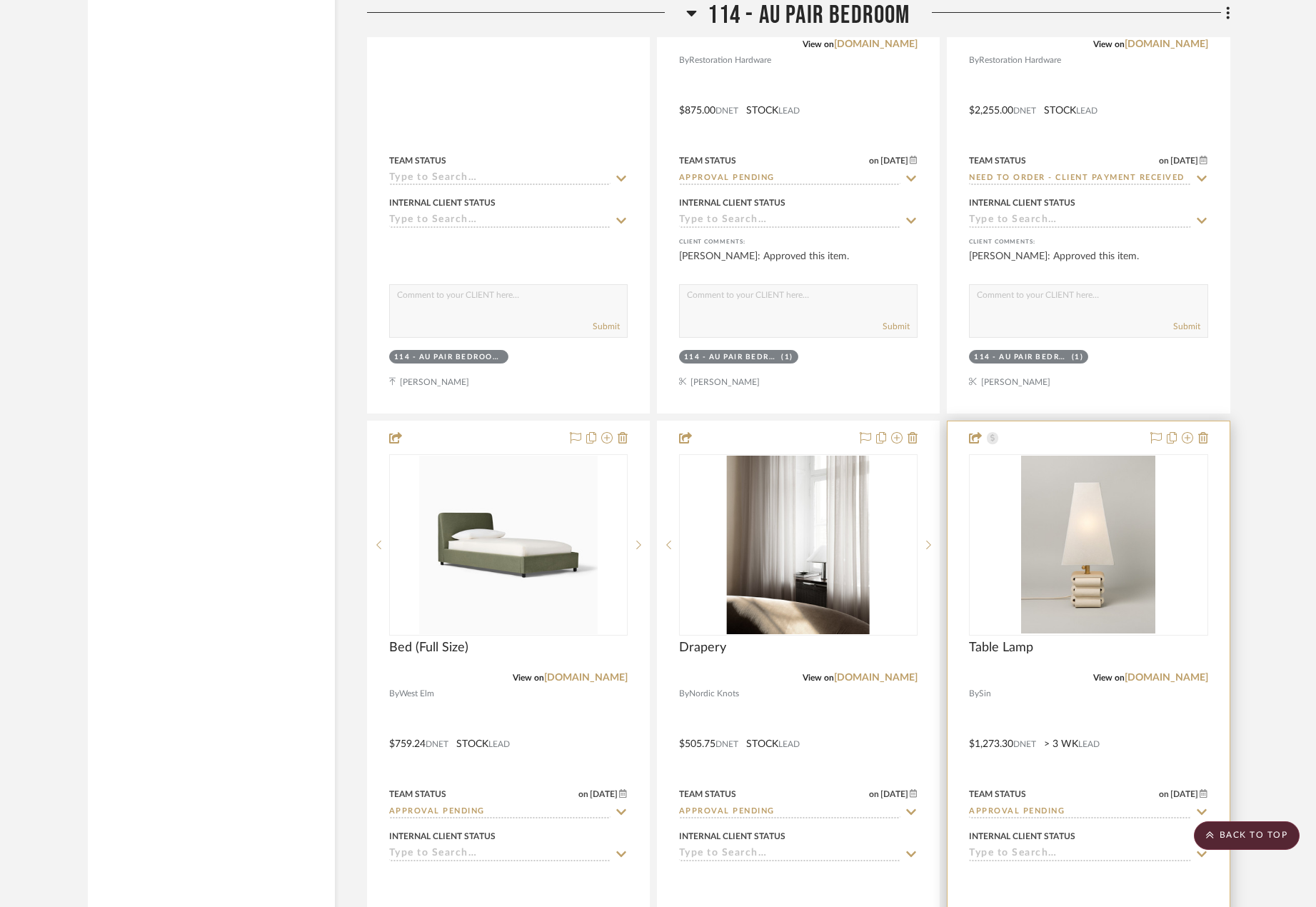
scroll to position [19081, 0]
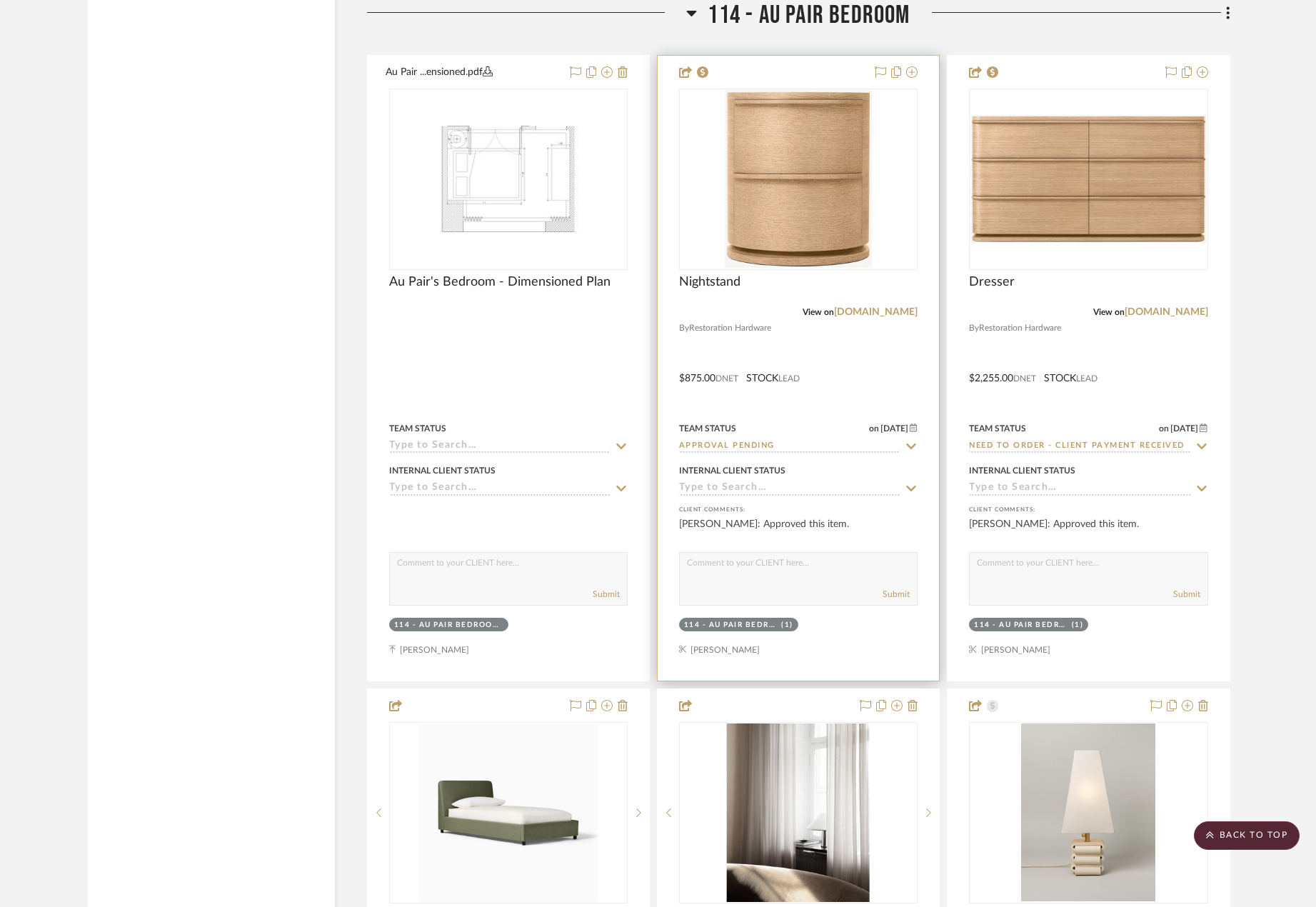
click at [770, 335] on div at bounding box center [798, 368] width 281 height 625
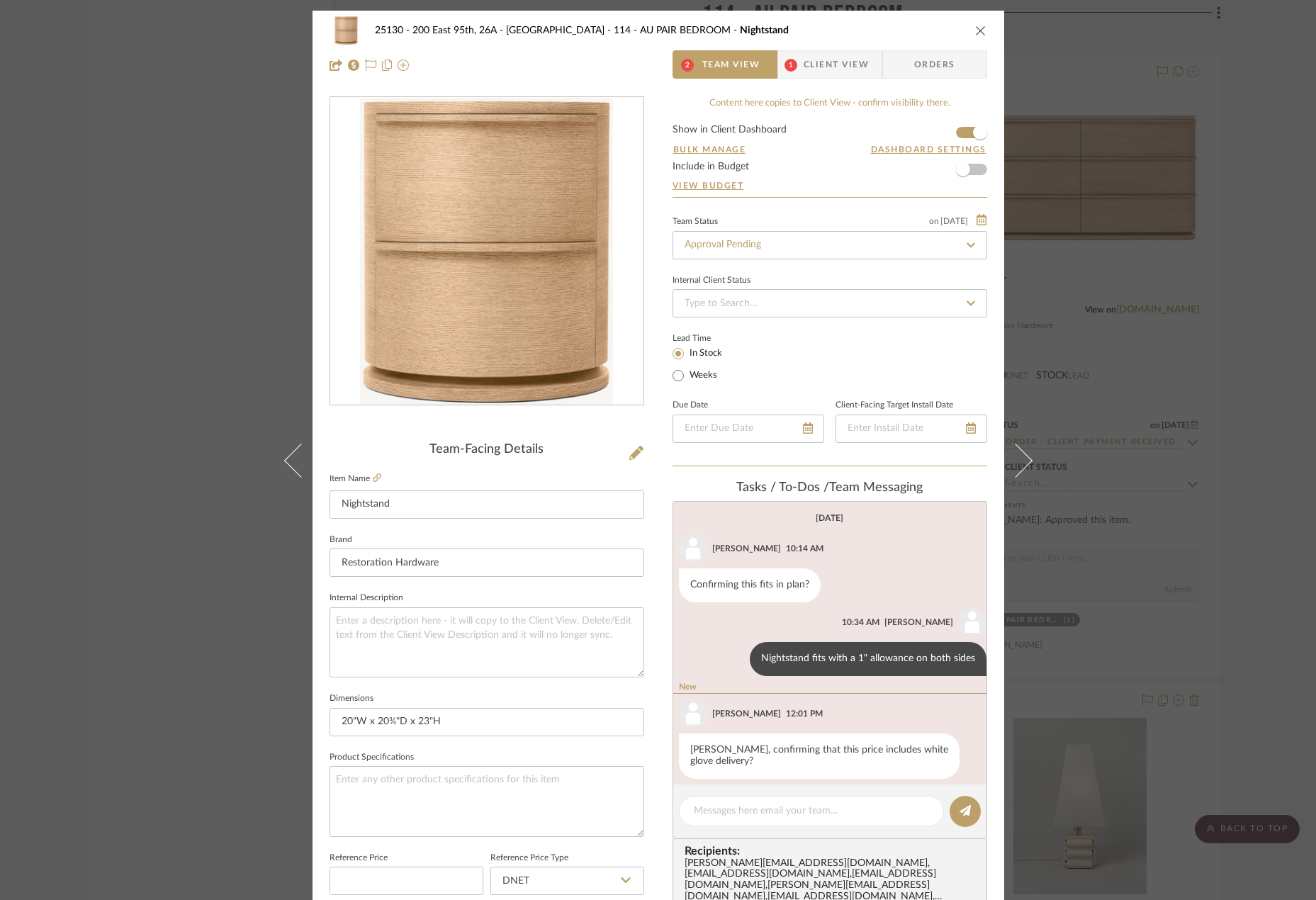
scroll to position [125, 0]
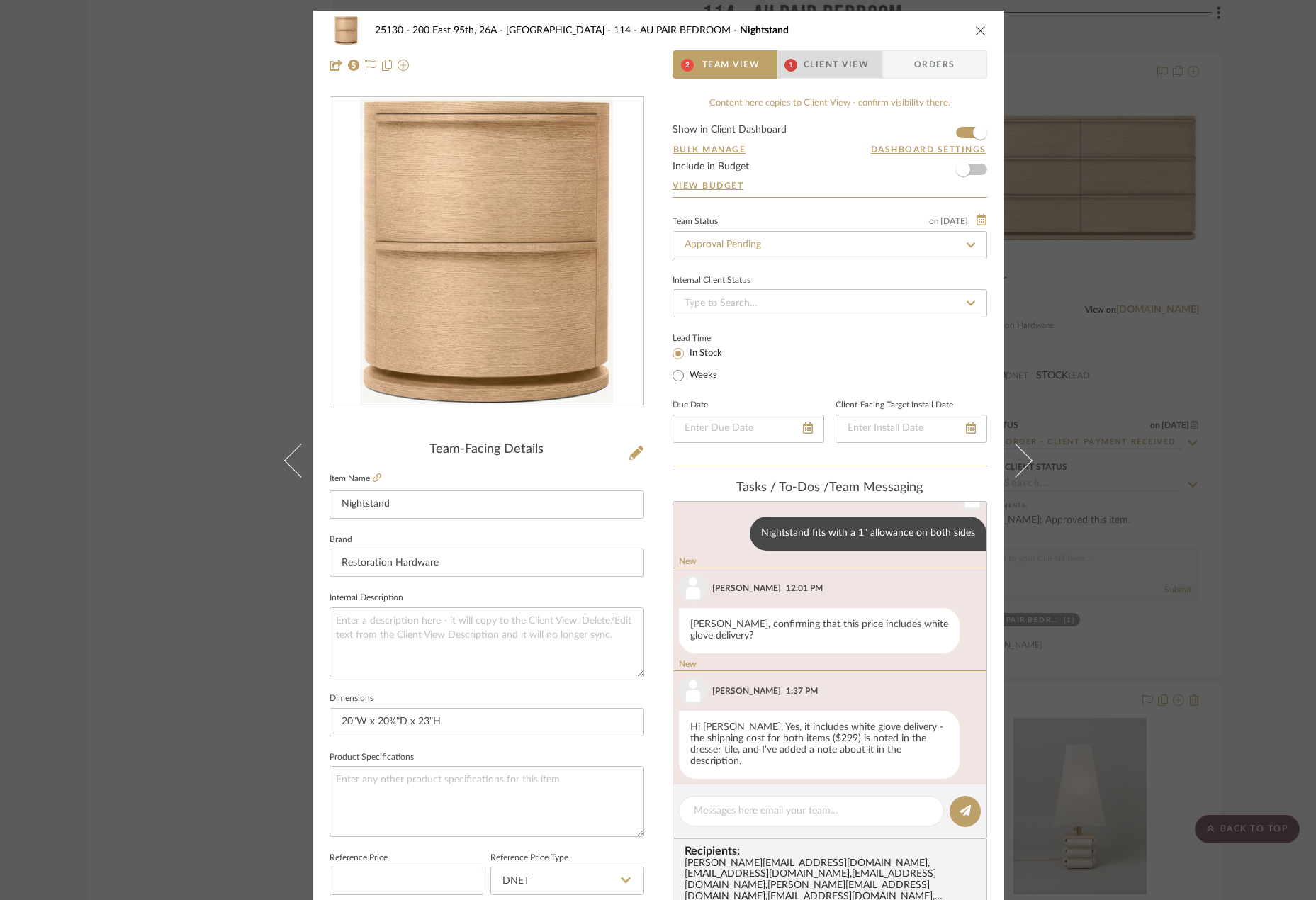
click at [819, 64] on span "Client View" at bounding box center [836, 64] width 65 height 28
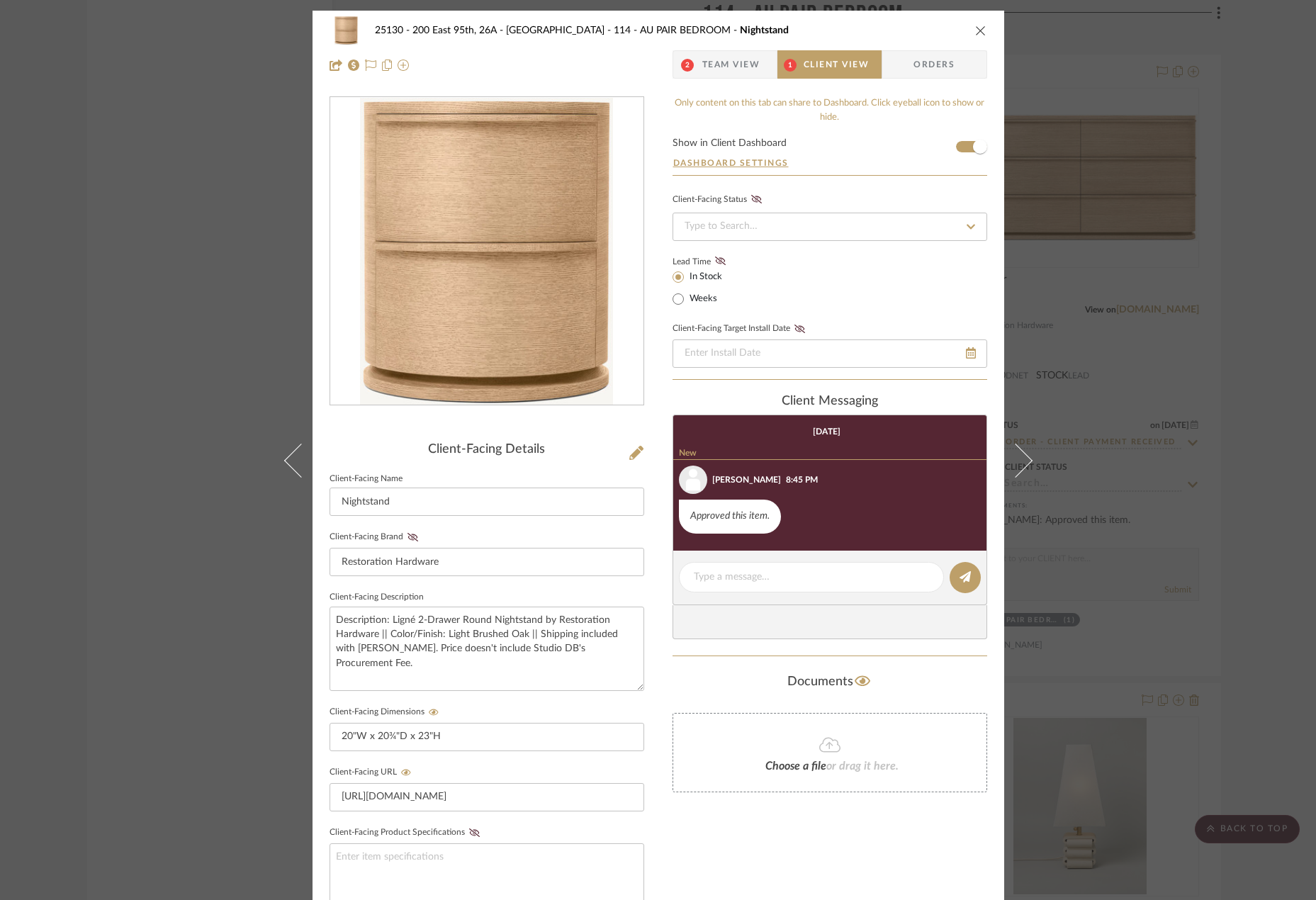
click at [696, 68] on span "2" at bounding box center [687, 64] width 29 height 28
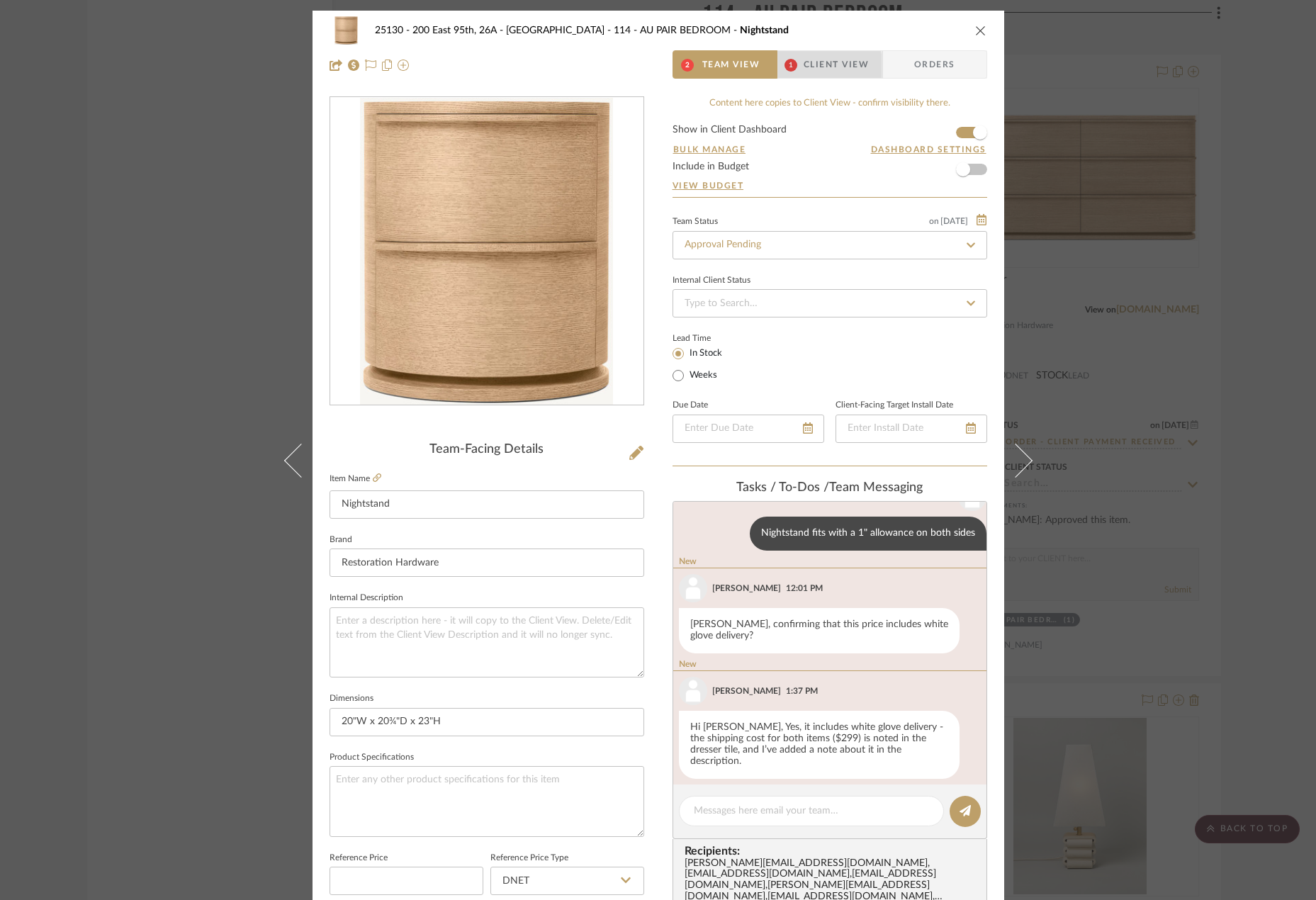
click at [778, 66] on span "1" at bounding box center [790, 64] width 25 height 28
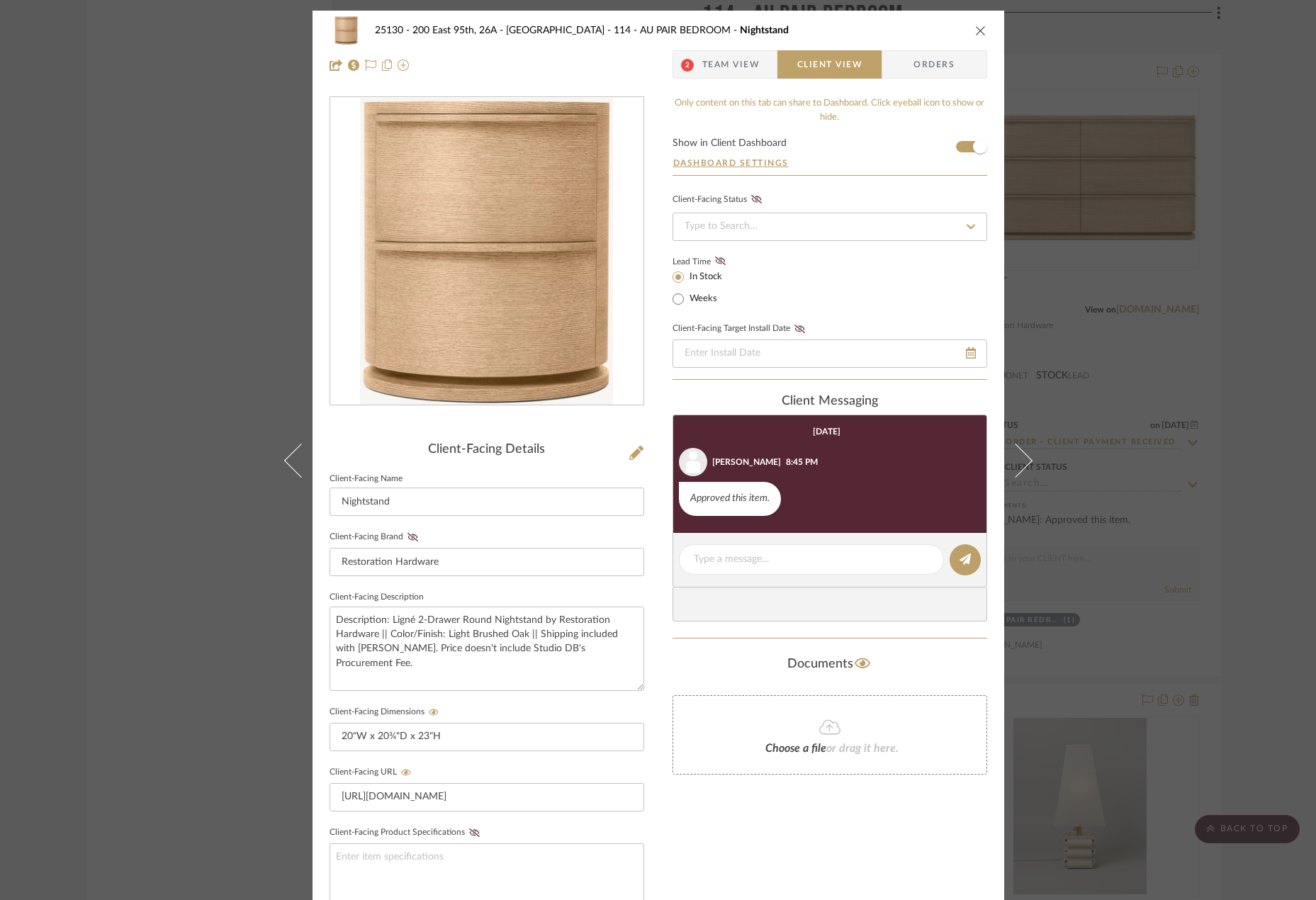
drag, startPoint x: 1130, startPoint y: 254, endPoint x: 1142, endPoint y: 248, distance: 13.4
click at [1137, 253] on div "25130 - 200 East 95th, 26A - Kosheleva 114 - AU PAIR BEDROOM Nightstand 2 Team …" at bounding box center [658, 450] width 1316 height 900
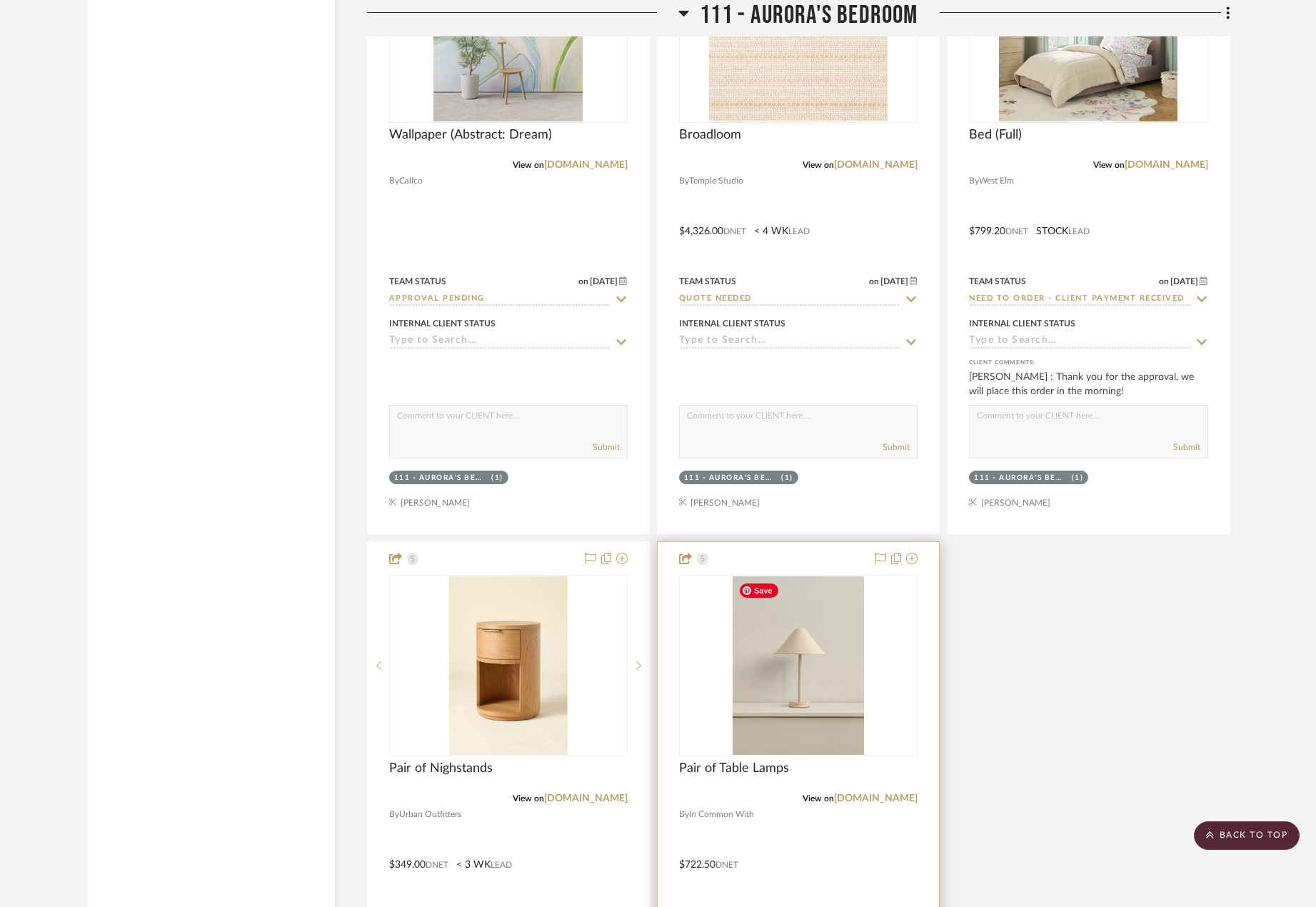
scroll to position [16582, 0]
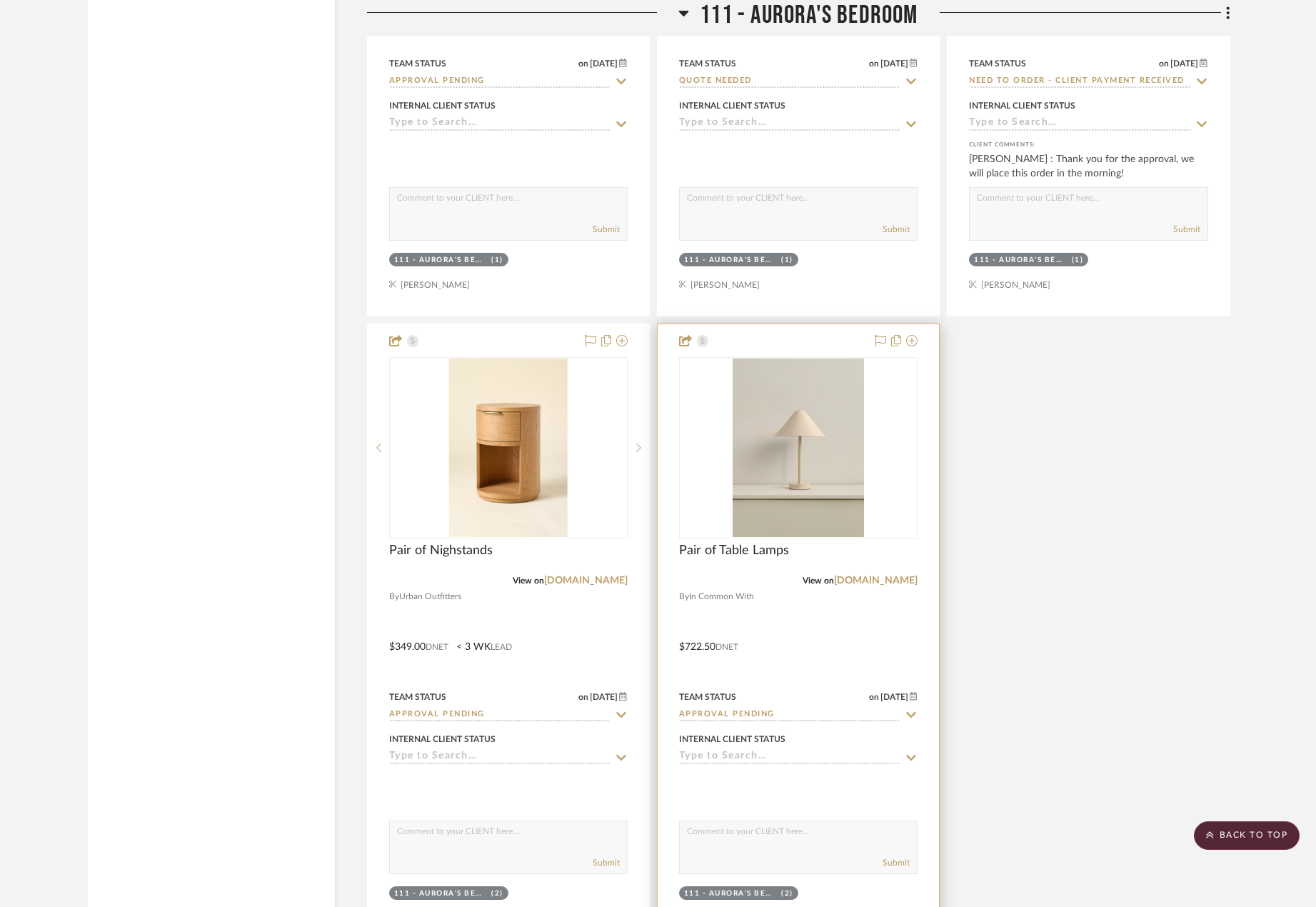
click at [833, 671] on div at bounding box center [798, 636] width 281 height 625
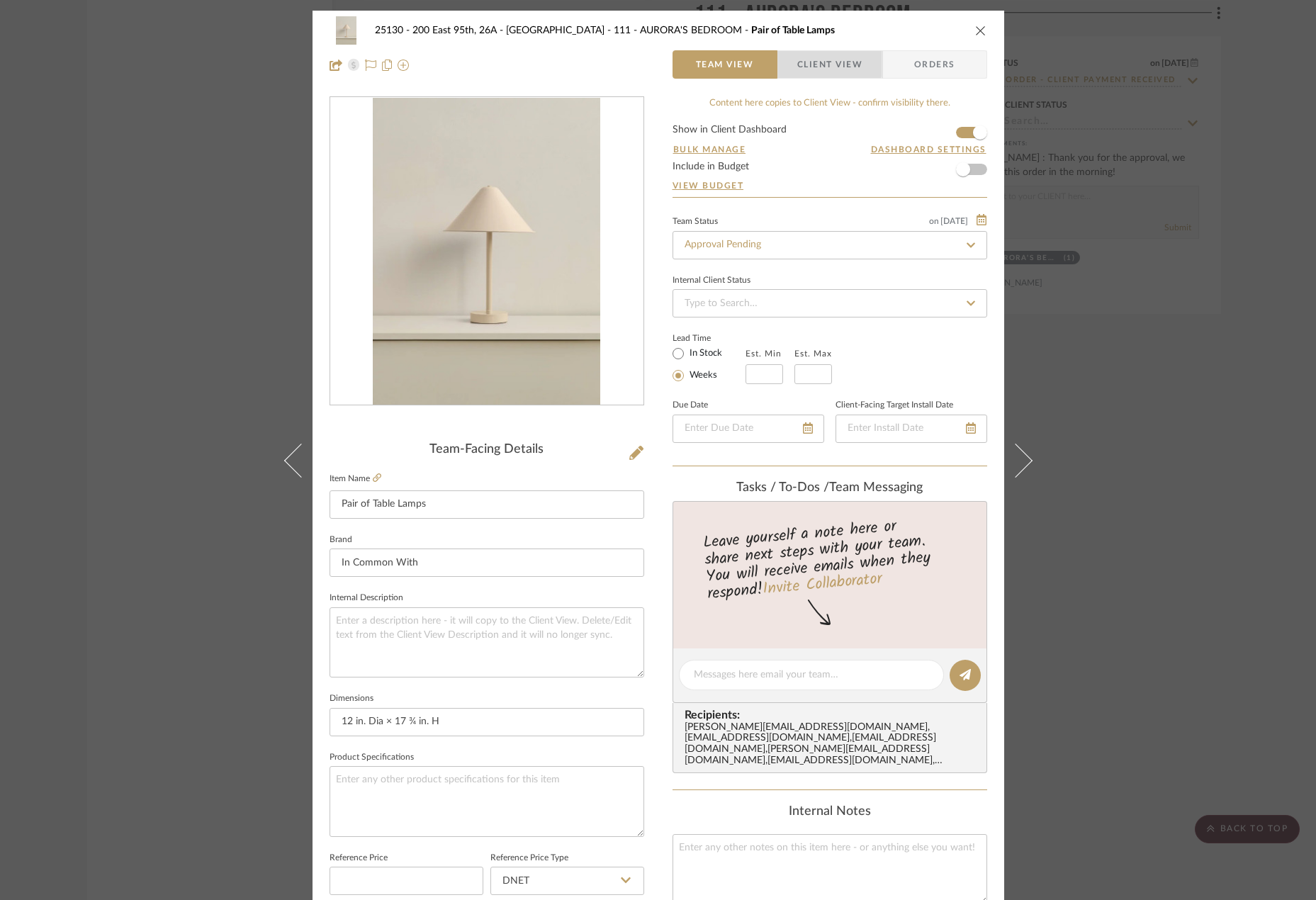
click at [811, 64] on span "Client View" at bounding box center [830, 64] width 65 height 28
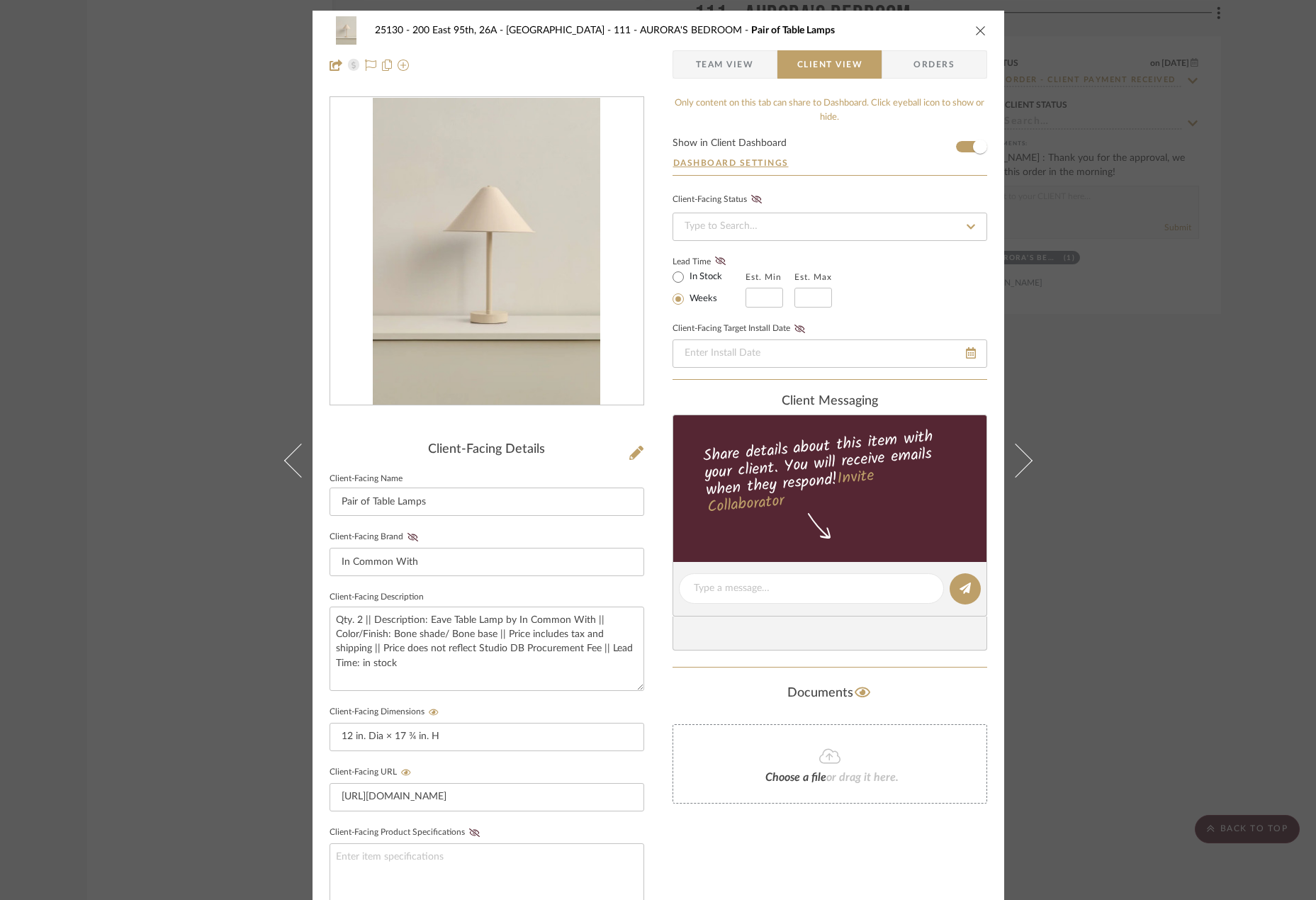
click at [1043, 334] on div "25130 - 200 East 95th, 26A - Kosheleva 111 - AURORA'S BEDROOM Pair of Table Lam…" at bounding box center [658, 450] width 1316 height 900
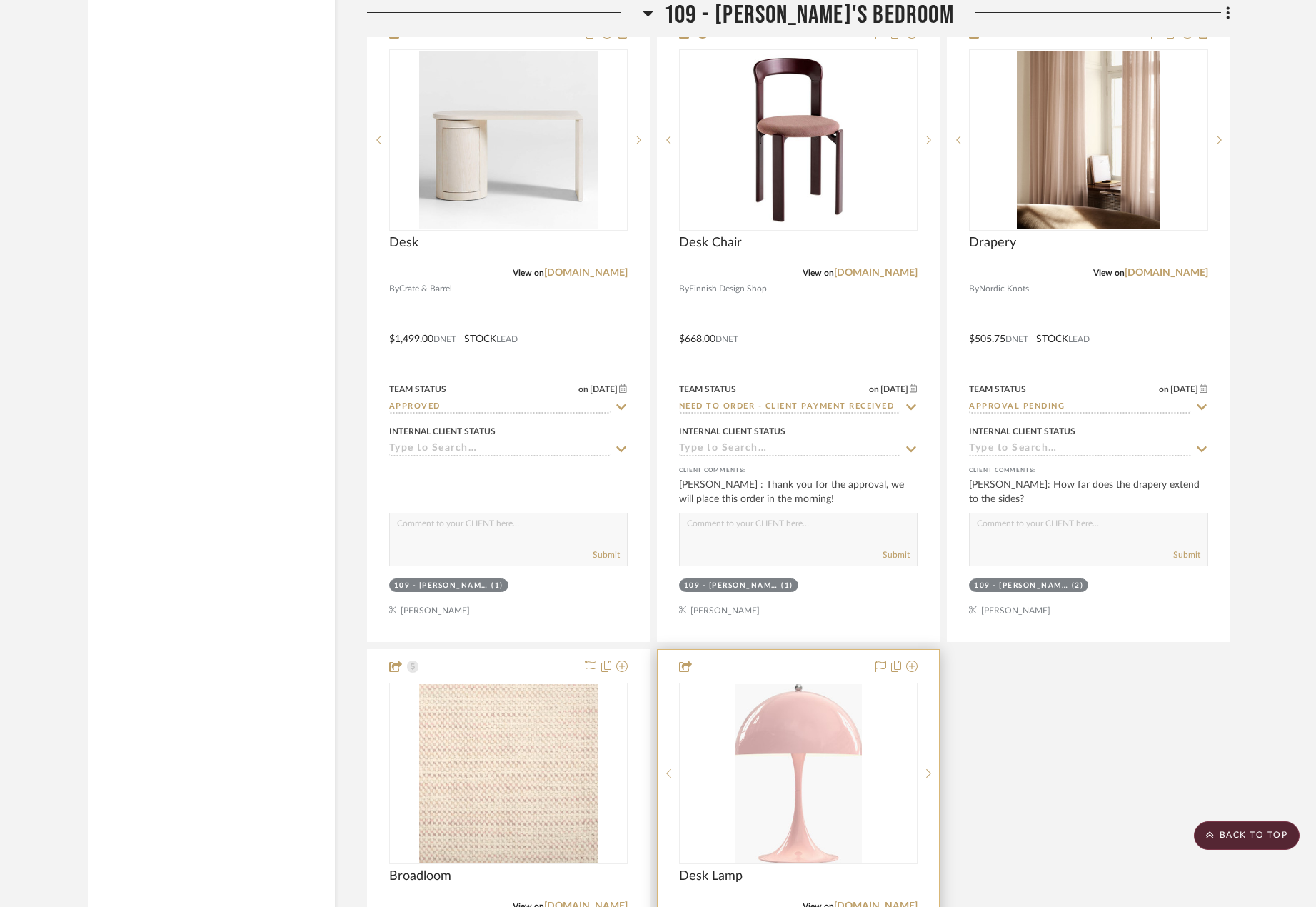
scroll to position [14012, 0]
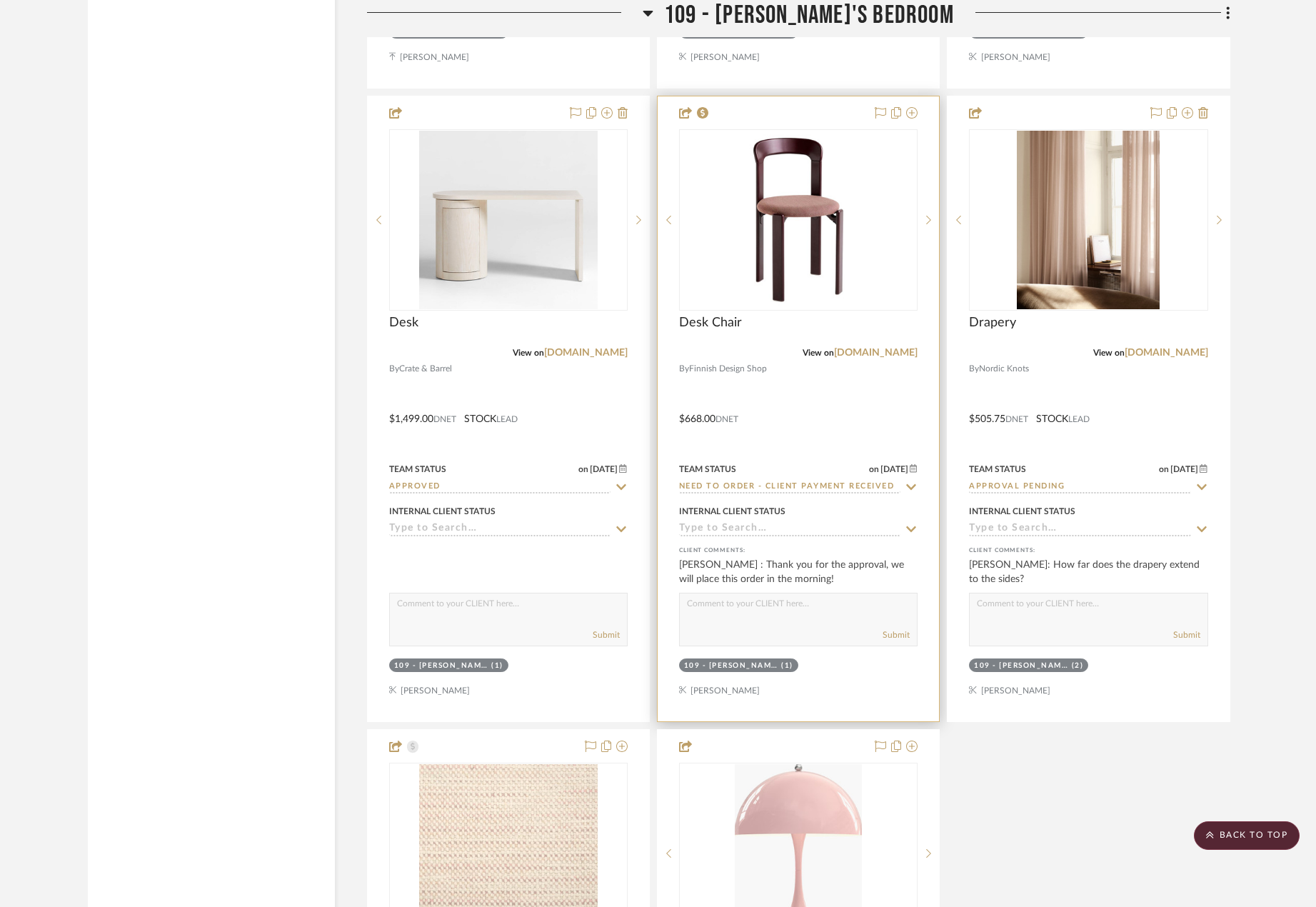
click at [825, 399] on div at bounding box center [798, 408] width 281 height 625
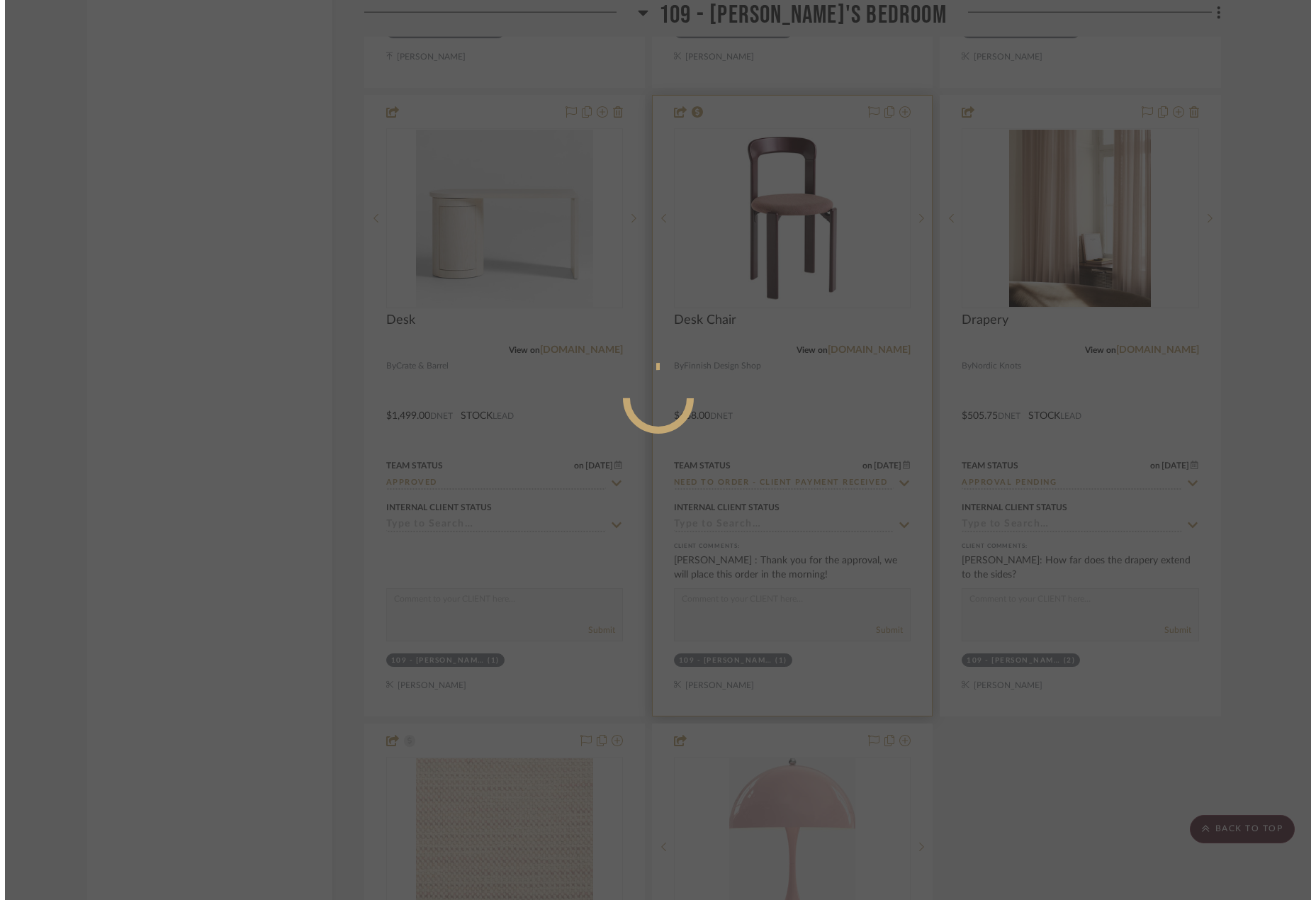
scroll to position [0, 0]
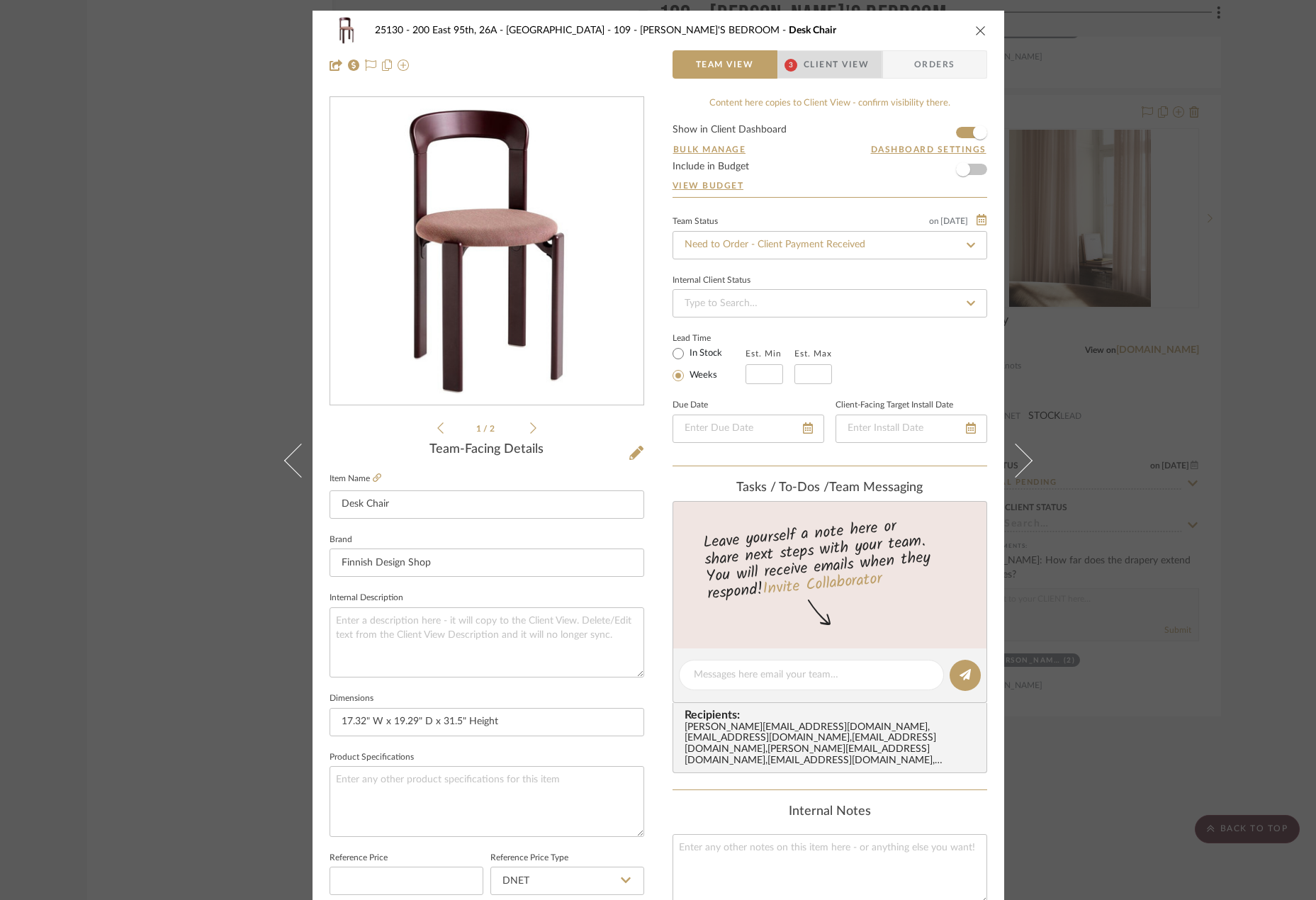
click at [840, 75] on span "Client View" at bounding box center [836, 64] width 65 height 28
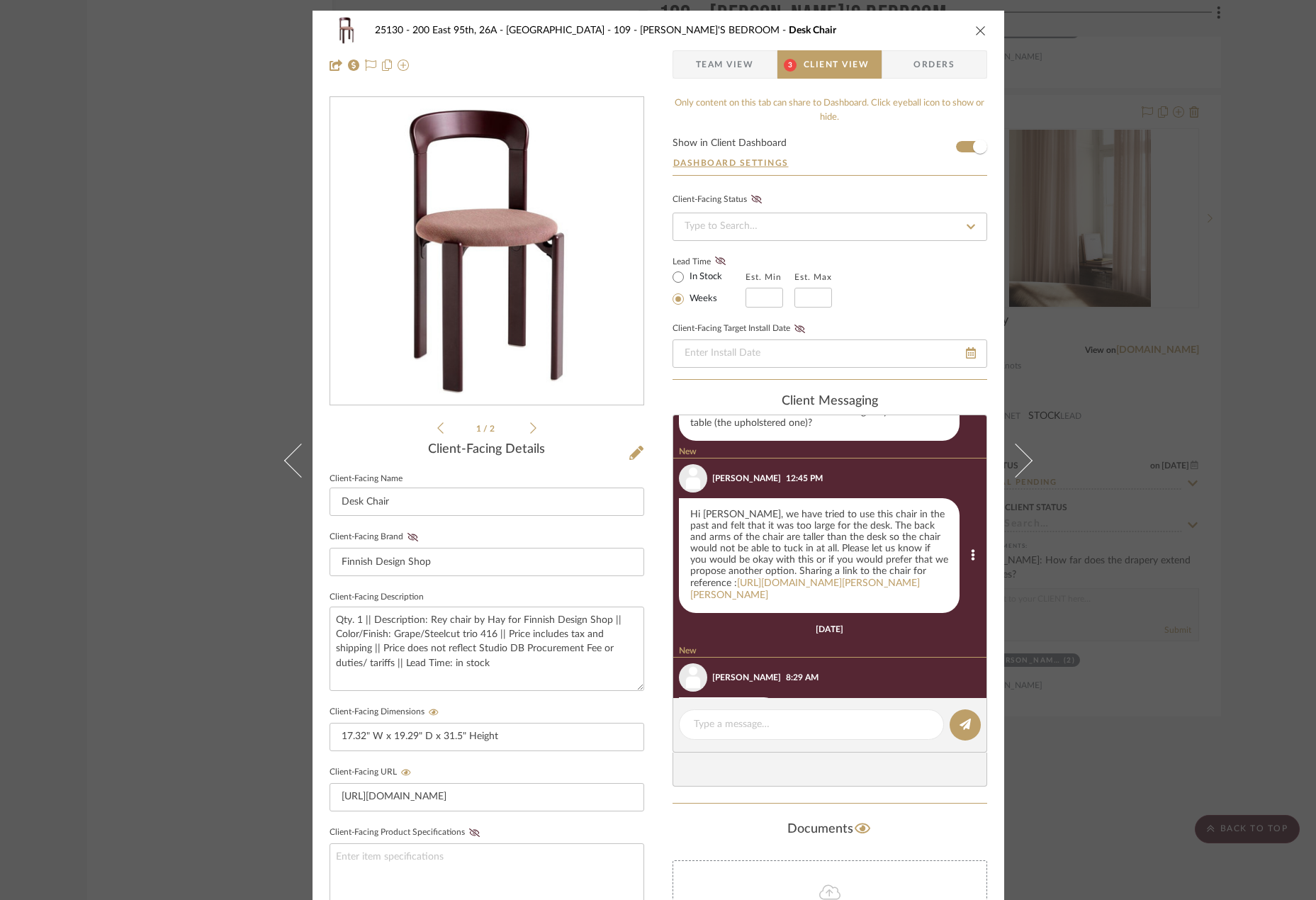
scroll to position [275, 0]
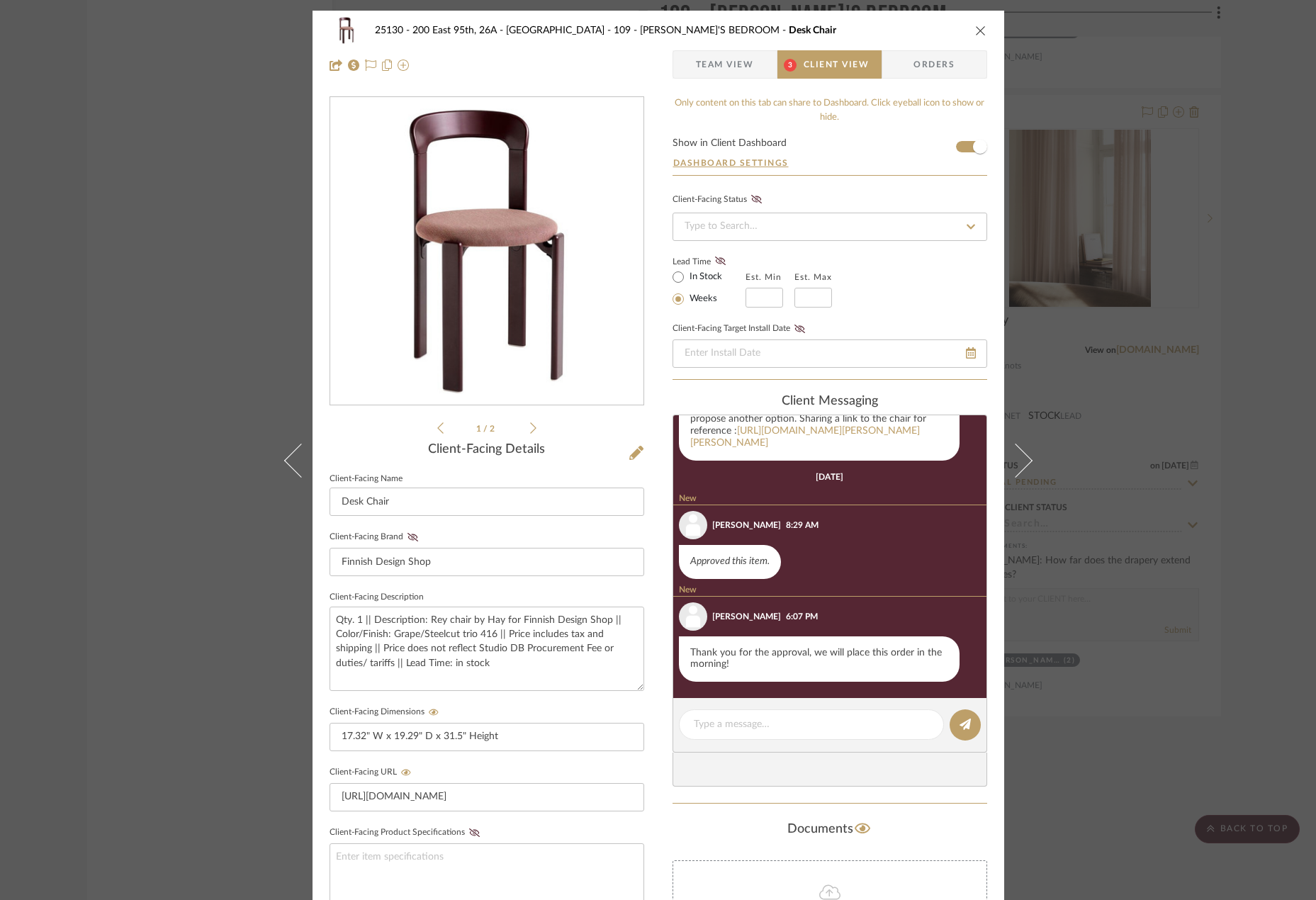
click at [712, 86] on div "25130 - 200 East 95th, 26A - Kosheleva 109 - ASTRID'S BEDROOM Desk Chair Team V…" at bounding box center [658, 600] width 691 height 1180
click at [712, 71] on span "Team View" at bounding box center [725, 64] width 58 height 28
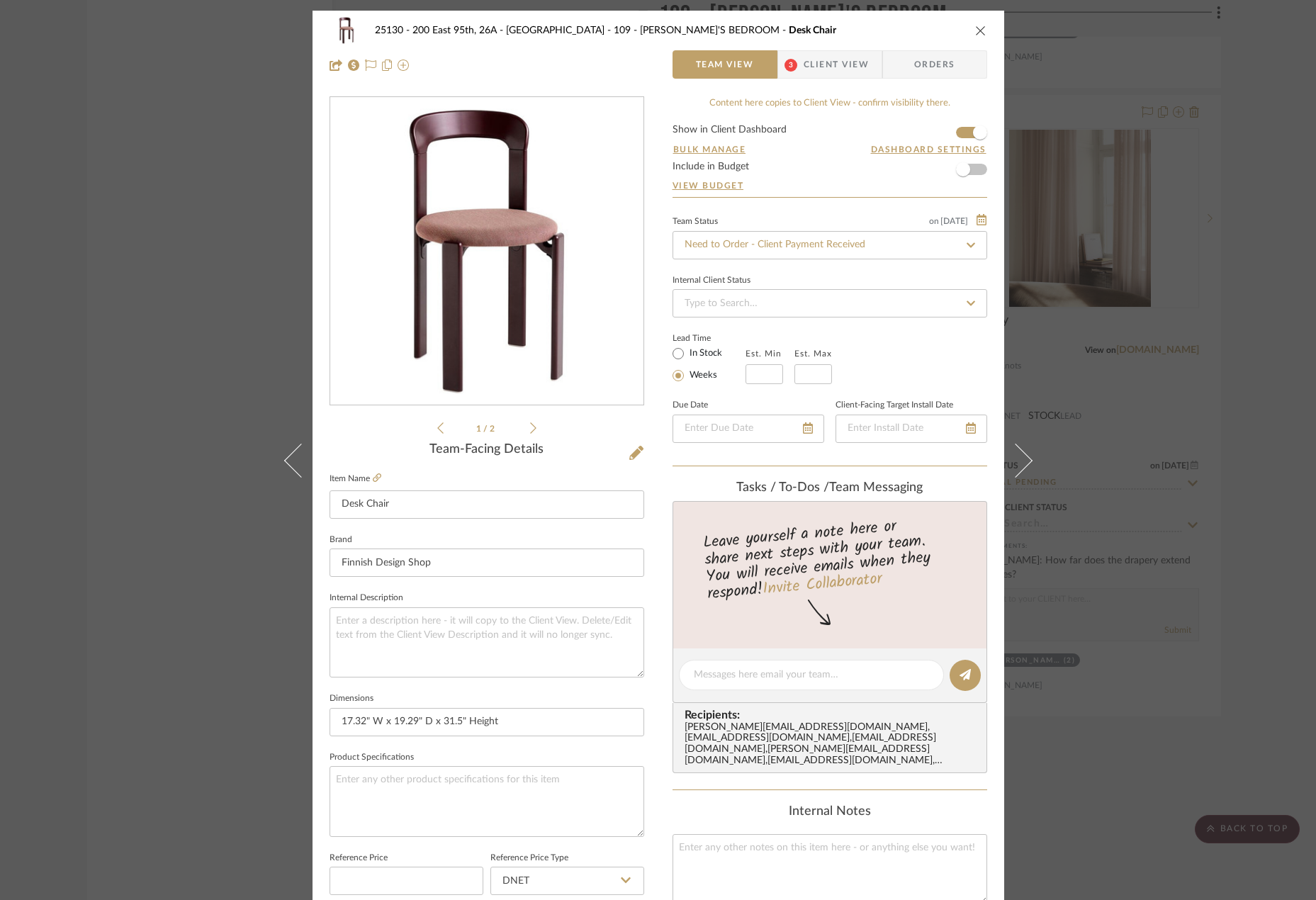
click at [530, 433] on icon at bounding box center [533, 428] width 6 height 13
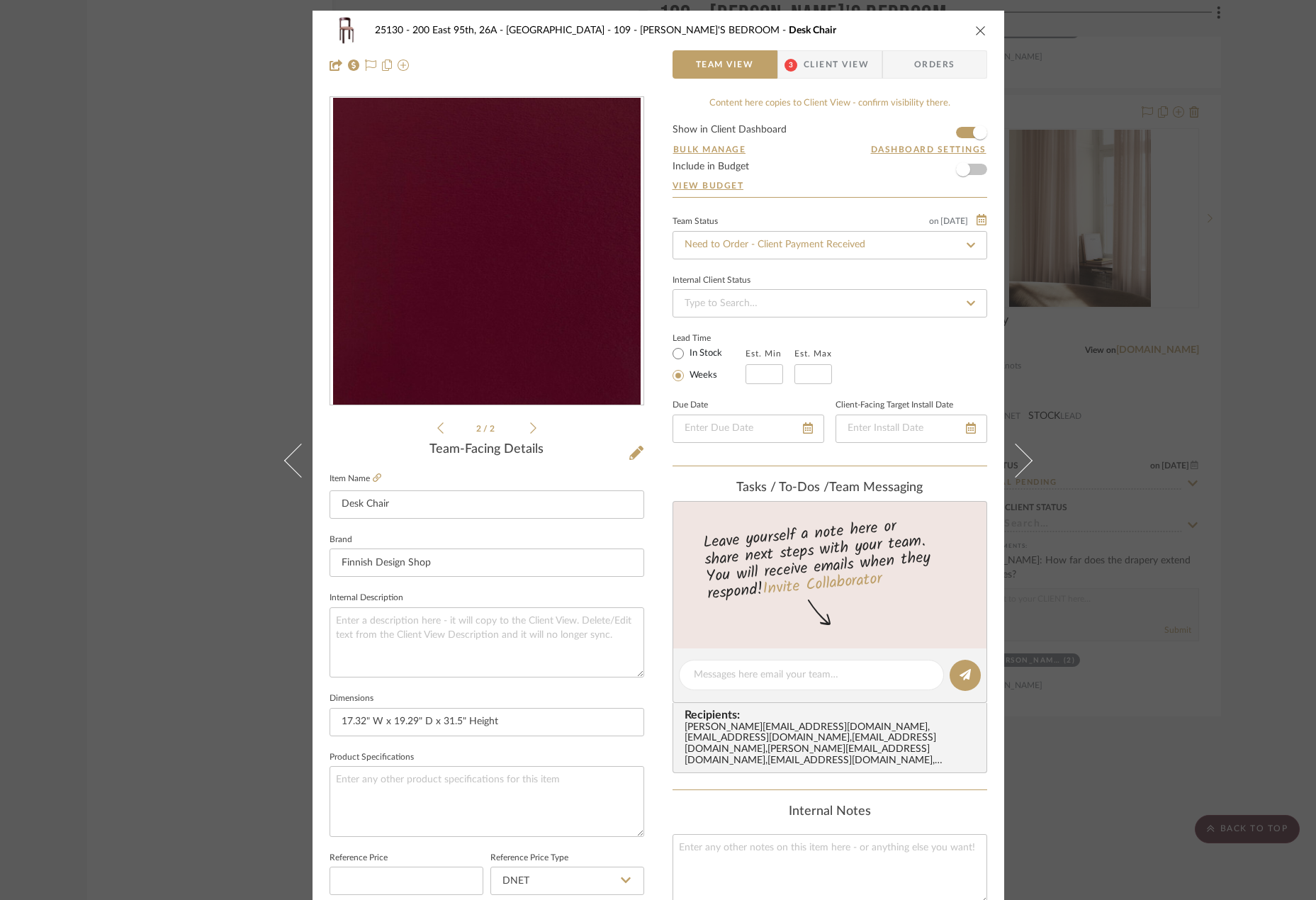
click at [530, 433] on icon at bounding box center [533, 428] width 6 height 13
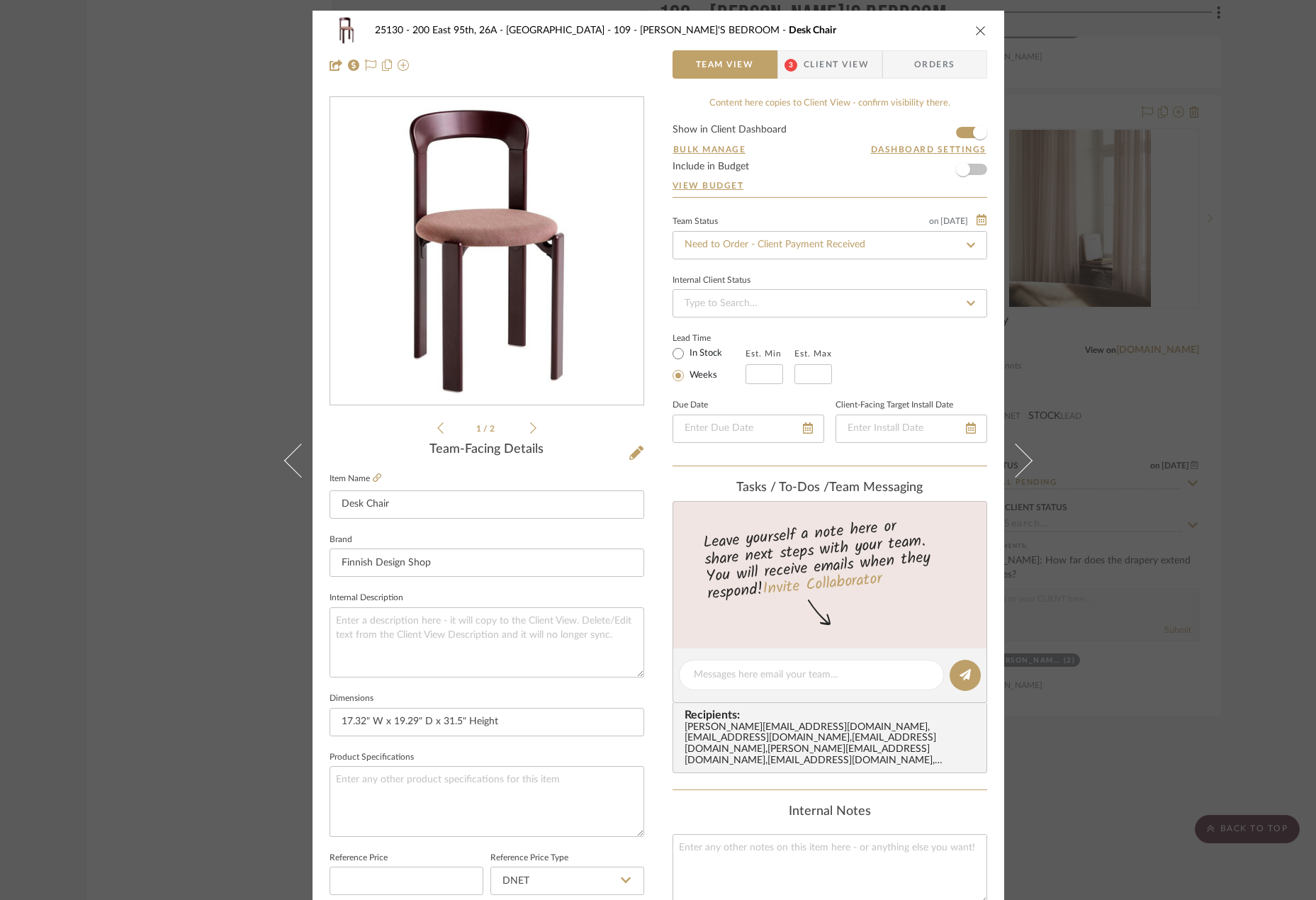
click at [1074, 271] on div "25130 - 200 East 95th, 26A - Kosheleva 109 - ASTRID'S BEDROOM Desk Chair Team V…" at bounding box center [658, 450] width 1316 height 900
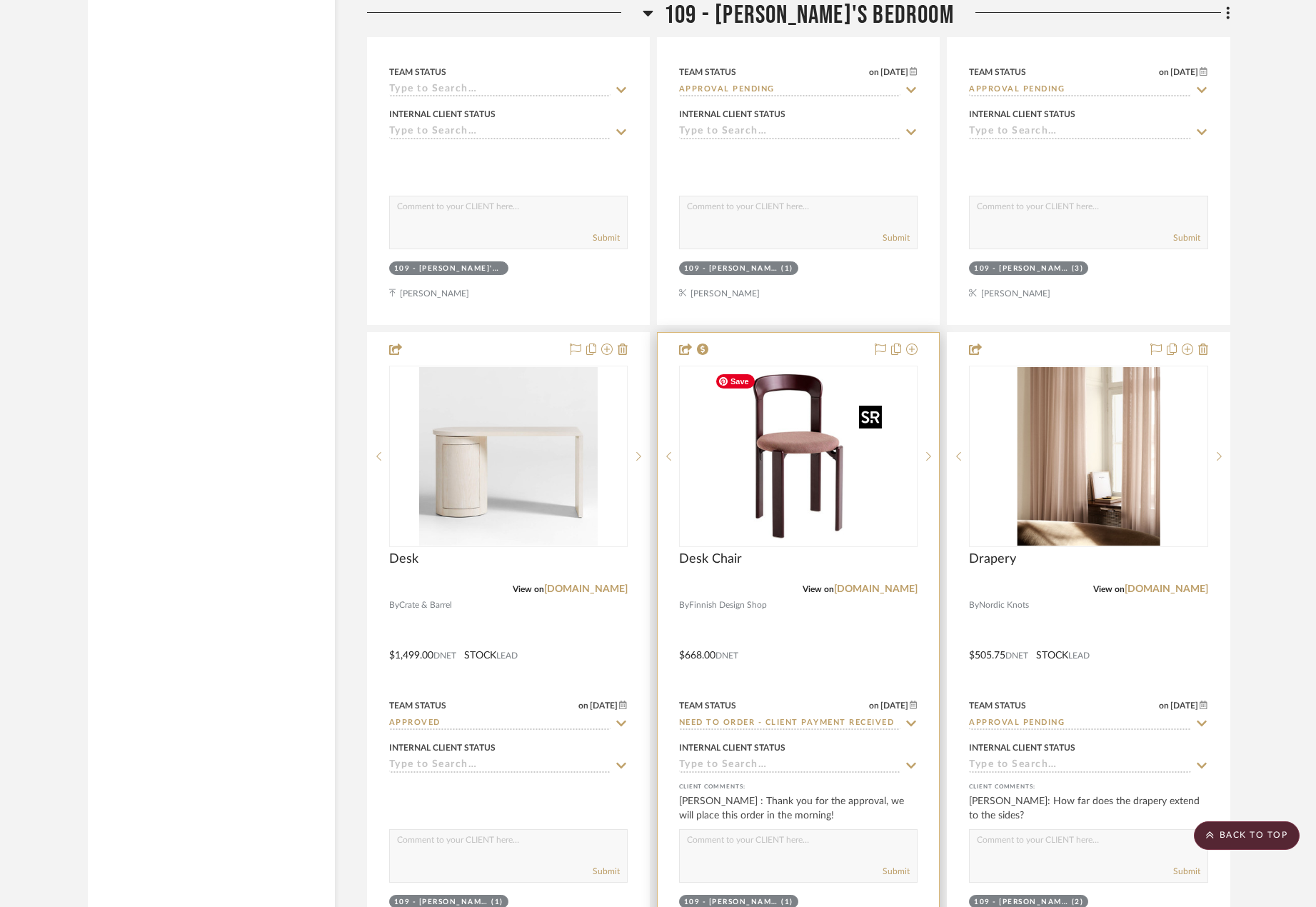
scroll to position [13726, 0]
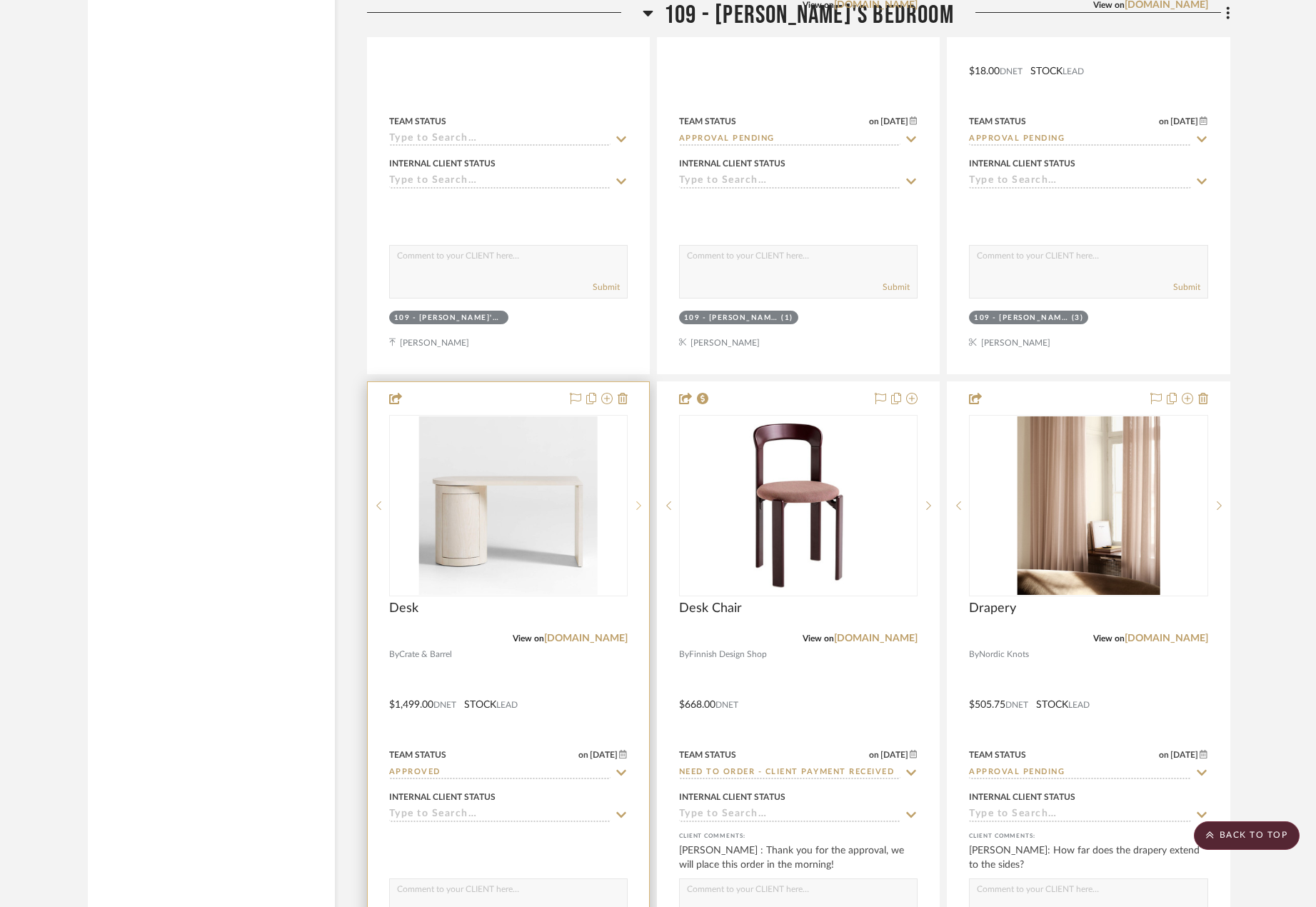
click at [640, 503] on icon at bounding box center [639, 505] width 5 height 10
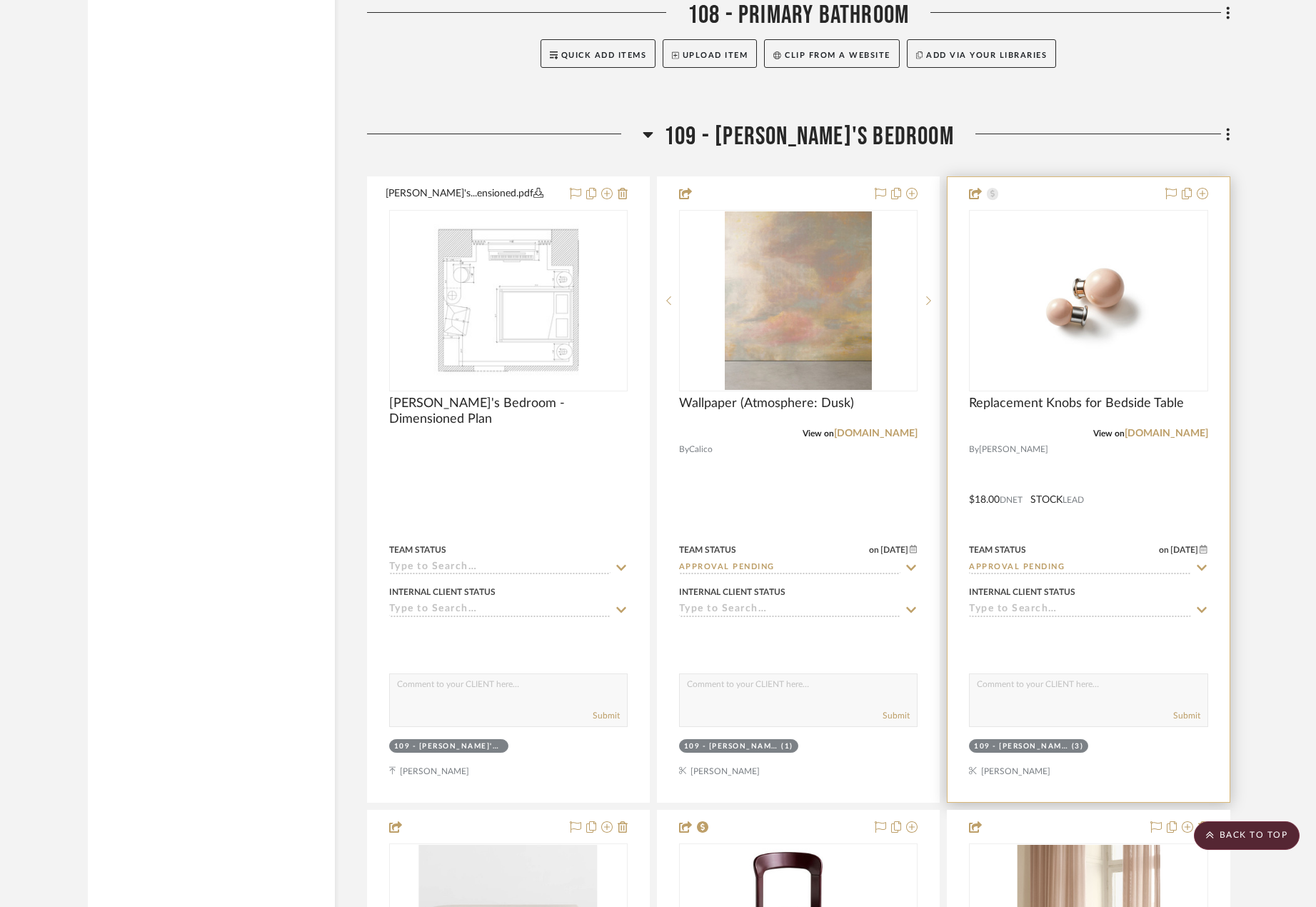
click at [1083, 443] on div at bounding box center [1088, 489] width 281 height 625
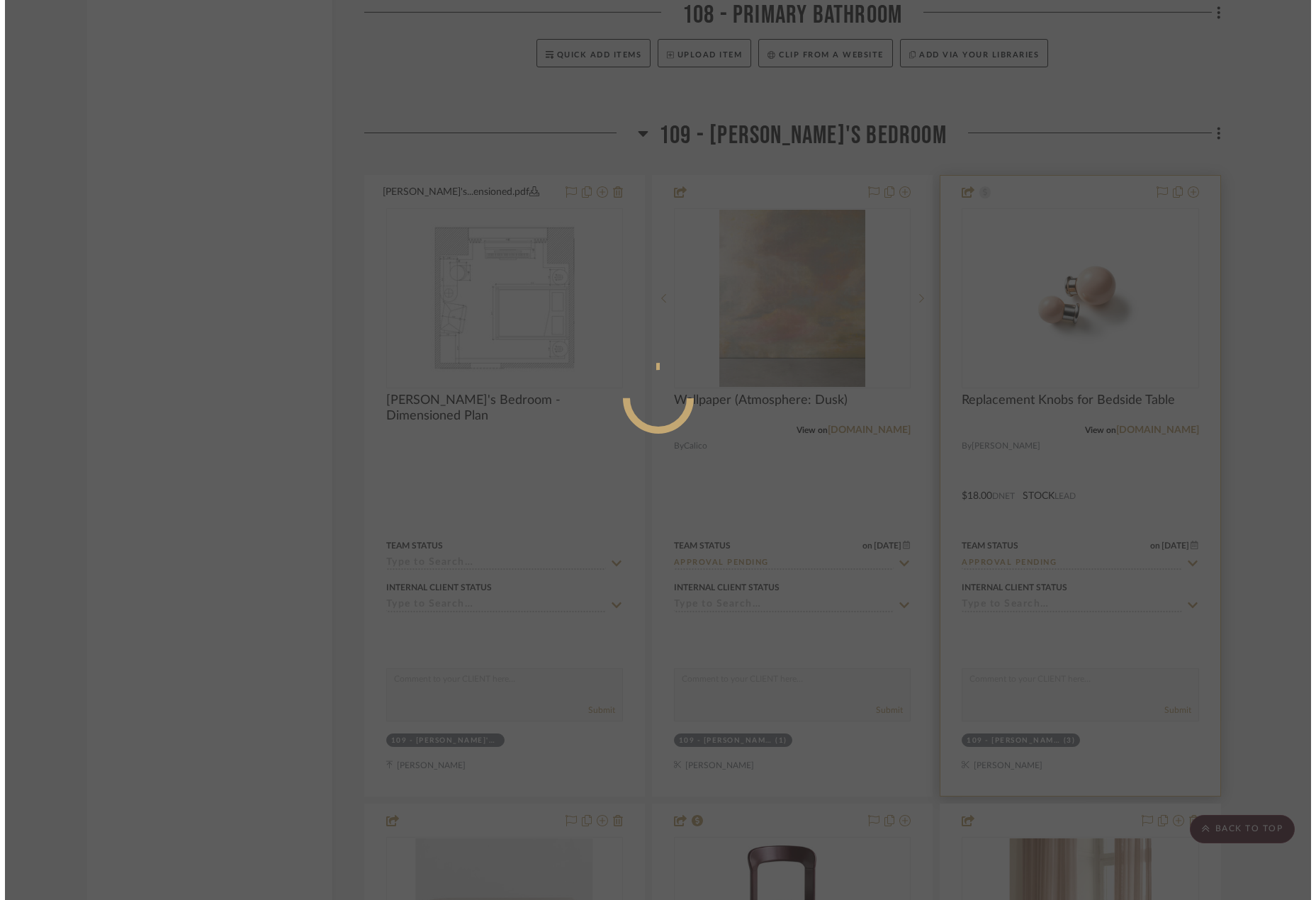
scroll to position [0, 0]
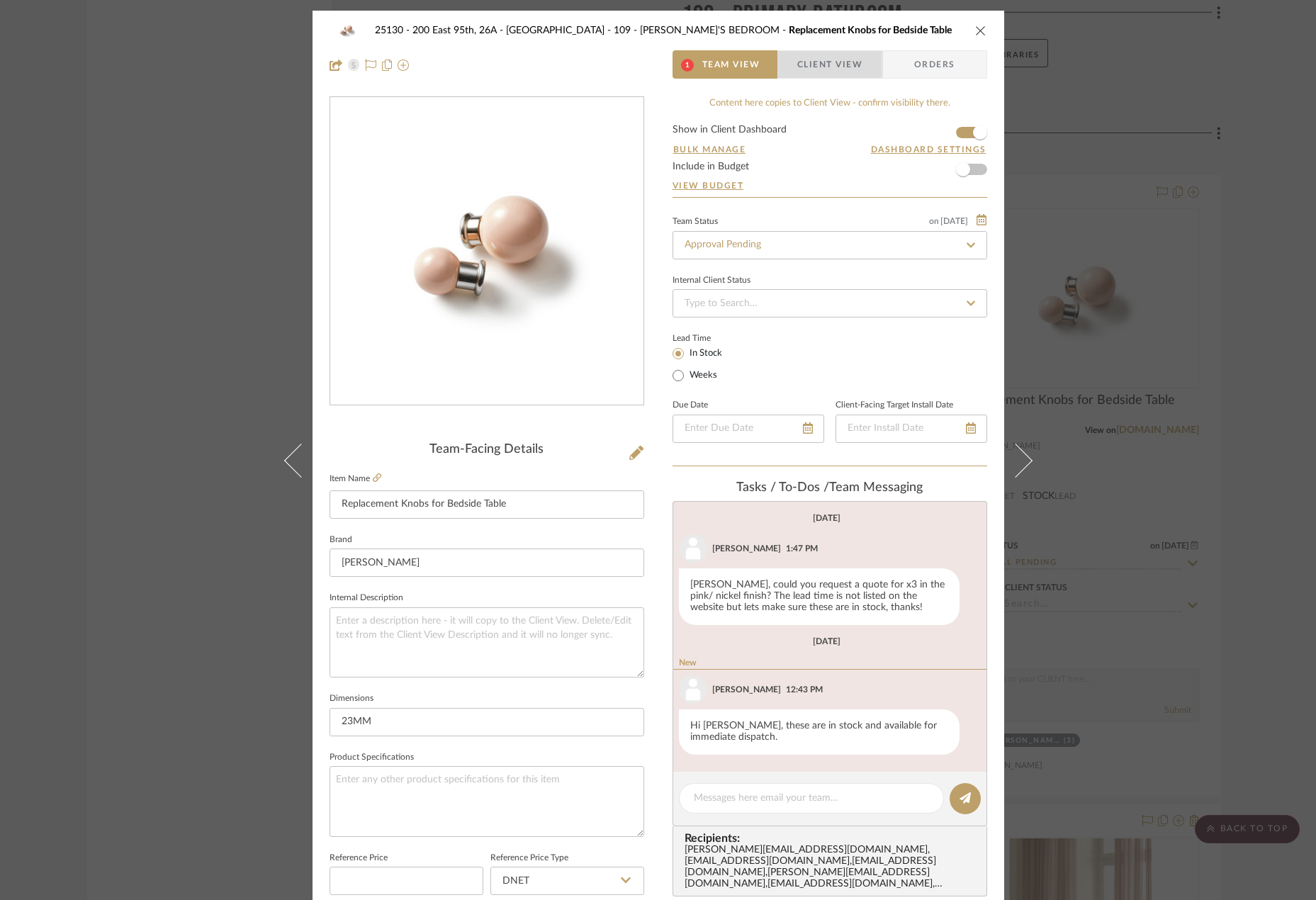
click at [797, 58] on span "Client View" at bounding box center [830, 64] width 65 height 28
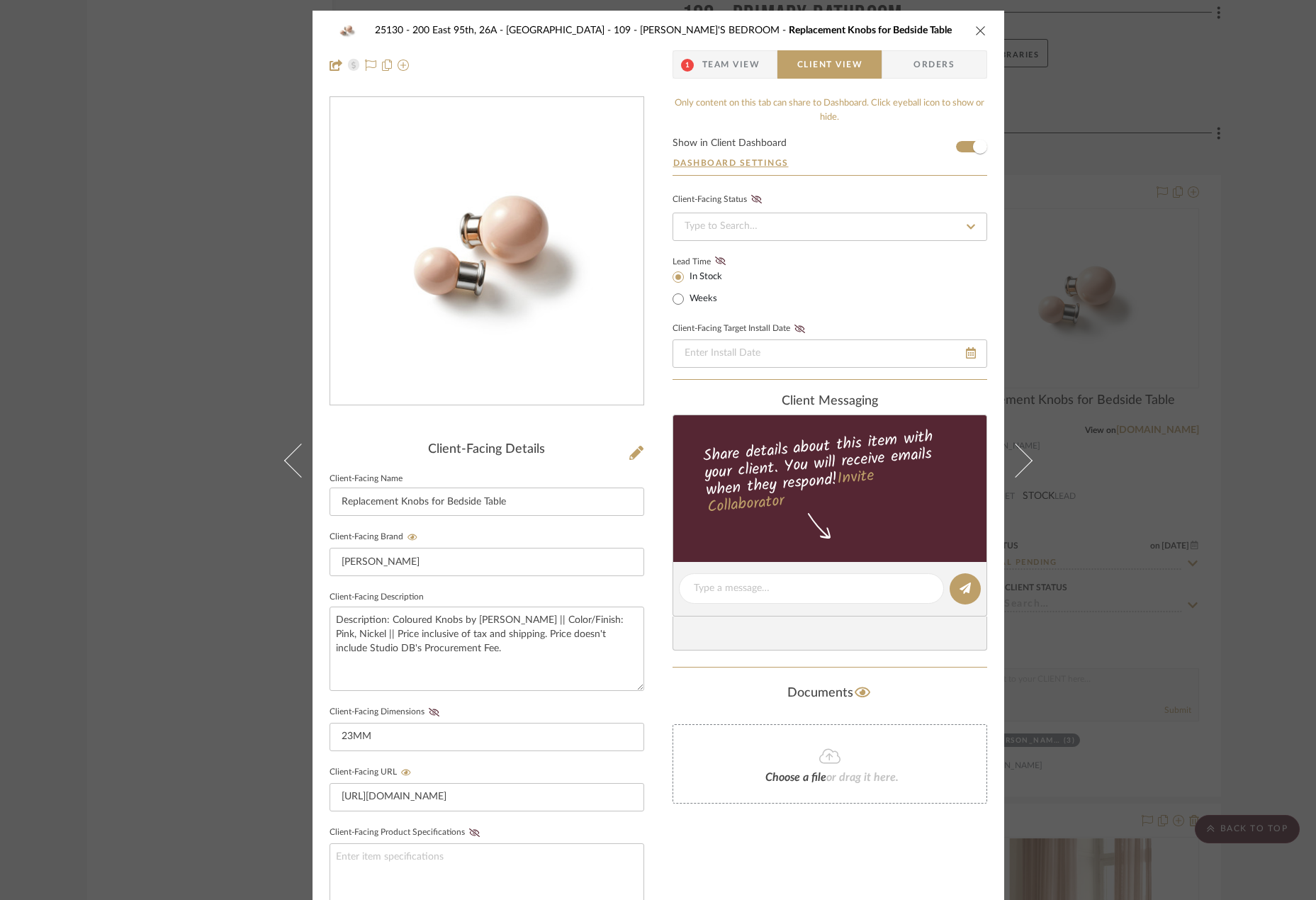
click at [1270, 168] on div "25130 - 200 East 95th, 26A - Kosheleva 109 - ASTRID'S BEDROOM Replacement Knobs…" at bounding box center [658, 450] width 1316 height 900
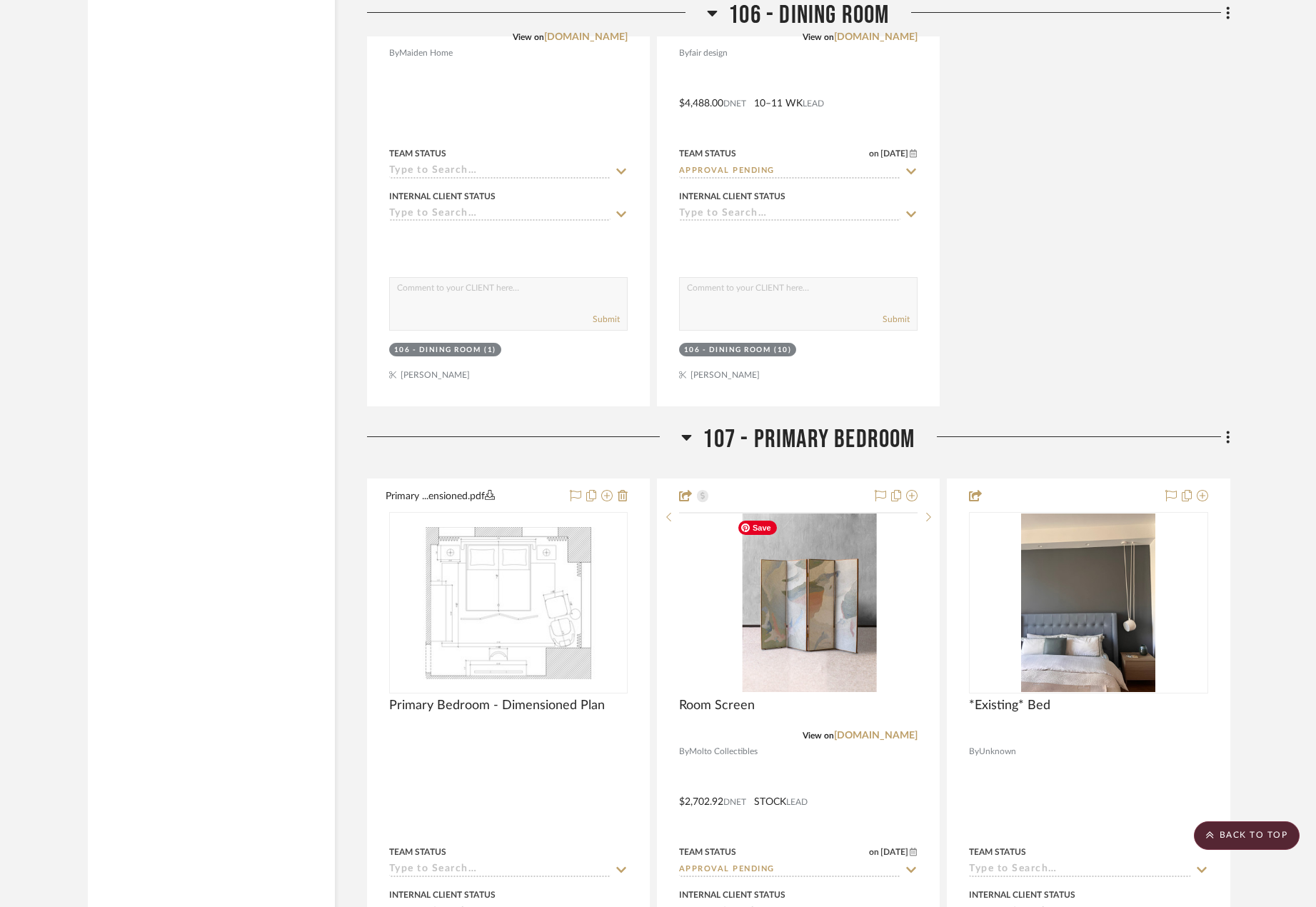
scroll to position [11727, 0]
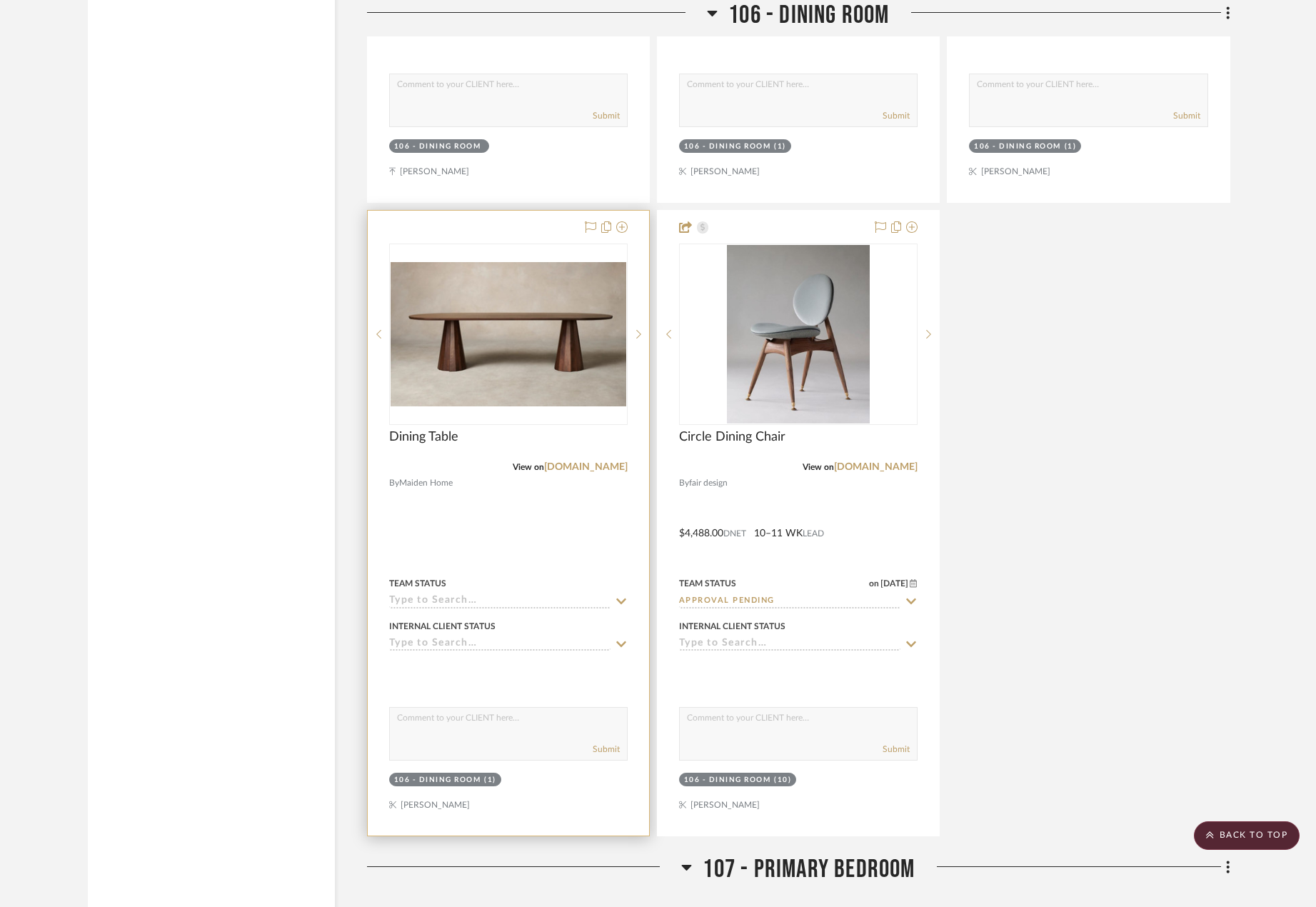
click at [582, 510] on div at bounding box center [508, 522] width 281 height 625
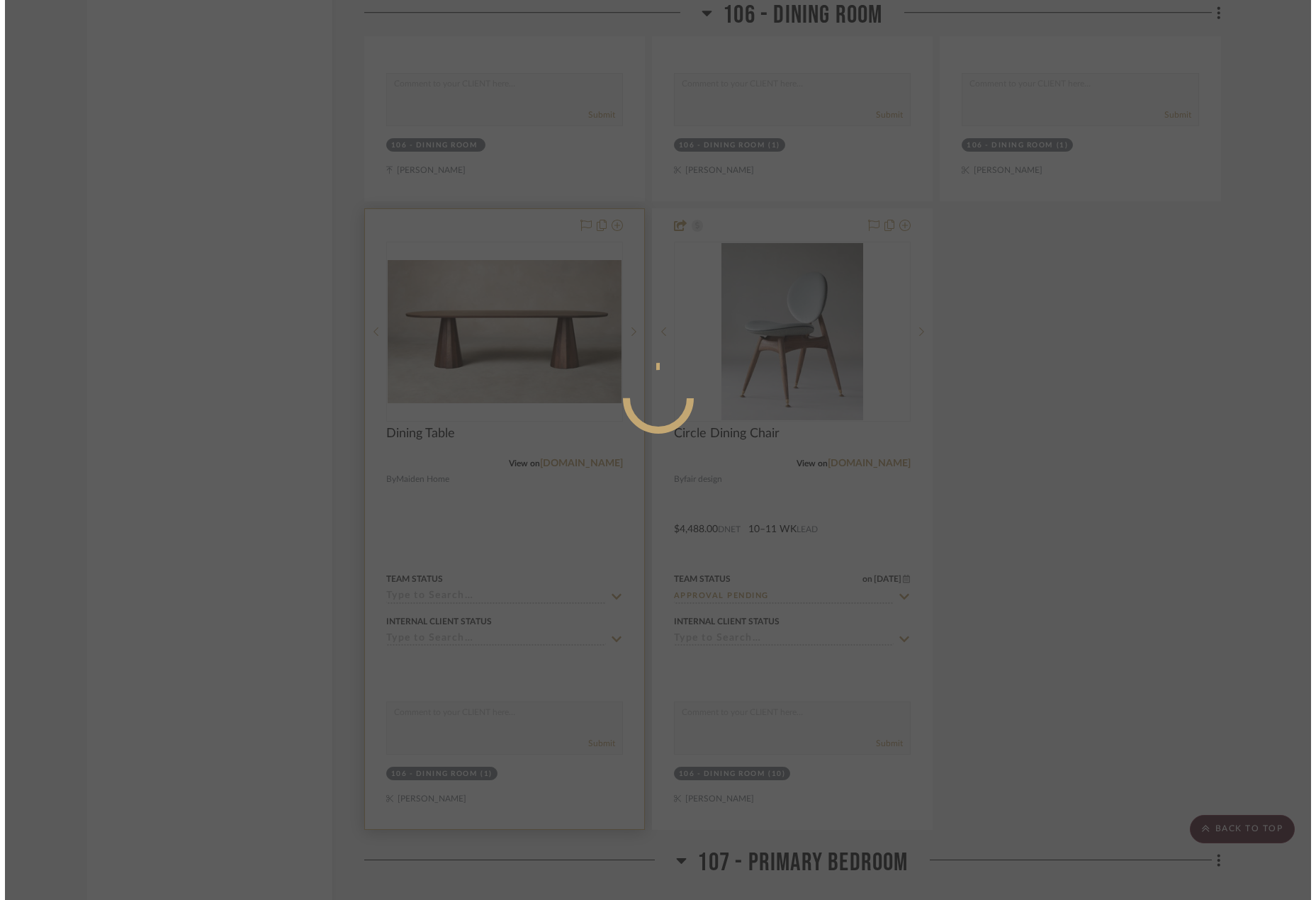
scroll to position [0, 0]
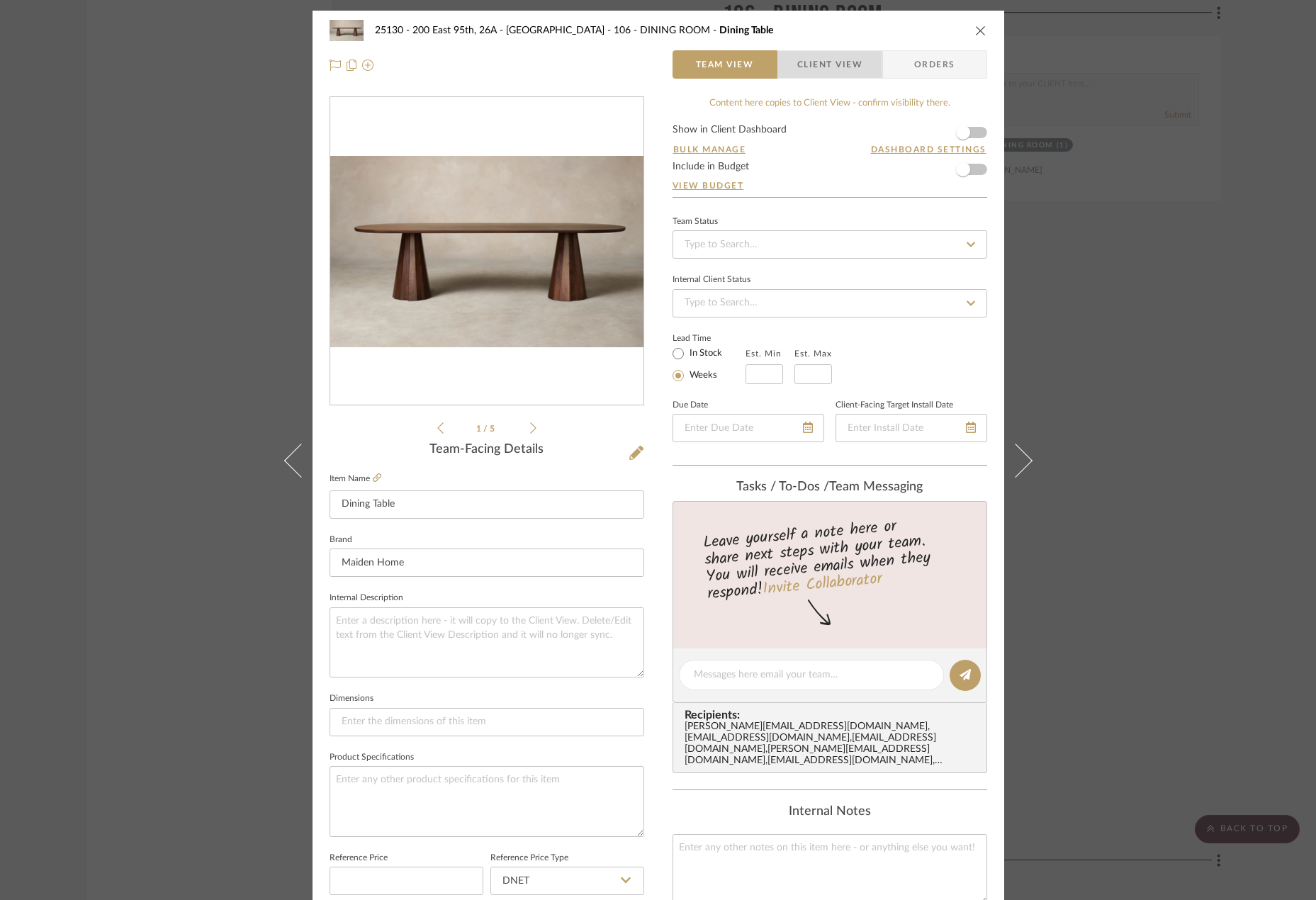
click at [826, 64] on span "Client View" at bounding box center [830, 64] width 65 height 28
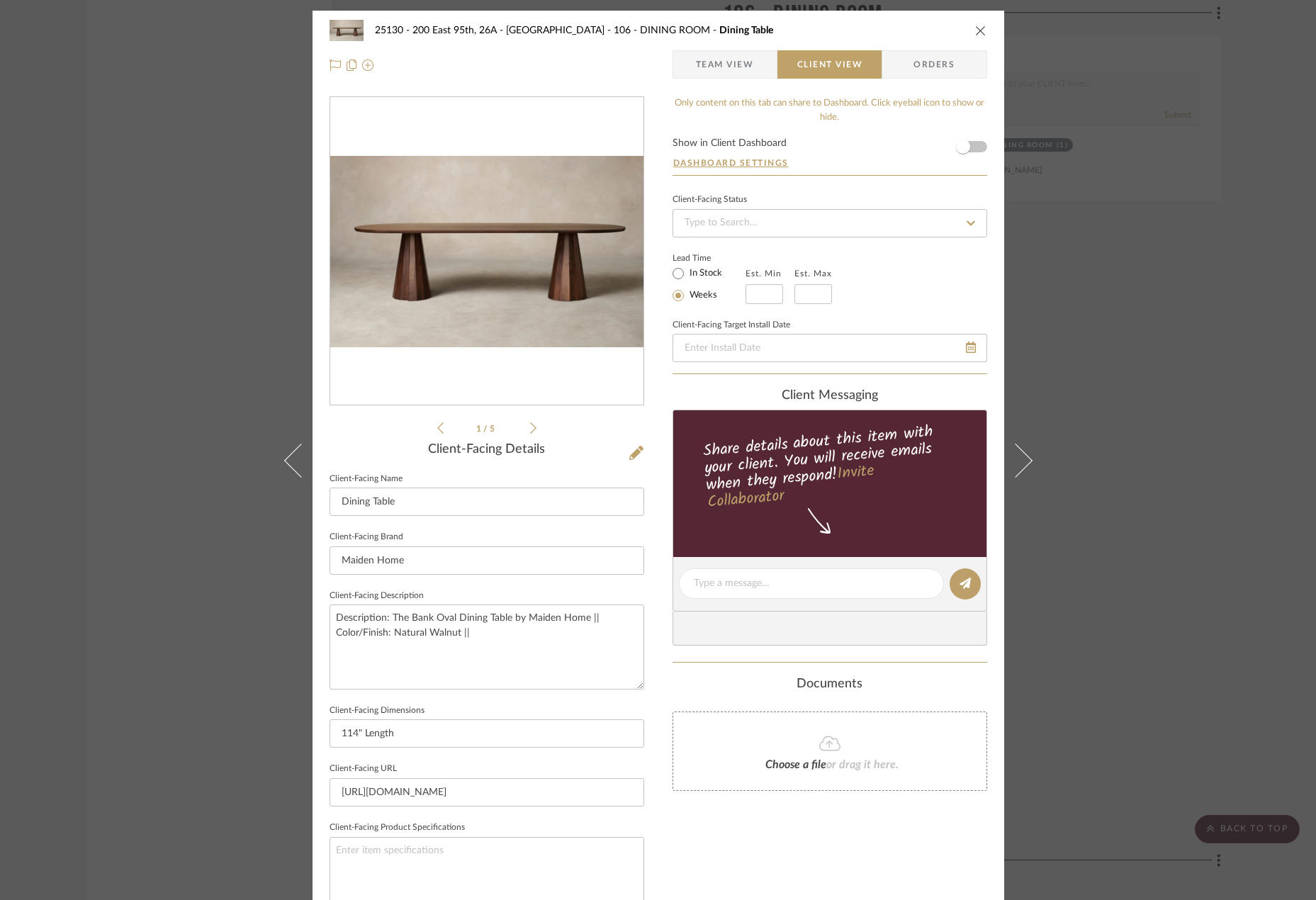
click at [1136, 273] on div "25130 - 200 East 95th, 26A - Kosheleva 106 - DINING ROOM Dining Table Team View…" at bounding box center [658, 450] width 1316 height 900
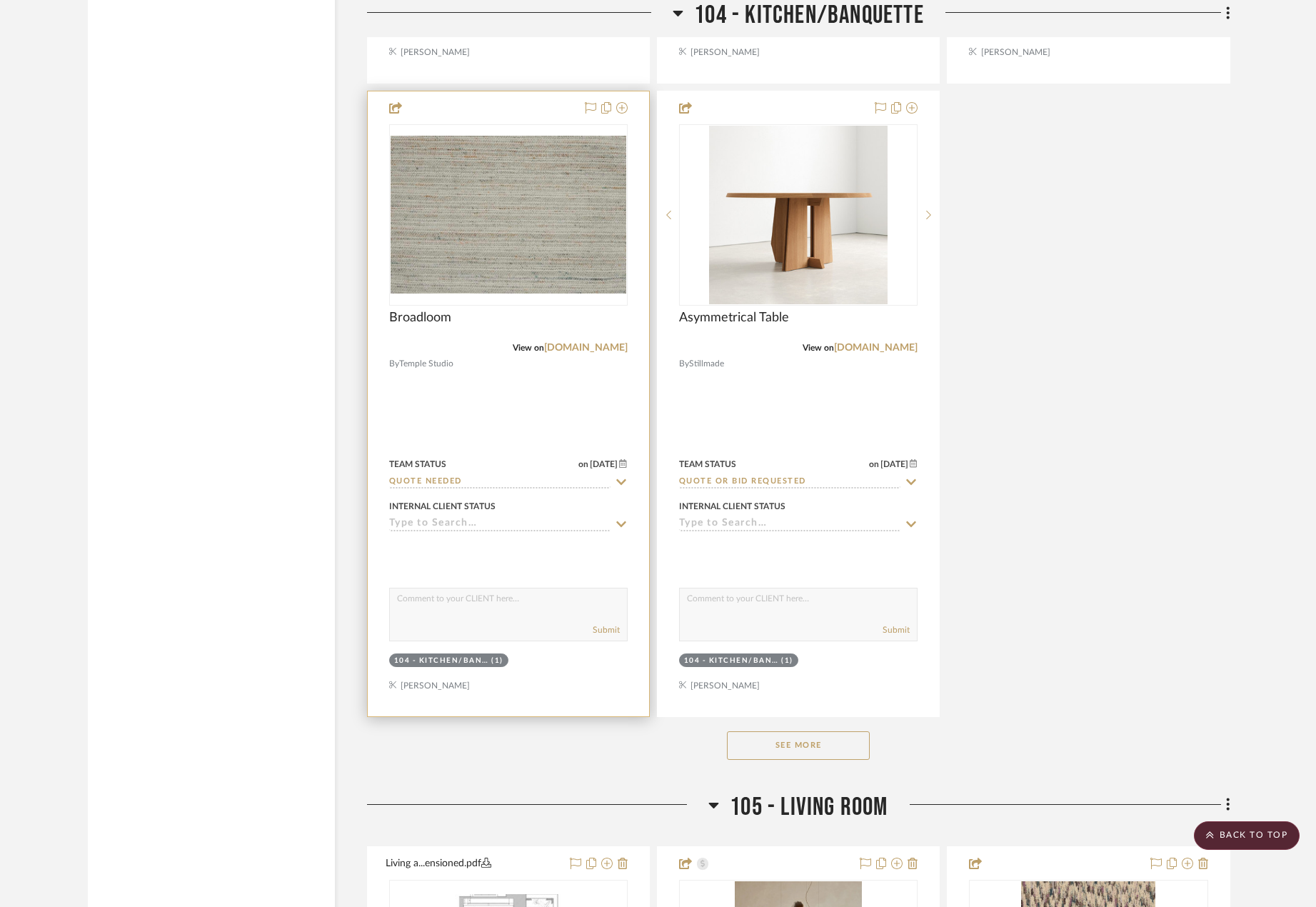
scroll to position [8157, 0]
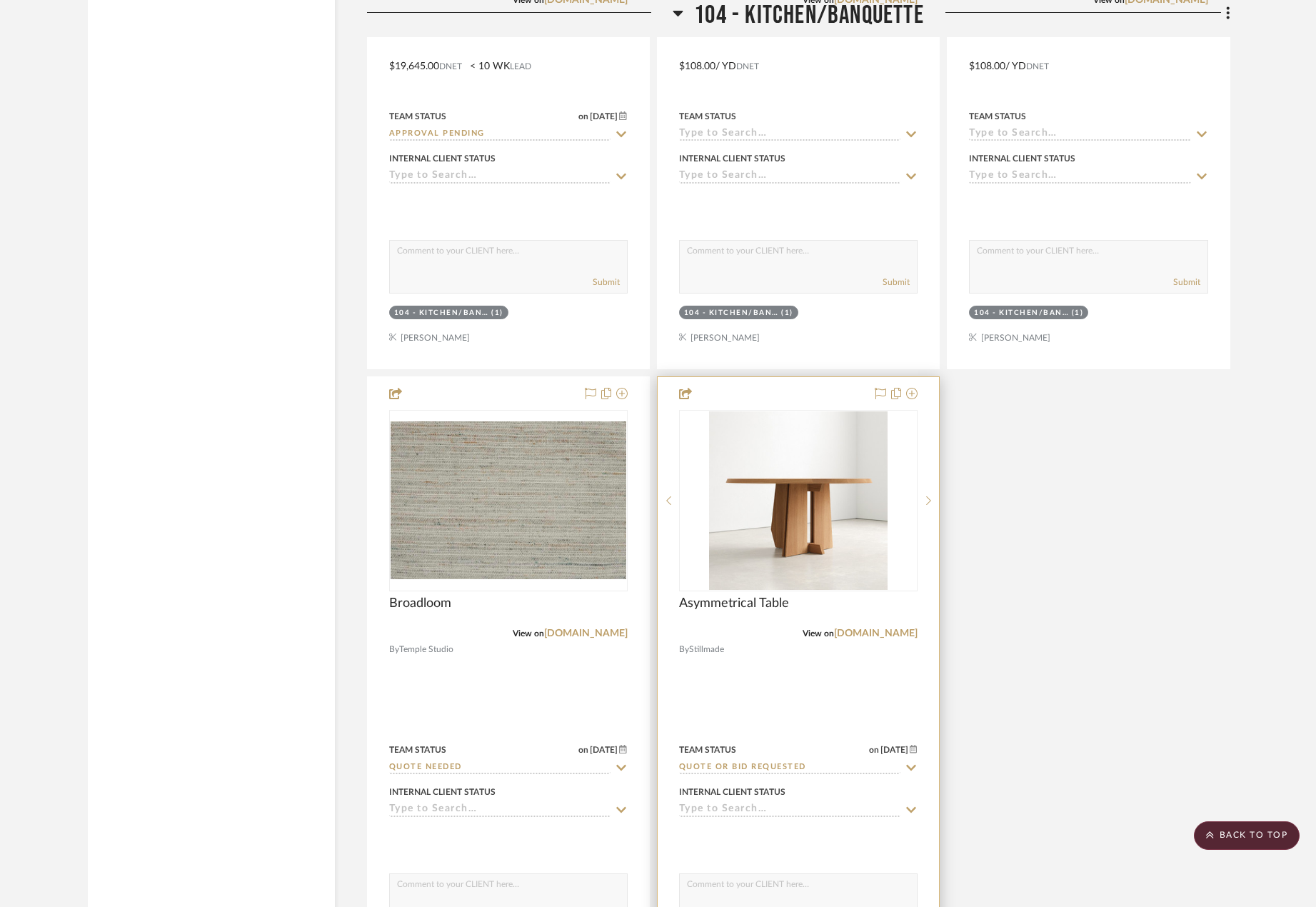
click at [803, 702] on div at bounding box center [798, 689] width 281 height 625
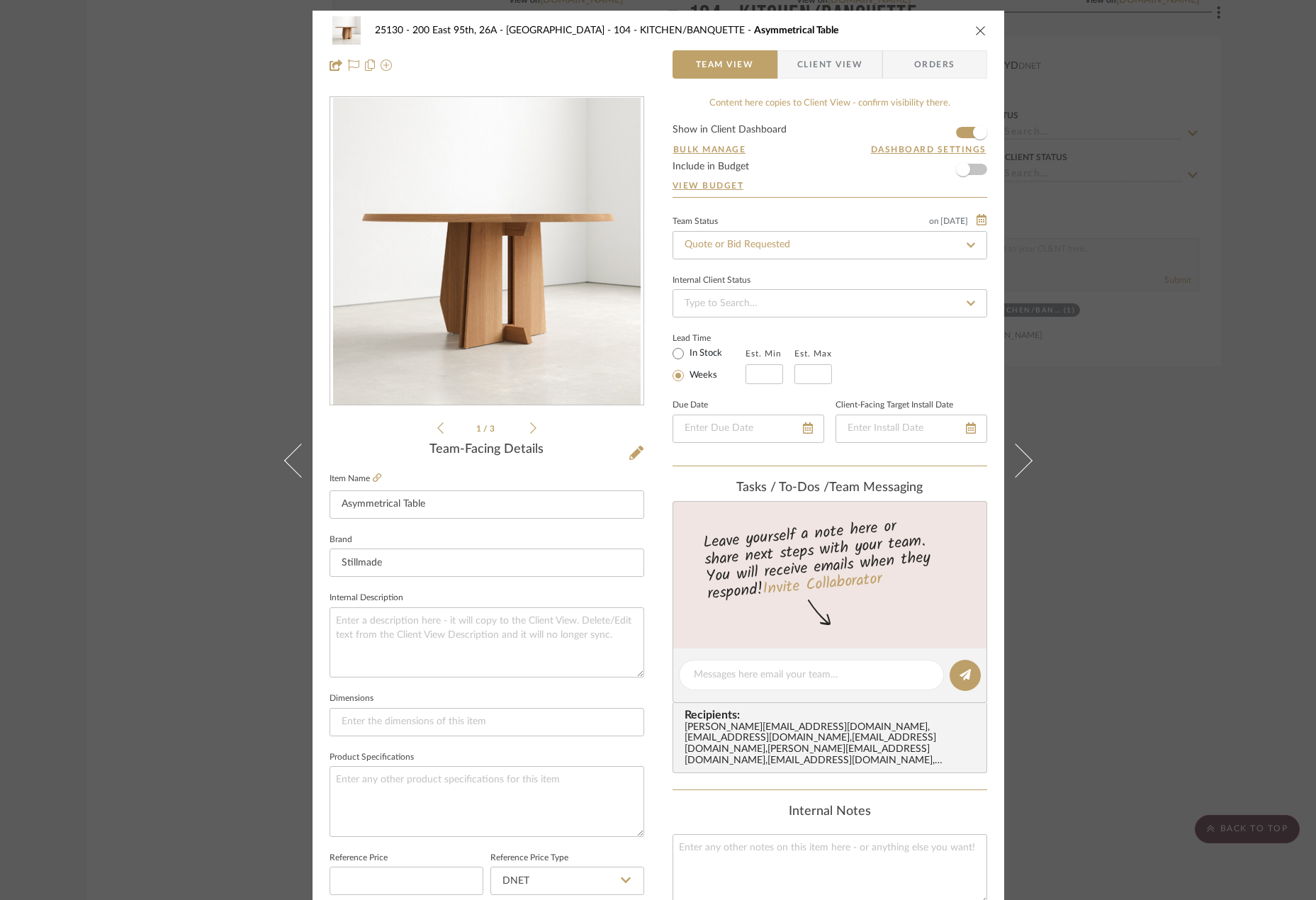
click at [821, 63] on span "Client View" at bounding box center [830, 64] width 65 height 28
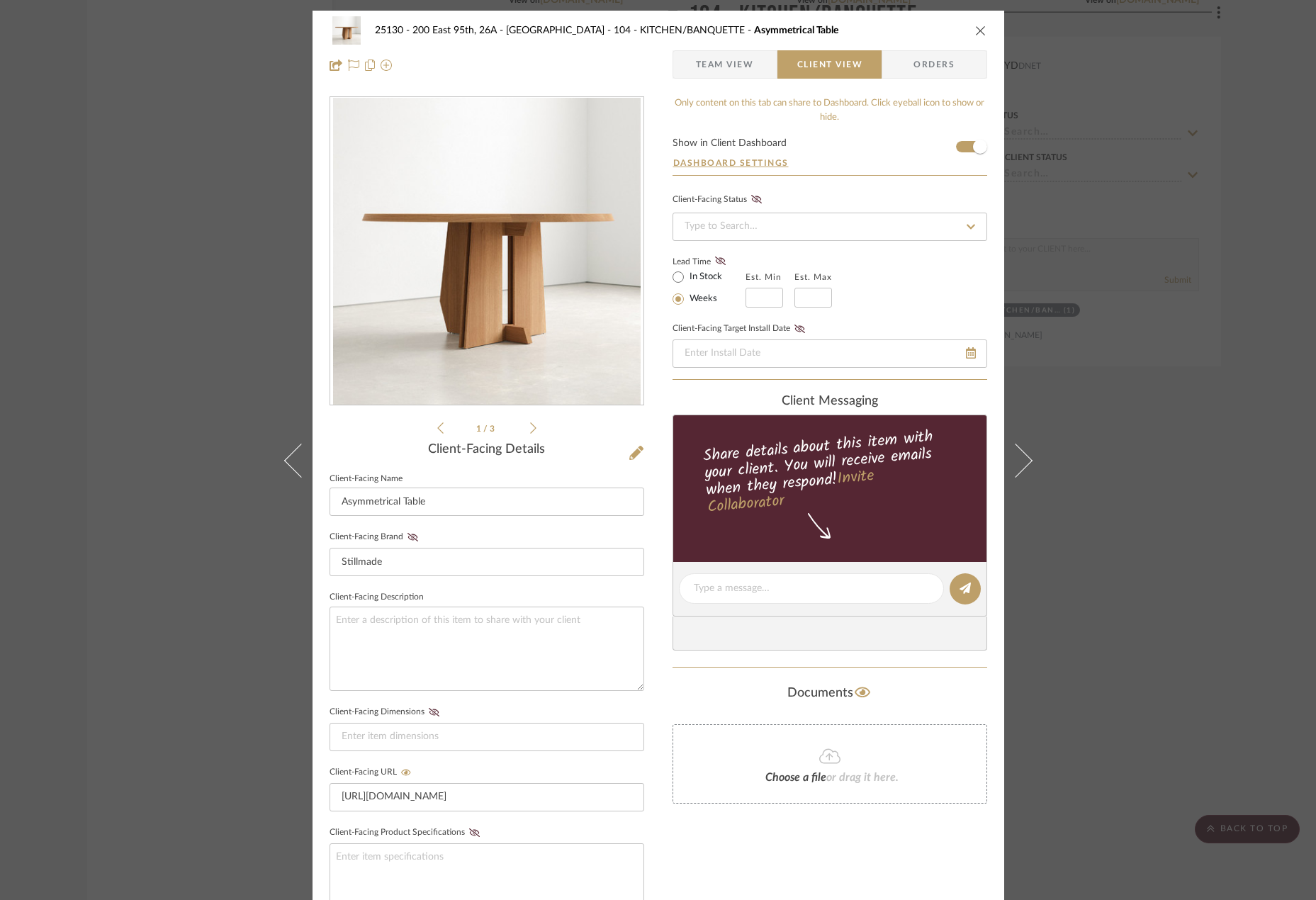
click at [710, 68] on span "Team View" at bounding box center [725, 64] width 58 height 28
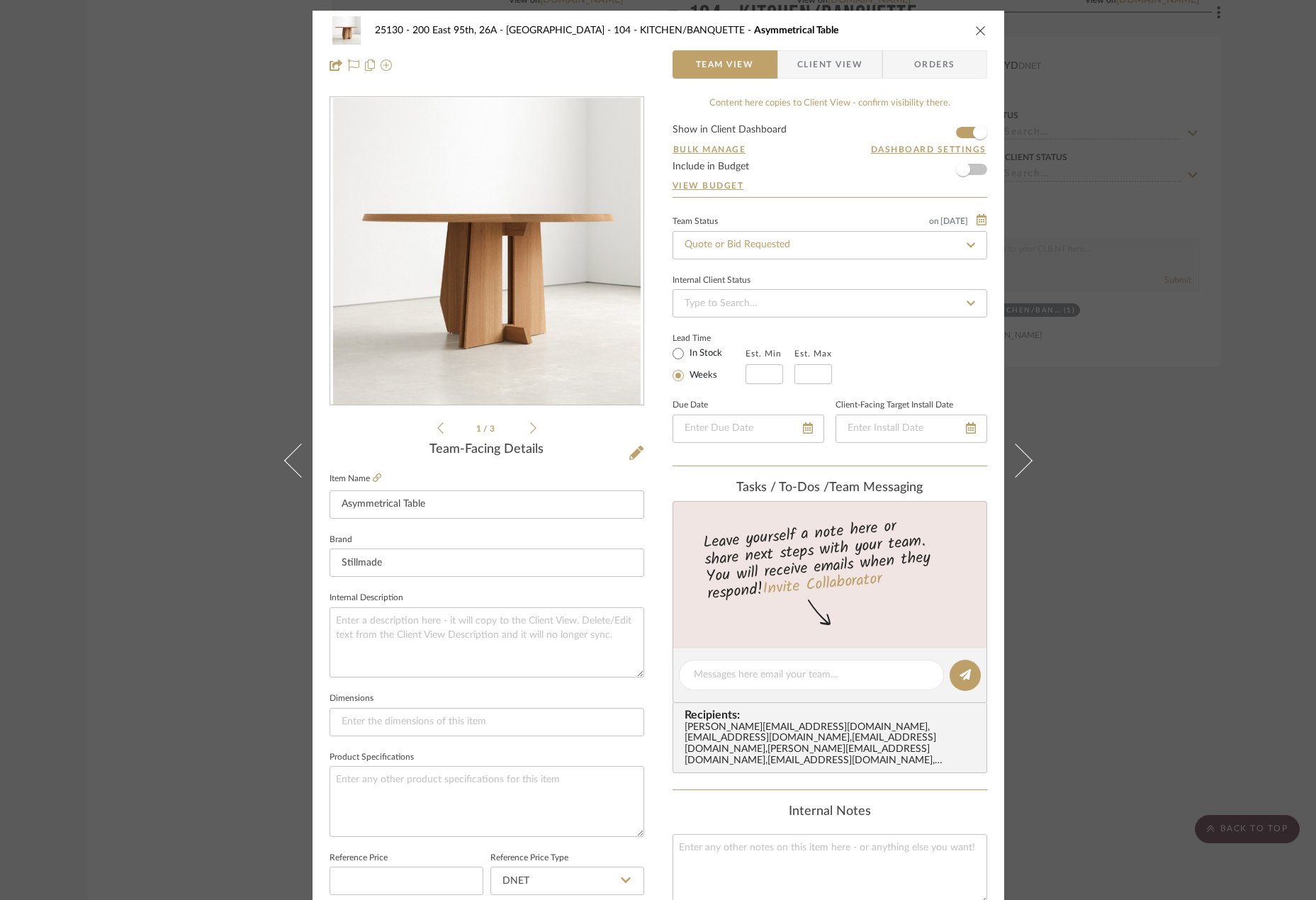
click at [530, 432] on icon at bounding box center [533, 427] width 6 height 11
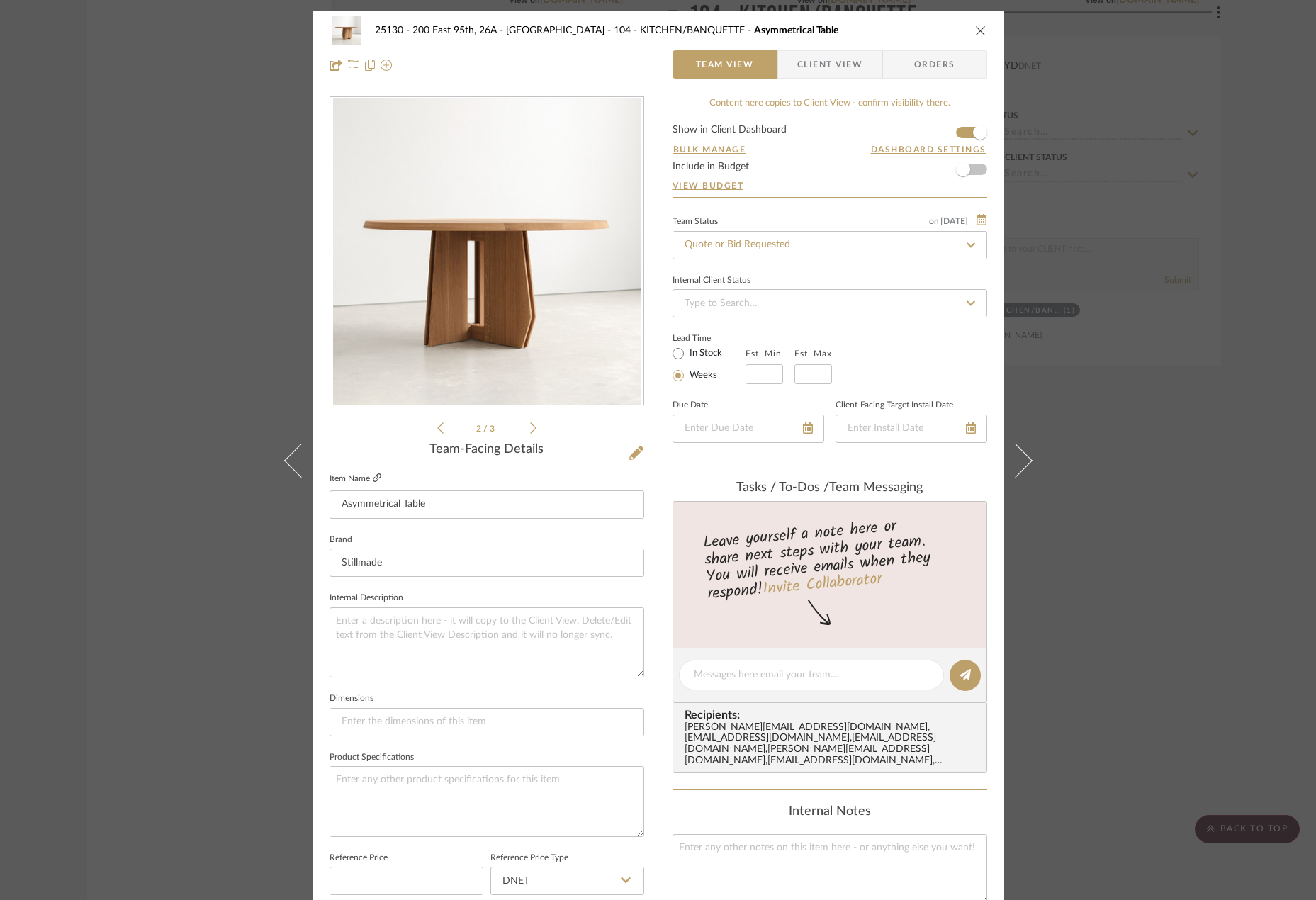
click at [373, 478] on icon at bounding box center [377, 478] width 9 height 9
click at [1189, 302] on div "25130 - 200 East 95th, 26A - Kosheleva 104 - KITCHEN/BANQUETTE Asymmetrical Tab…" at bounding box center [658, 450] width 1316 height 900
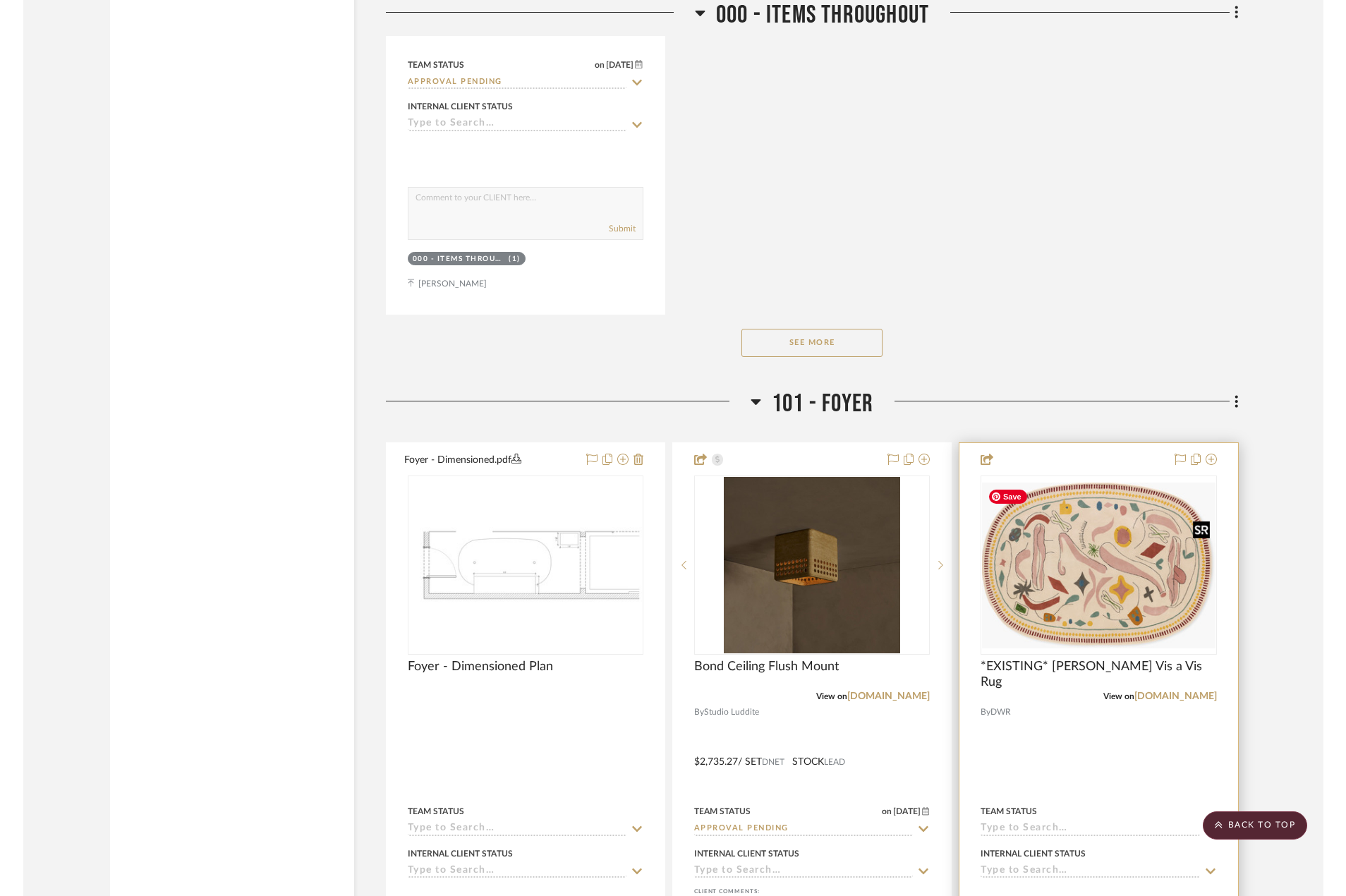
scroll to position [4320, 0]
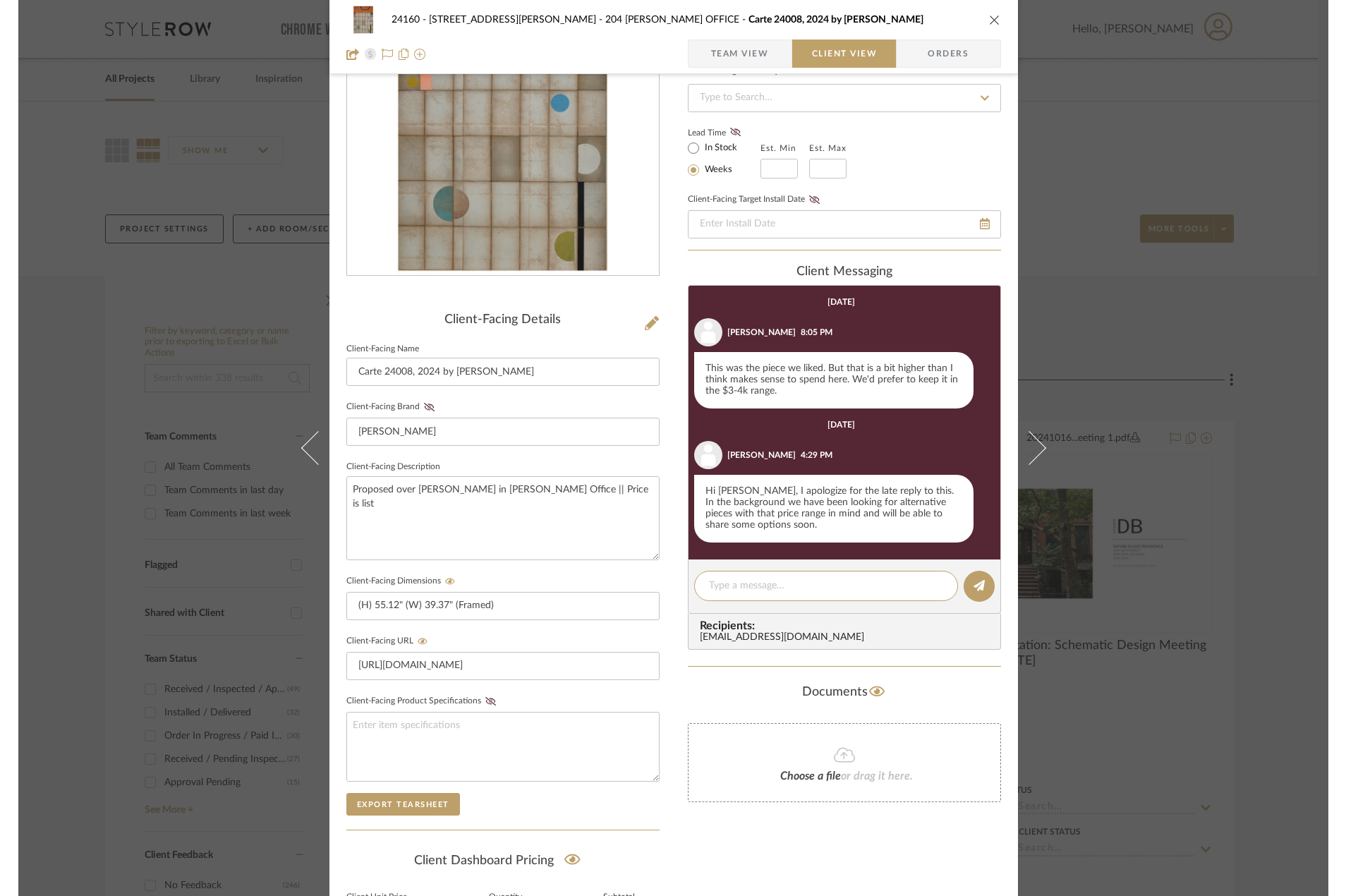
scroll to position [289, 0]
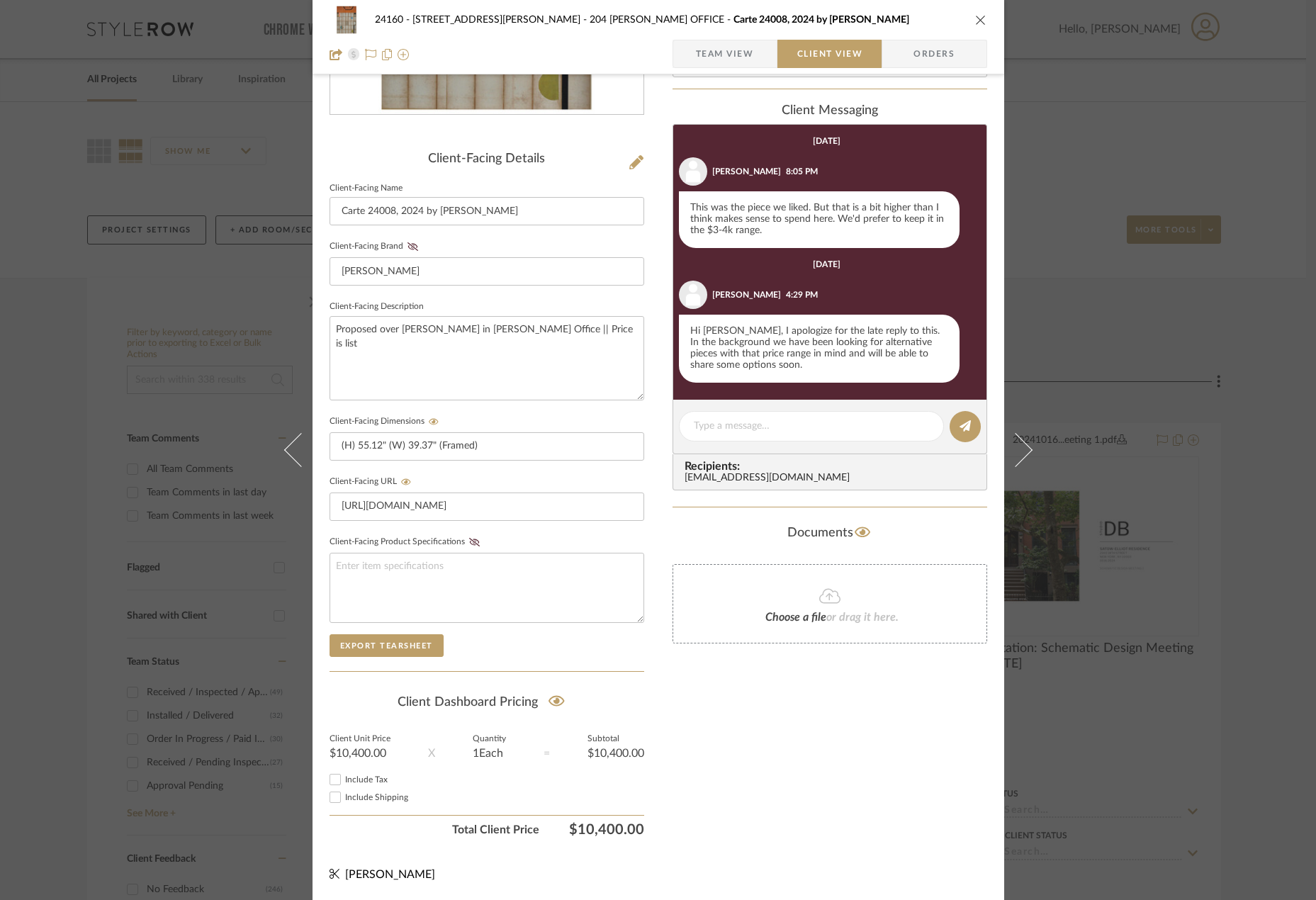
drag, startPoint x: 1105, startPoint y: 575, endPoint x: 600, endPoint y: 133, distance: 671.1
click at [1093, 562] on div "24160 - 214 E 18th Street - Satow Elliot 204 STUART'S OFFICE Carte 24008, 2024 …" at bounding box center [658, 450] width 1316 height 900
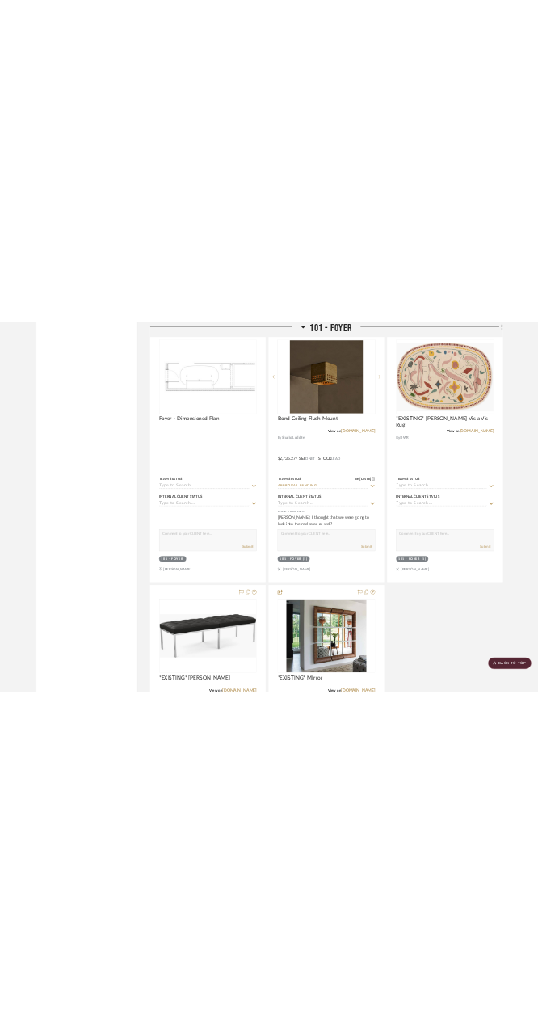
scroll to position [5050, 0]
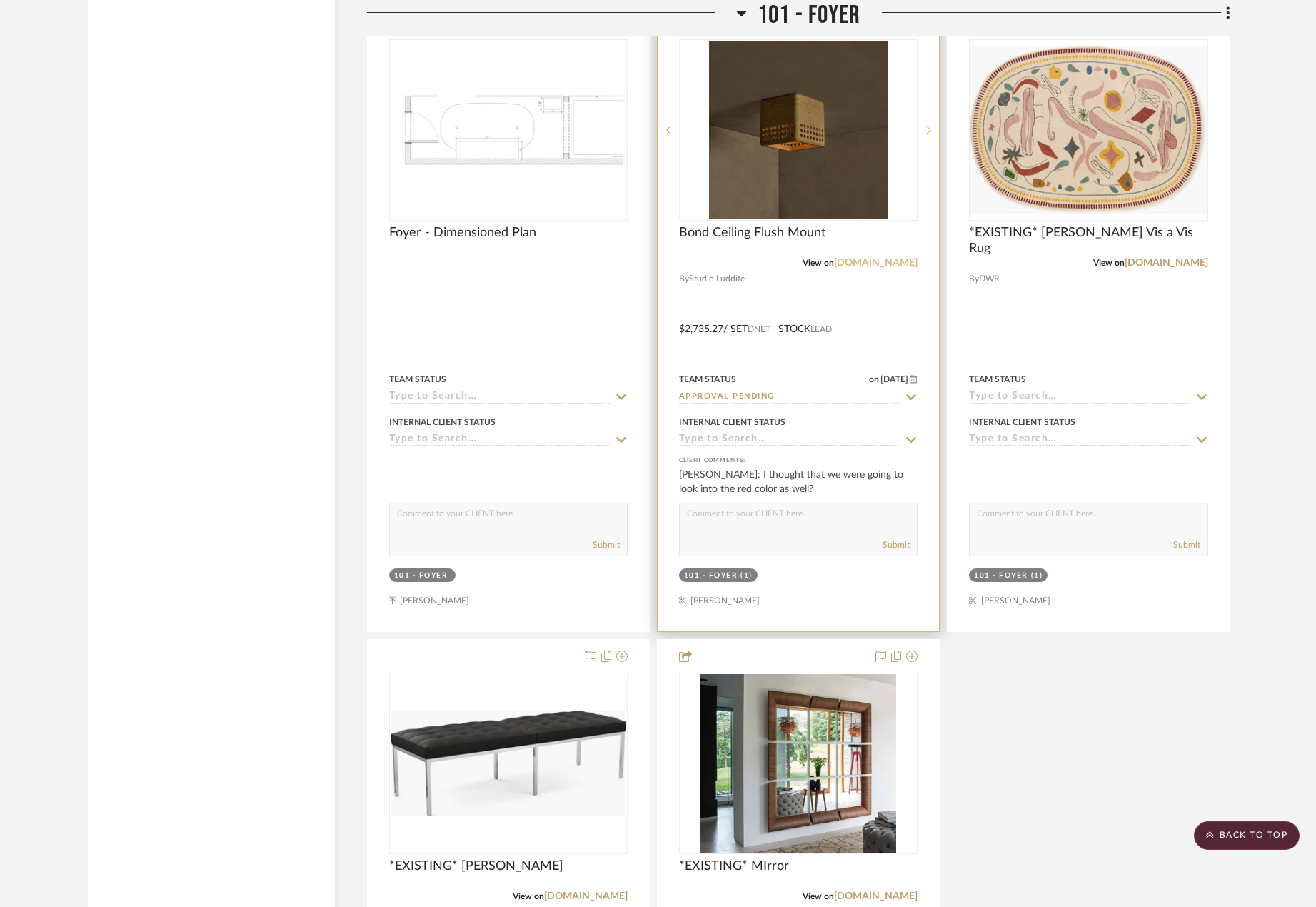
click at [869, 261] on link "studioluddite.com" at bounding box center [875, 263] width 83 height 10
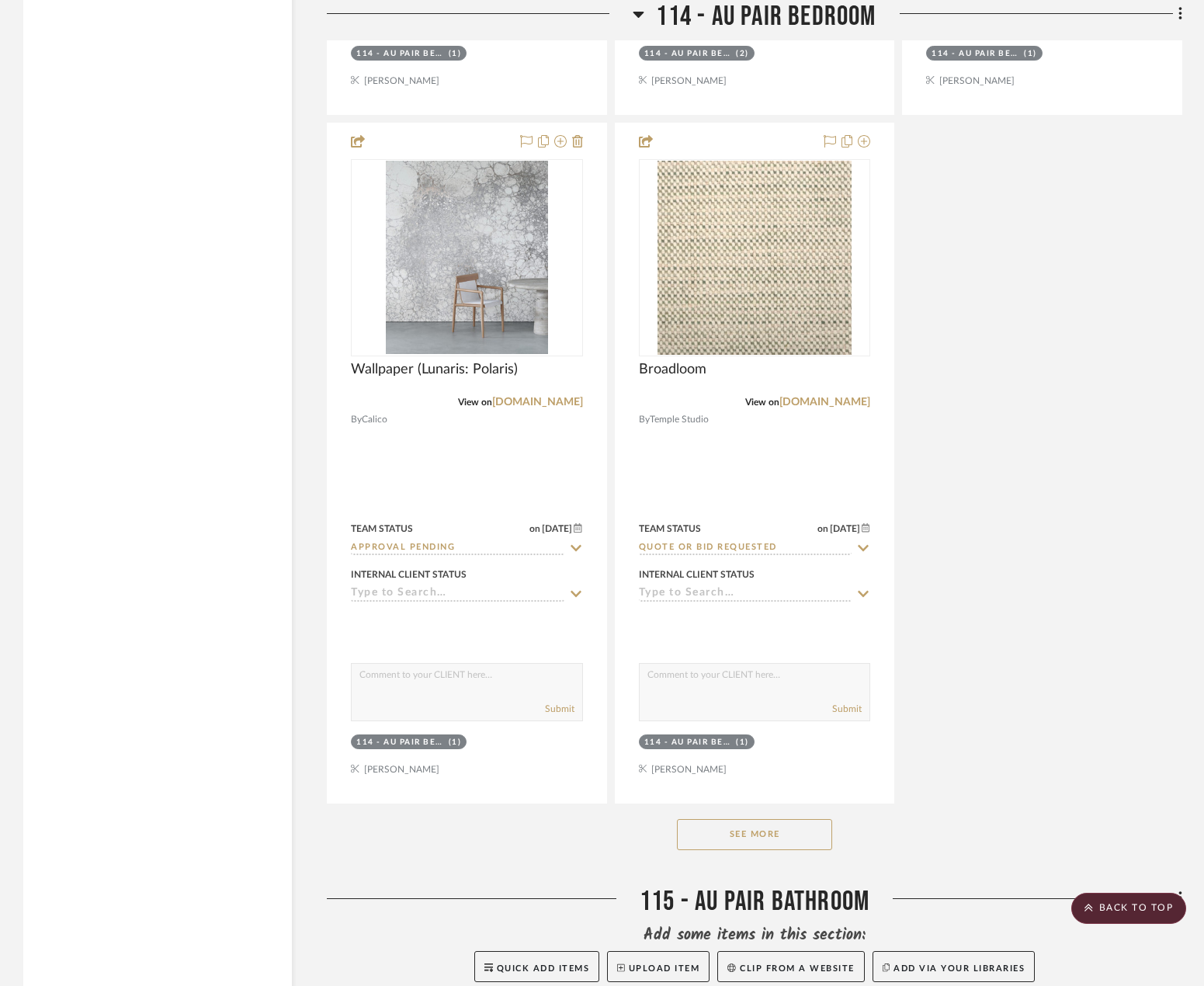
scroll to position [22318, 0]
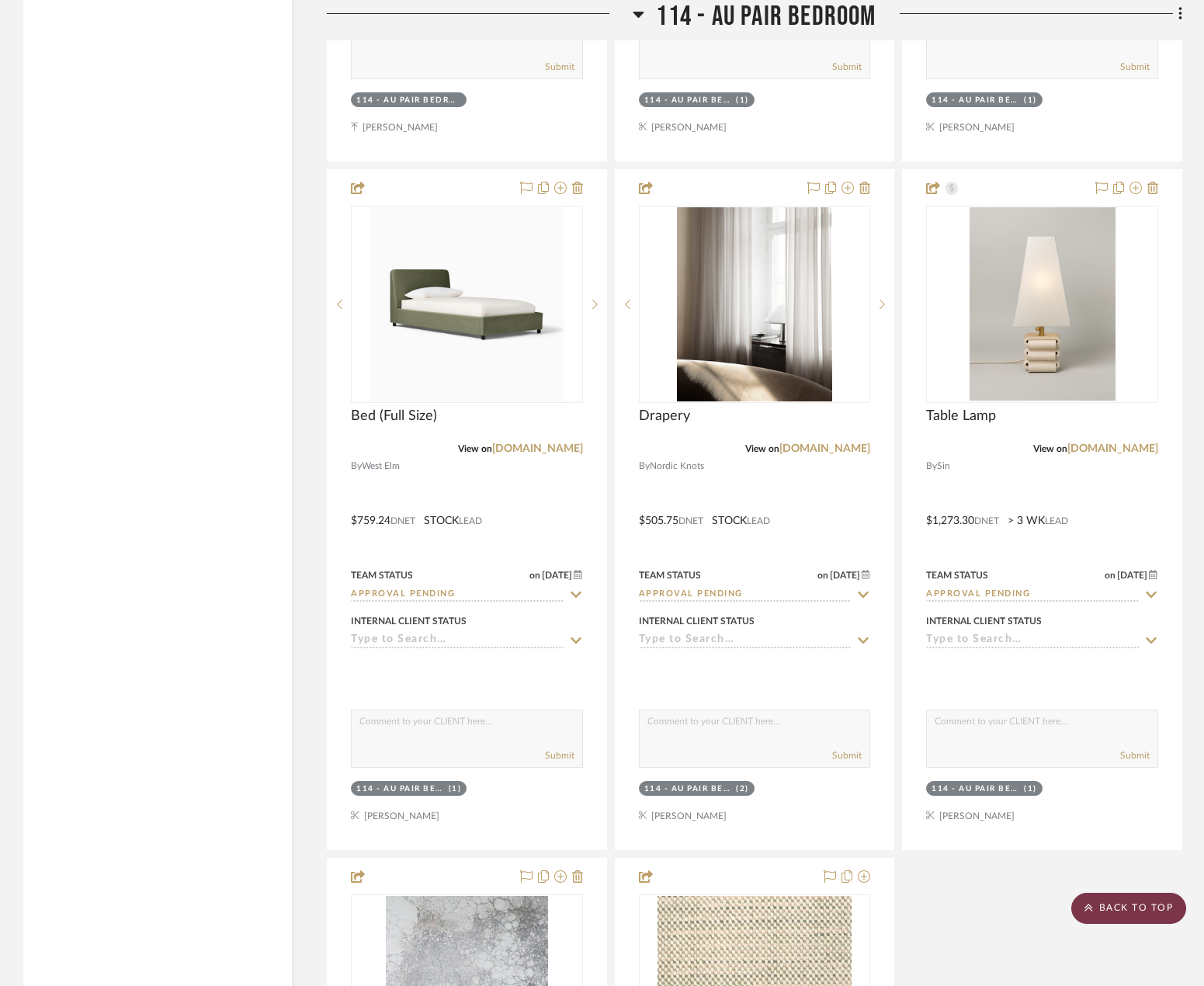
drag, startPoint x: 1106, startPoint y: 920, endPoint x: 1076, endPoint y: 924, distance: 30.3
click at [1106, 919] on scroll-to-top-button "BACK TO TOP" at bounding box center [1129, 908] width 115 height 31
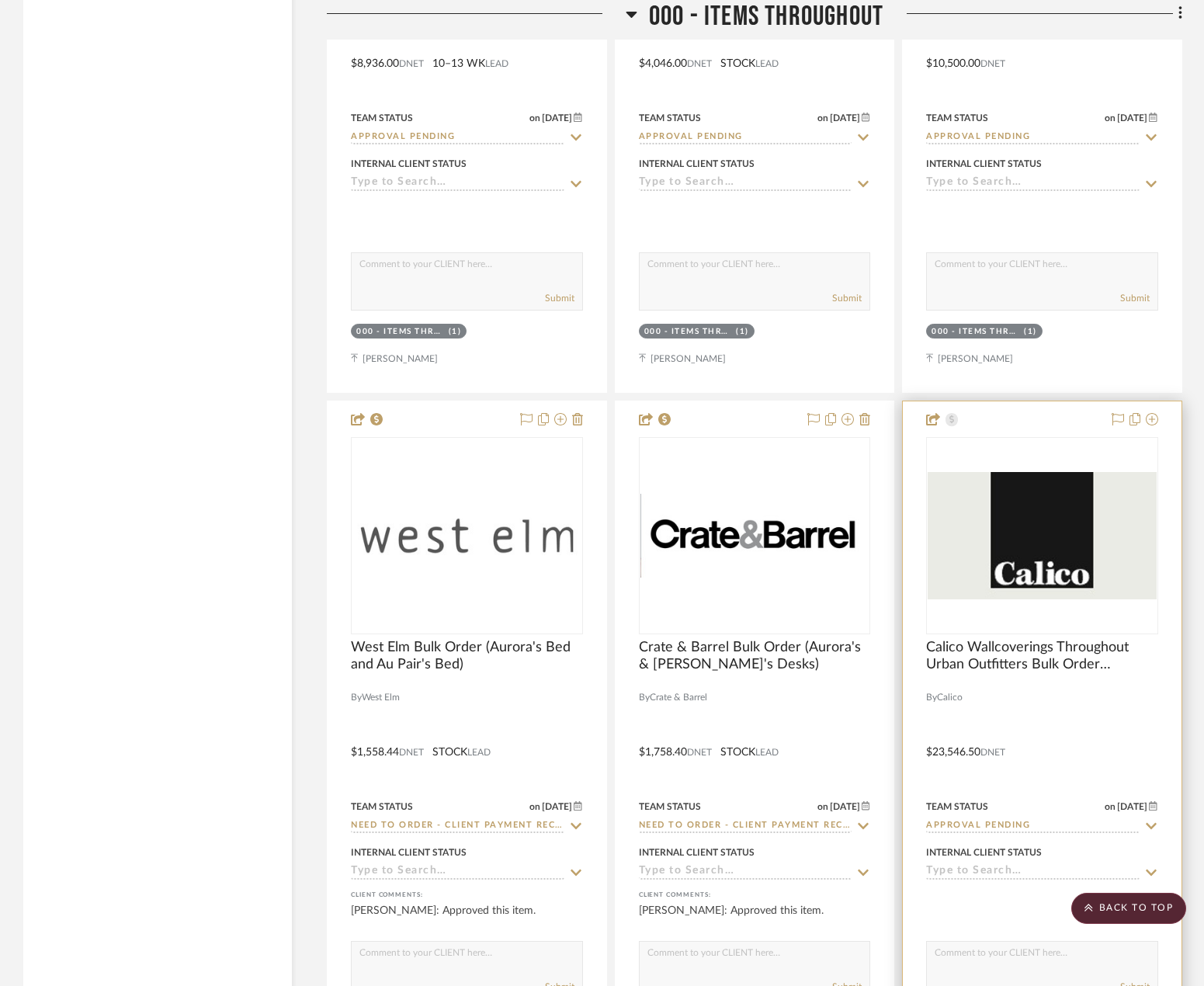
scroll to position [2406, 0]
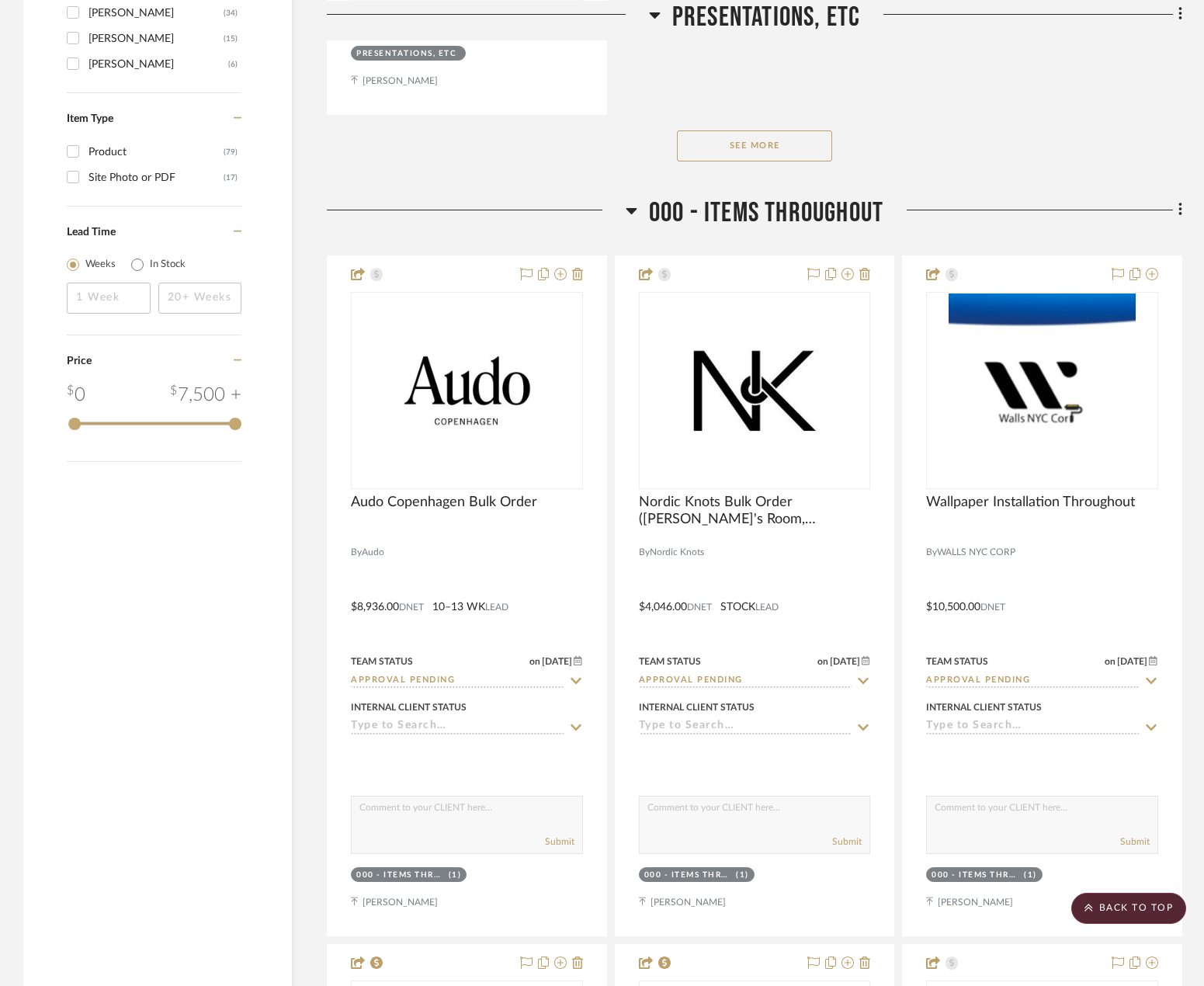
click at [1180, 216] on icon at bounding box center [1179, 210] width 3 height 13
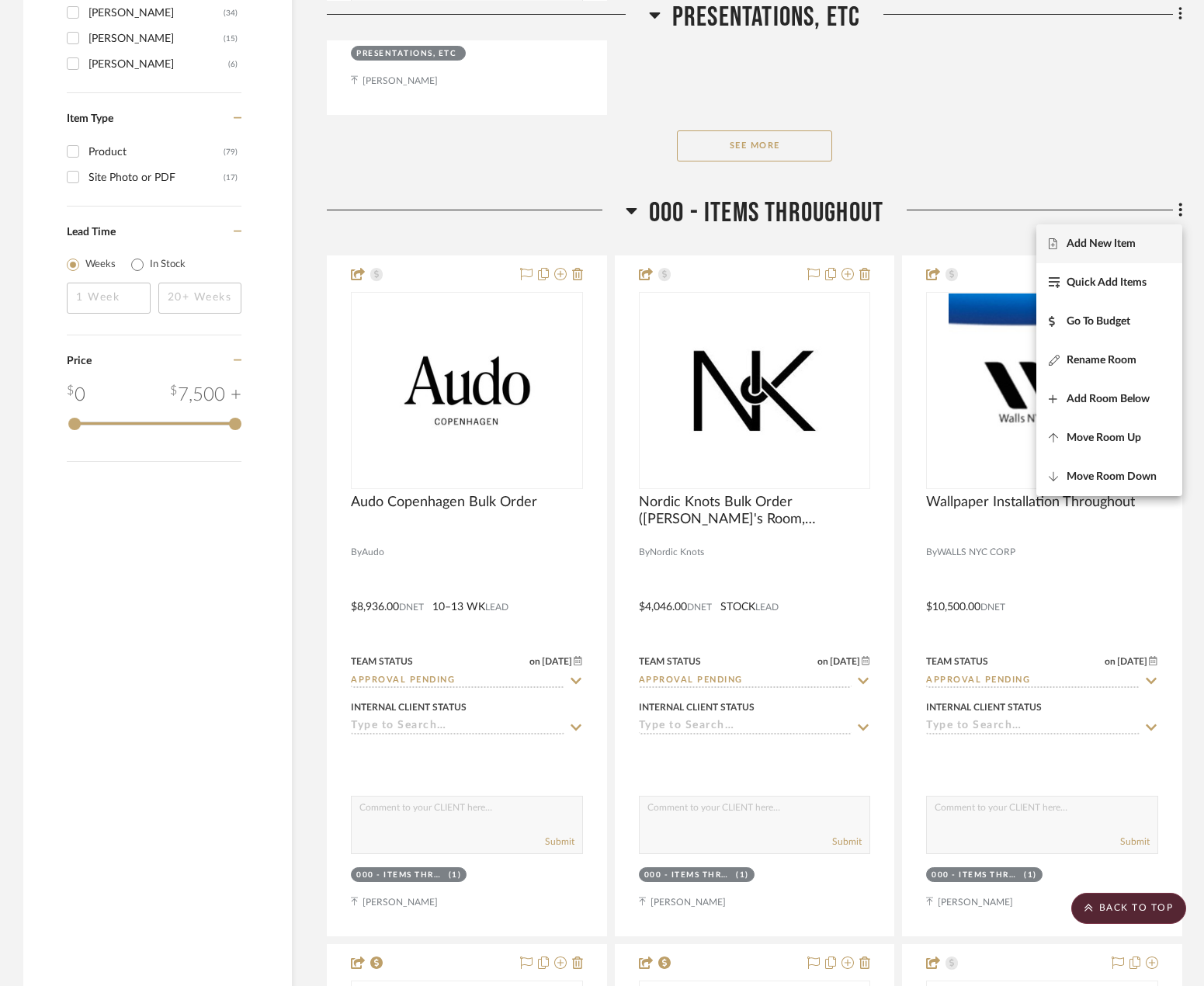
click at [1099, 253] on button "Add New Item" at bounding box center [1109, 243] width 146 height 38
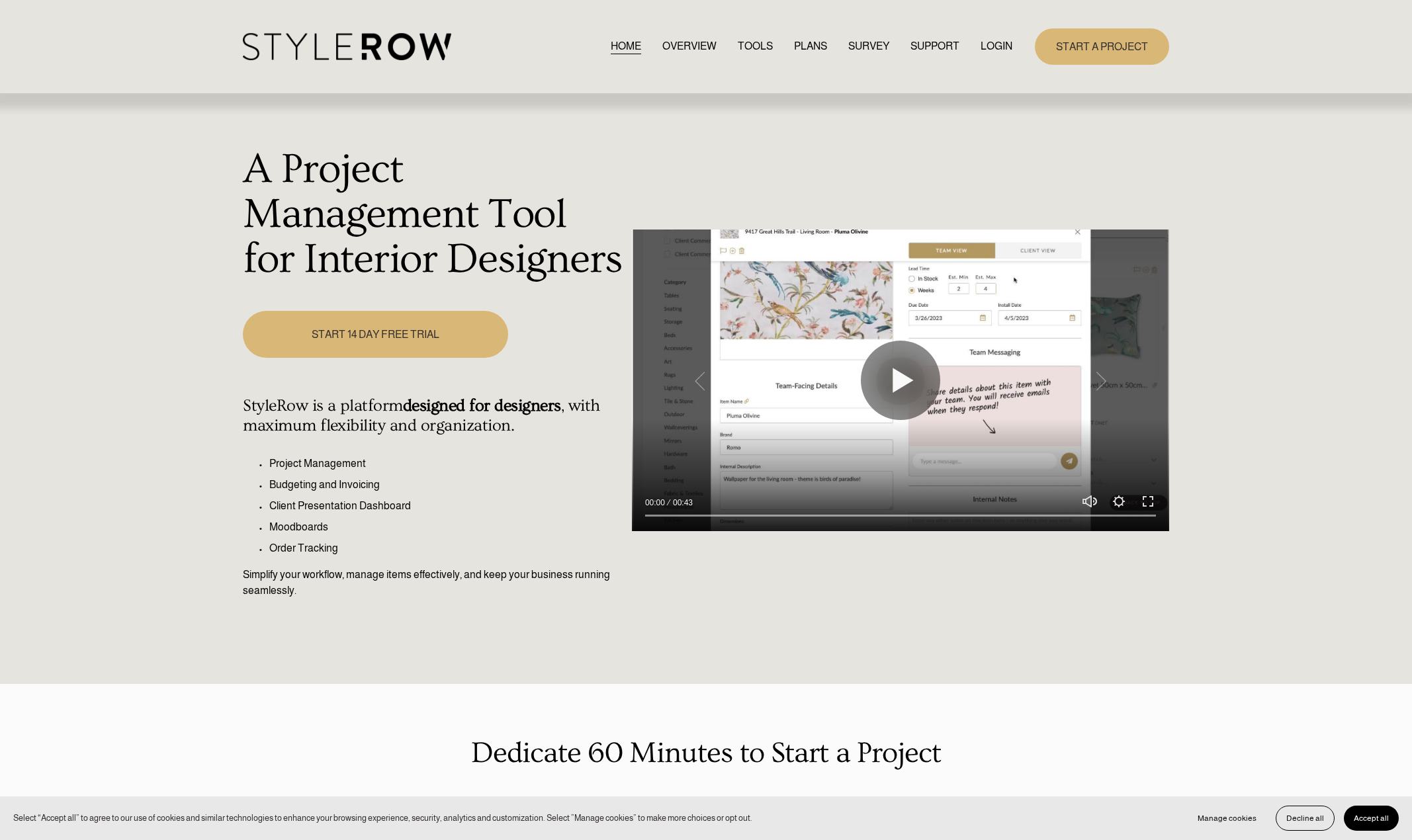
click at [992, 47] on link "LOGIN" at bounding box center [996, 47] width 32 height 18
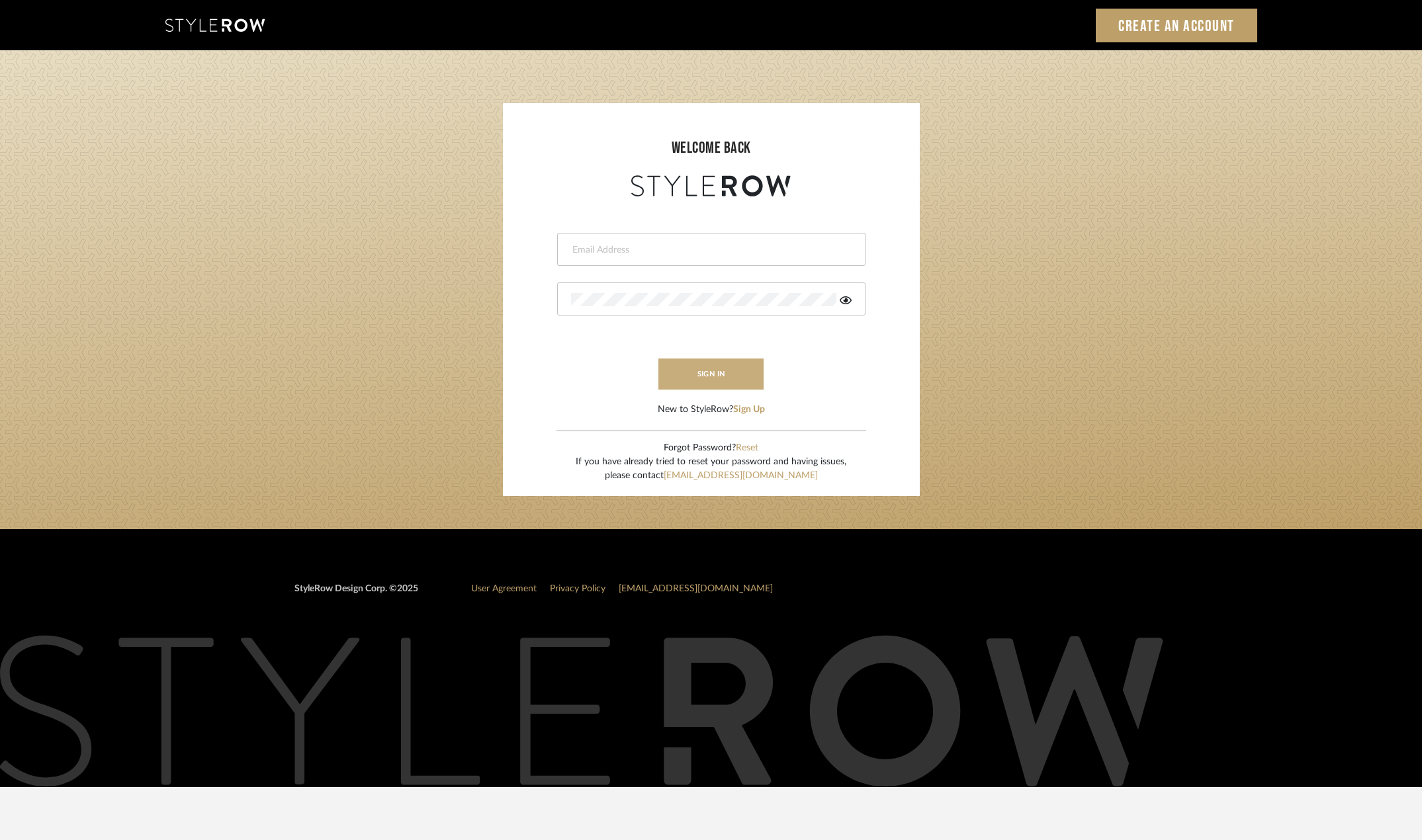
type input "[PERSON_NAME][EMAIL_ADDRESS][DOMAIN_NAME]"
click at [673, 382] on button "sign in" at bounding box center [711, 374] width 106 height 31
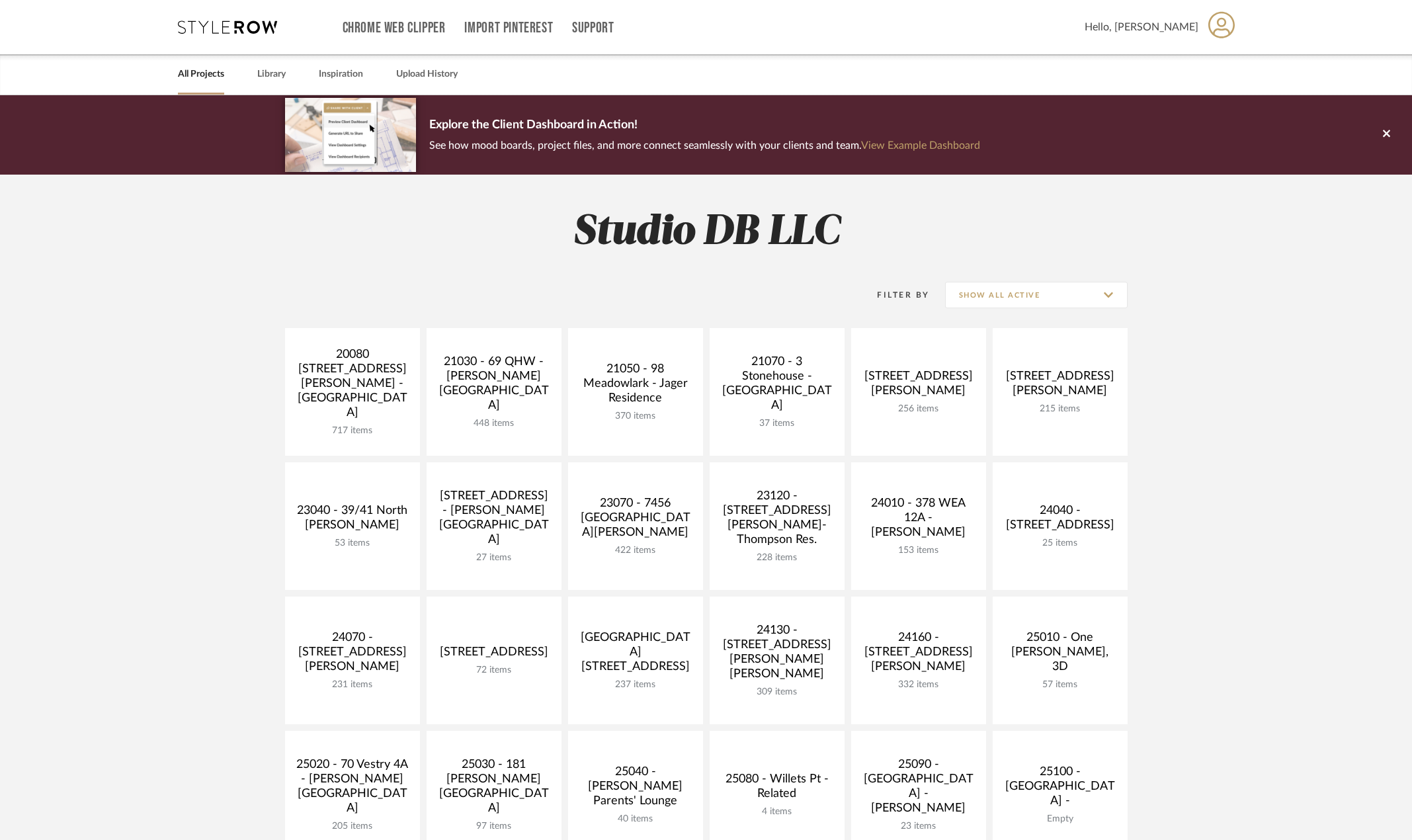
click at [717, 285] on div "Filter By Show All Active" at bounding box center [706, 295] width 843 height 33
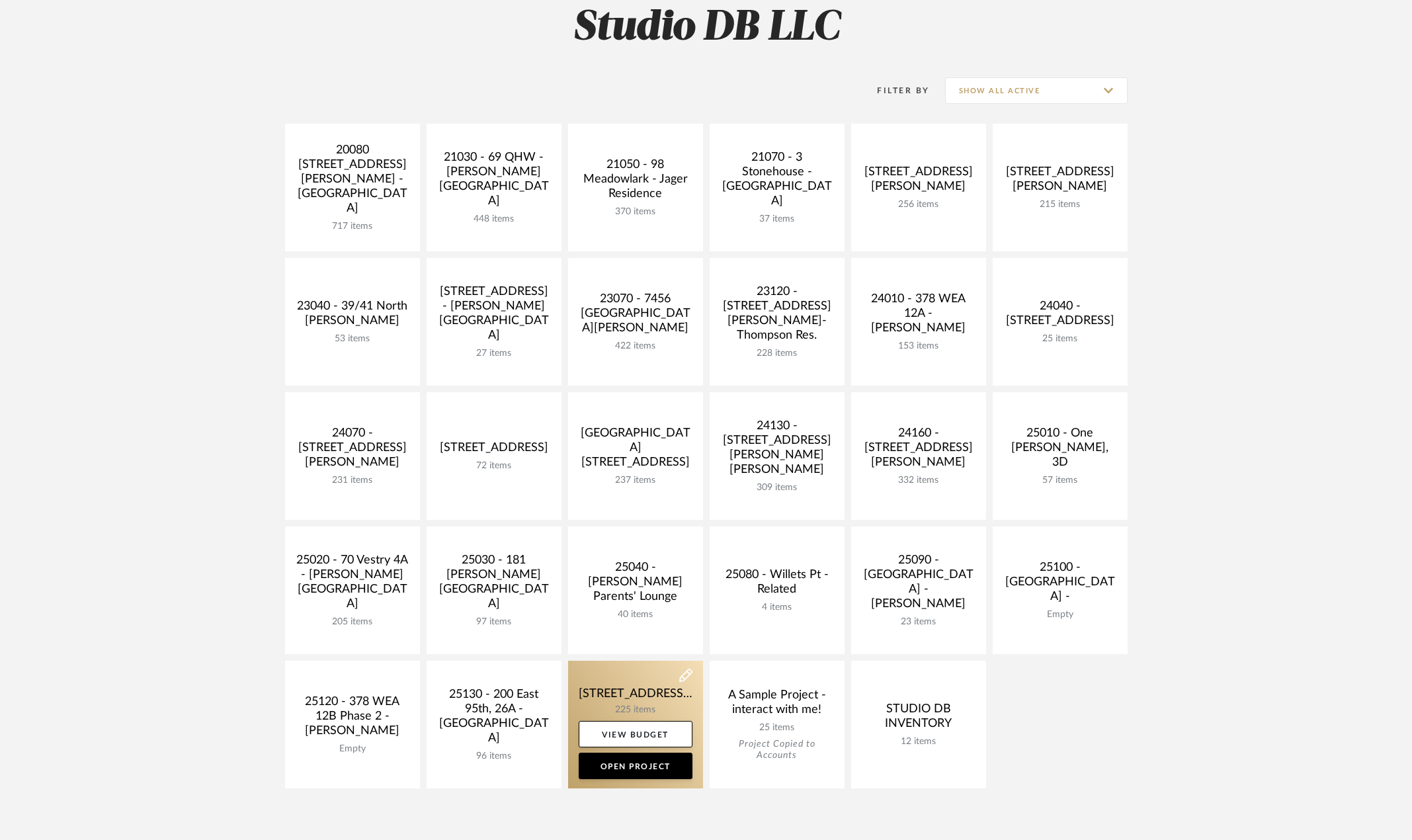
scroll to position [331, 0]
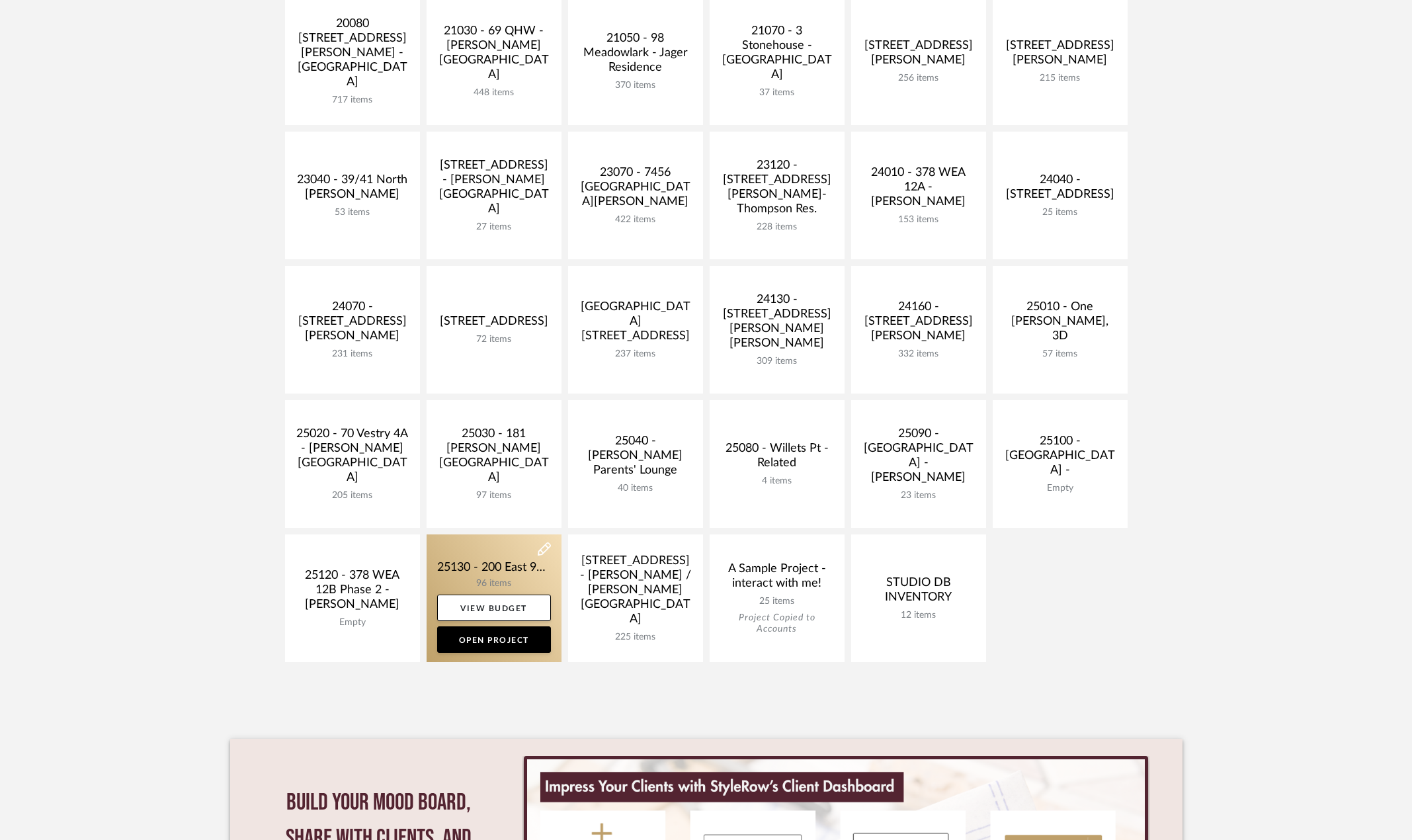
click at [519, 582] on link at bounding box center [494, 598] width 135 height 128
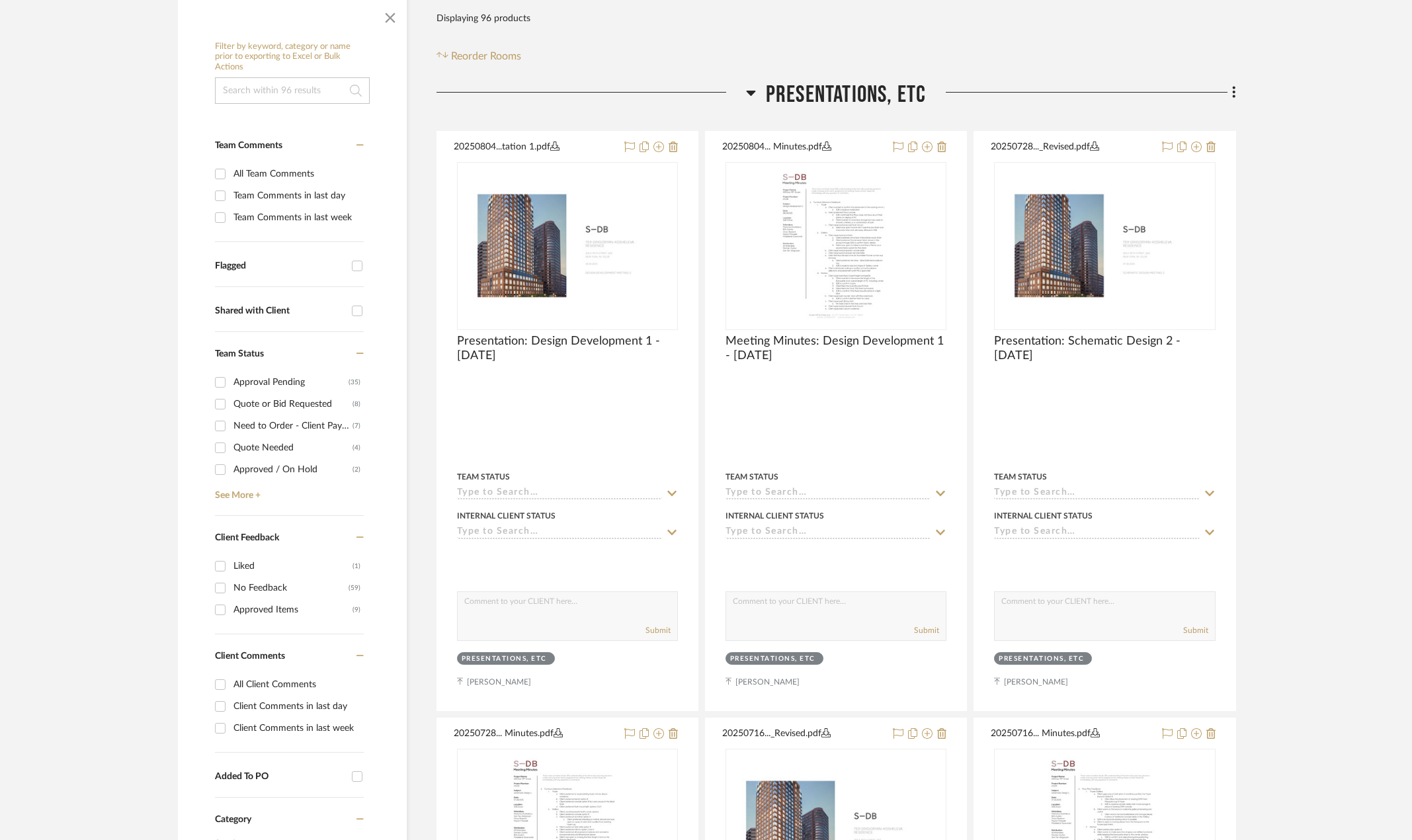
scroll to position [331, 0]
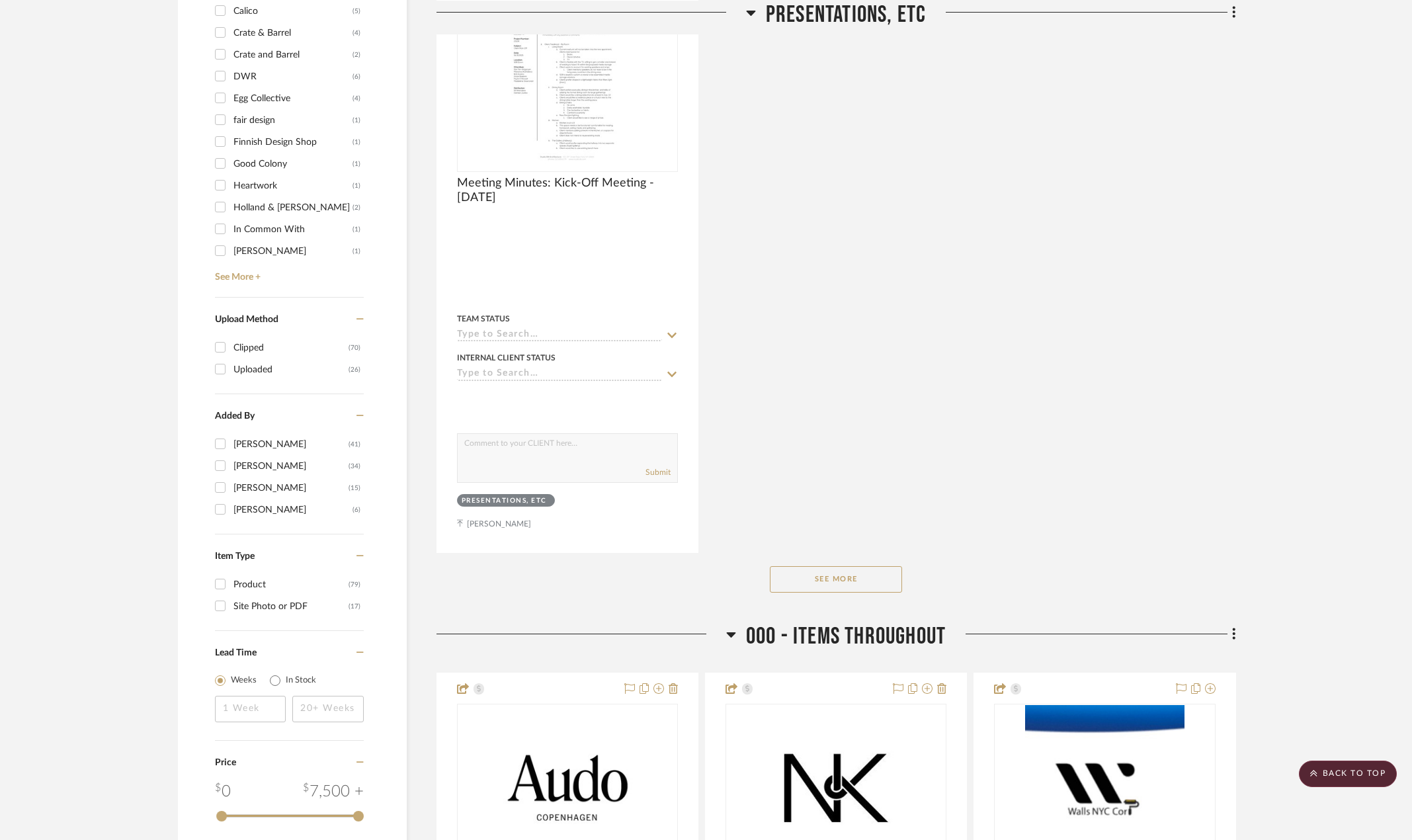
scroll to position [1653, 0]
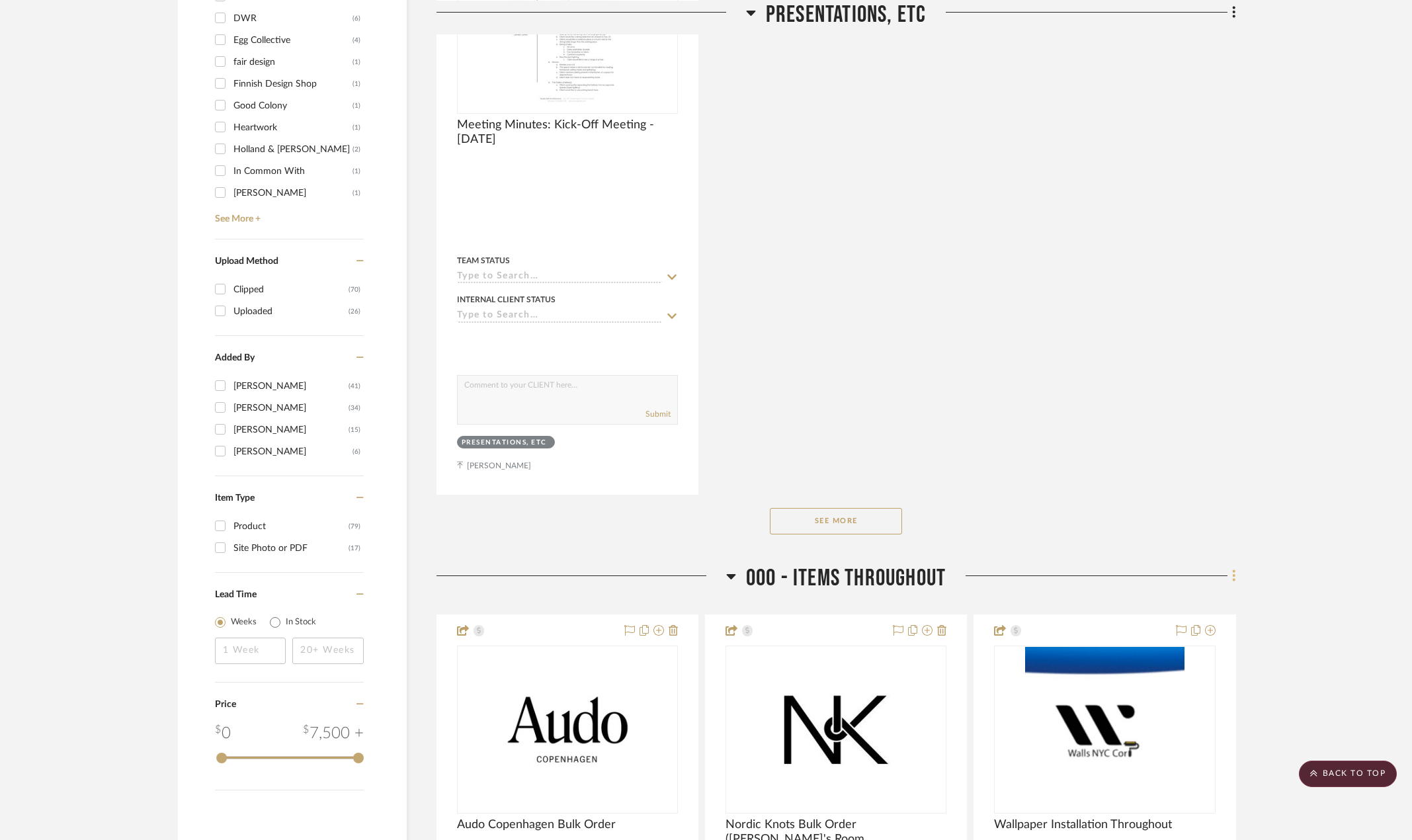
click at [1231, 580] on fa-icon at bounding box center [1232, 576] width 8 height 22
click at [1205, 610] on button "Add New Item" at bounding box center [1174, 604] width 124 height 33
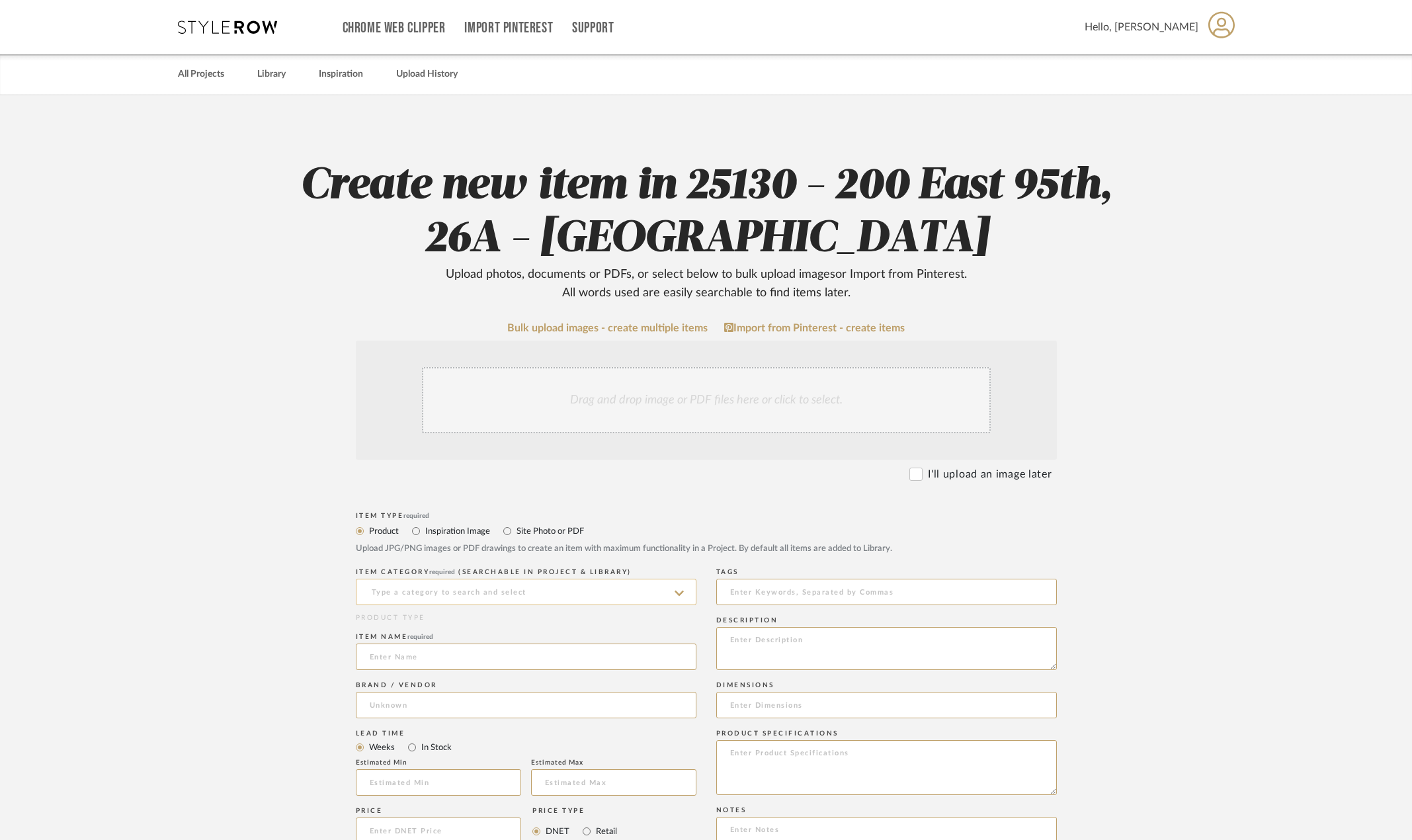
click at [595, 586] on input at bounding box center [527, 592] width 341 height 26
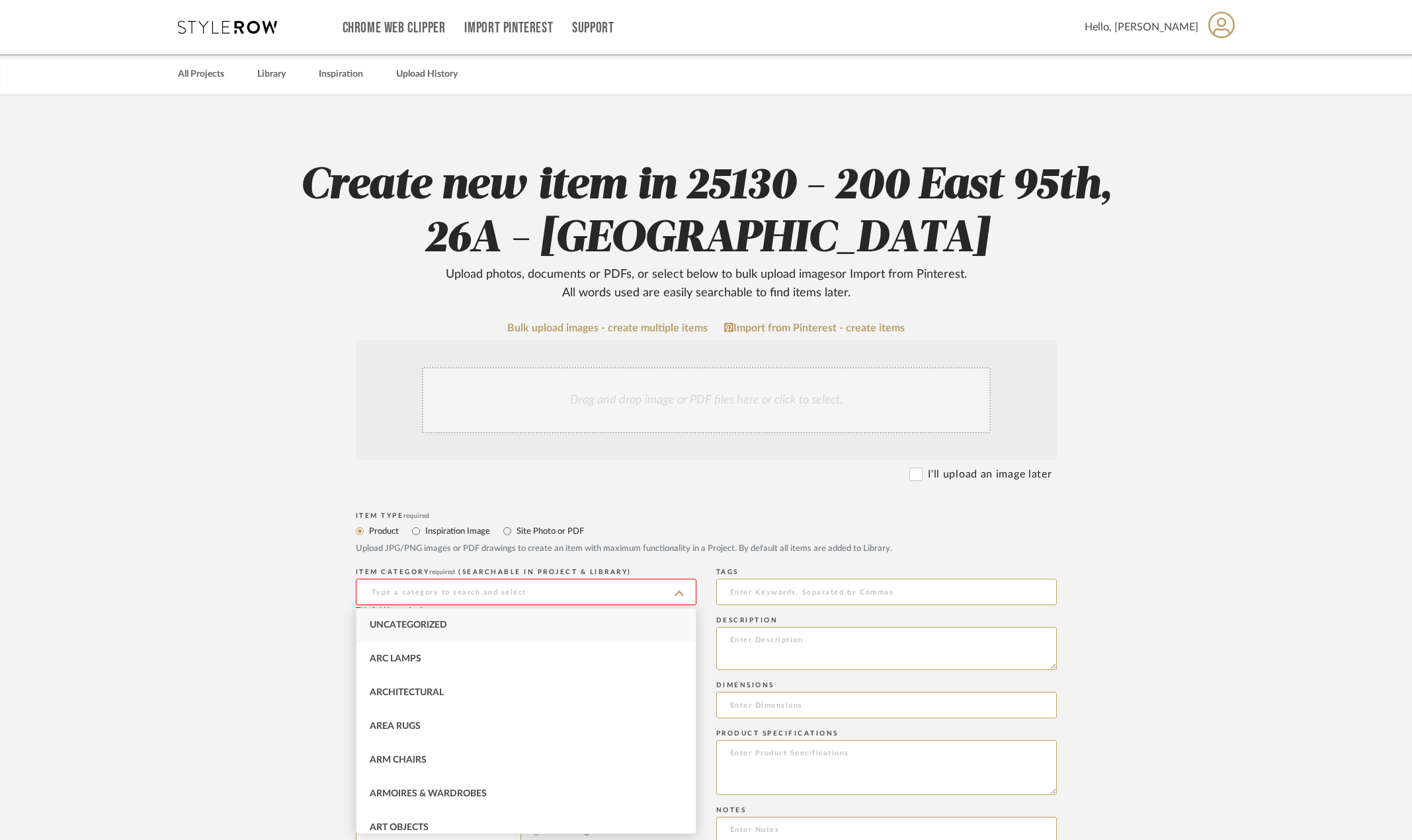
click at [561, 612] on div "Uncategorized" at bounding box center [526, 625] width 339 height 34
type input "Uncategorized"
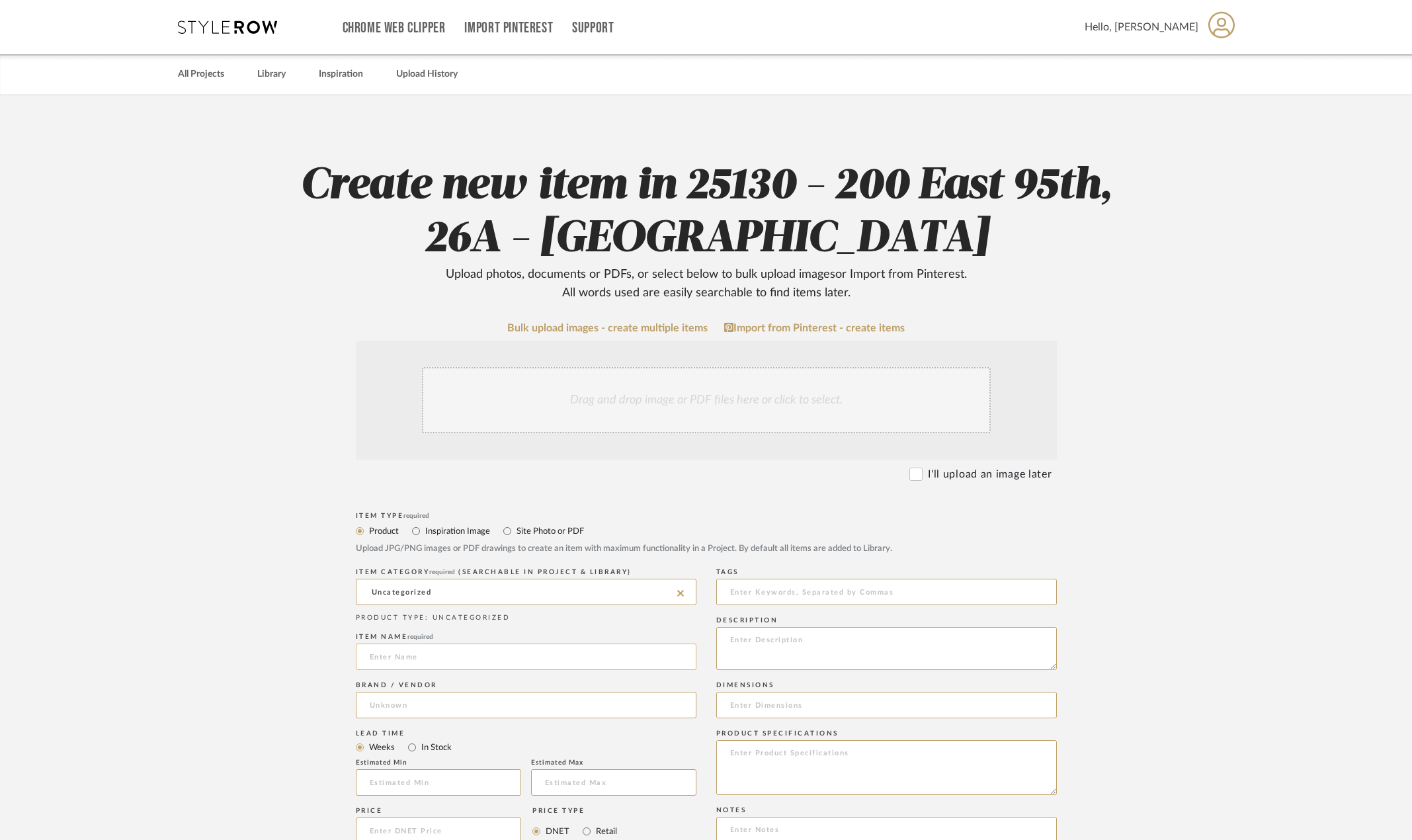
click at [504, 662] on input at bounding box center [527, 657] width 341 height 26
type input "Painting Quote"
click at [405, 701] on input at bounding box center [527, 705] width 341 height 26
click at [461, 743] on span "Click to add "All American Pl" as a new Brand" at bounding box center [478, 739] width 195 height 11
type input "All American Plus"
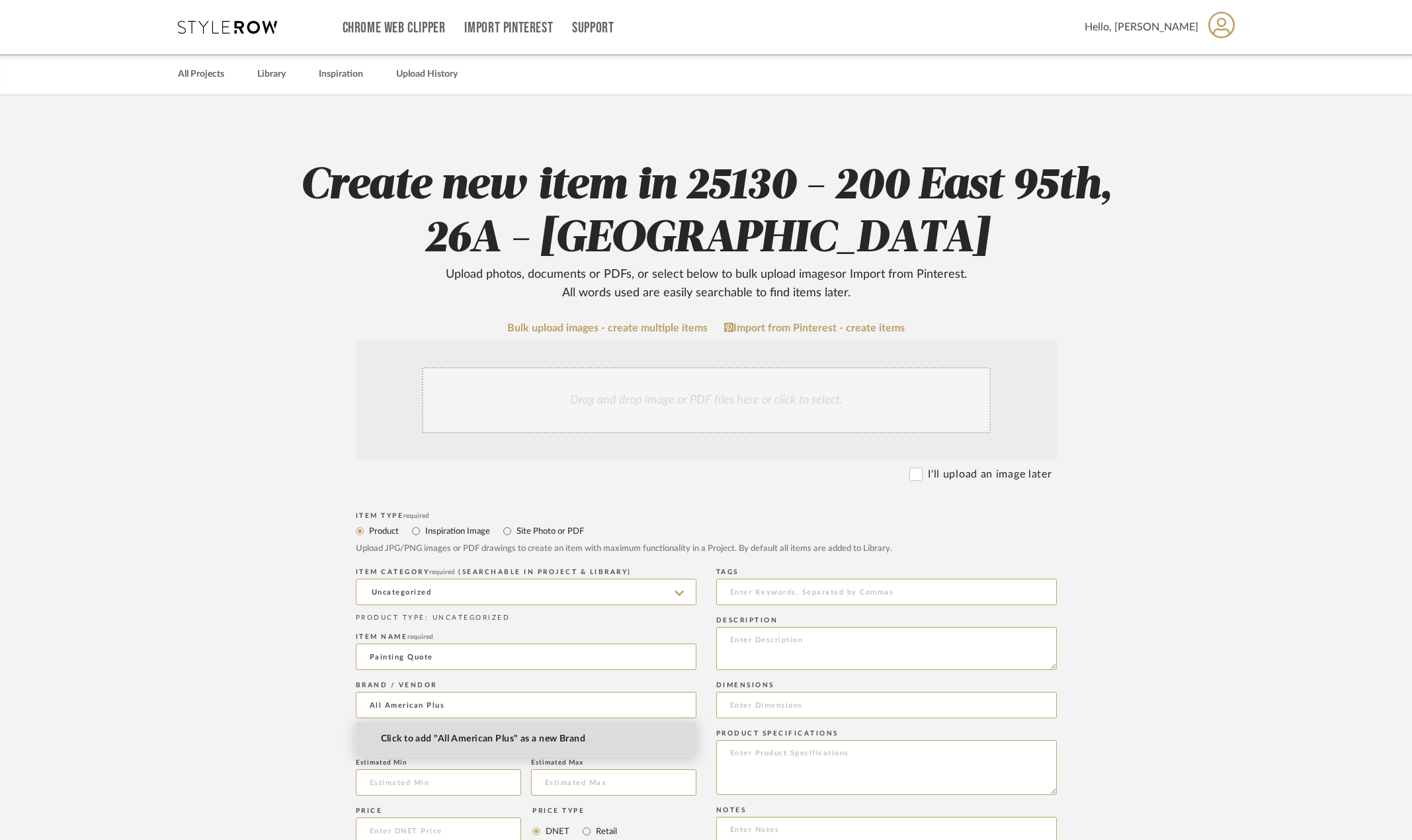
click at [465, 741] on span "Click to add "All American Plus" as a new Brand" at bounding box center [483, 739] width 205 height 11
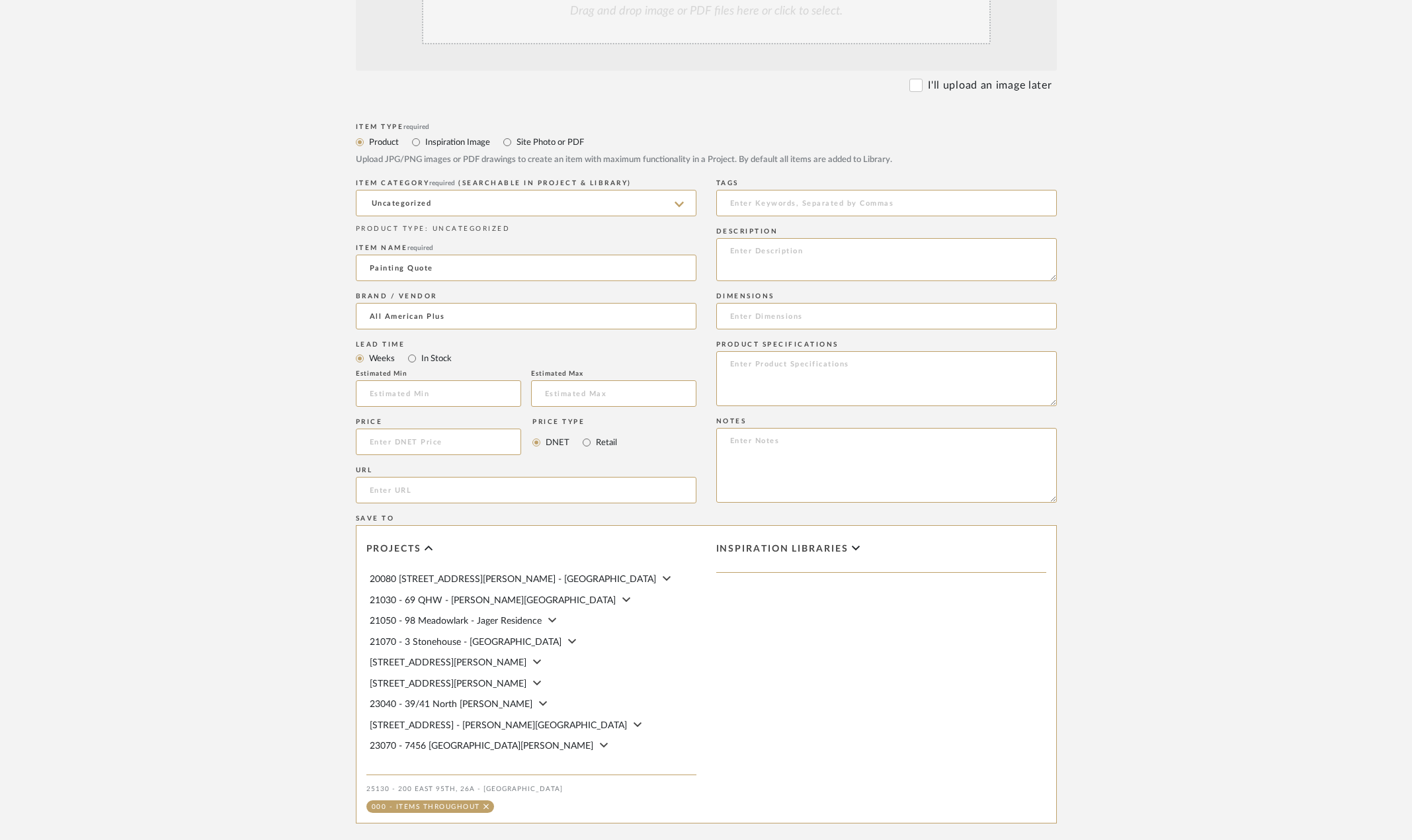
scroll to position [529, 0]
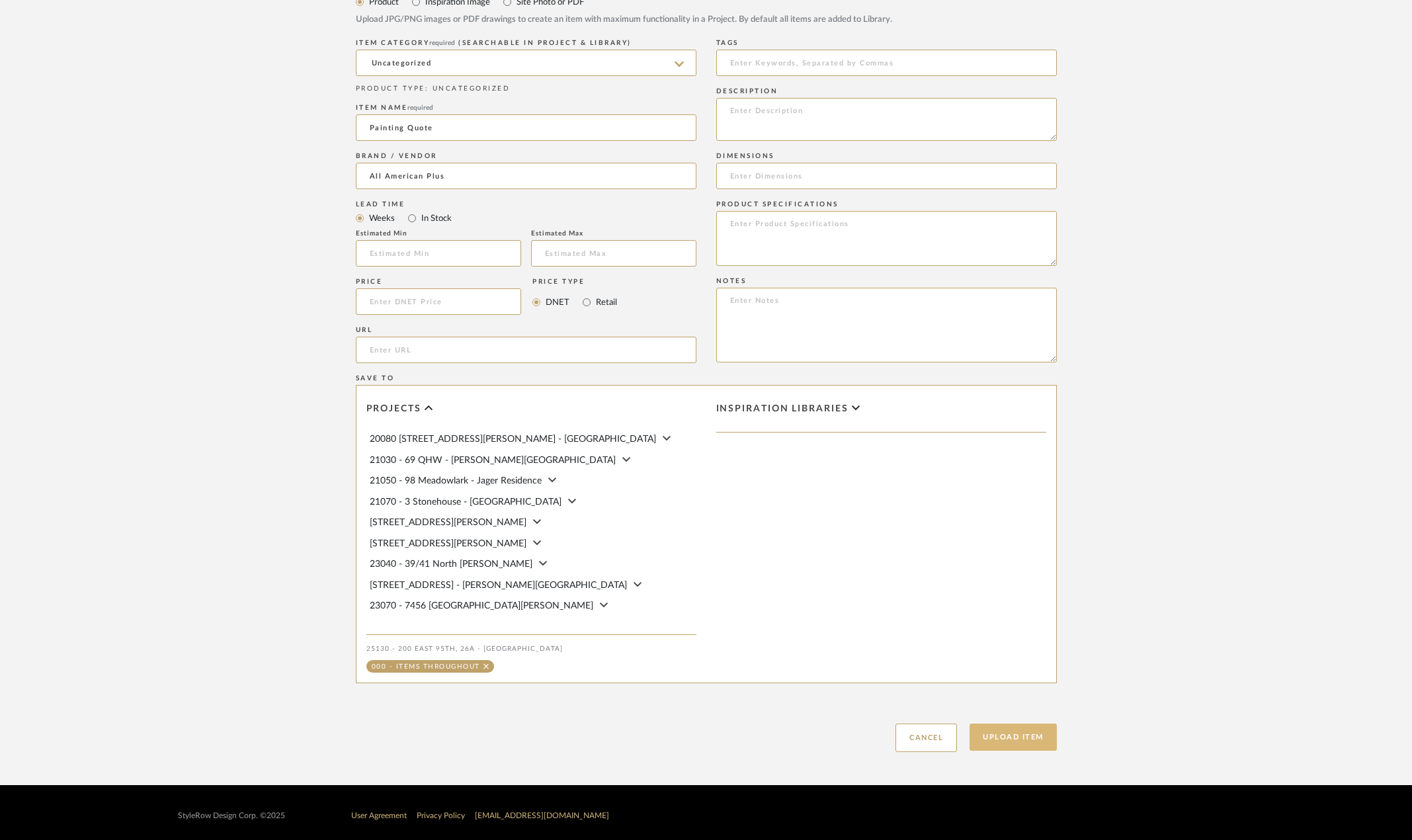
click at [1026, 738] on button "Upload Item" at bounding box center [1013, 737] width 88 height 27
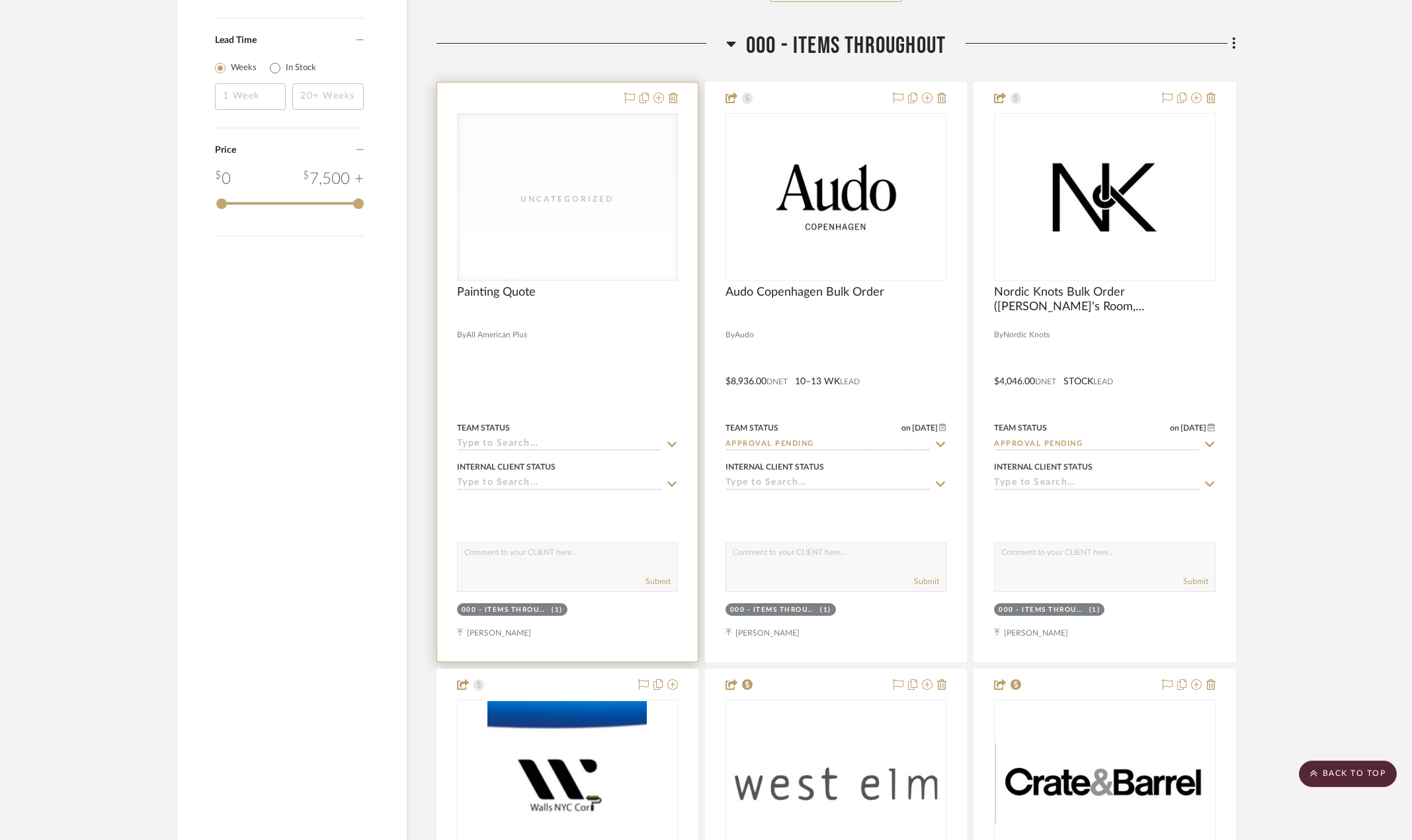
scroll to position [2215, 0]
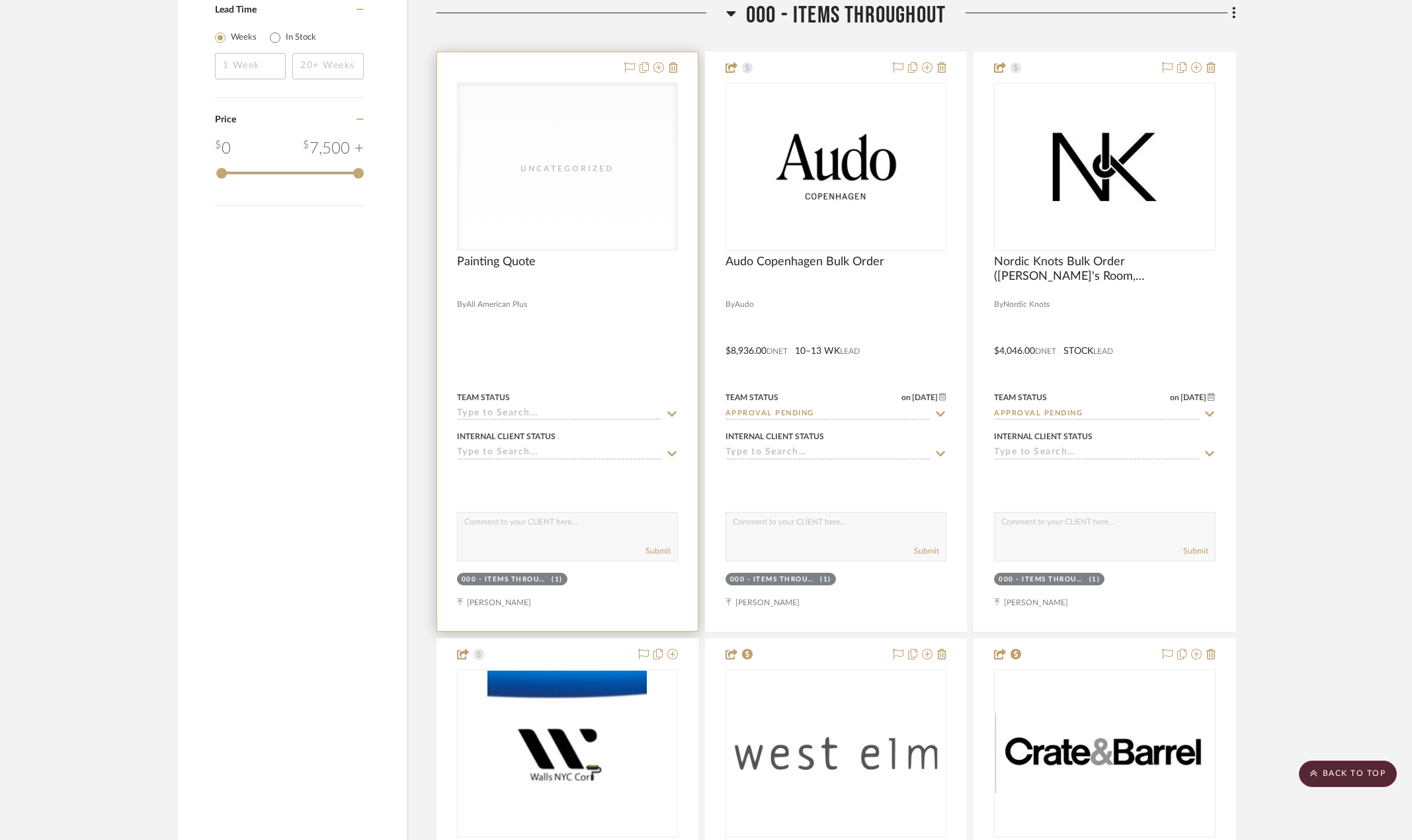
click at [637, 345] on div at bounding box center [568, 341] width 260 height 579
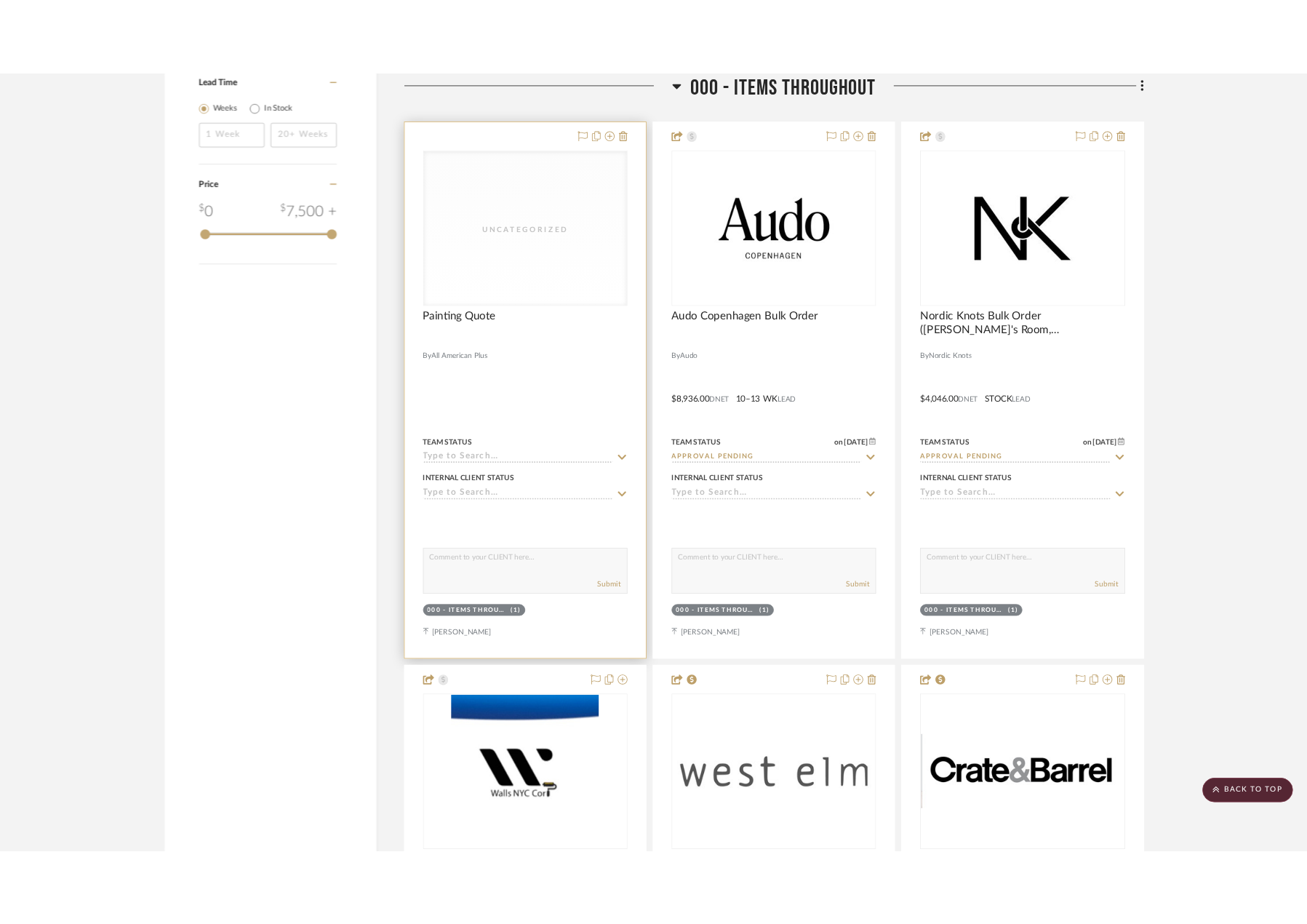
scroll to position [0, 0]
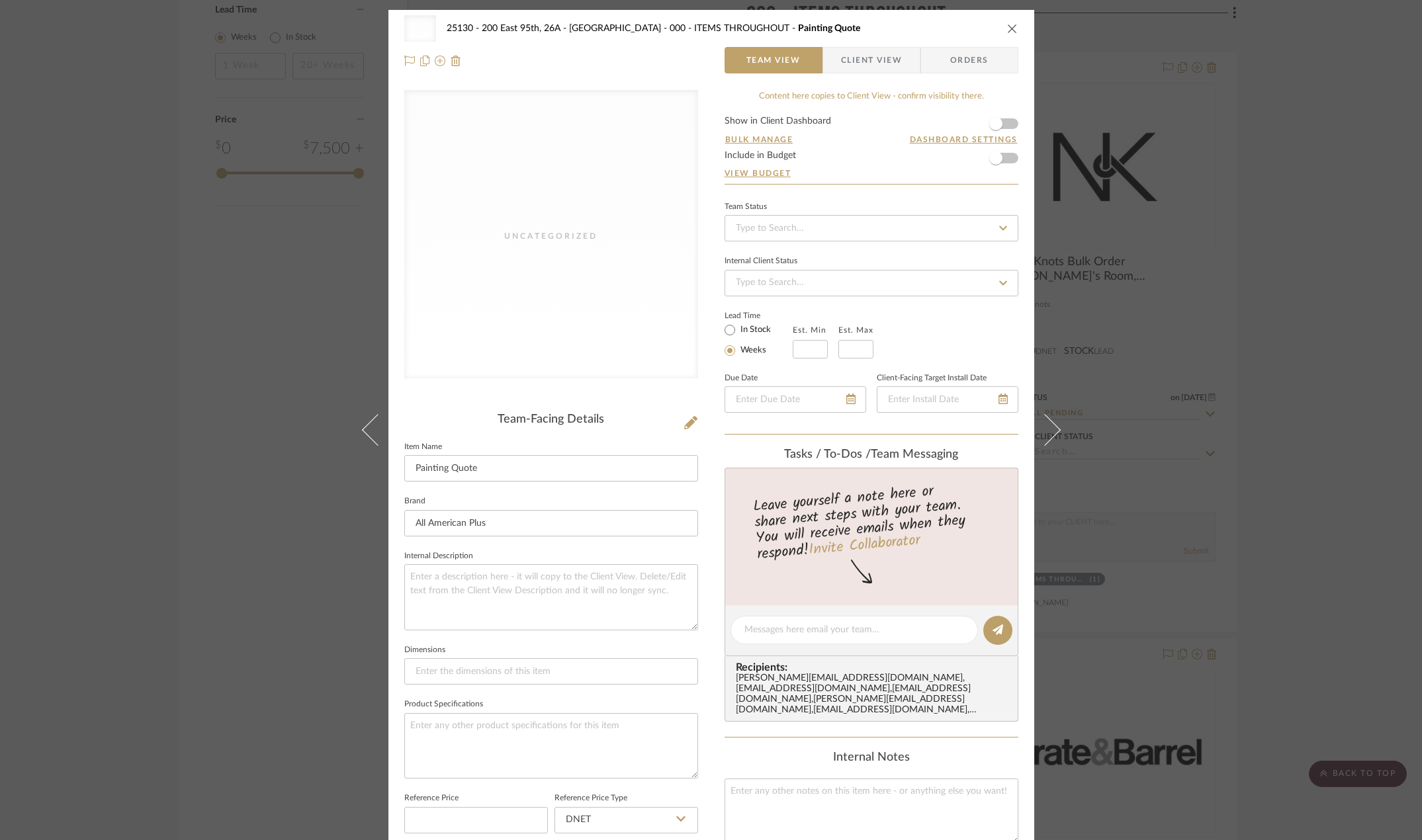
click at [871, 69] on span "Client View" at bounding box center [872, 60] width 61 height 26
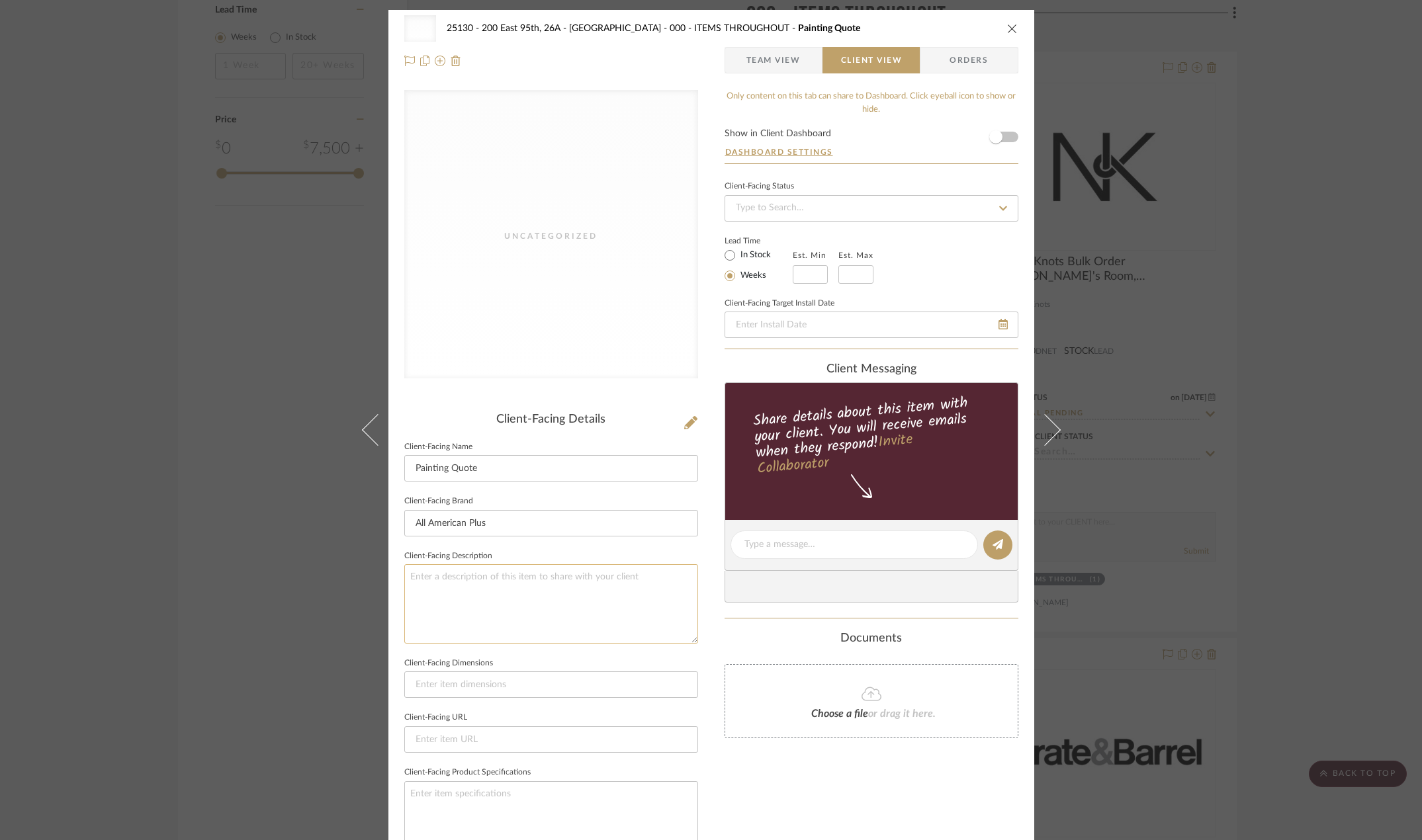
click at [516, 588] on textarea at bounding box center [550, 603] width 294 height 79
type textarea "Price includes"
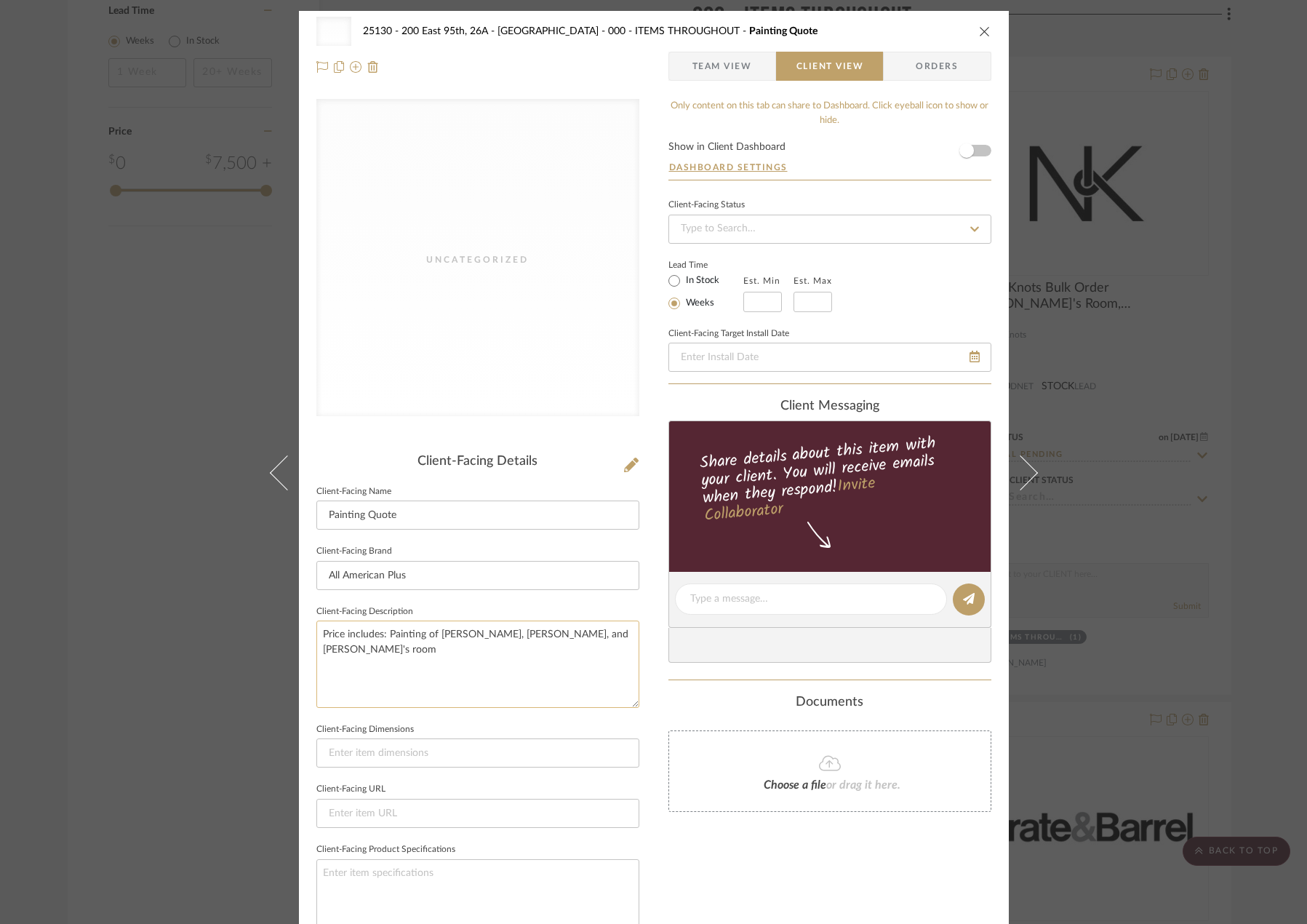
drag, startPoint x: 594, startPoint y: 631, endPoint x: 435, endPoint y: 644, distance: 159.5
click at [435, 644] on textarea "Price includes: Painting of [PERSON_NAME], [PERSON_NAME], and [PERSON_NAME]'s r…" at bounding box center [477, 664] width 323 height 86
click at [523, 660] on textarea "Price includes: Painting of [PERSON_NAME], and Au Pair's bedroom walls | Prep […" at bounding box center [477, 664] width 323 height 86
click at [486, 686] on textarea "Price includes: Painting of [PERSON_NAME], and Au Pair's bedroom walls | Prep […" at bounding box center [477, 664] width 323 height 86
type textarea "Price includes: Painting of [PERSON_NAME], and Au Pair's bedroom walls | Prep […"
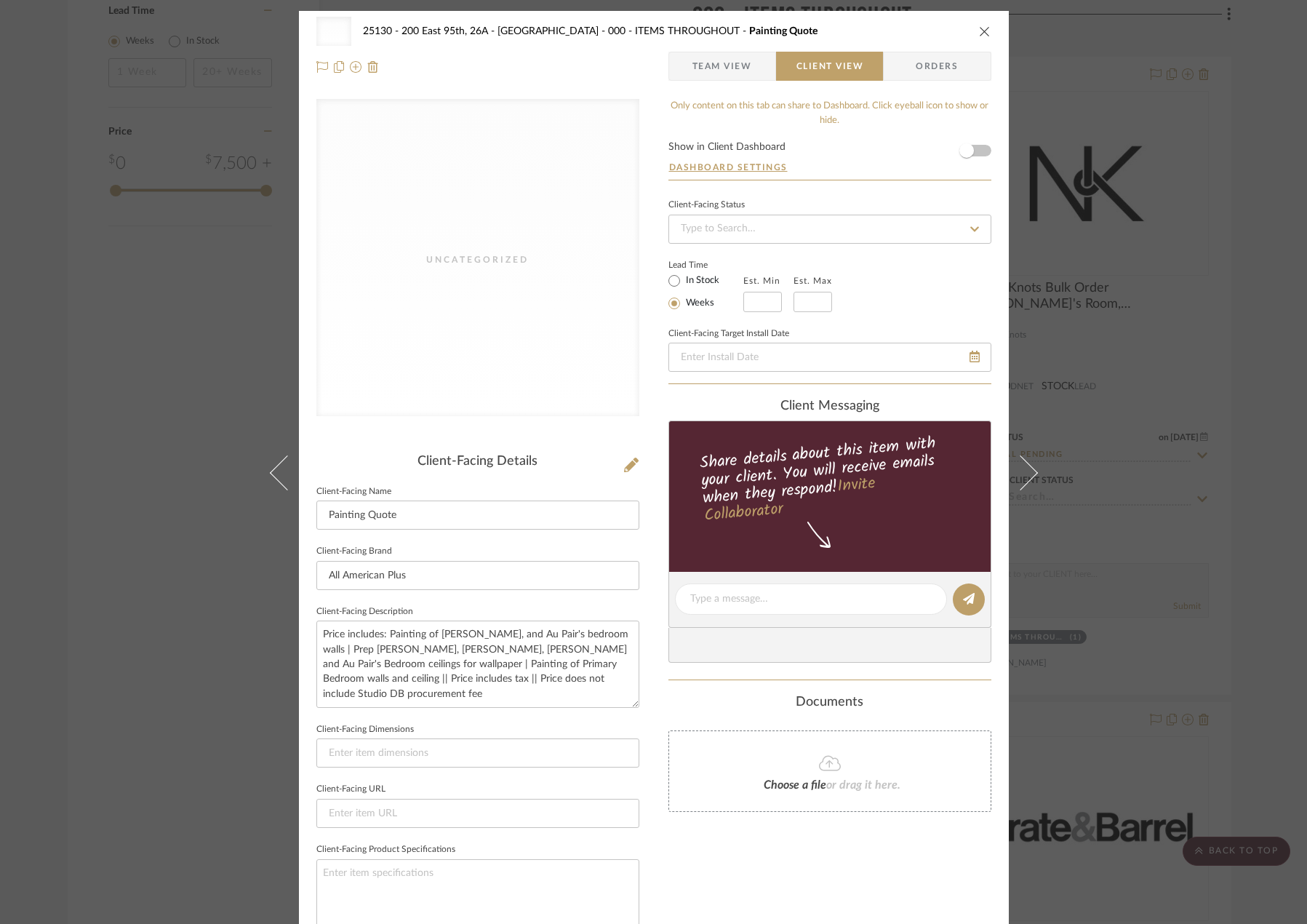
click at [734, 82] on div "Uncategorized 25130 - 200 East 95th, 26A - Kosheleva 000 - ITEMS THROUGHOUT Pai…" at bounding box center [654, 49] width 710 height 77
click at [734, 69] on span "Team View" at bounding box center [722, 66] width 59 height 29
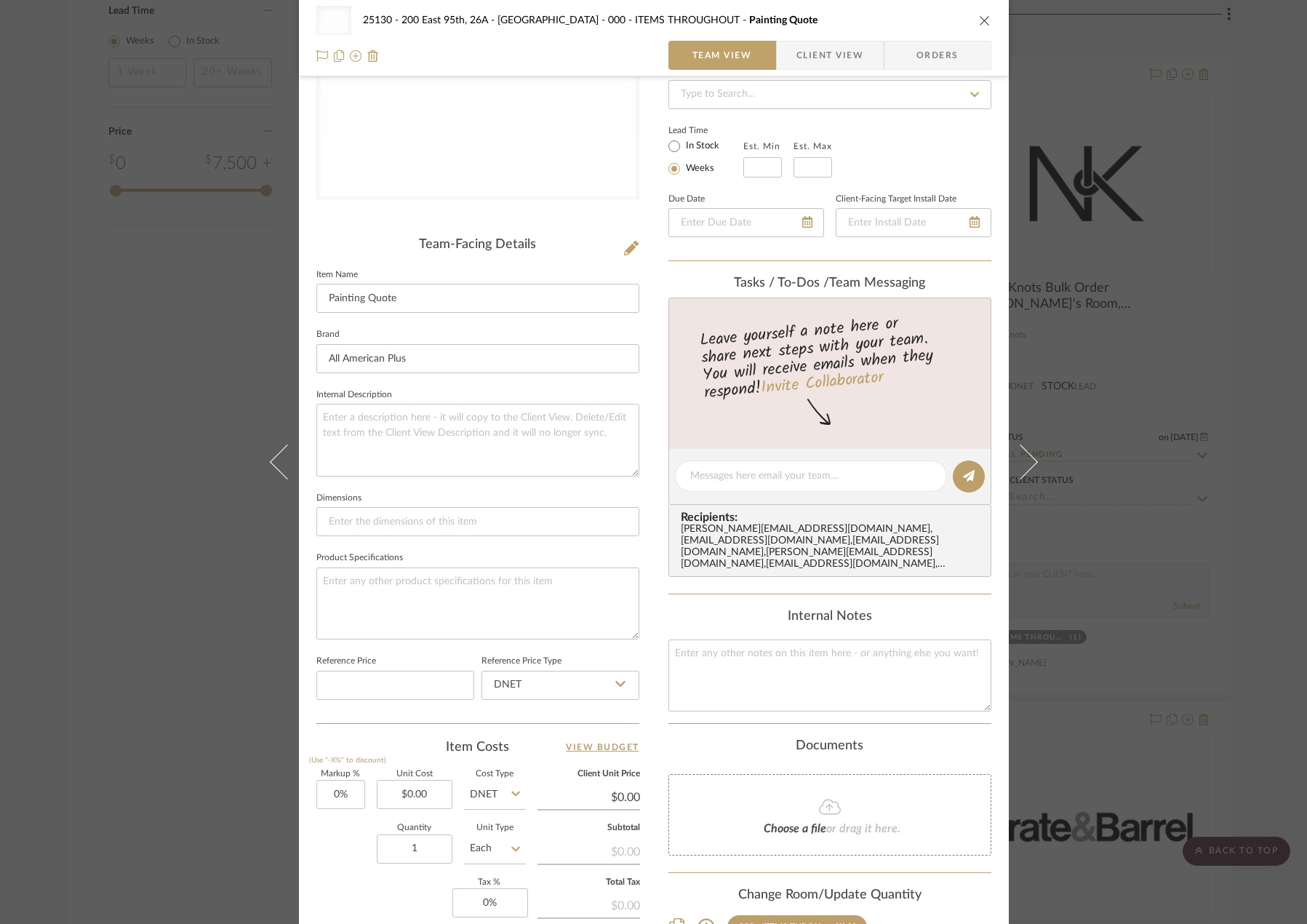
scroll to position [428, 0]
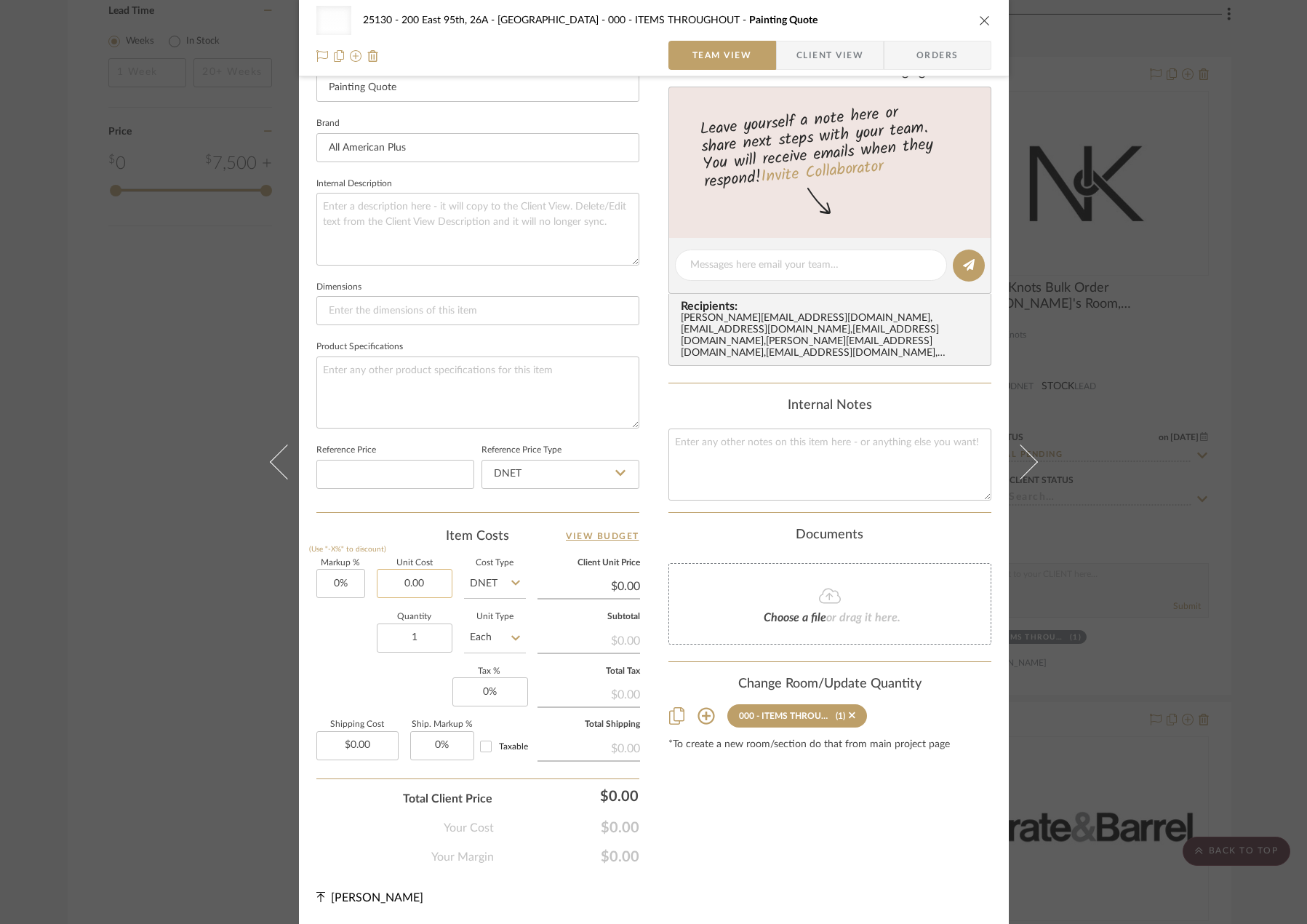
click at [422, 581] on input "0.00" at bounding box center [414, 584] width 76 height 29
type input "$7,700.00"
type input "0"
click at [478, 692] on input "0" at bounding box center [490, 692] width 76 height 29
type input "$7,700.00"
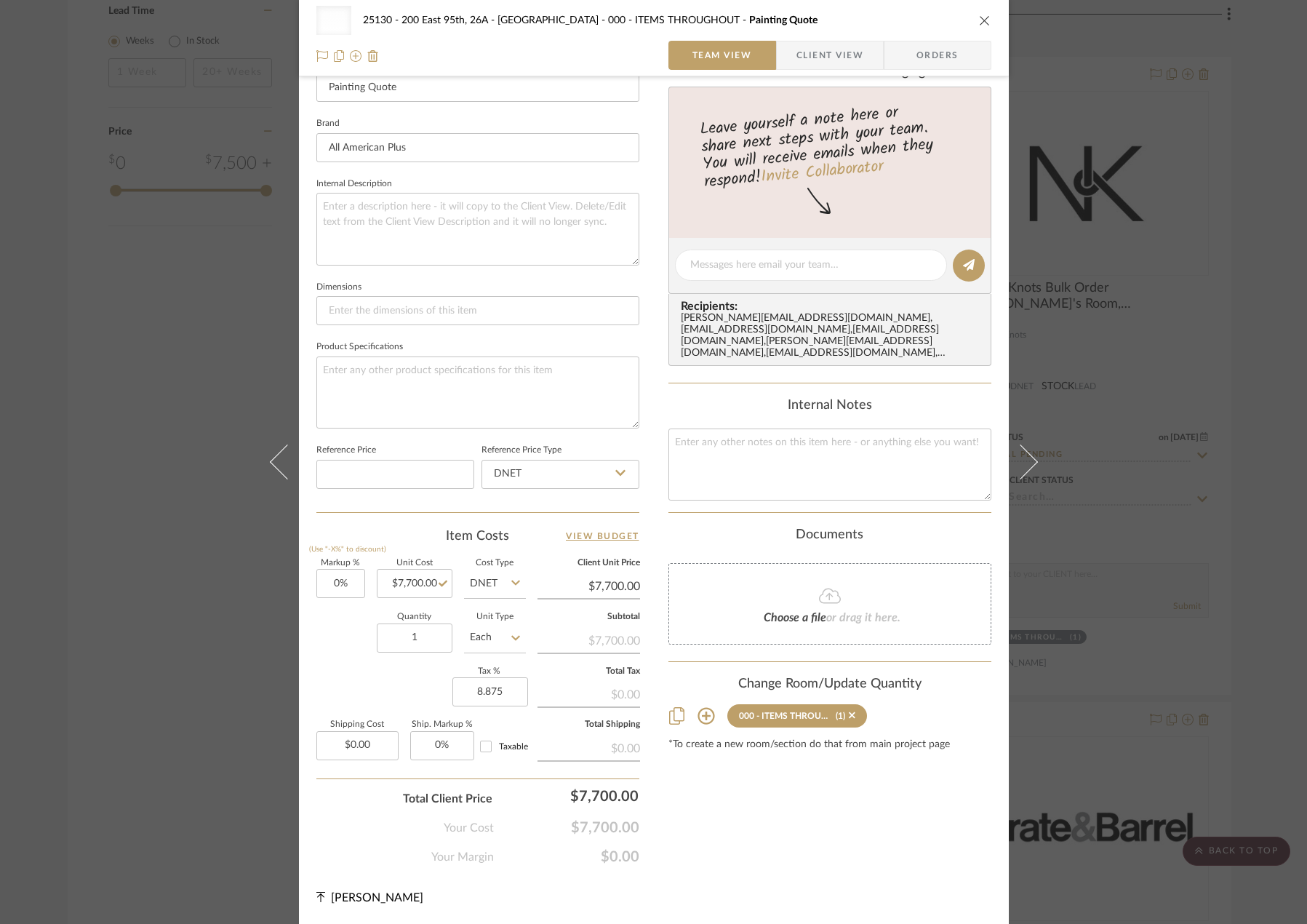
type input "8.875%"
click at [708, 807] on div "Content here copies to Client View - confirm visibility there. Show in Client D…" at bounding box center [830, 268] width 323 height 1194
click at [815, 46] on span "Client View" at bounding box center [830, 55] width 67 height 29
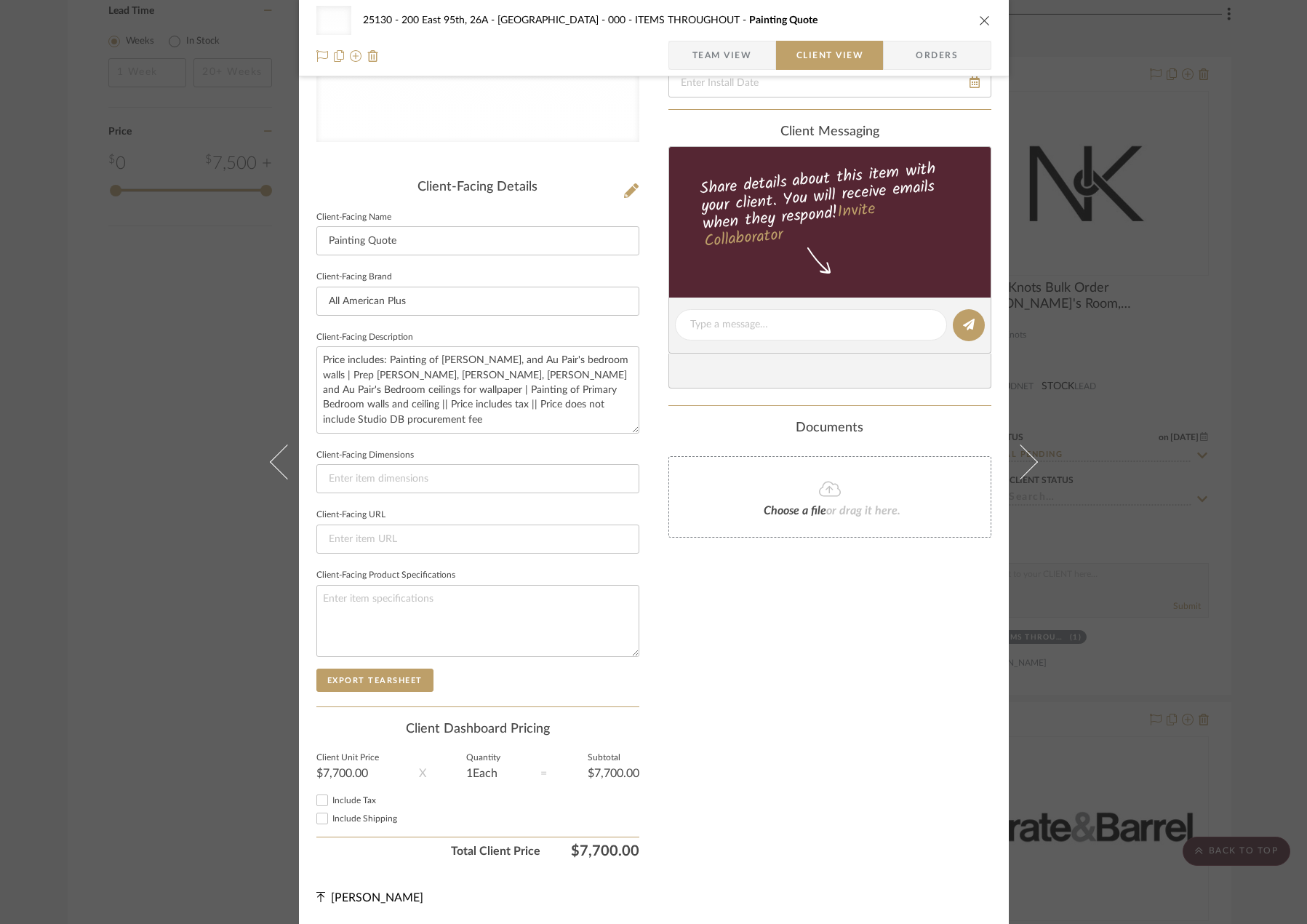
click at [358, 804] on label "Include Tax" at bounding box center [486, 801] width 307 height 11
click at [331, 804] on input "Include Tax" at bounding box center [322, 800] width 17 height 17
checkbox input "true"
click at [775, 834] on div "Only content on this tab can share to Dashboard. Click eyeball icon to show or …" at bounding box center [830, 345] width 323 height 1041
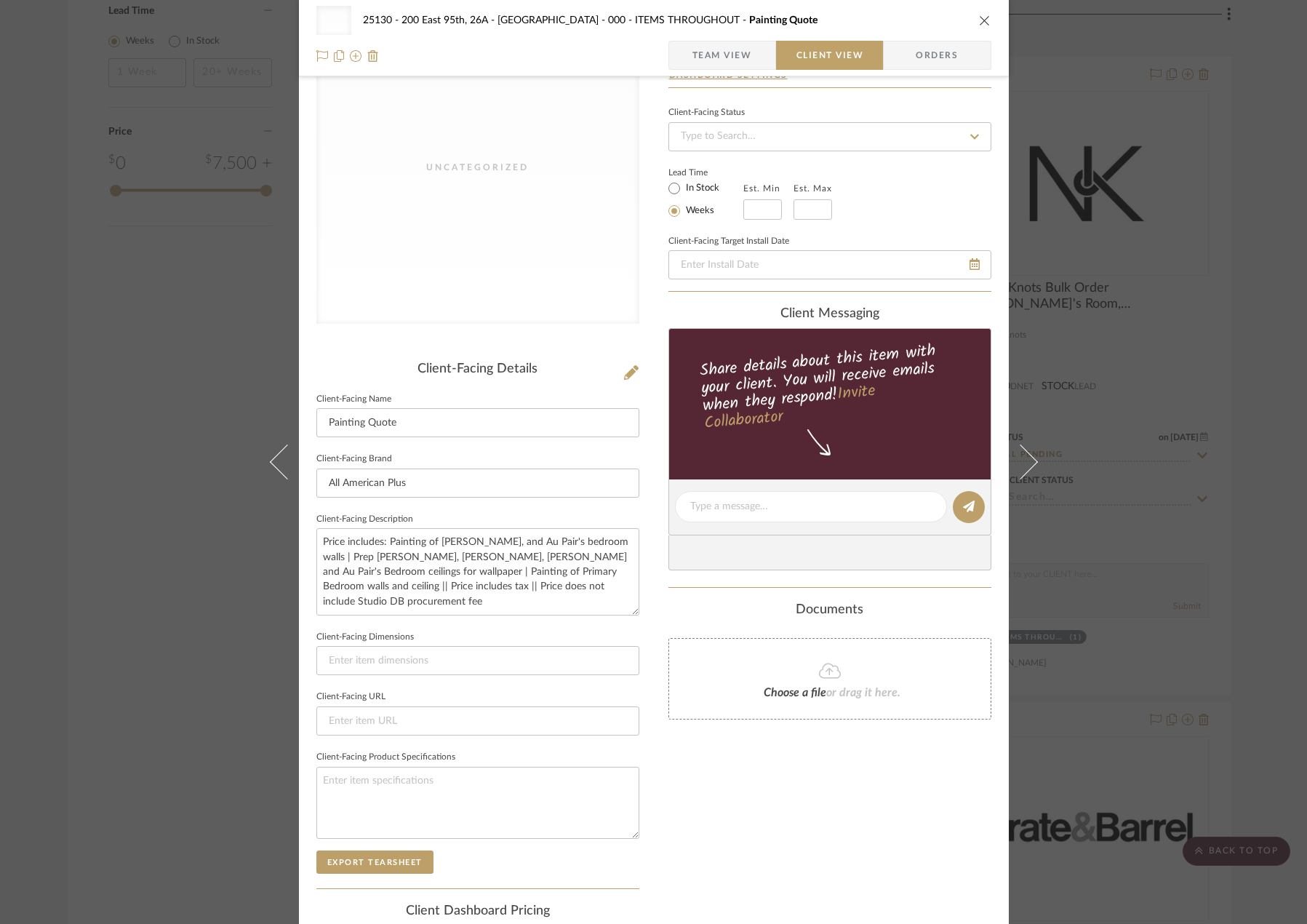
scroll to position [0, 0]
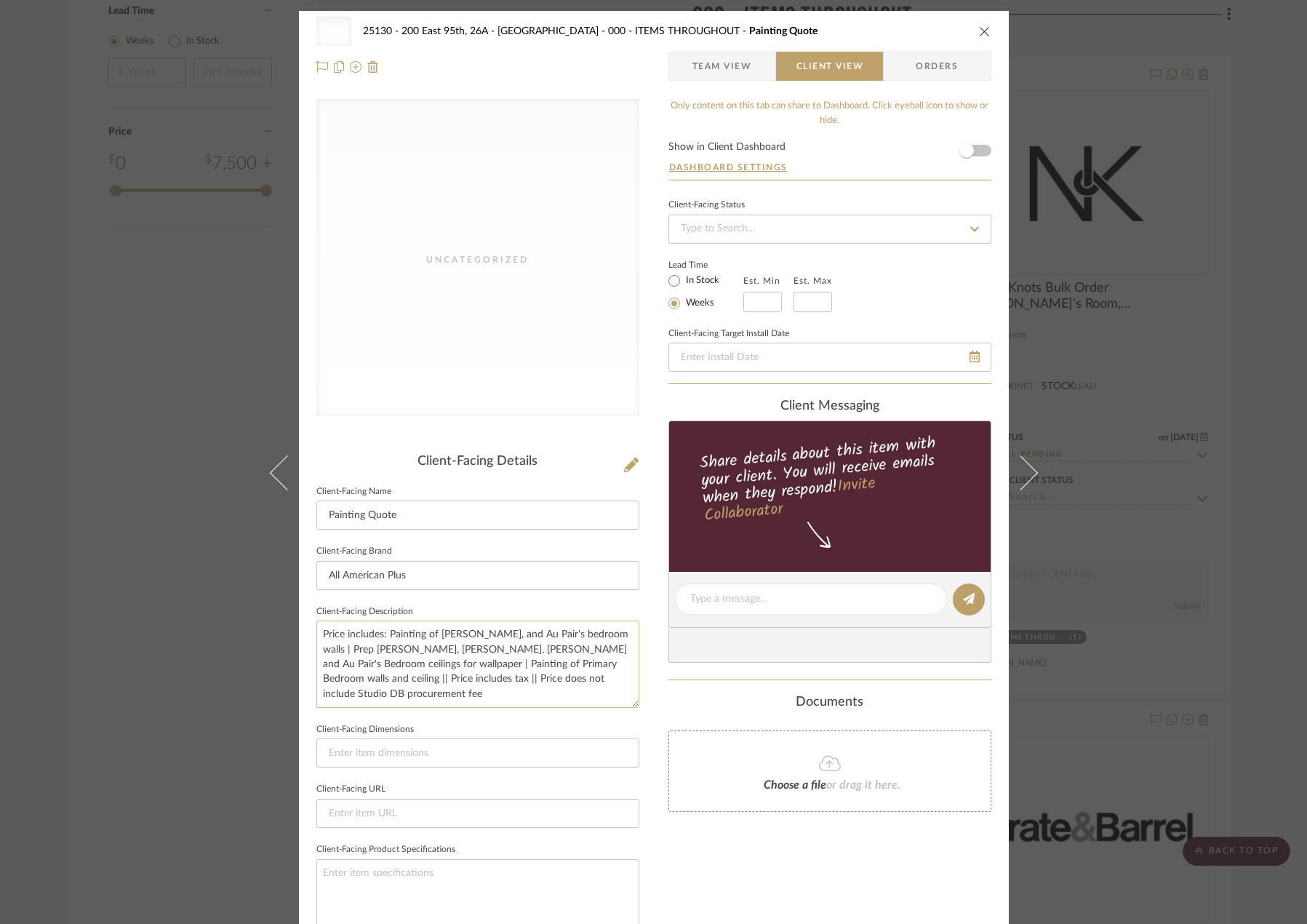
click at [328, 683] on textarea "Price includes: Painting of [PERSON_NAME], and Au Pair's bedroom walls | Prep […" at bounding box center [477, 664] width 323 height 86
type textarea "Price includes: Painting of [PERSON_NAME], and Au Pair's bedroom walls | Prep […"
click at [565, 682] on textarea "Price includes: Painting of [PERSON_NAME], and Au Pair's bedroom walls | Prep […" at bounding box center [477, 664] width 323 height 86
click at [392, 653] on textarea "Price includes: Painting of [PERSON_NAME], and Au [PERSON_NAME]'s bedroom walls…" at bounding box center [477, 664] width 323 height 86
drag, startPoint x: 411, startPoint y: 650, endPoint x: 389, endPoint y: 651, distance: 22.0
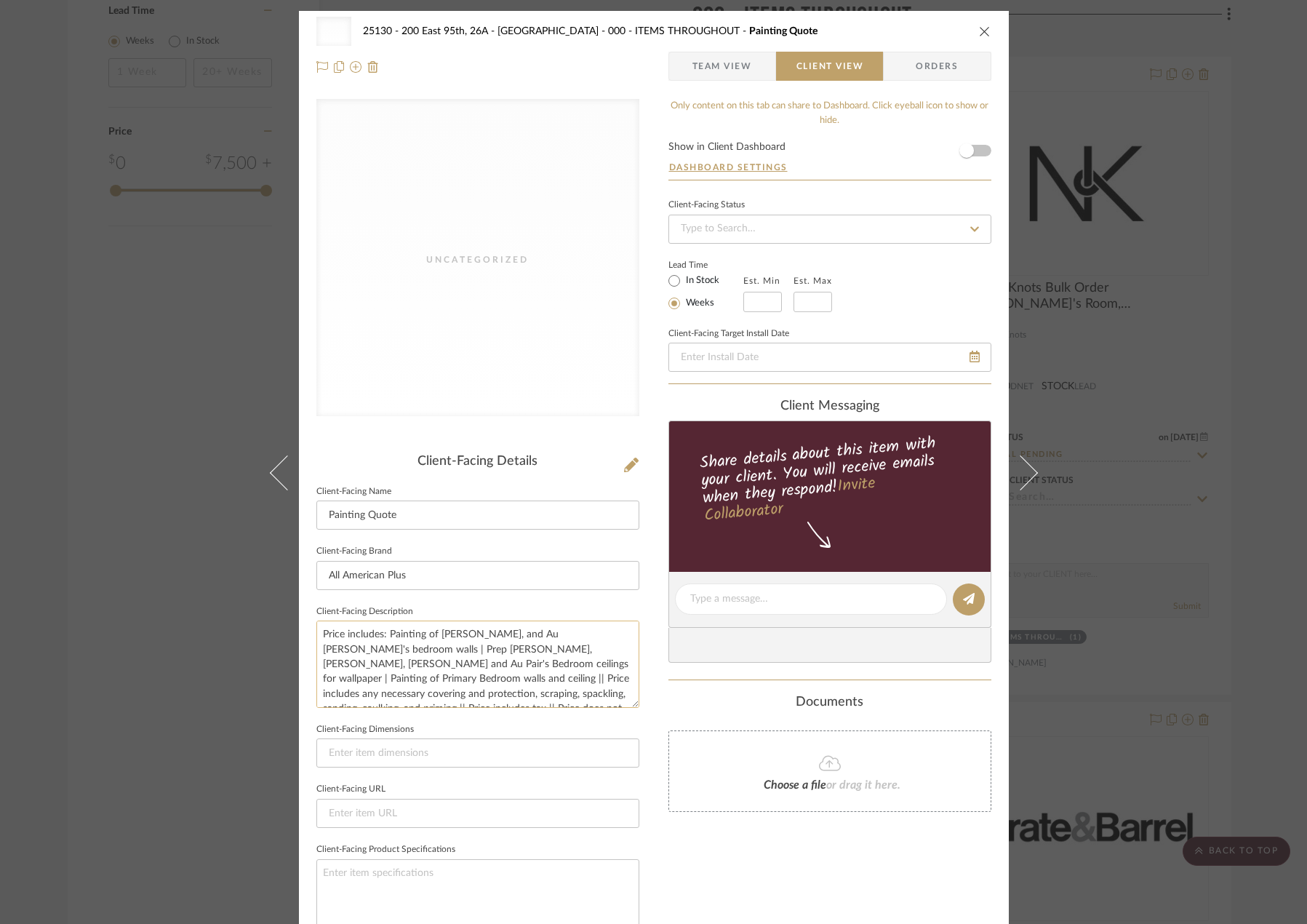
click at [389, 651] on textarea "Price includes: Painting of [PERSON_NAME], and Au [PERSON_NAME]'s bedroom walls…" at bounding box center [477, 664] width 323 height 86
click at [399, 671] on textarea "Price includes: Painting of [PERSON_NAME], and [PERSON_NAME]'s bedroom walls | …" at bounding box center [477, 664] width 323 height 86
click at [430, 664] on textarea "Price includes: Painting of [PERSON_NAME], and [PERSON_NAME]'s bedroom walls | …" at bounding box center [477, 664] width 323 height 86
click at [465, 672] on textarea "Price includes: Painting of [PERSON_NAME], and [PERSON_NAME]'s bedroom walls | …" at bounding box center [477, 664] width 323 height 86
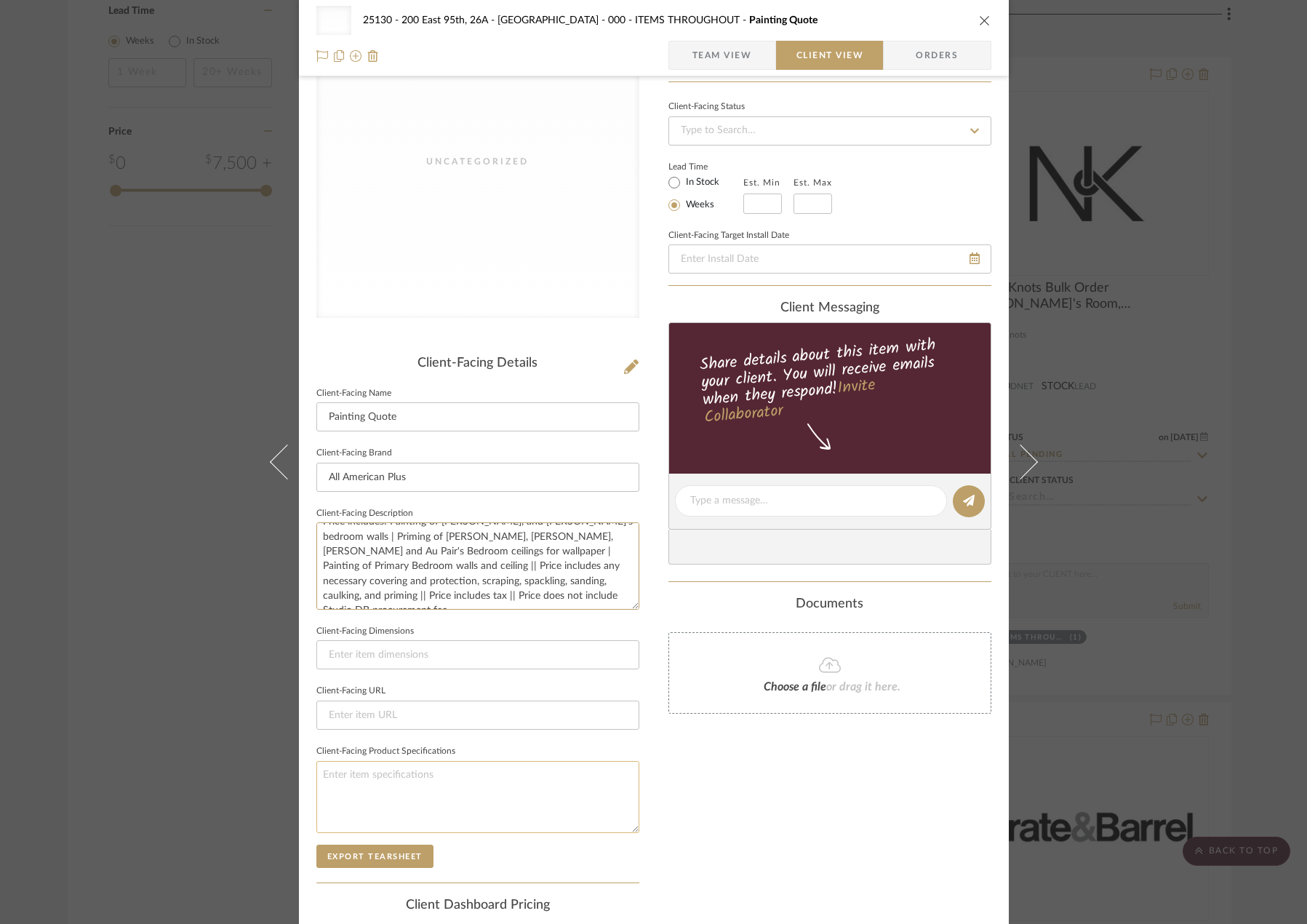
scroll to position [218, 0]
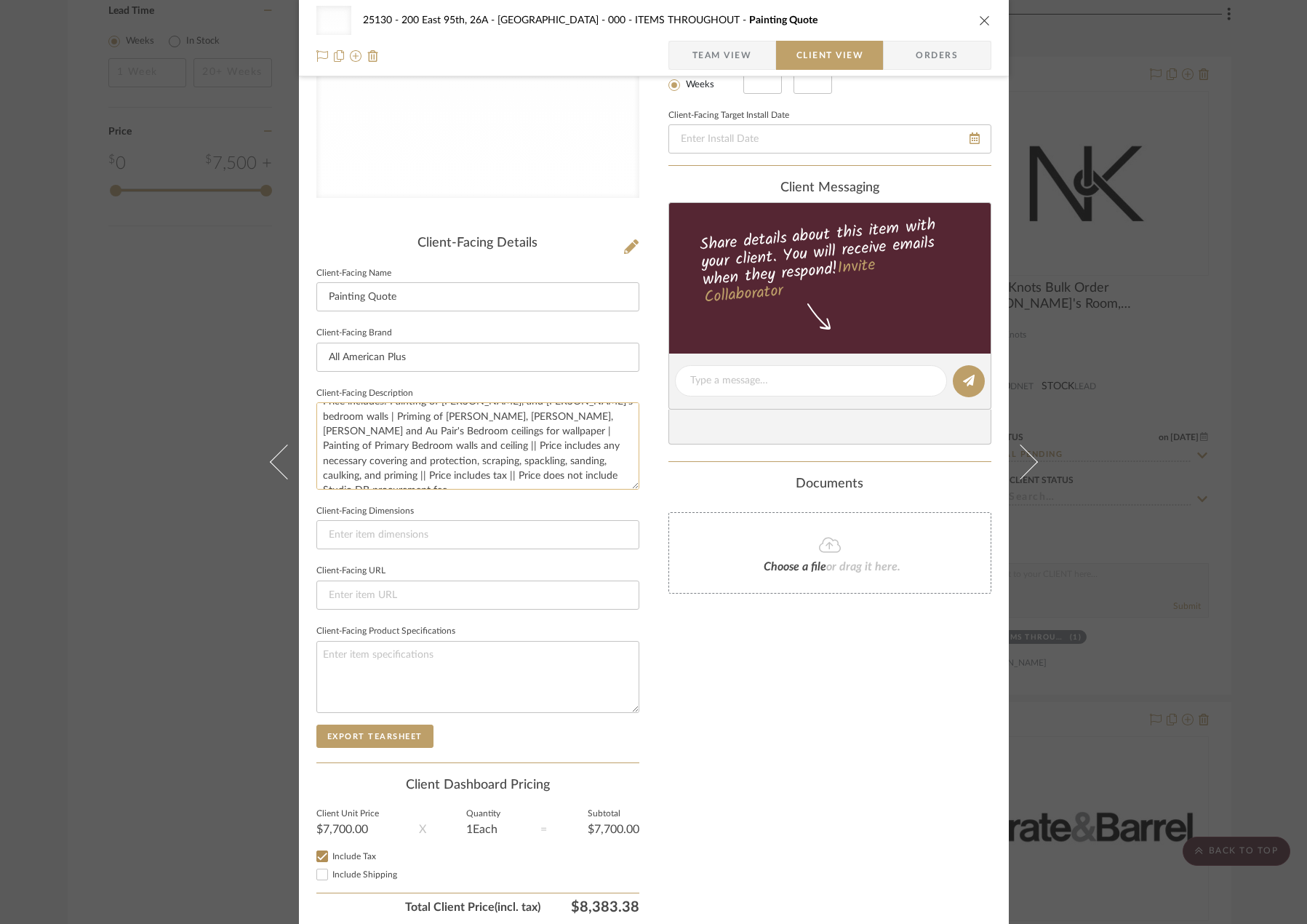
click at [565, 475] on textarea "Price includes: Painting of [PERSON_NAME], and [PERSON_NAME]'s bedroom walls | …" at bounding box center [477, 446] width 323 height 86
click at [600, 469] on textarea "Price includes: Painting of [PERSON_NAME], and [PERSON_NAME]'s bedroom walls | …" at bounding box center [477, 446] width 323 height 86
click at [600, 468] on textarea "Price includes: Painting of [PERSON_NAME], and [PERSON_NAME]'s bedroom walls | …" at bounding box center [477, 446] width 323 height 86
click at [601, 479] on textarea "Price includes: Painting of [PERSON_NAME], and [PERSON_NAME]'s bedroom walls | …" at bounding box center [477, 446] width 323 height 86
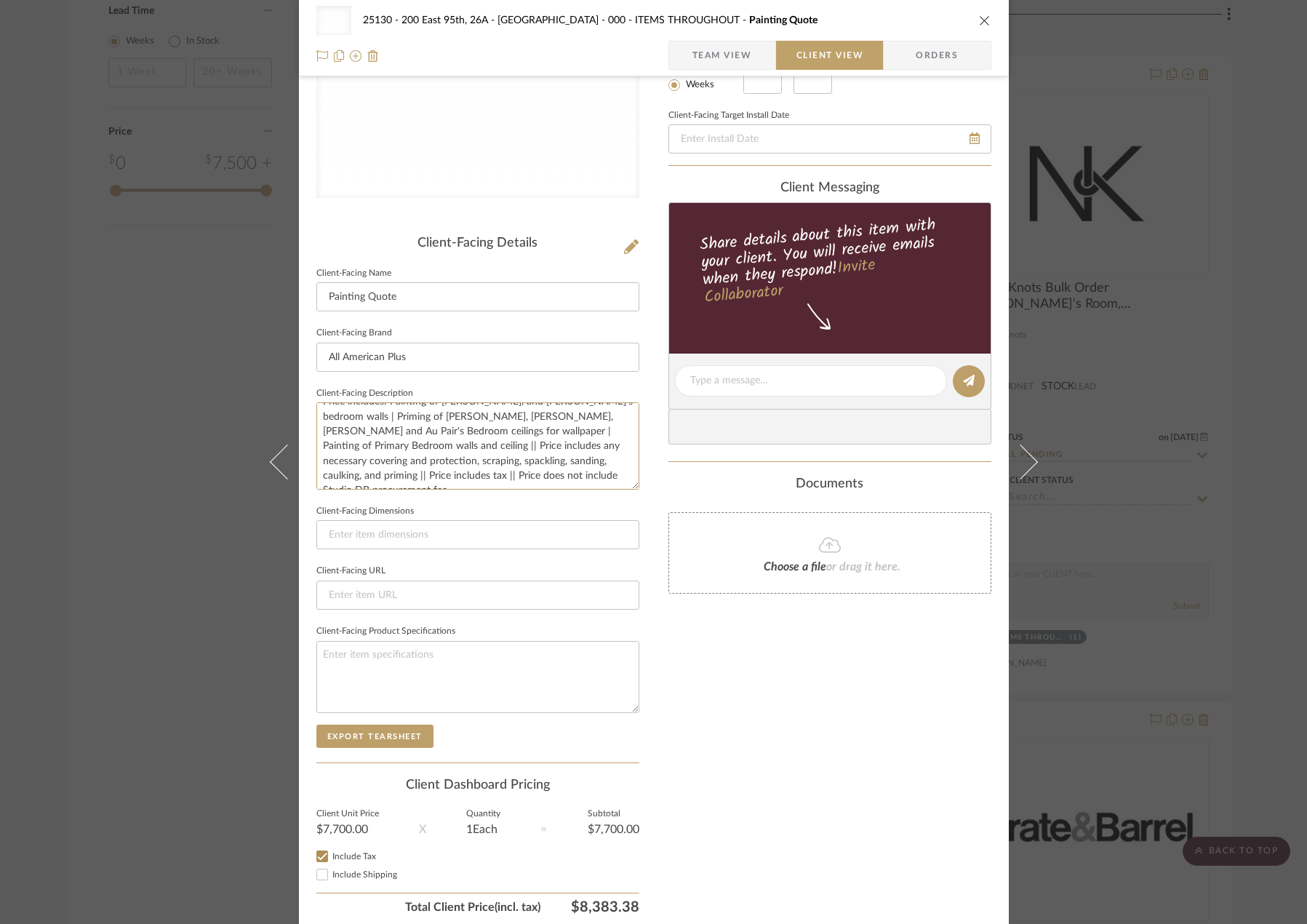
type textarea "Price includes: Painting of [PERSON_NAME], and [PERSON_NAME]'s bedroom walls | …"
click at [588, 558] on sr-form-field "Client-Facing Dimensions" at bounding box center [477, 530] width 323 height 60
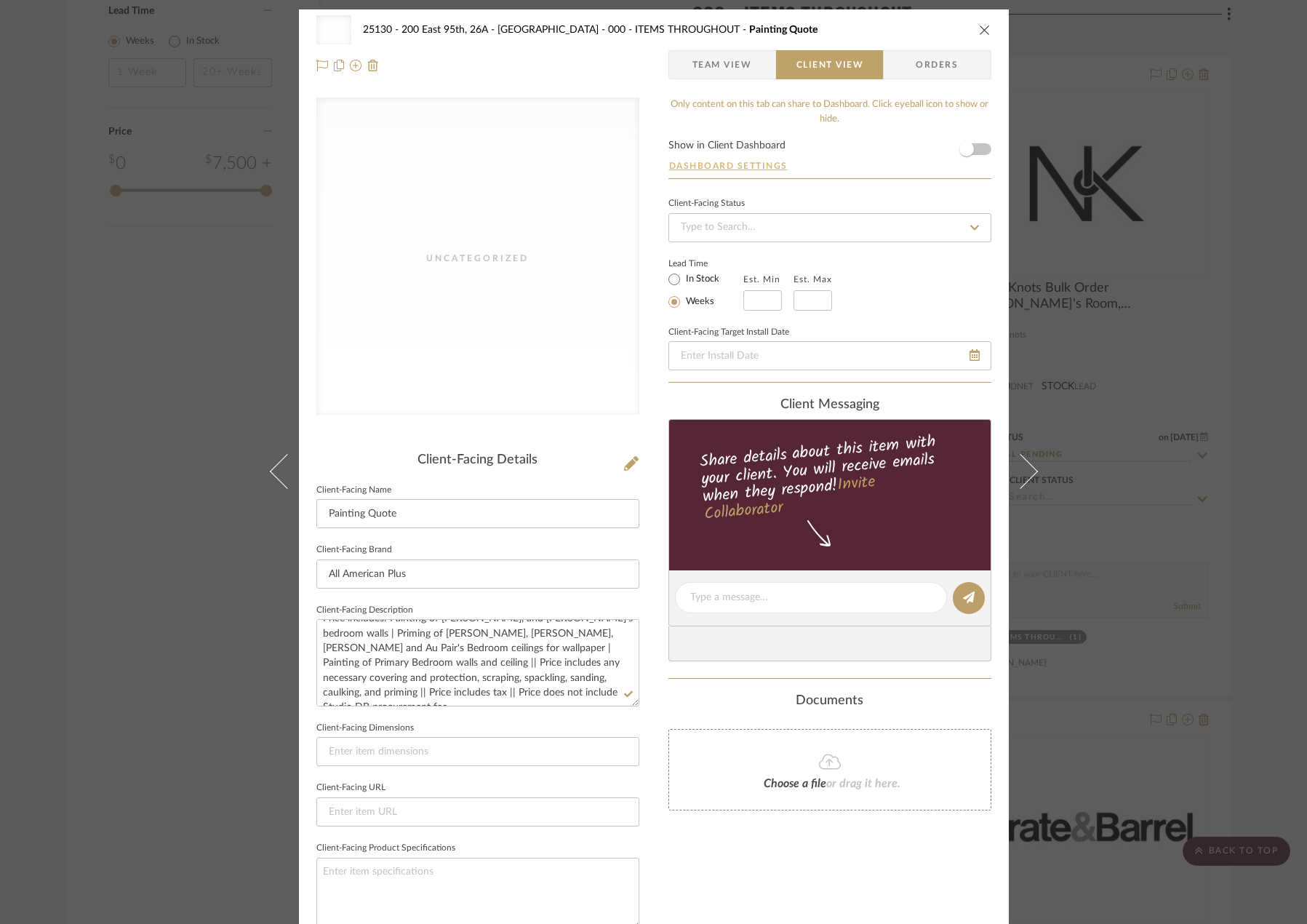
scroll to position [0, 0]
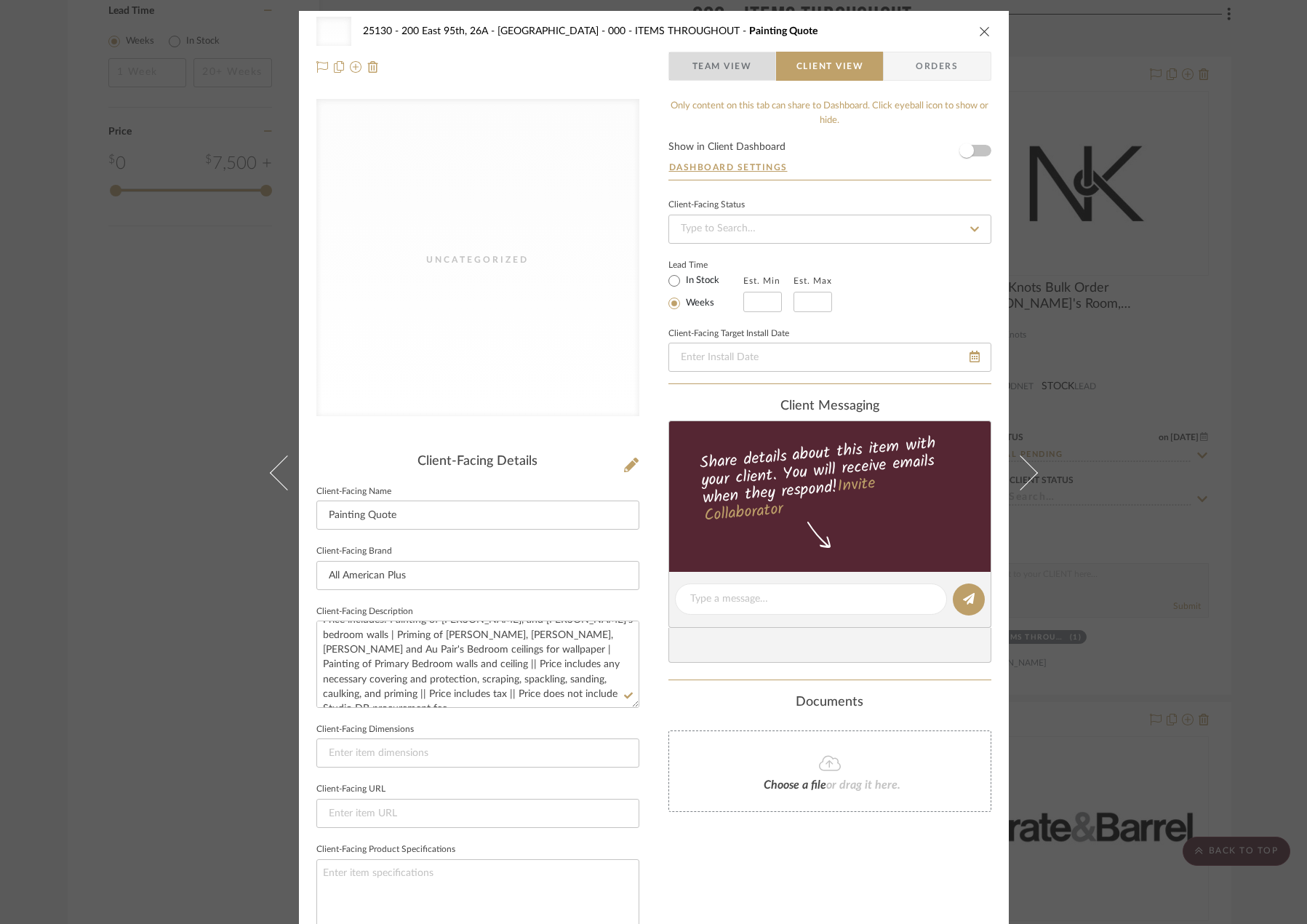
click at [750, 68] on span "Team View" at bounding box center [722, 66] width 106 height 29
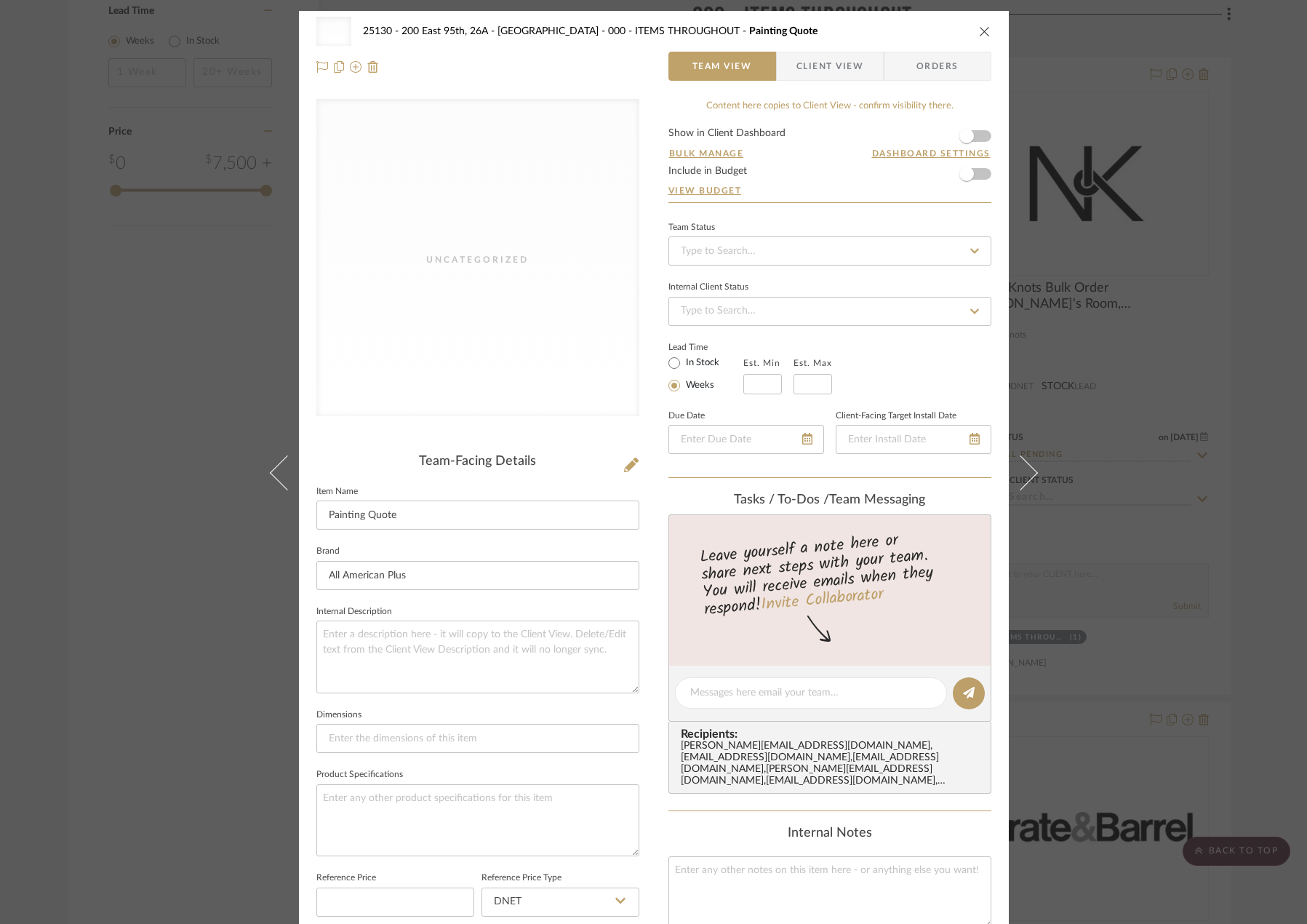
click at [635, 471] on div "Uncategorized 25130 - 200 East 95th, 26A - Kosheleva 000 - ITEMS THROUGHOUT Pai…" at bounding box center [654, 681] width 710 height 1341
click at [629, 467] on icon at bounding box center [631, 465] width 14 height 14
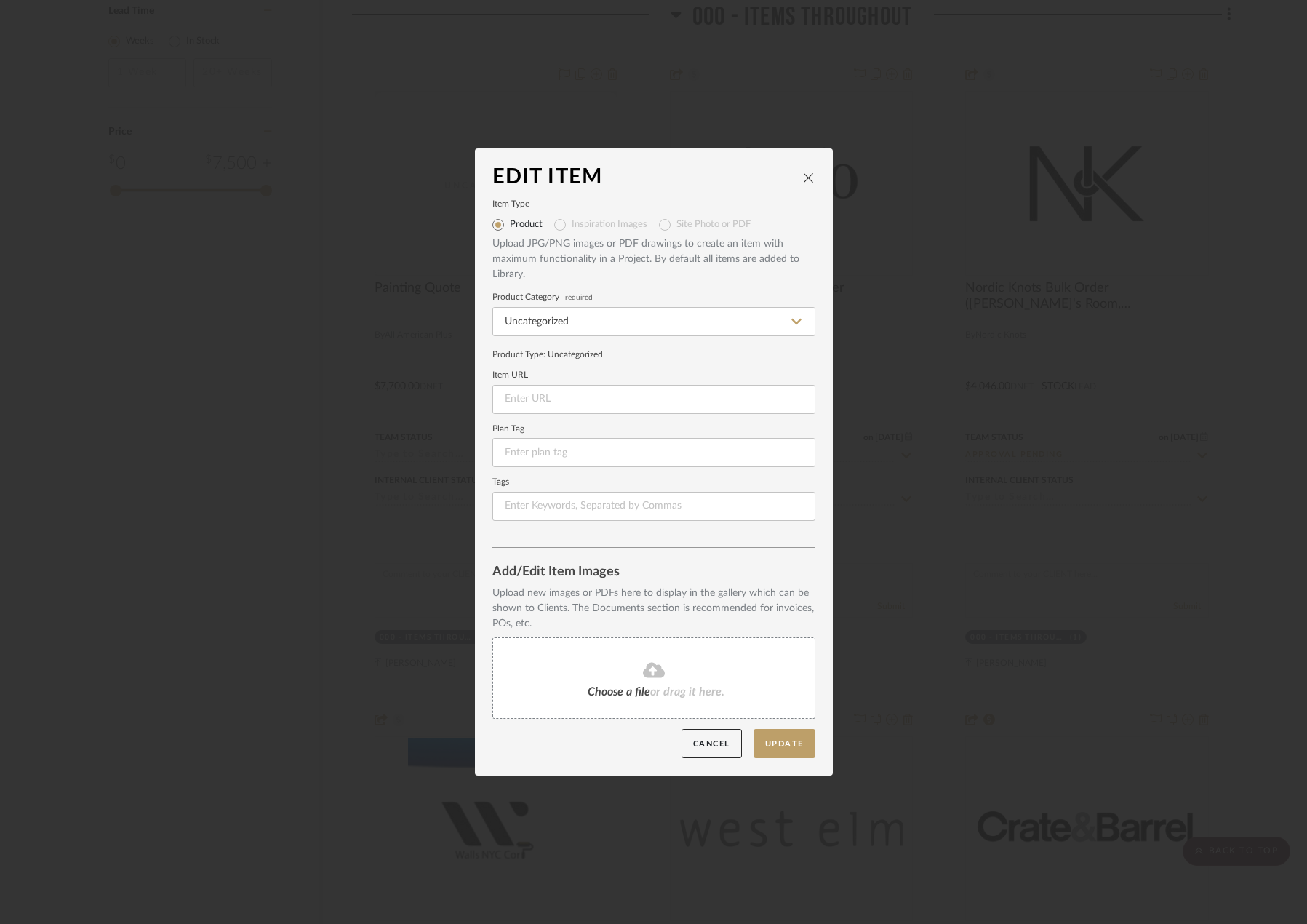
click at [649, 676] on icon at bounding box center [654, 669] width 22 height 15
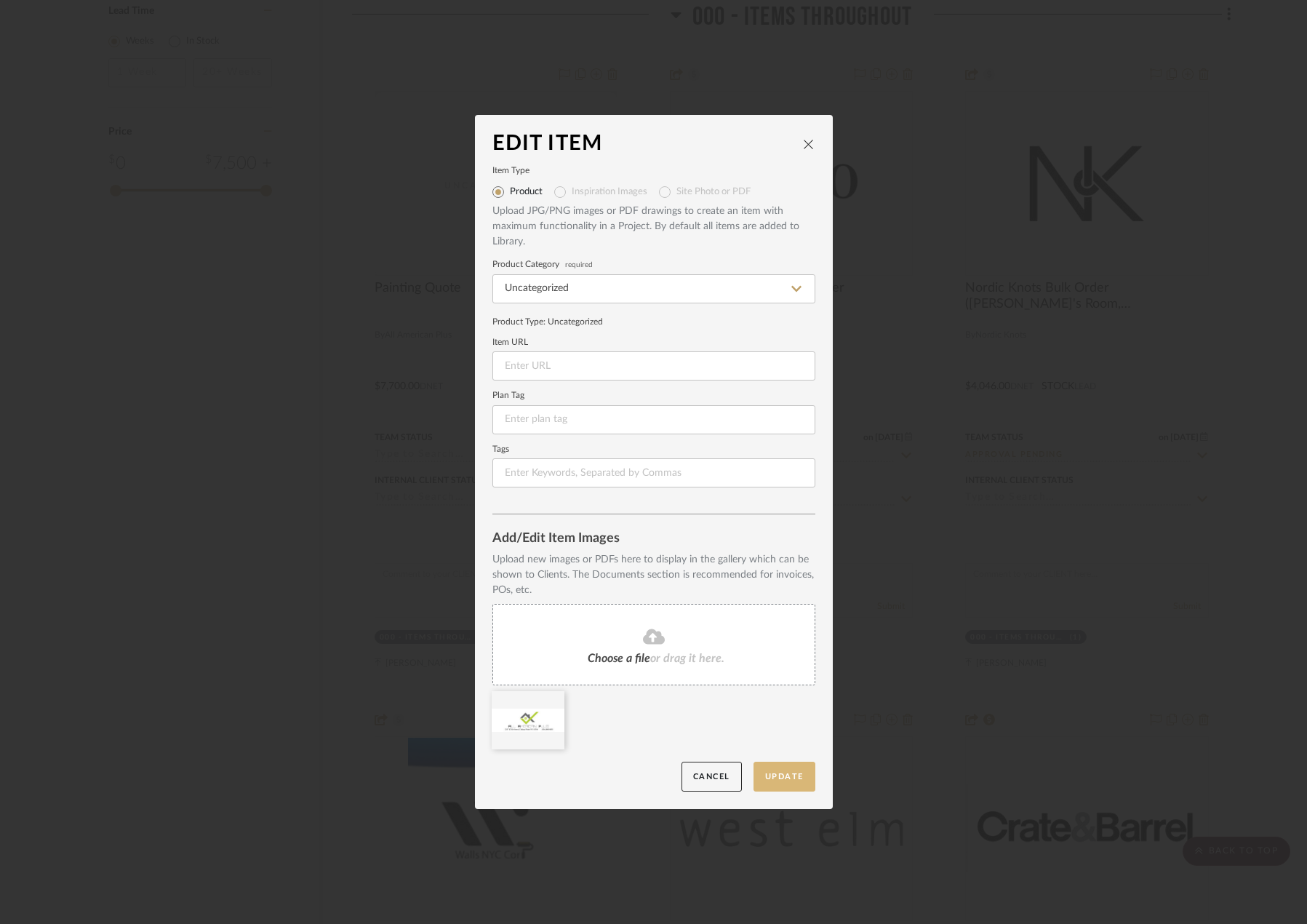
click at [764, 774] on button "Update" at bounding box center [785, 776] width 62 height 30
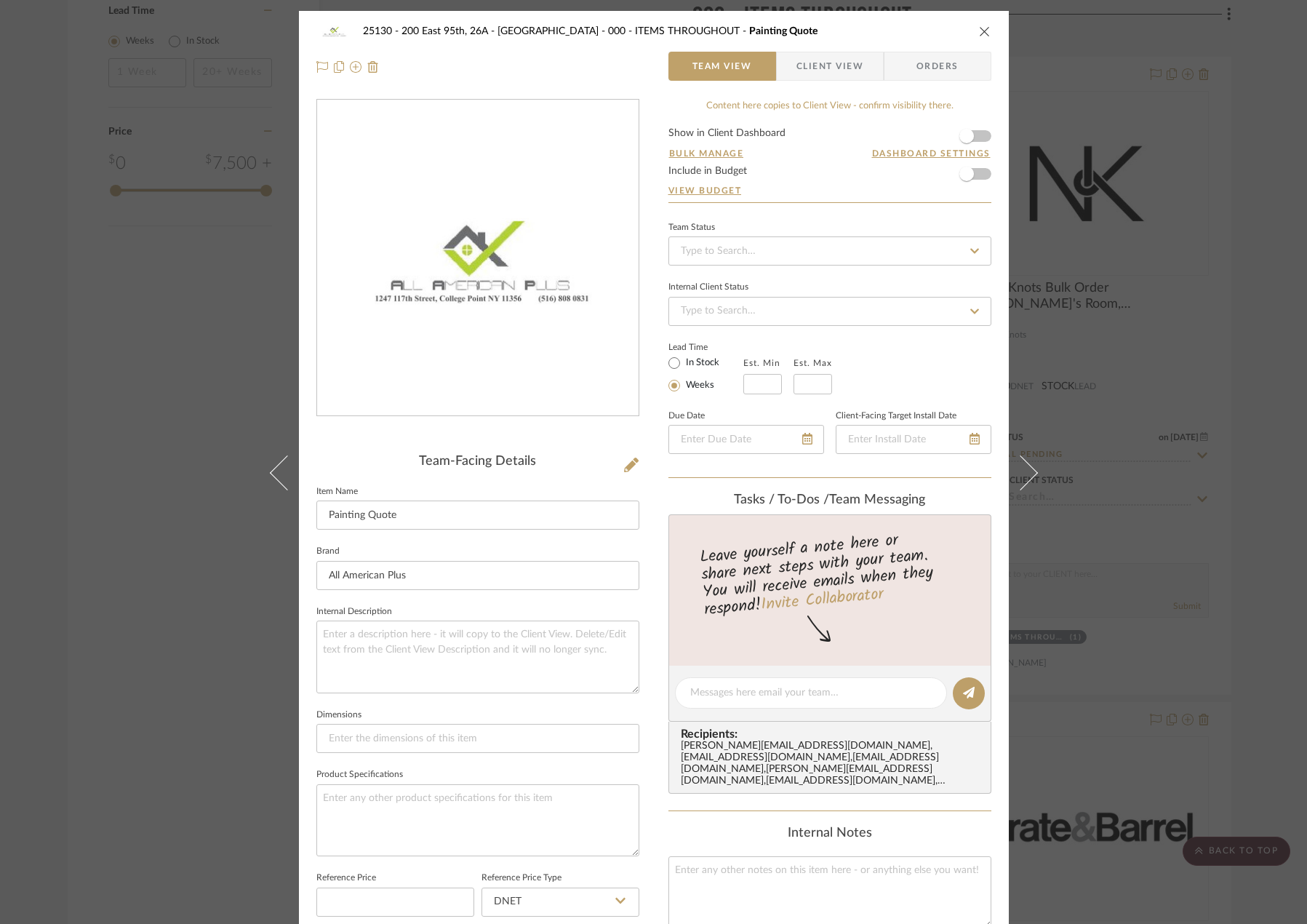
click at [1157, 579] on div "25130 - 200 East 95th, 26A - Kosheleva 000 - ITEMS THROUGHOUT Painting Quote Te…" at bounding box center [653, 462] width 1307 height 924
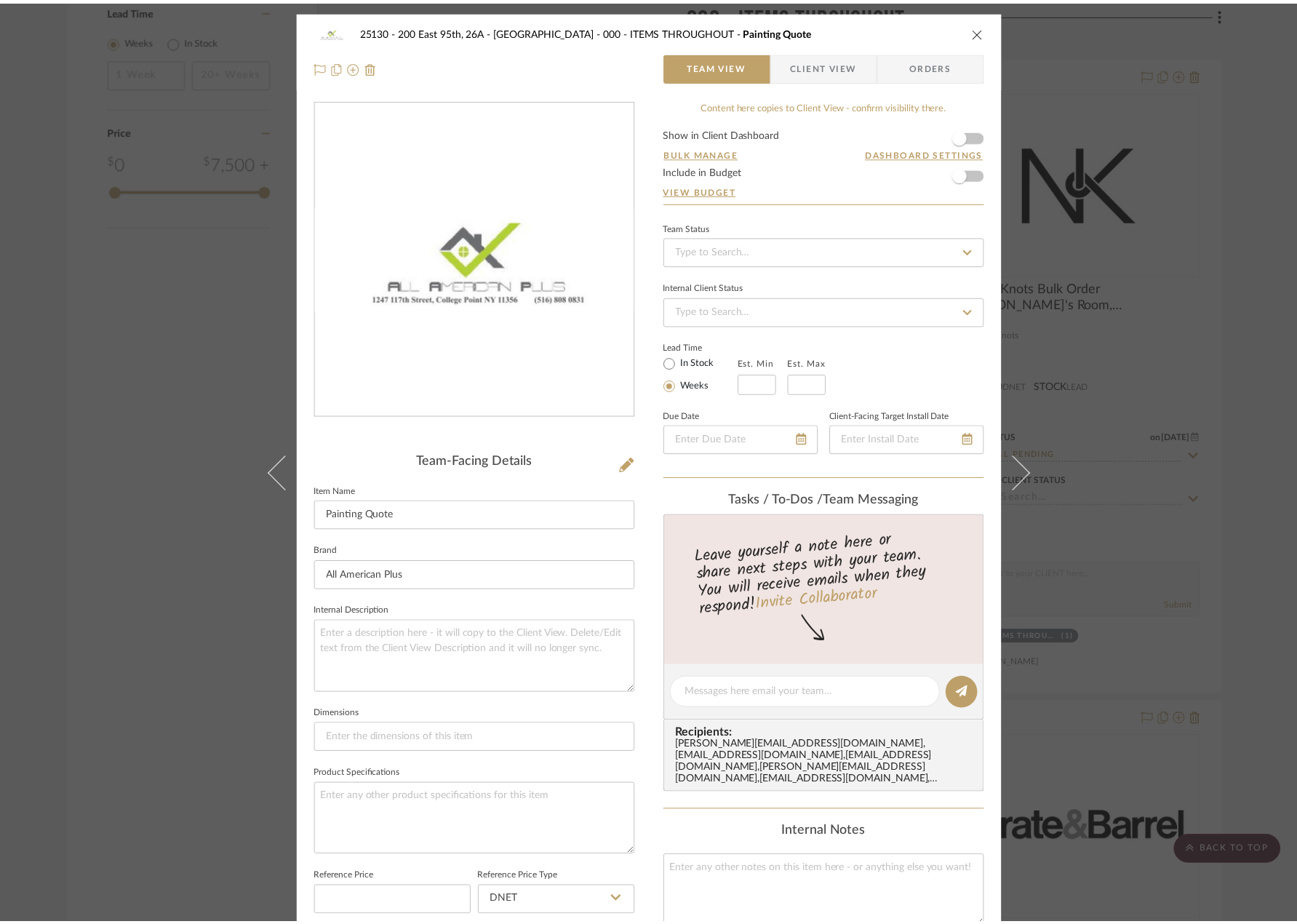
scroll to position [2437, 0]
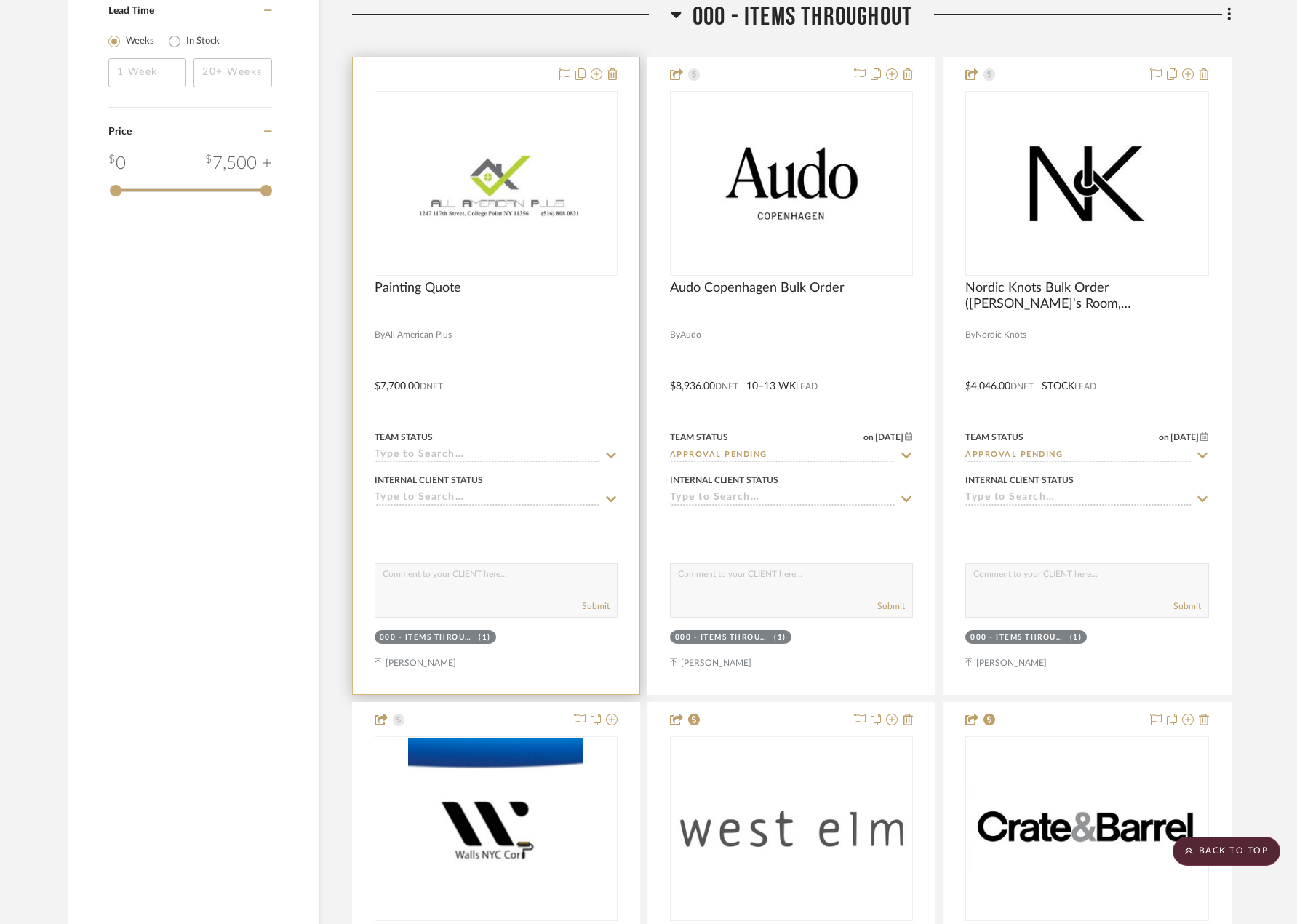
click at [532, 455] on input at bounding box center [487, 455] width 225 height 14
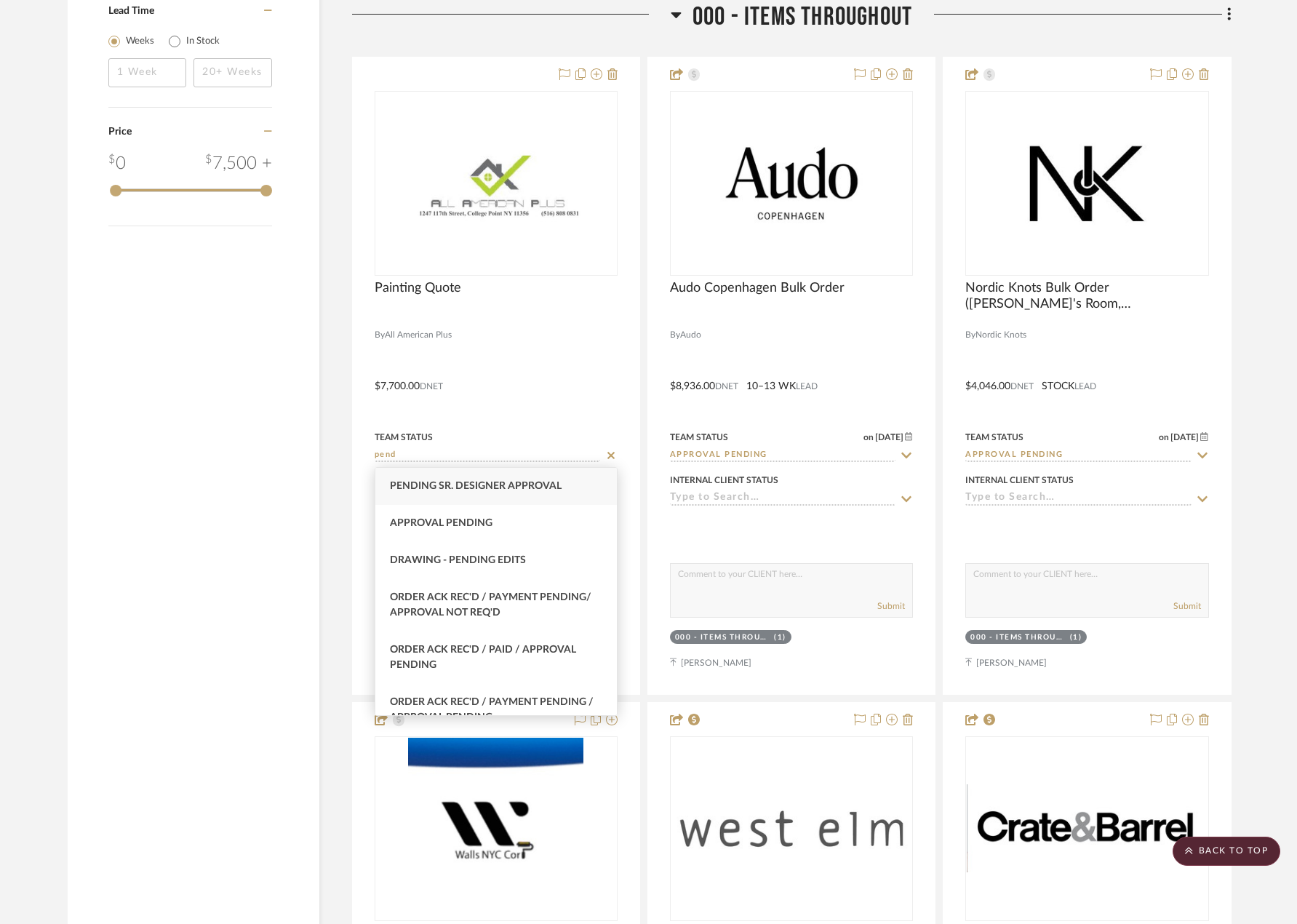
type input "pend"
click at [544, 489] on span "Pending Sr. Designer Approval" at bounding box center [476, 485] width 172 height 10
type input "[DATE]"
type input "Pending Sr. Designer Approval"
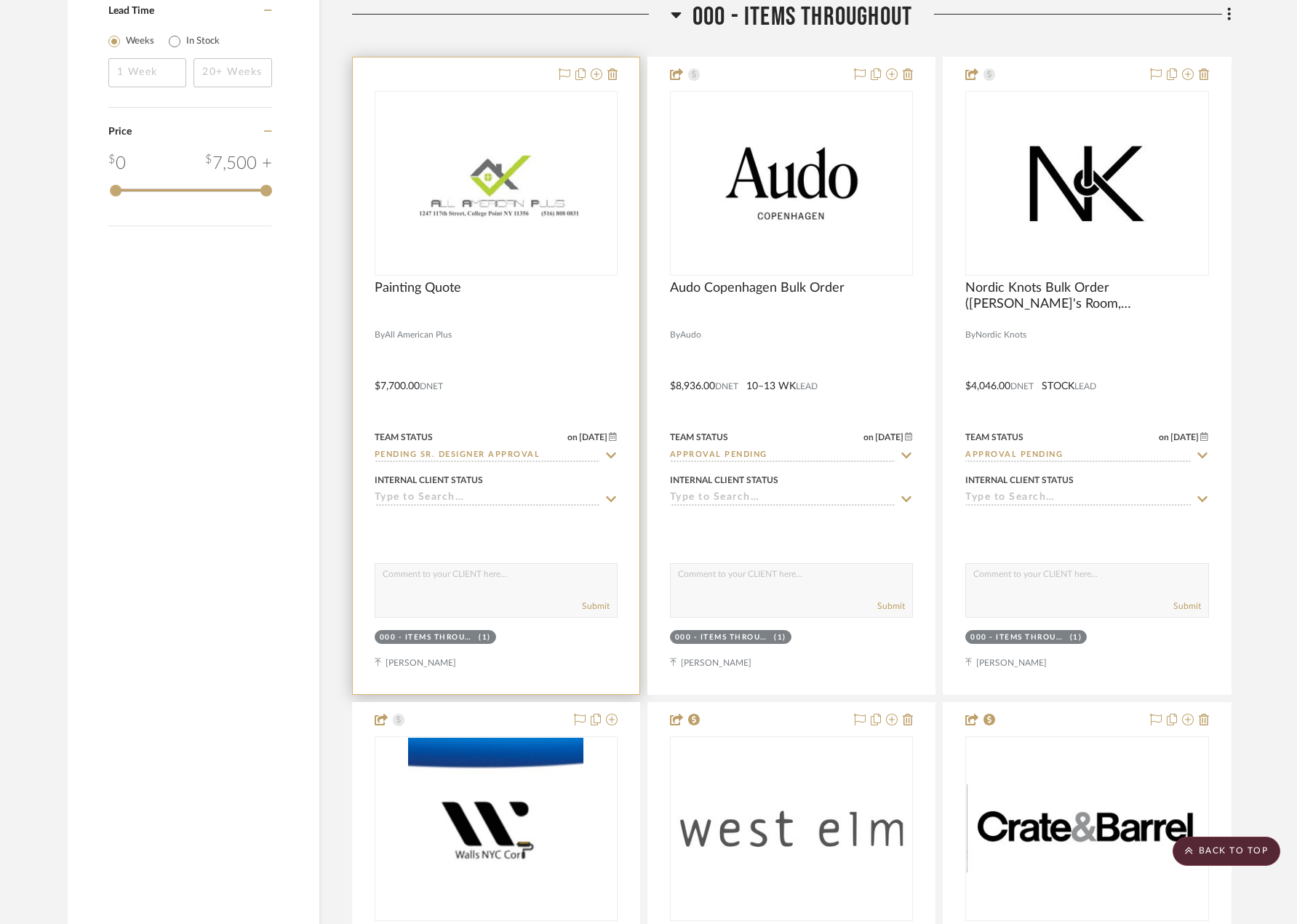
click at [558, 293] on div "Painting Quote" at bounding box center [496, 296] width 243 height 32
click at [499, 349] on div at bounding box center [496, 376] width 286 height 637
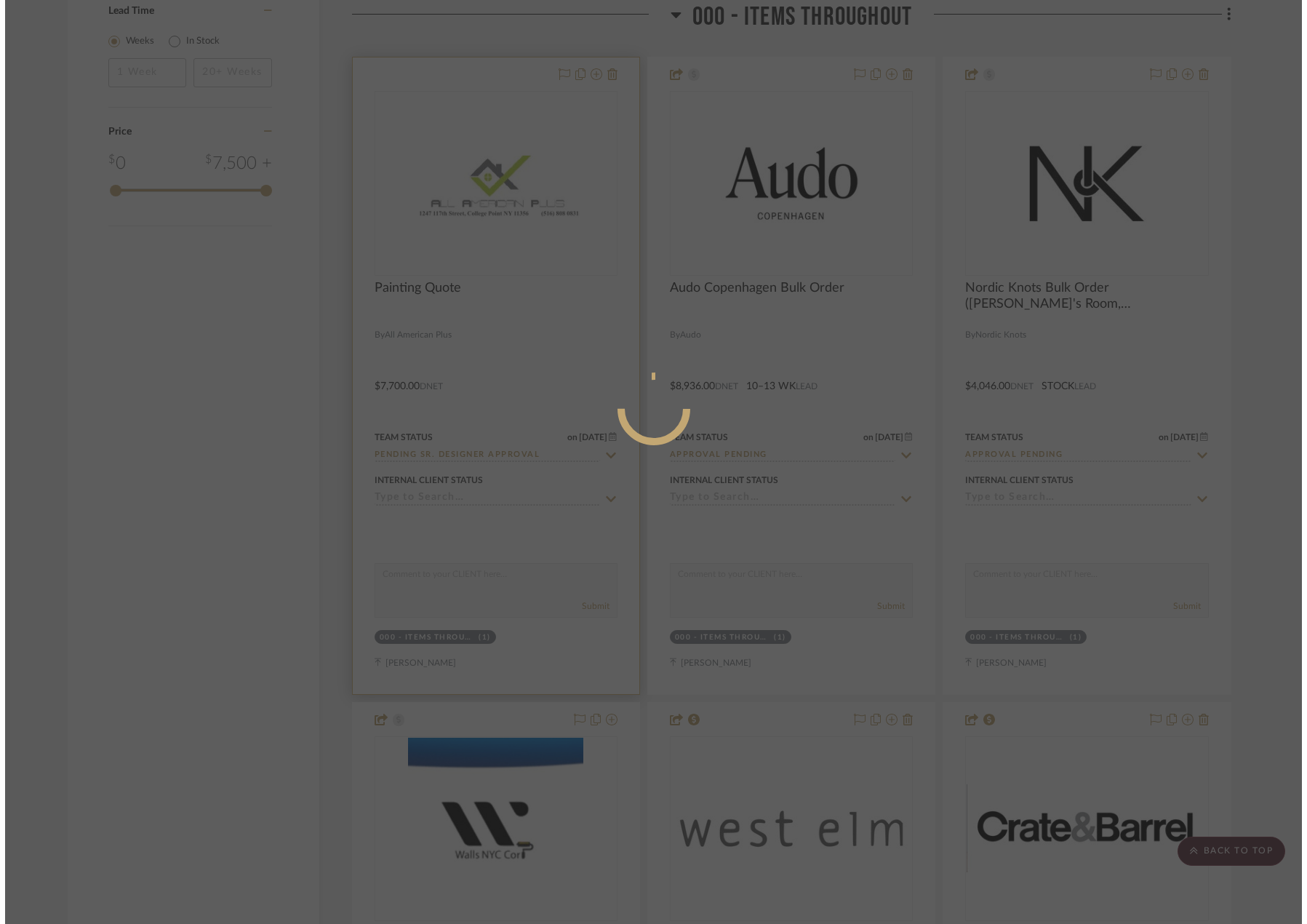
scroll to position [0, 0]
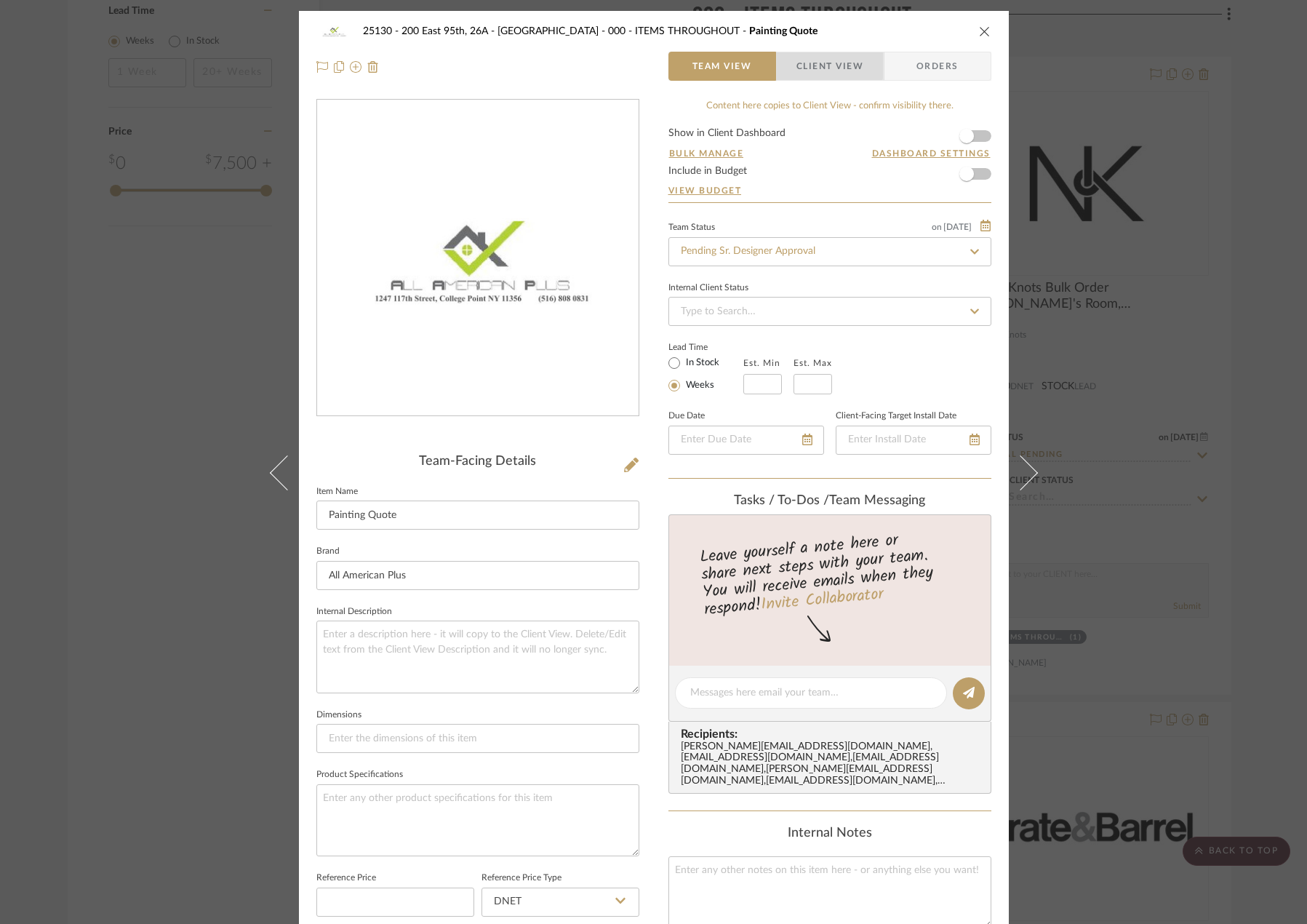
click at [816, 66] on span "Client View" at bounding box center [830, 66] width 67 height 29
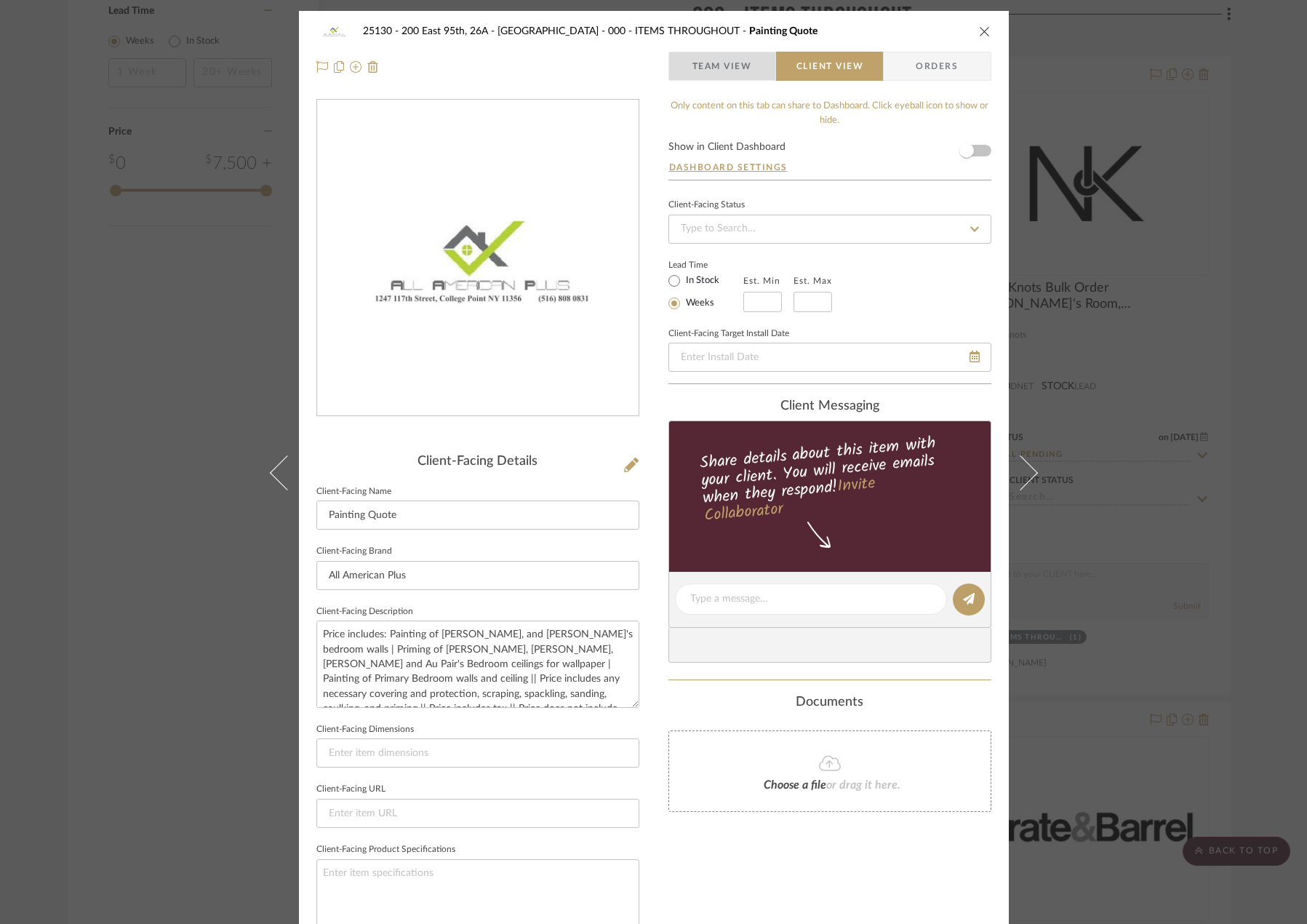
drag, startPoint x: 696, startPoint y: 73, endPoint x: 721, endPoint y: 78, distance: 25.5
click at [698, 72] on span "Team View" at bounding box center [722, 66] width 59 height 29
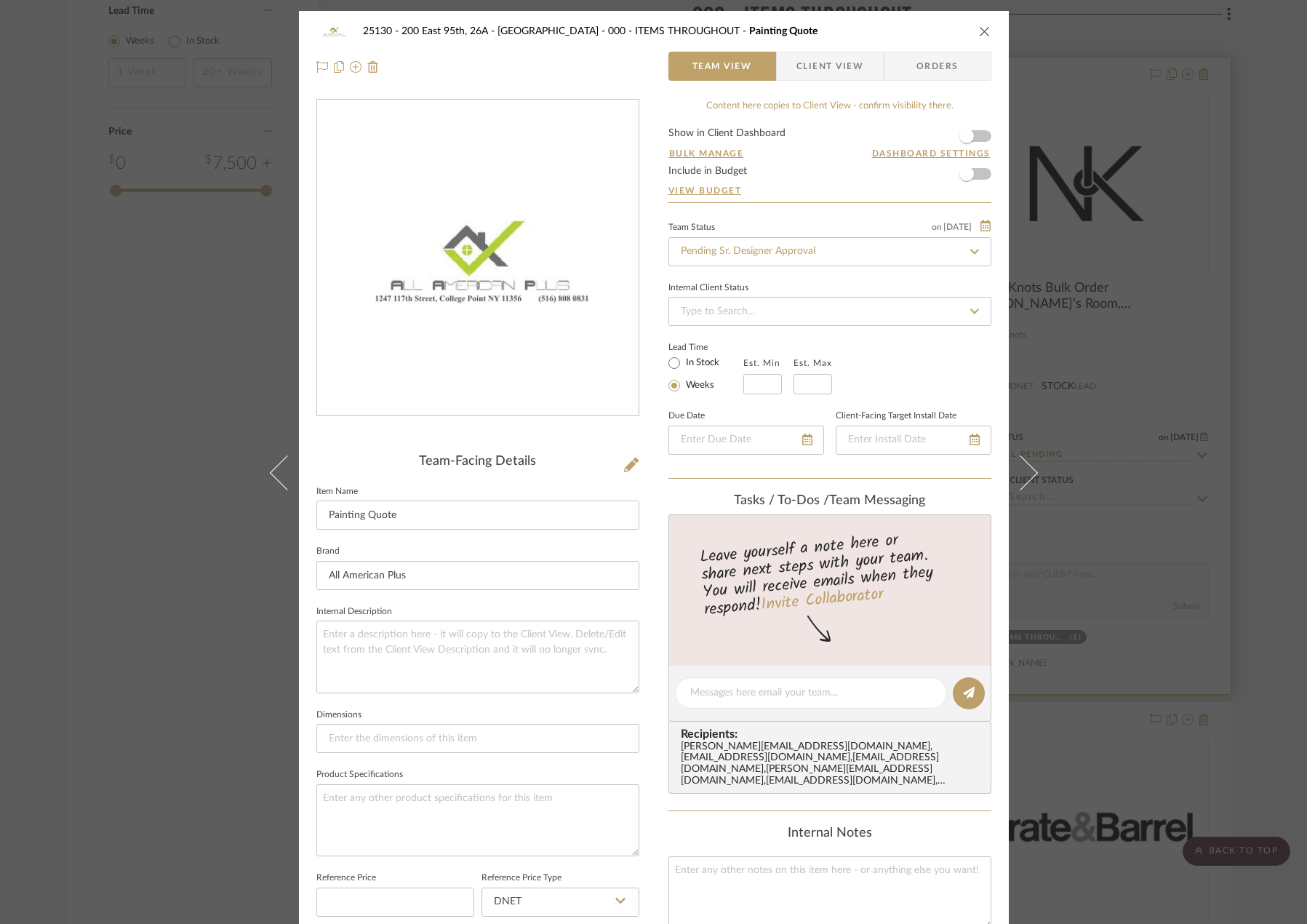
click at [1190, 327] on div "25130 - 200 East 95th, 26A - Kosheleva 000 - ITEMS THROUGHOUT Painting Quote Te…" at bounding box center [653, 462] width 1307 height 924
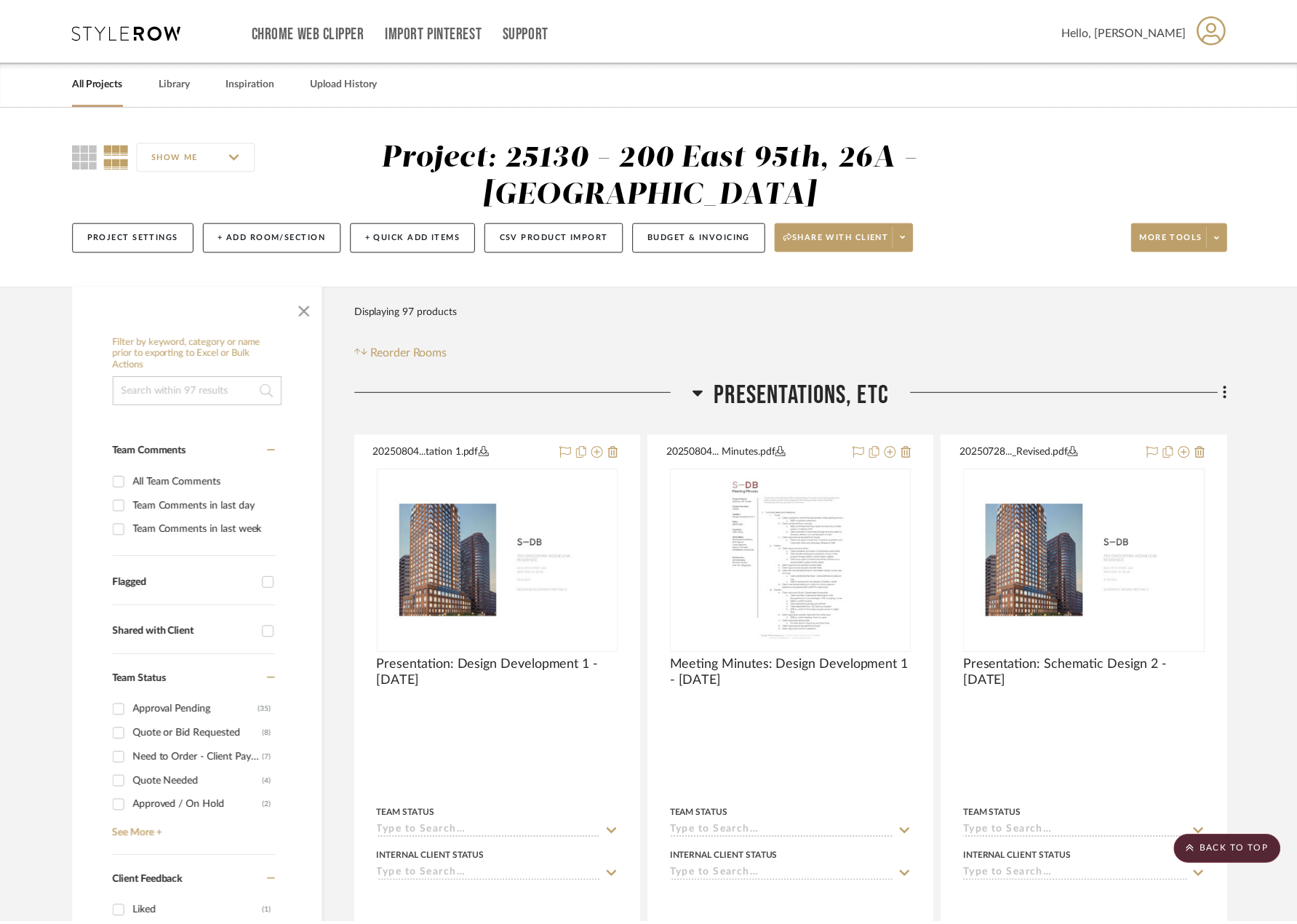
scroll to position [2437, 0]
